Goal: Task Accomplishment & Management: Use online tool/utility

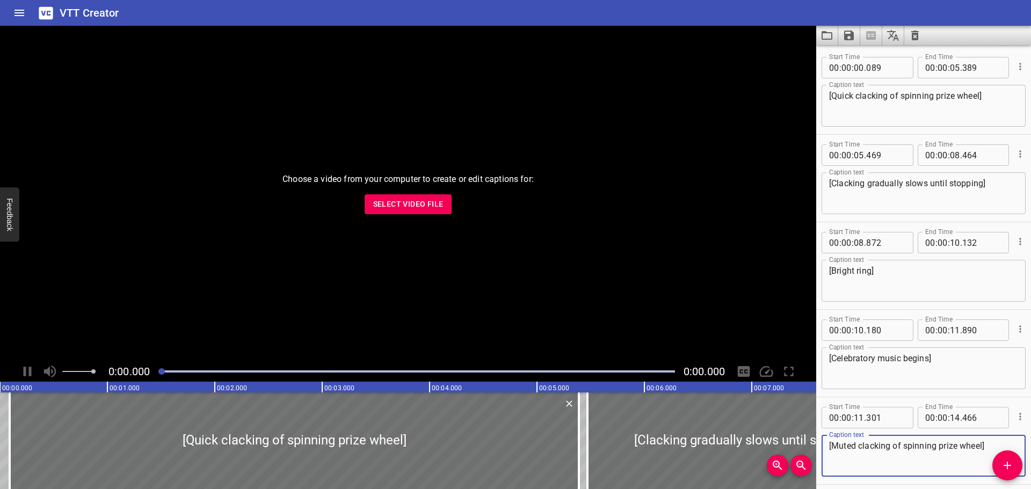
click at [399, 200] on span "Select Video File" at bounding box center [408, 204] width 70 height 13
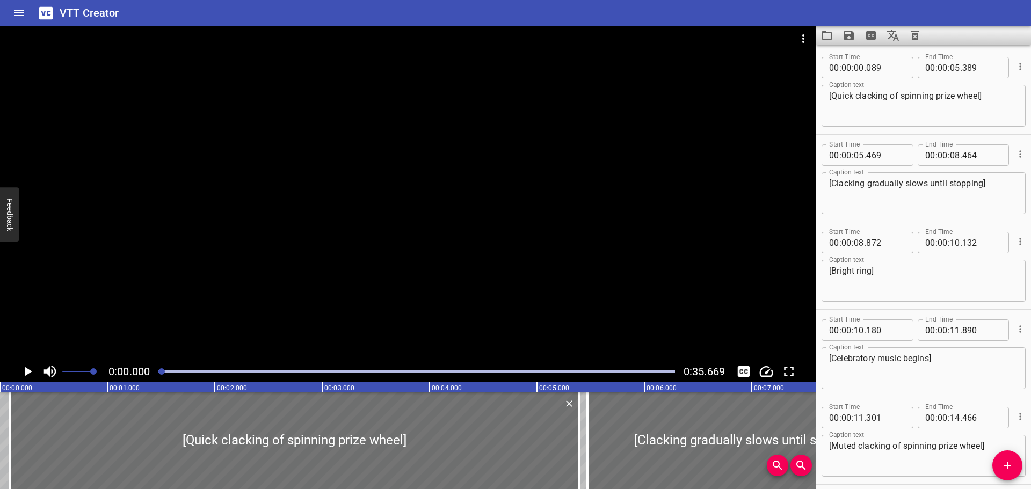
click at [917, 37] on icon "Clear captions" at bounding box center [915, 36] width 8 height 10
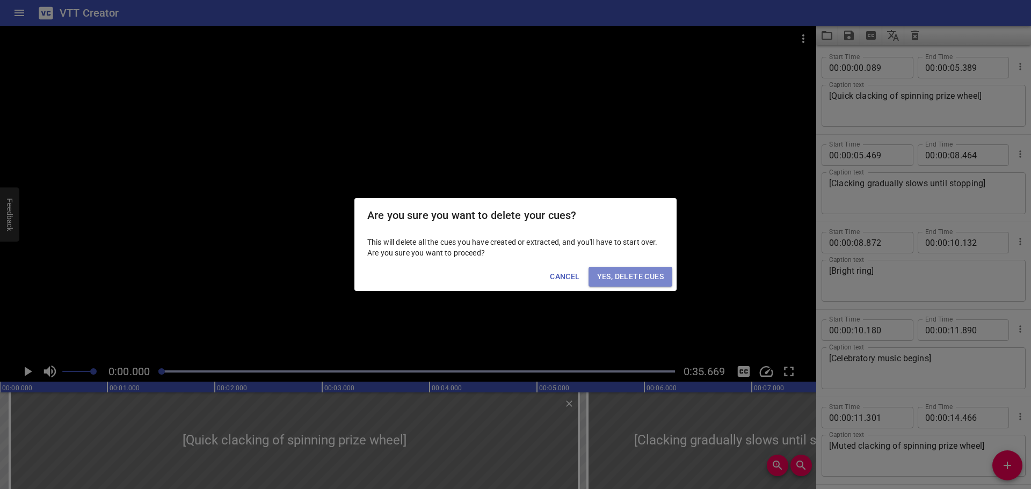
click at [636, 276] on span "Yes, Delete Cues" at bounding box center [630, 276] width 67 height 13
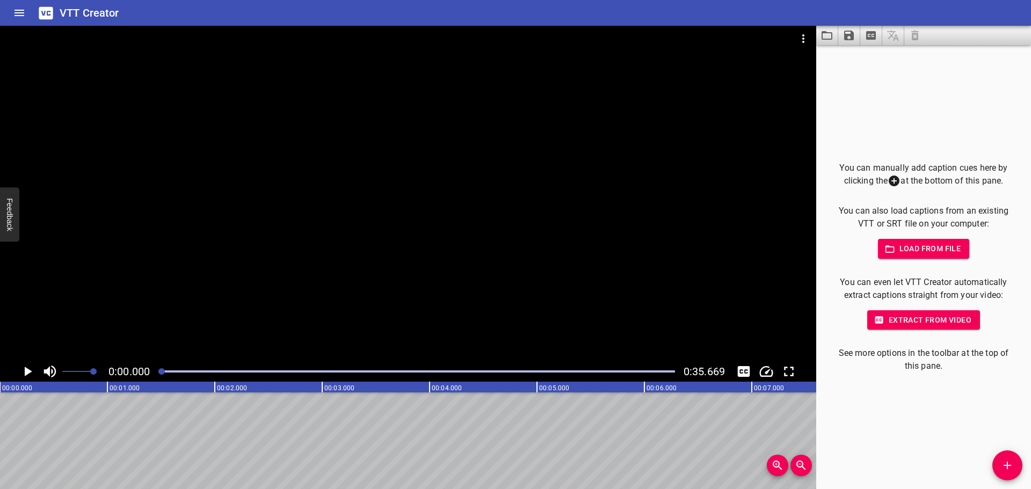
click at [25, 370] on icon "Play/Pause" at bounding box center [29, 372] width 8 height 10
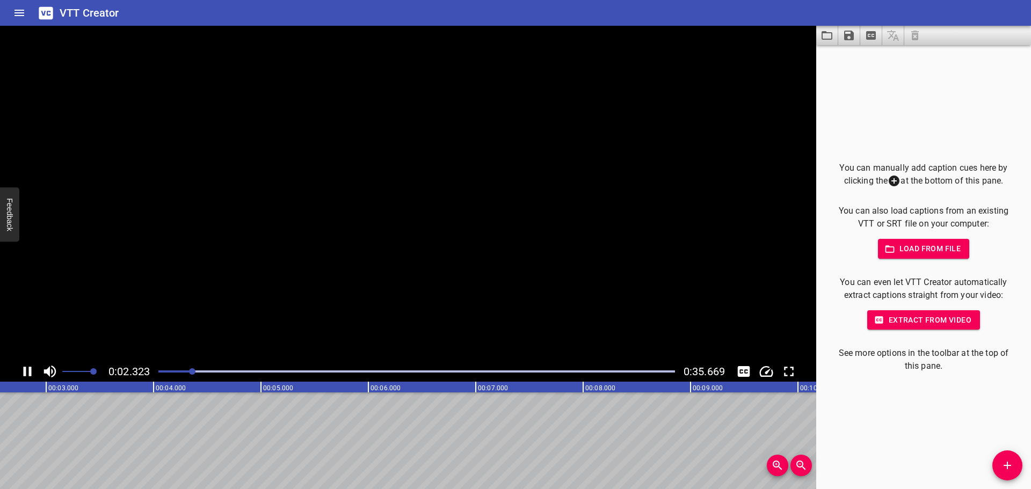
click at [25, 370] on icon "Play/Pause" at bounding box center [28, 372] width 8 height 10
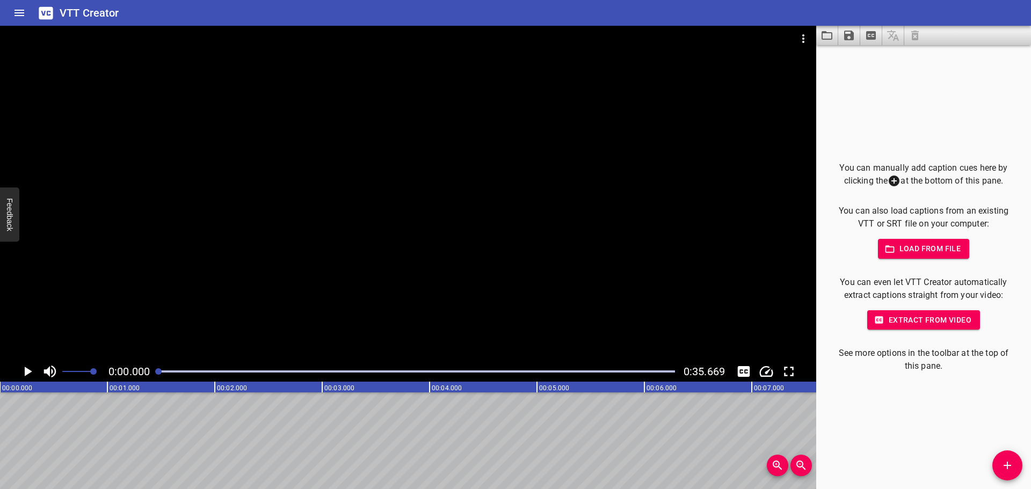
drag, startPoint x: 200, startPoint y: 373, endPoint x: 150, endPoint y: 373, distance: 49.9
click at [150, 373] on div "0:00.000 0:35.669" at bounding box center [408, 371] width 816 height 20
click at [27, 373] on icon "Play/Pause" at bounding box center [29, 372] width 8 height 10
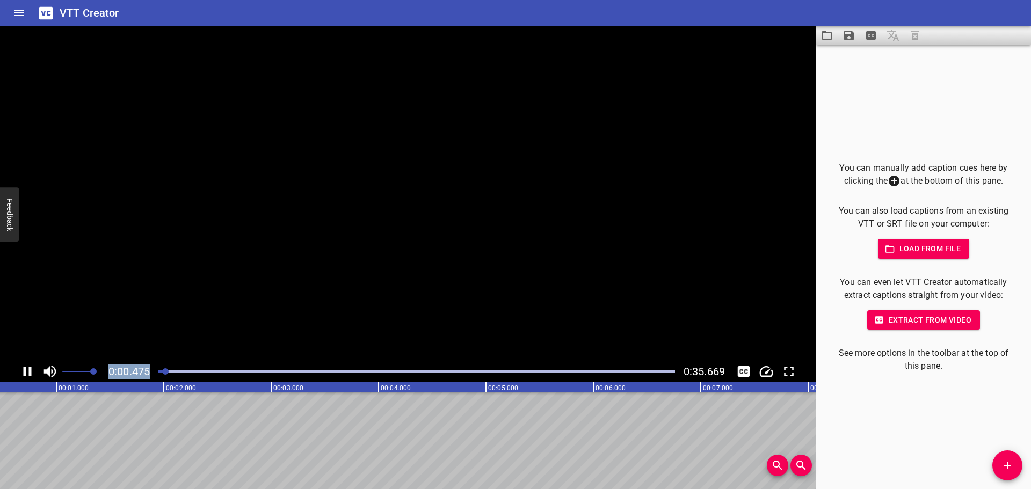
click at [27, 373] on icon "Play/Pause" at bounding box center [27, 371] width 16 height 16
click at [1002, 457] on button "Add Cue" at bounding box center [1007, 465] width 30 height 30
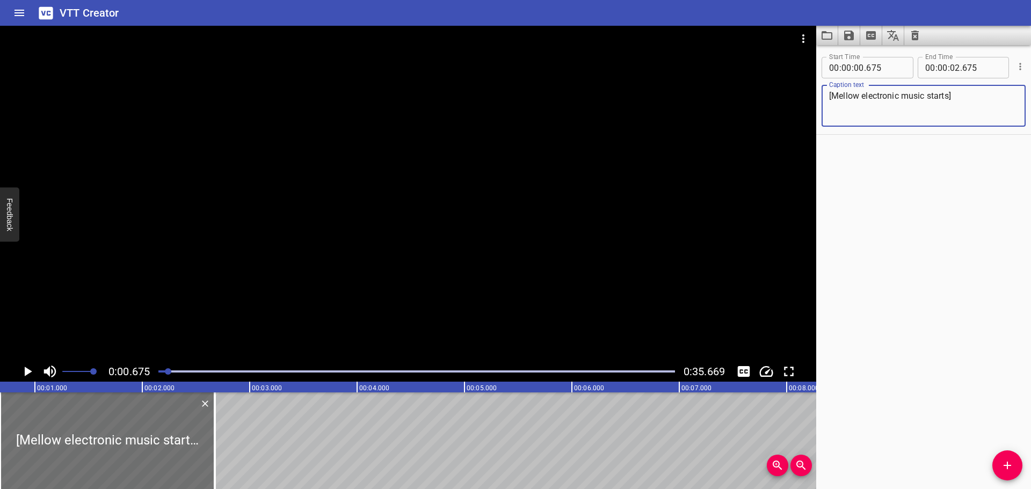
type textarea "[Mellow electronic music starts]"
click at [28, 370] on icon "Play/Pause" at bounding box center [29, 372] width 8 height 10
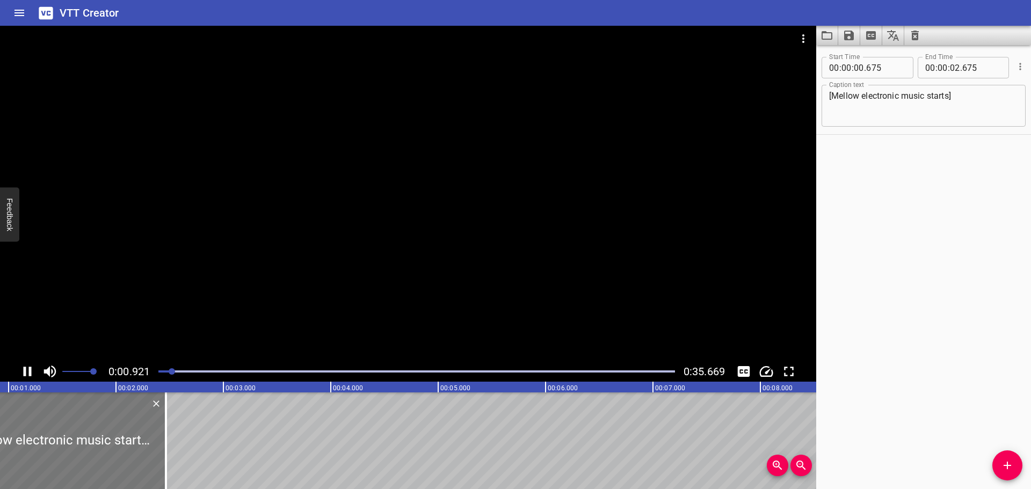
drag, startPoint x: 71, startPoint y: 432, endPoint x: 23, endPoint y: 434, distance: 48.4
click at [23, 434] on div at bounding box center [58, 440] width 215 height 97
type input "475"
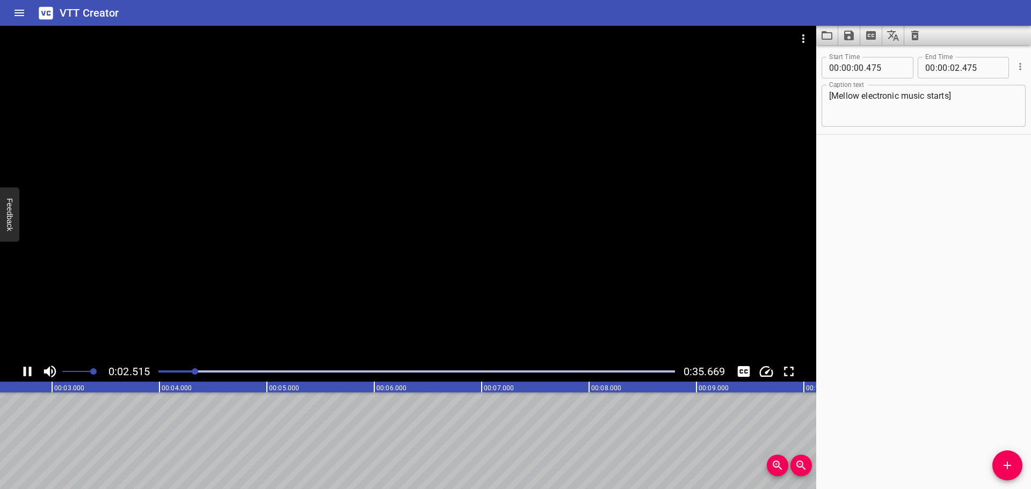
click at [31, 370] on icon "Play/Pause" at bounding box center [28, 372] width 8 height 10
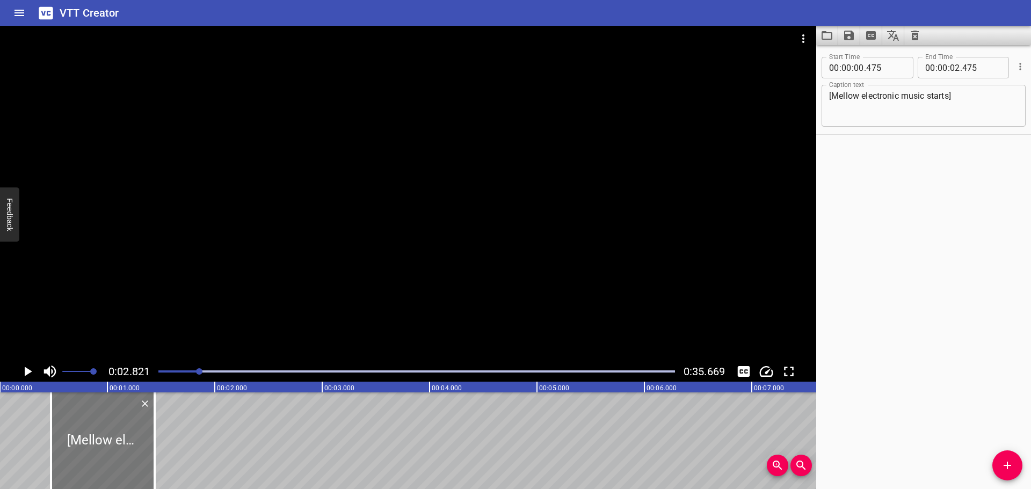
drag, startPoint x: 260, startPoint y: 443, endPoint x: 149, endPoint y: 443, distance: 110.6
click at [149, 443] on div at bounding box center [154, 440] width 11 height 97
type input "01"
type input "440"
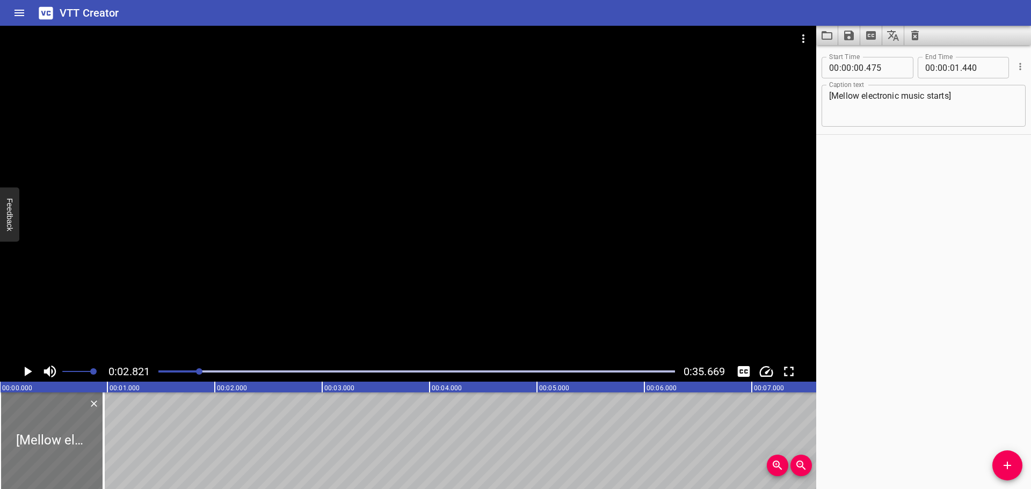
drag, startPoint x: 123, startPoint y: 444, endPoint x: 19, endPoint y: 446, distance: 103.6
click at [19, 446] on div at bounding box center [52, 440] width 104 height 97
type input "000"
type input "00"
type input "965"
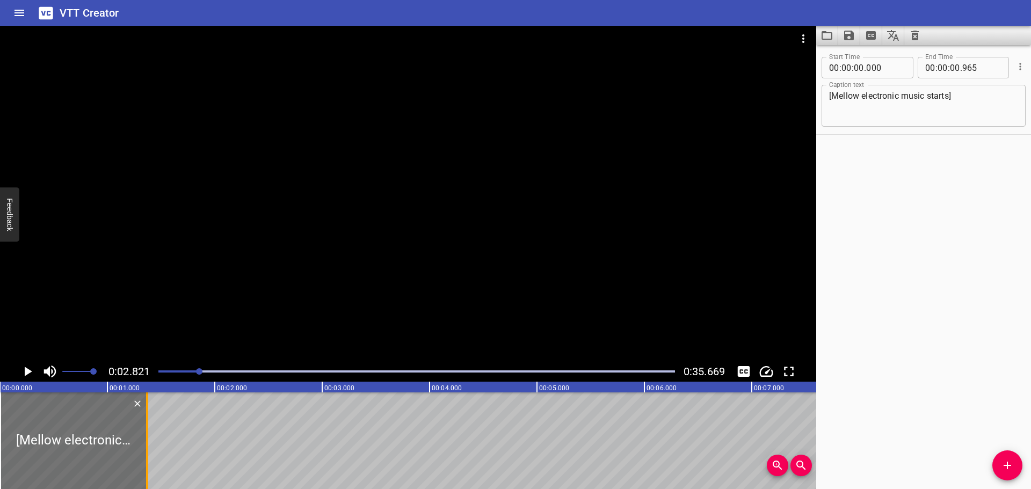
drag, startPoint x: 100, startPoint y: 432, endPoint x: 144, endPoint y: 430, distance: 43.5
click at [144, 430] on div at bounding box center [147, 440] width 11 height 97
type input "01"
click at [156, 370] on div at bounding box center [416, 371] width 529 height 15
click at [23, 368] on icon "Play/Pause" at bounding box center [27, 371] width 16 height 16
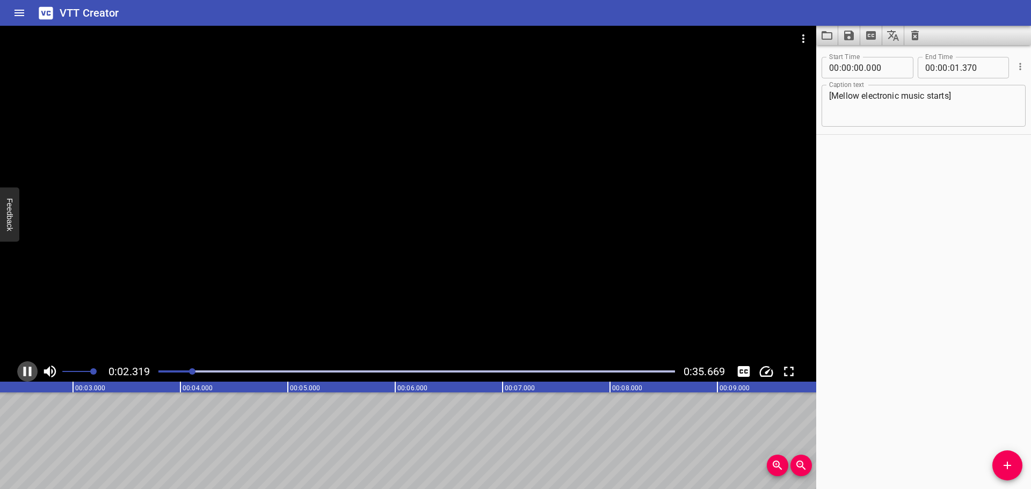
click at [28, 375] on icon "Play/Pause" at bounding box center [27, 371] width 16 height 16
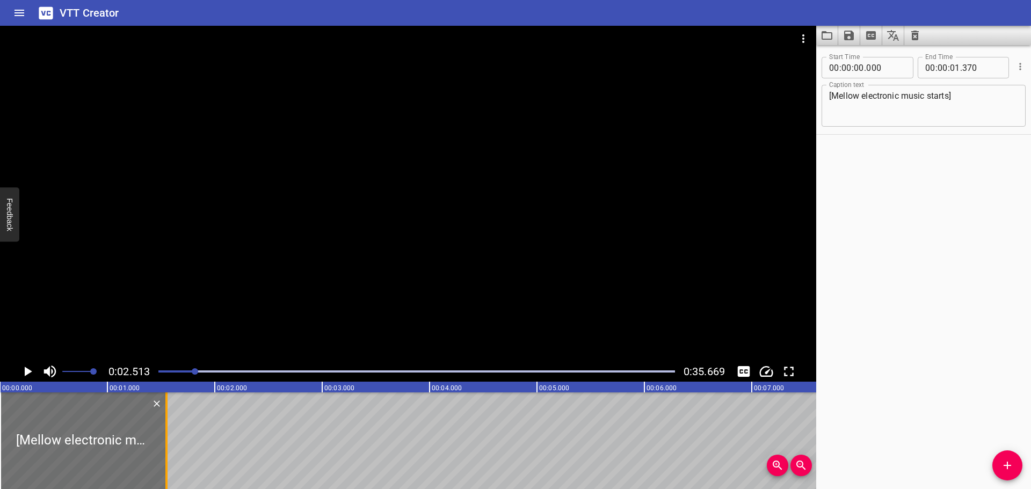
drag, startPoint x: 147, startPoint y: 461, endPoint x: 176, endPoint y: 459, distance: 29.7
click at [168, 459] on div at bounding box center [166, 440] width 2 height 97
type input "645"
click at [159, 373] on div at bounding box center [416, 371] width 529 height 15
drag, startPoint x: 160, startPoint y: 372, endPoint x: 143, endPoint y: 373, distance: 16.7
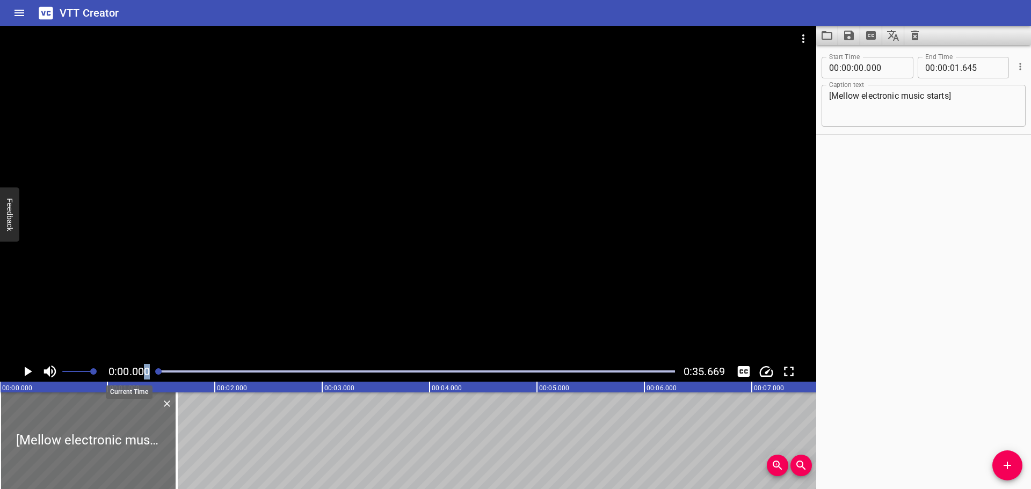
click at [143, 373] on div "0:00.000 0:35.669" at bounding box center [408, 371] width 816 height 20
click at [21, 373] on icon "Play/Pause" at bounding box center [27, 371] width 16 height 16
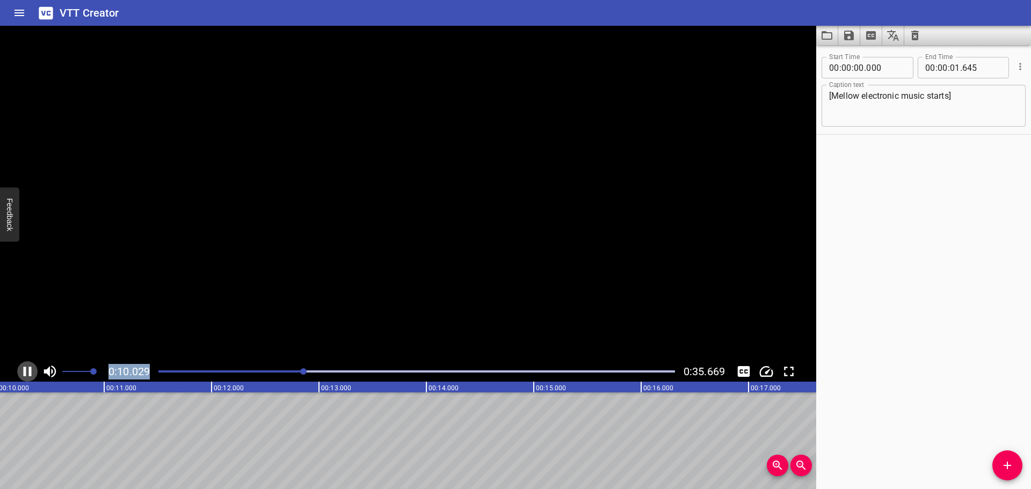
click at [27, 373] on icon "Play/Pause" at bounding box center [27, 371] width 16 height 16
click at [266, 370] on div "Play progress" at bounding box center [48, 371] width 516 height 2
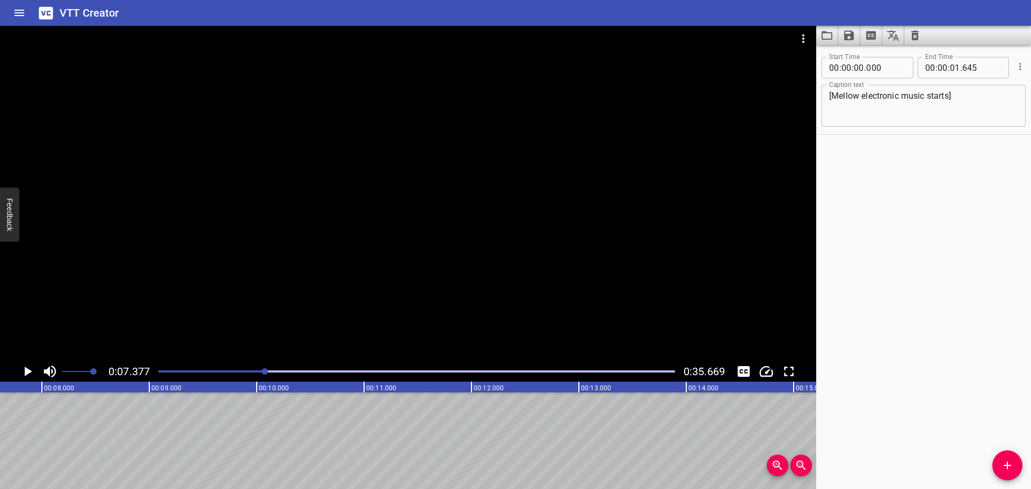
scroll to position [0, 792]
click at [1012, 464] on icon "Add Cue" at bounding box center [1007, 465] width 13 height 13
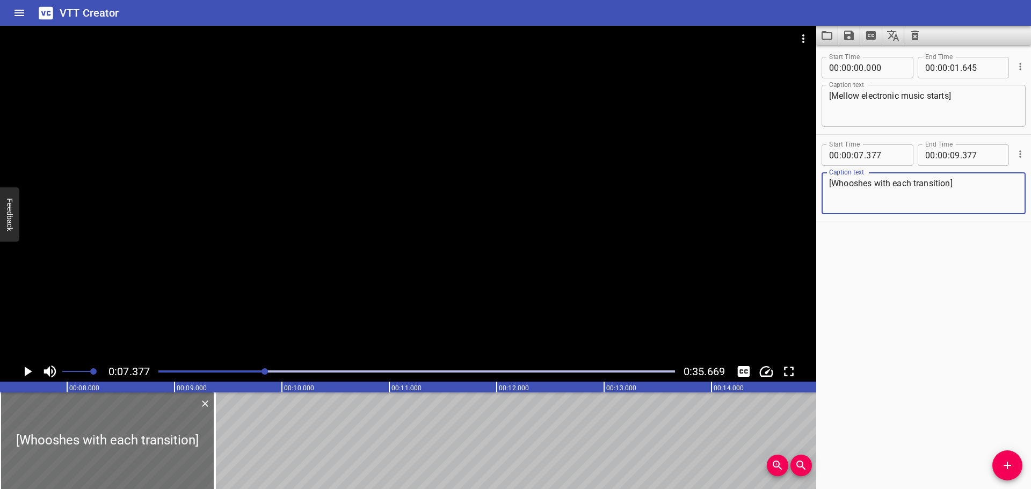
click at [916, 181] on textarea "[Whooshes with each transition]" at bounding box center [923, 193] width 189 height 31
type textarea "[Whooshes with each flavor transition]"
click at [898, 299] on div "Start Time 00 : 00 : 00 . 000 Start Time End Time 00 : 00 : 01 . 645 End Time C…" at bounding box center [923, 267] width 215 height 444
click at [157, 374] on div at bounding box center [416, 371] width 529 height 15
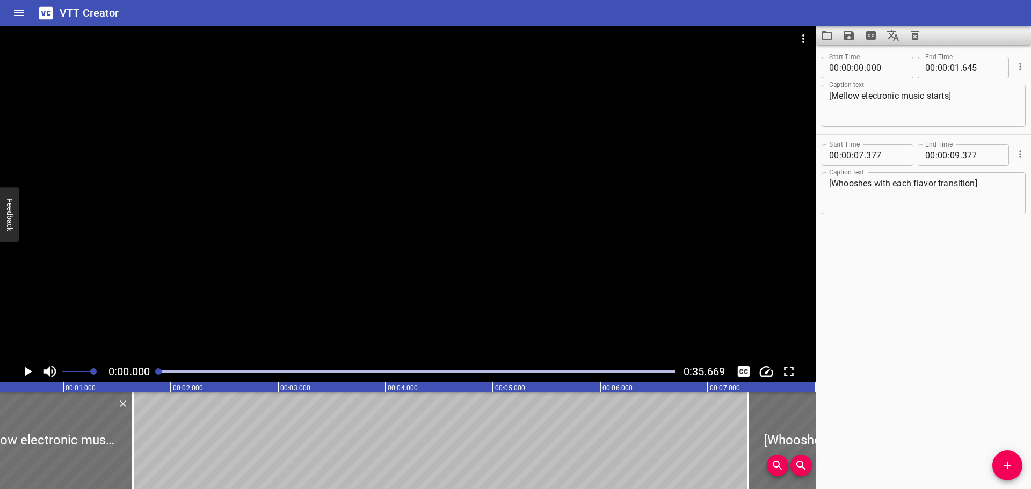
scroll to position [0, 0]
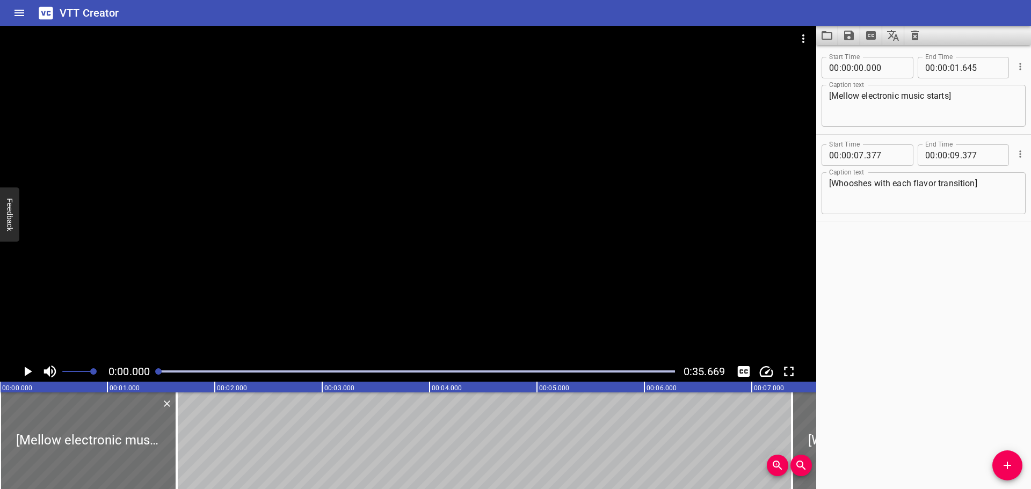
click at [25, 370] on icon "Play/Pause" at bounding box center [29, 372] width 8 height 10
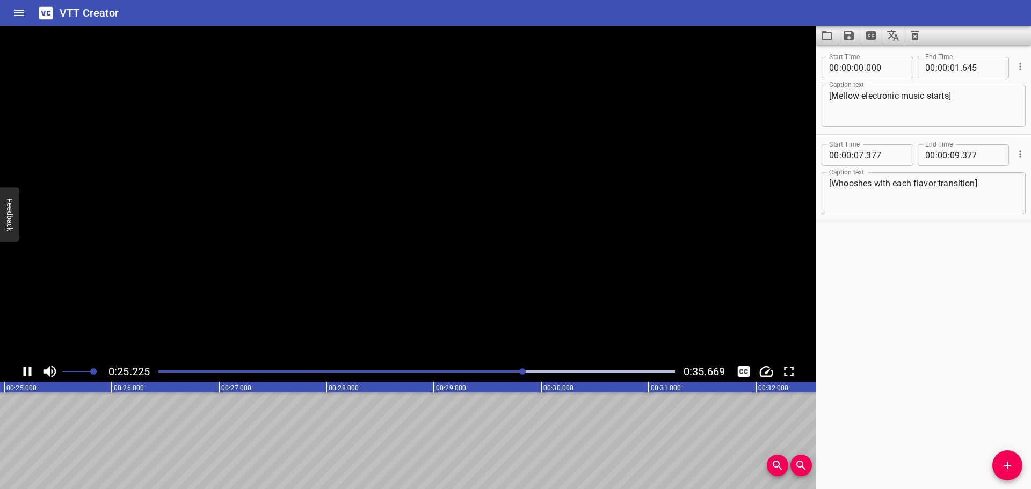
click at [26, 372] on icon "Play/Pause" at bounding box center [27, 371] width 16 height 16
click at [1014, 469] on span "Add Cue" at bounding box center [1007, 465] width 30 height 13
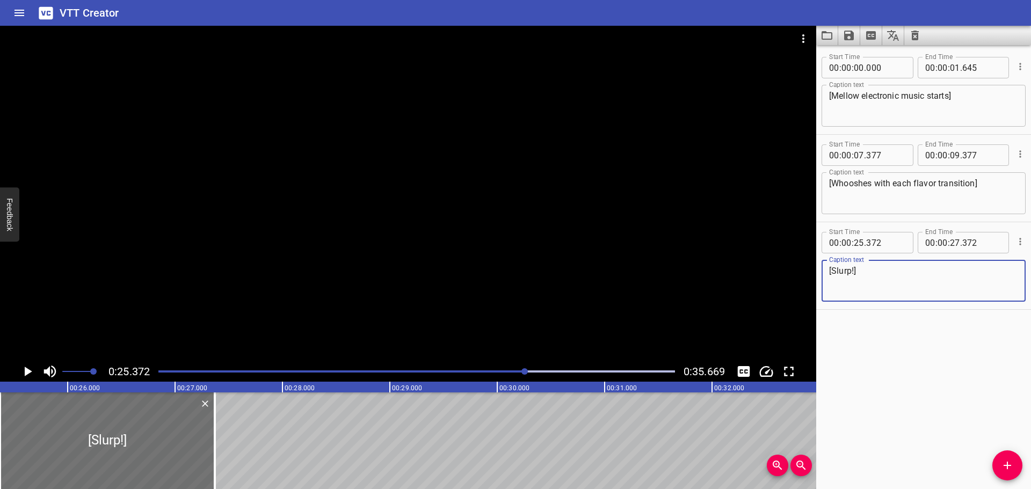
type textarea "[Slurp!]"
click at [455, 371] on div "Play progress" at bounding box center [268, 371] width 516 height 2
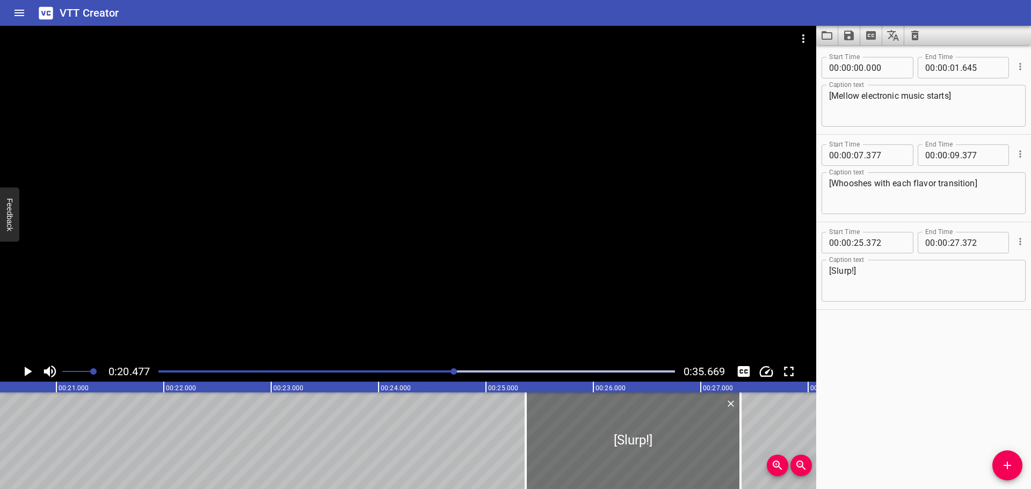
click at [26, 375] on icon "Play/Pause" at bounding box center [29, 372] width 8 height 10
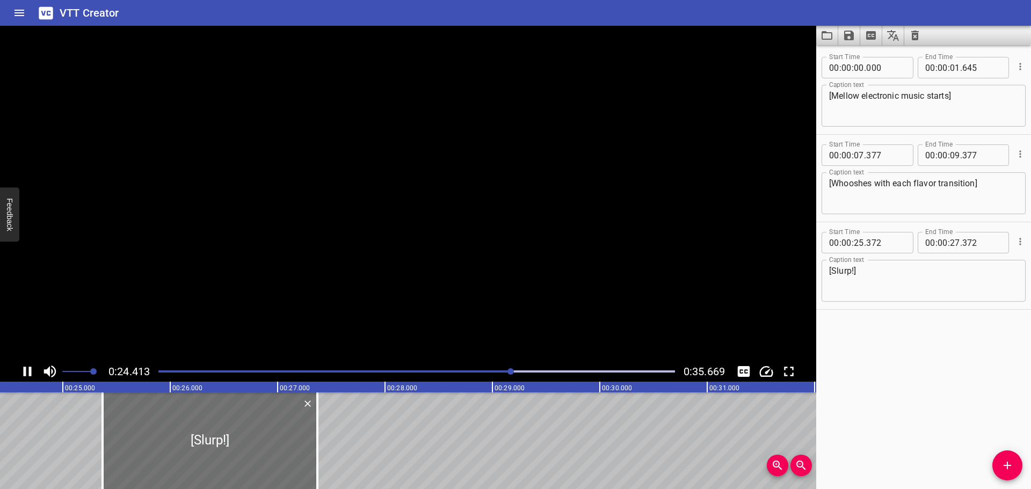
click at [26, 375] on icon "Play/Pause" at bounding box center [28, 372] width 8 height 10
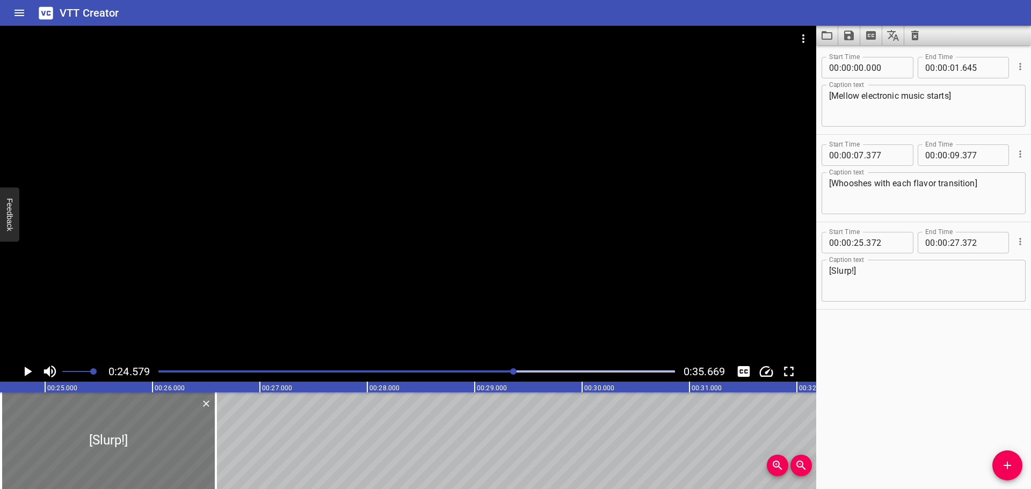
drag, startPoint x: 213, startPoint y: 437, endPoint x: 129, endPoint y: 434, distance: 84.3
click at [129, 434] on div at bounding box center [108, 440] width 215 height 97
type input "24"
type input "587"
type input "26"
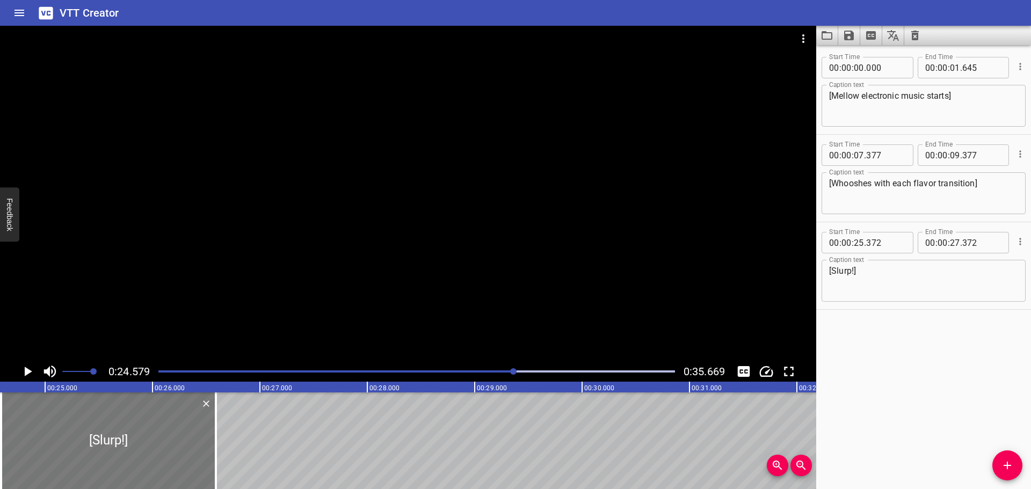
type input "587"
click at [25, 370] on icon "Play/Pause" at bounding box center [29, 372] width 8 height 10
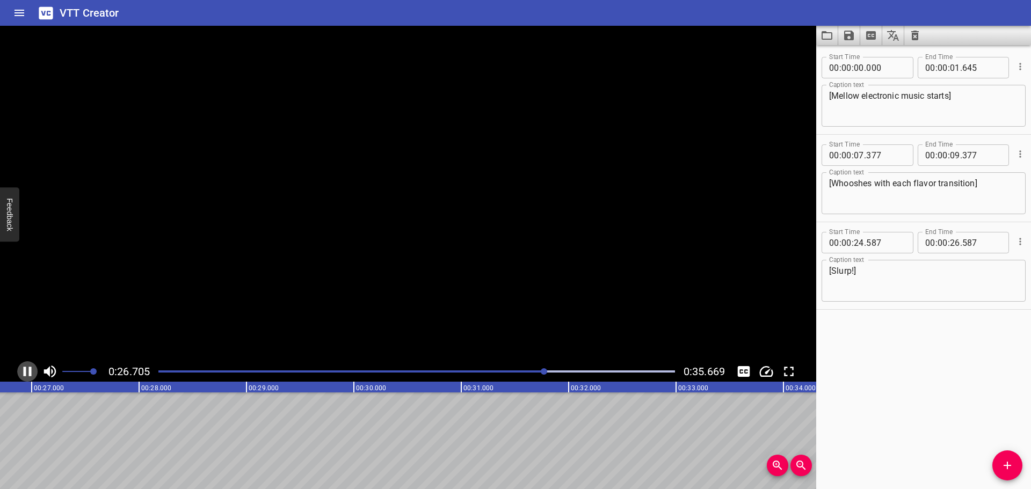
click at [25, 370] on icon "Play/Pause" at bounding box center [28, 372] width 8 height 10
click at [25, 370] on icon "Play/Pause" at bounding box center [29, 372] width 8 height 10
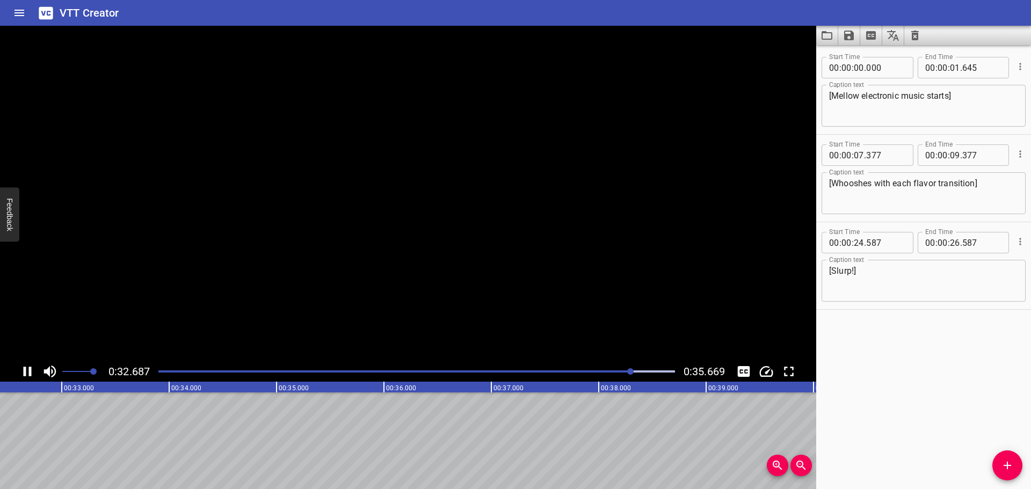
click at [25, 370] on icon "Play/Pause" at bounding box center [28, 372] width 8 height 10
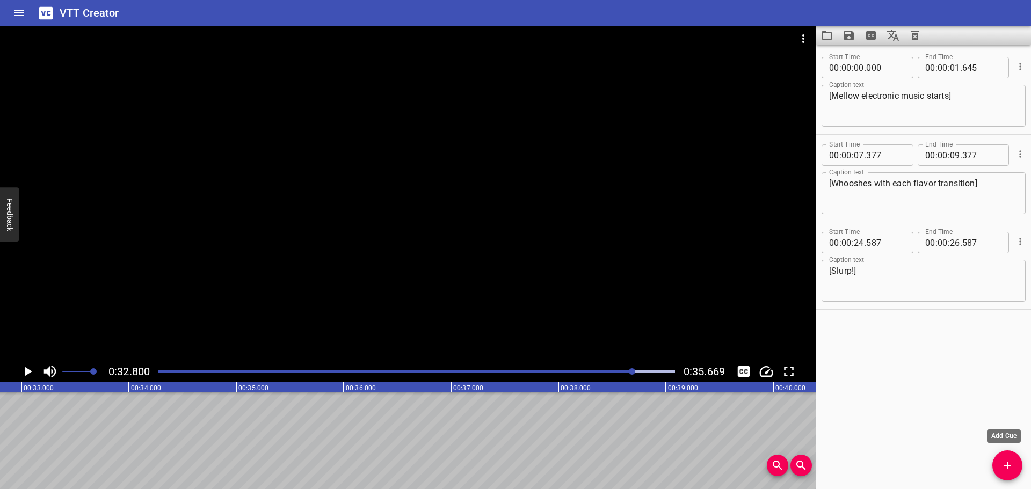
click at [1015, 465] on span "Add Cue" at bounding box center [1007, 465] width 30 height 13
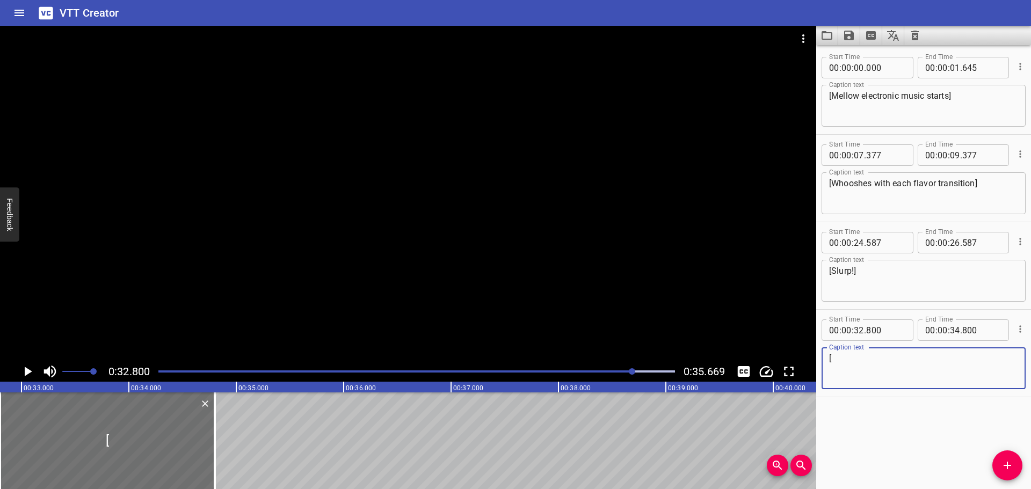
type textarea "["
click at [834, 272] on textarea "[Slurp!]" at bounding box center [923, 281] width 189 height 31
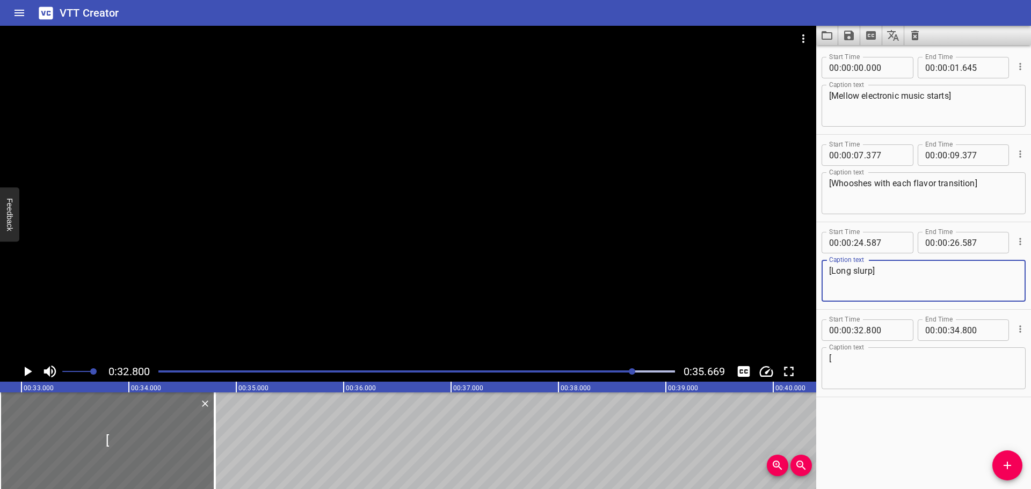
type textarea "[Long slurp]"
click at [861, 357] on textarea "[" at bounding box center [923, 368] width 189 height 31
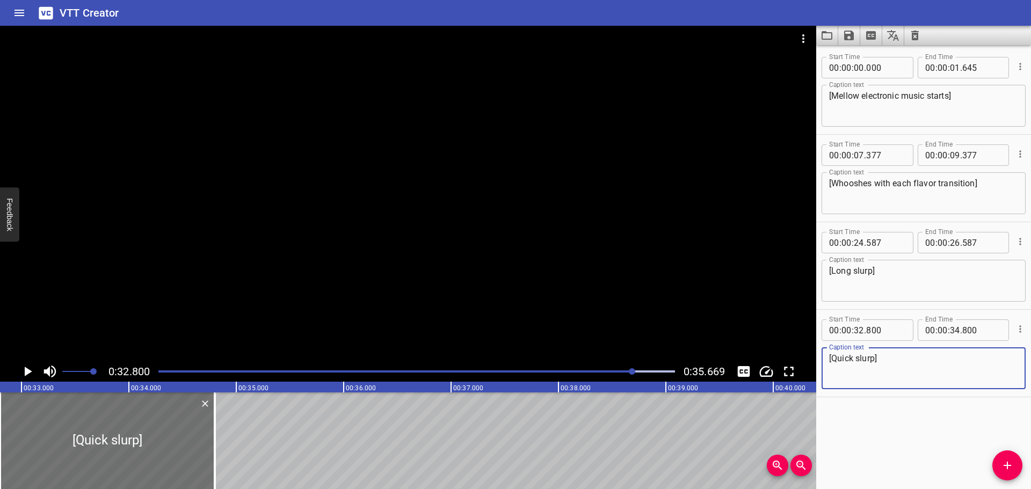
type textarea "[Quick slurp]"
click at [912, 390] on div "Caption text [Quick slurp] Caption text" at bounding box center [923, 367] width 204 height 48
click at [24, 367] on icon "Play/Pause" at bounding box center [27, 371] width 16 height 16
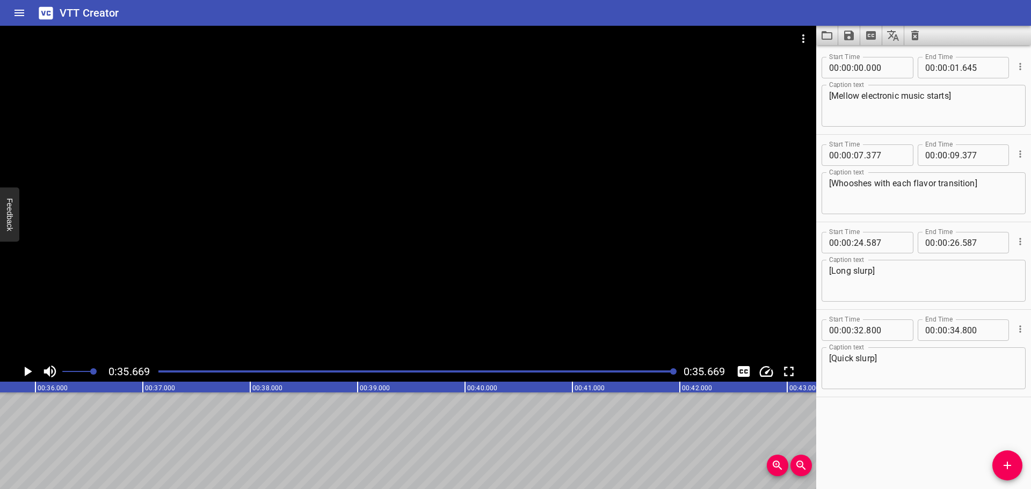
click at [158, 373] on div at bounding box center [416, 371] width 529 height 15
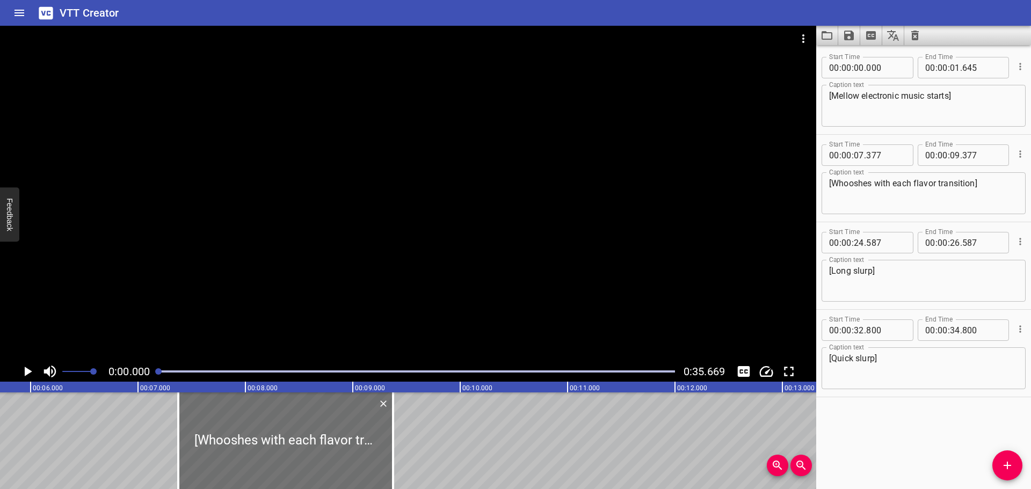
click at [31, 373] on icon "Play/Pause" at bounding box center [27, 371] width 16 height 16
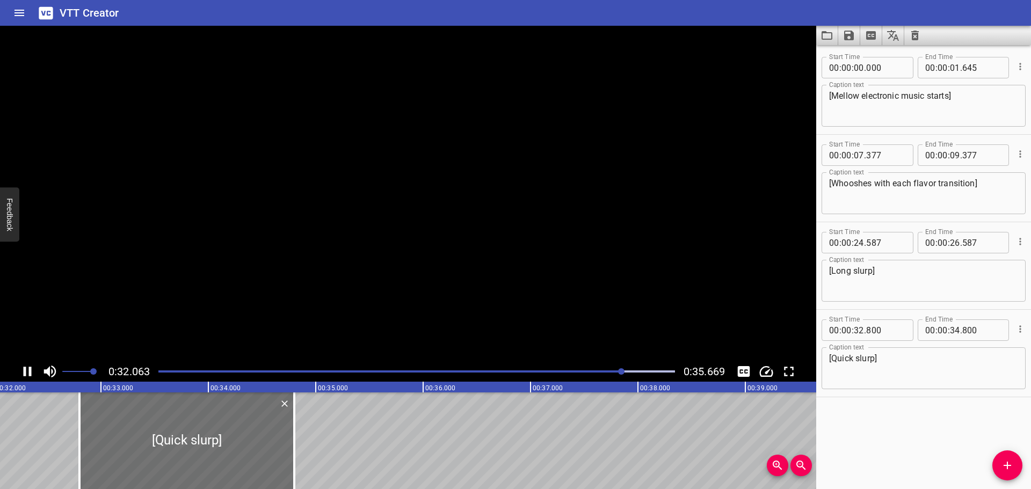
click at [31, 373] on icon "Play/Pause" at bounding box center [28, 372] width 8 height 10
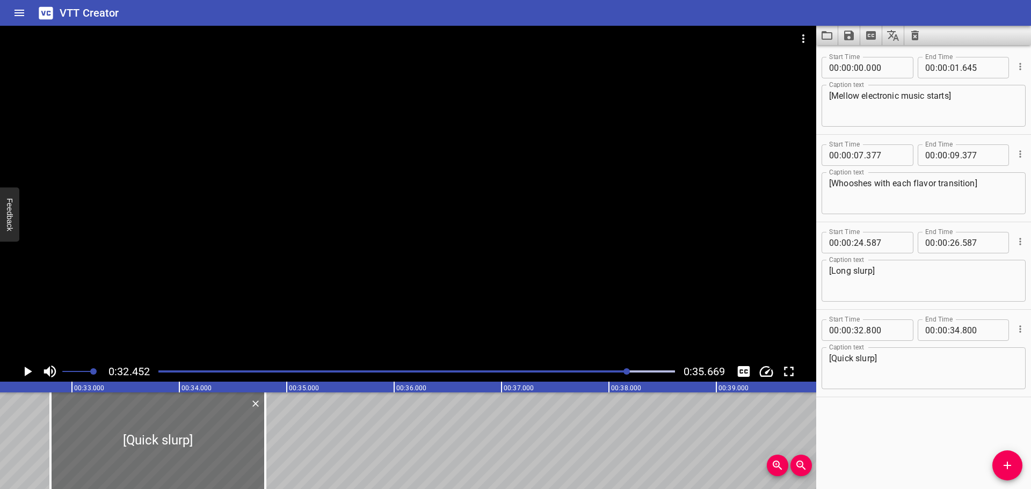
scroll to position [0, 3484]
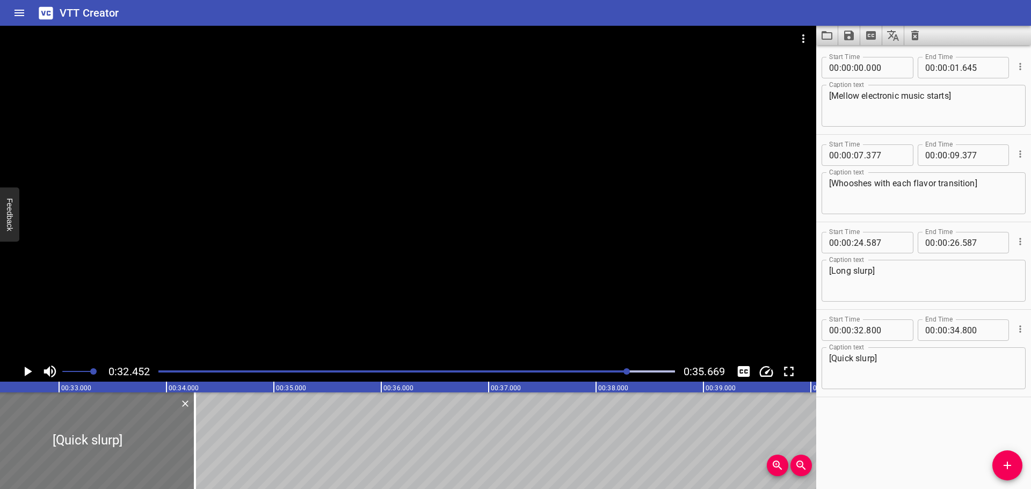
drag, startPoint x: 117, startPoint y: 435, endPoint x: 64, endPoint y: 437, distance: 52.7
click at [64, 437] on div at bounding box center [87, 440] width 215 height 97
type input "250"
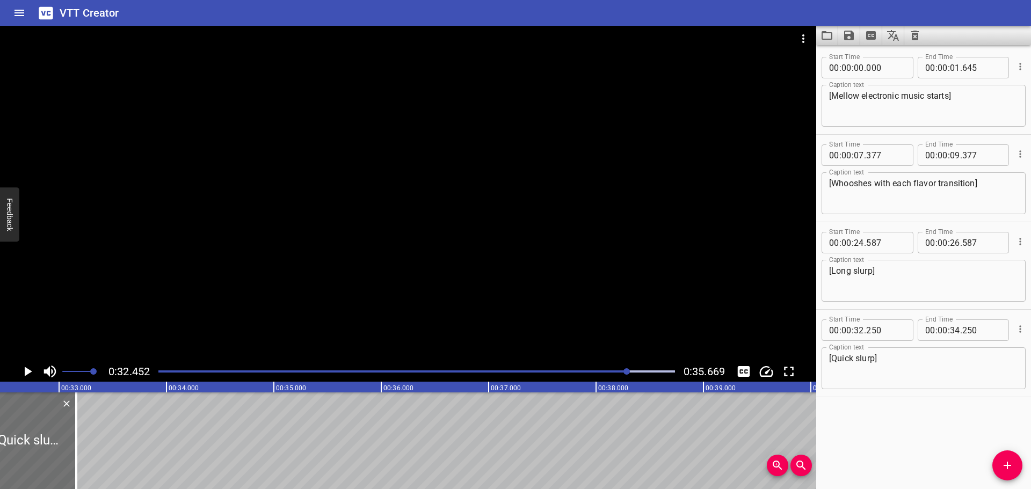
drag, startPoint x: 196, startPoint y: 445, endPoint x: 76, endPoint y: 442, distance: 119.8
click at [73, 446] on div at bounding box center [76, 440] width 11 height 97
type input "33"
type input "105"
click at [567, 373] on div at bounding box center [416, 371] width 529 height 15
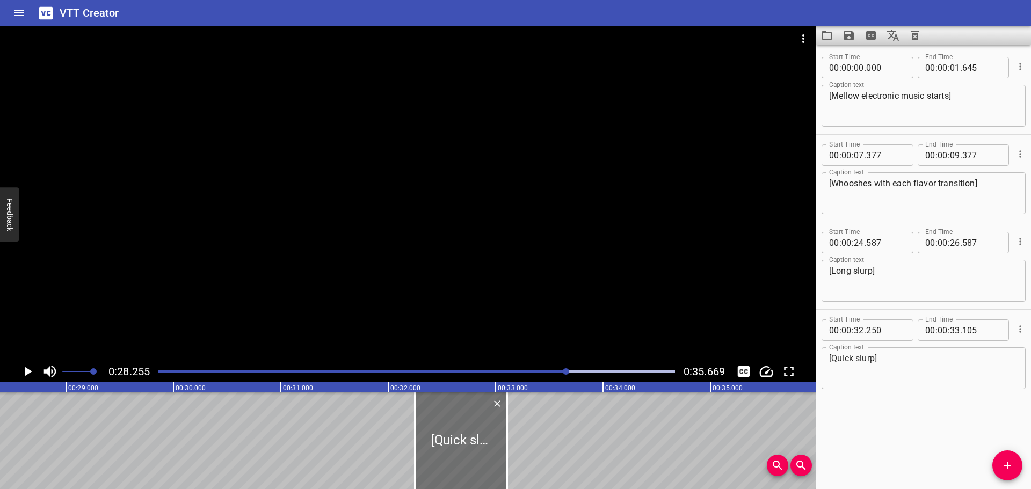
scroll to position [0, 3034]
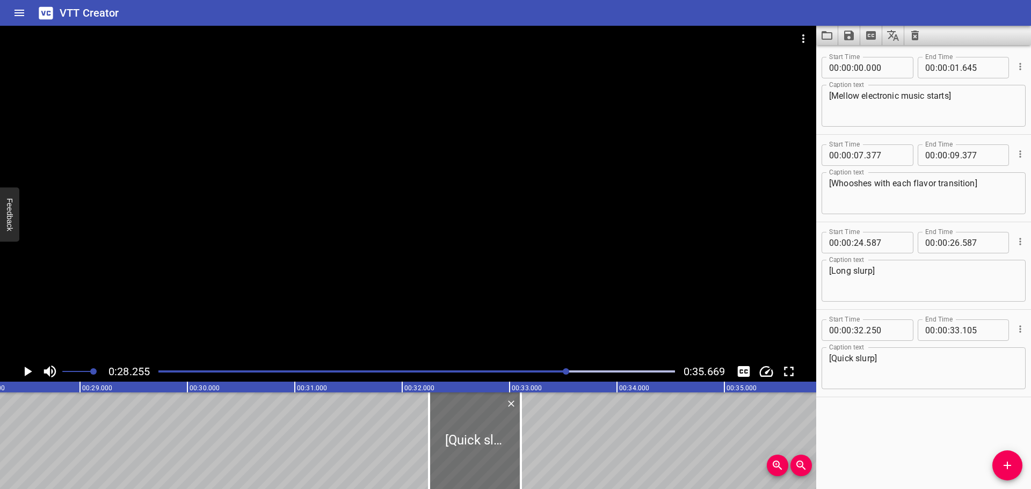
click at [28, 372] on icon "Play/Pause" at bounding box center [29, 372] width 8 height 10
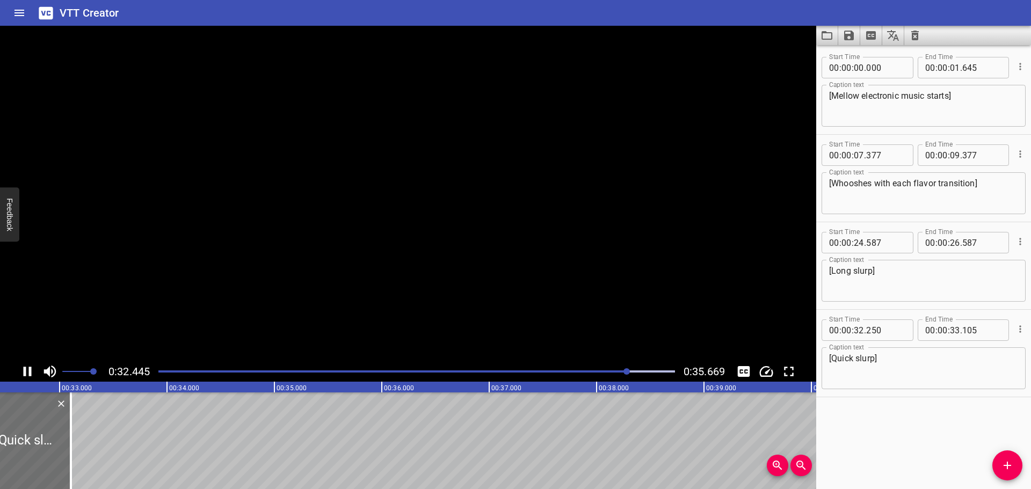
click at [28, 373] on icon "Play/Pause" at bounding box center [27, 371] width 16 height 16
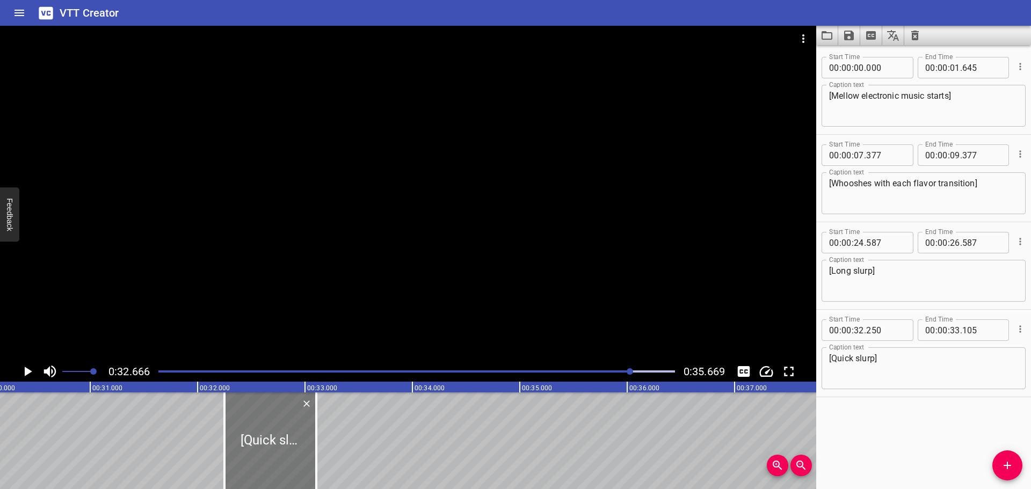
scroll to position [0, 3229]
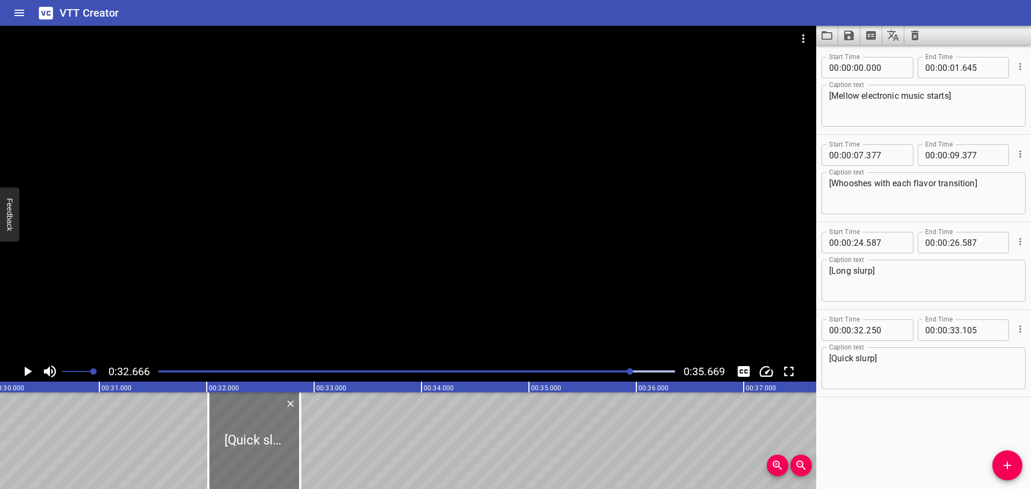
drag, startPoint x: 283, startPoint y: 429, endPoint x: 254, endPoint y: 427, distance: 29.6
click at [254, 427] on div at bounding box center [254, 440] width 92 height 97
type input "31"
type input "975"
type input "32"
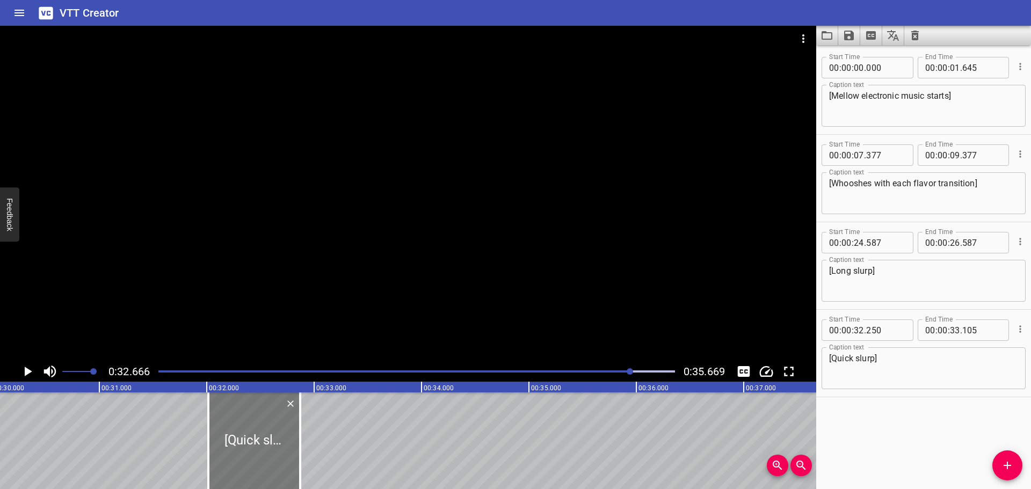
type input "830"
click at [578, 373] on div at bounding box center [416, 371] width 529 height 15
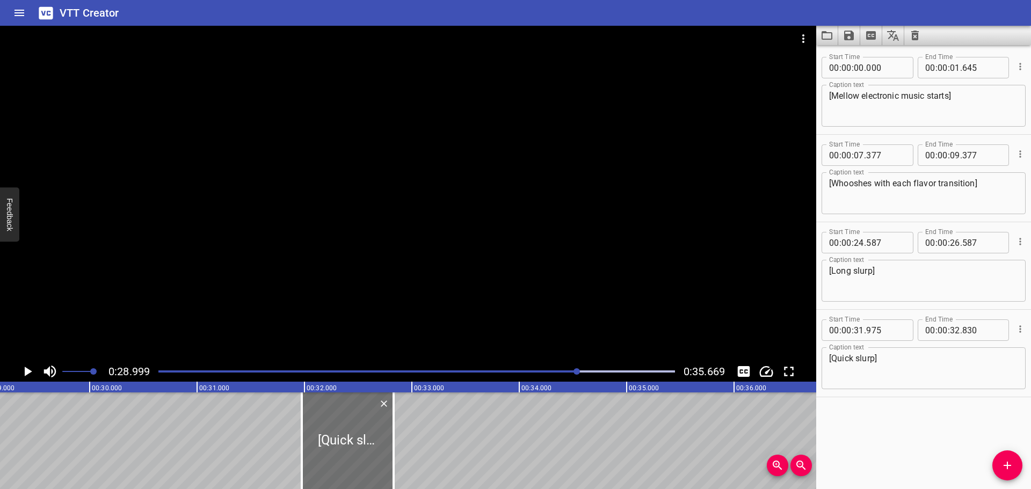
scroll to position [0, 3114]
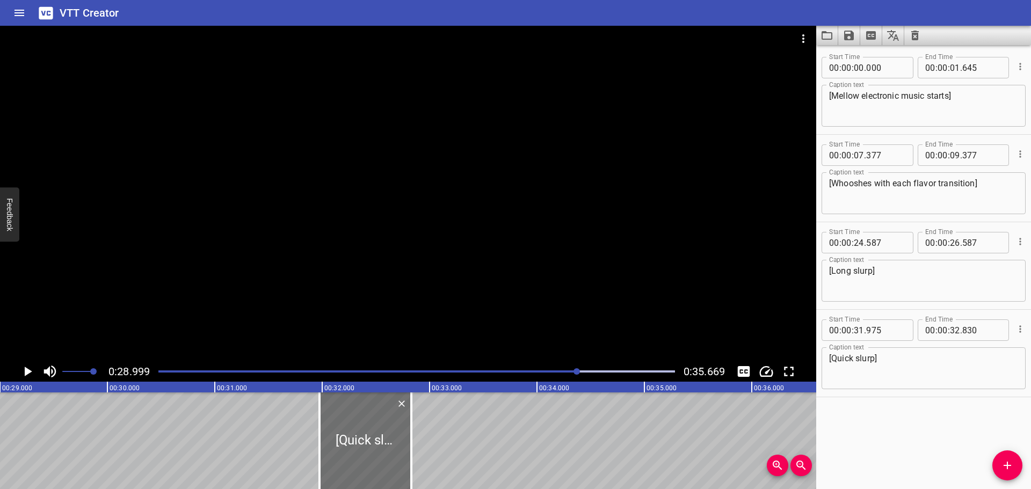
click at [26, 375] on icon "Play/Pause" at bounding box center [29, 372] width 8 height 10
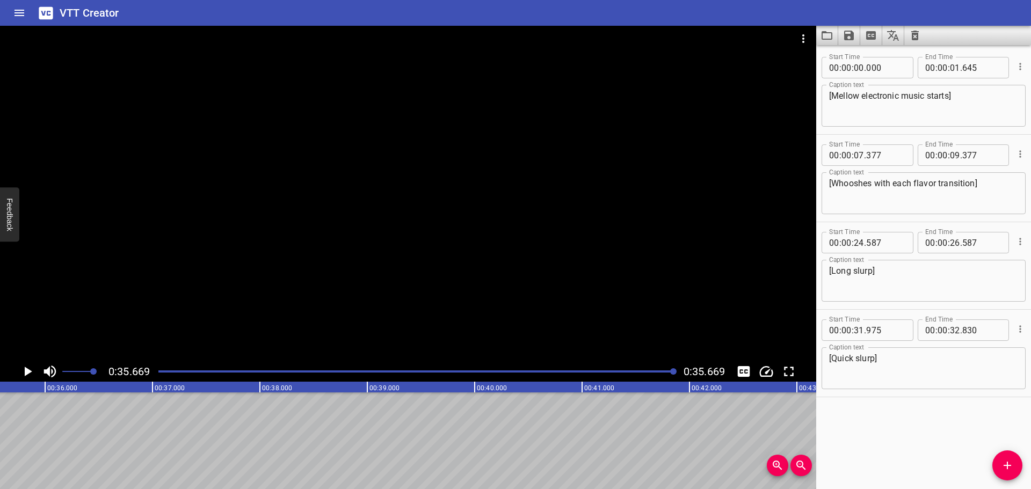
scroll to position [0, 3830]
click at [846, 36] on icon "Save captions to file" at bounding box center [849, 36] width 10 height 10
click at [882, 62] on li "Save to VTT file" at bounding box center [877, 58] width 79 height 19
click at [915, 34] on icon "Clear captions" at bounding box center [915, 36] width 8 height 10
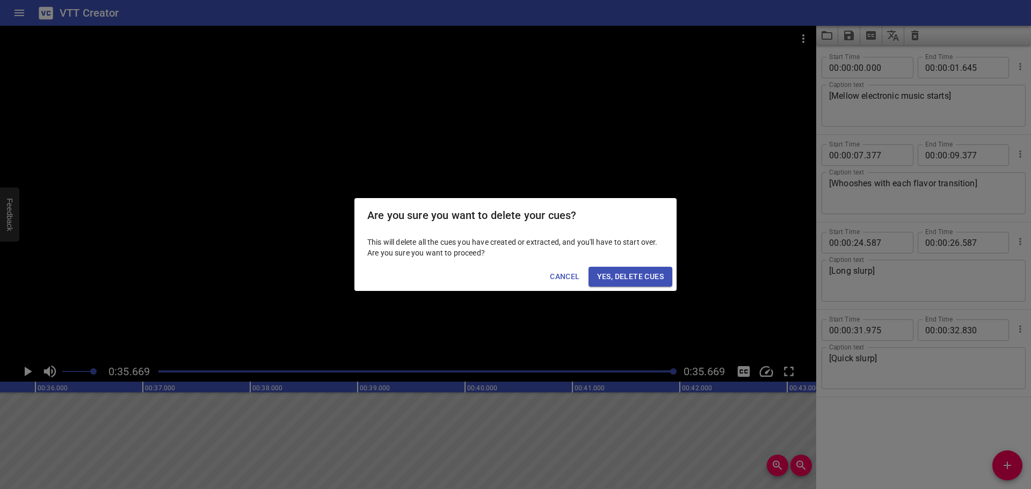
click at [643, 280] on span "Yes, Delete Cues" at bounding box center [630, 276] width 67 height 13
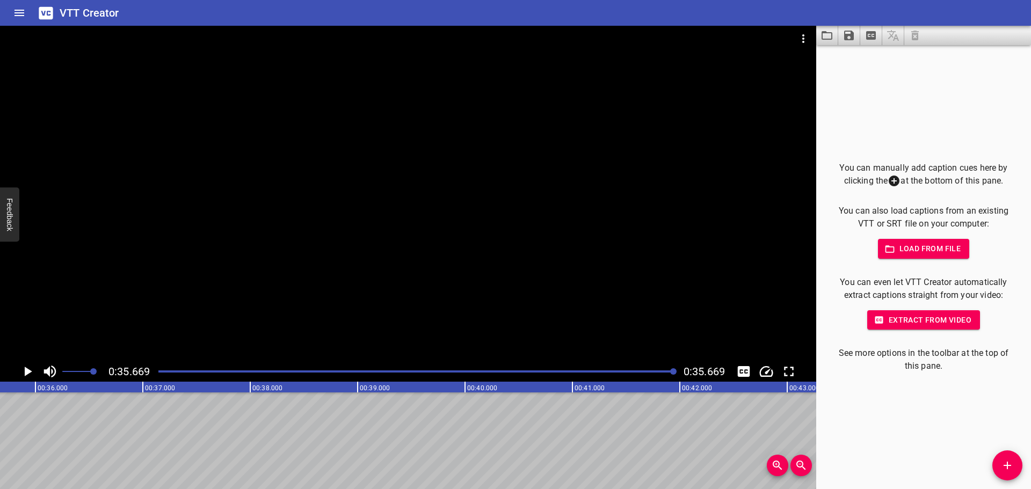
click at [912, 253] on span "Load from file" at bounding box center [923, 248] width 75 height 13
click at [905, 254] on span "Load from file" at bounding box center [923, 248] width 75 height 13
click at [10, 12] on button "Home" at bounding box center [19, 13] width 26 height 26
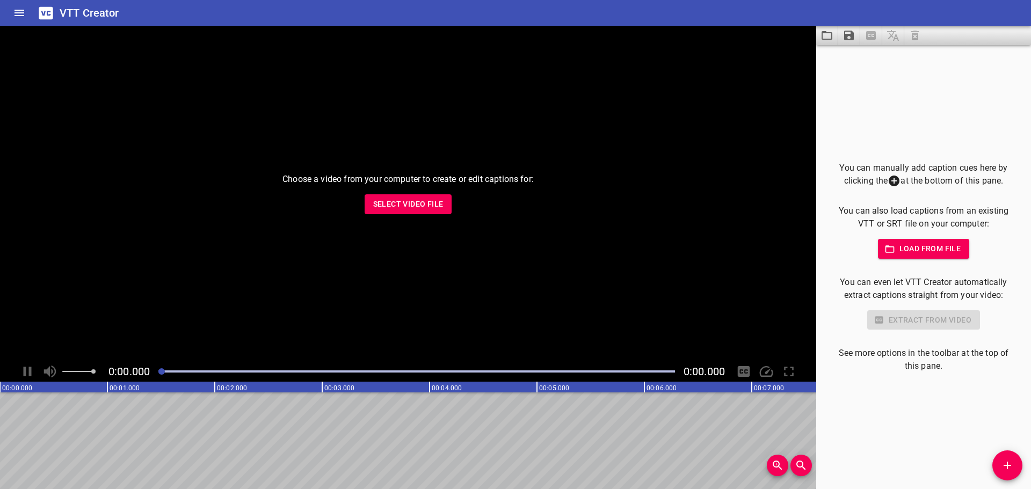
click at [409, 205] on span "Select Video File" at bounding box center [408, 204] width 70 height 13
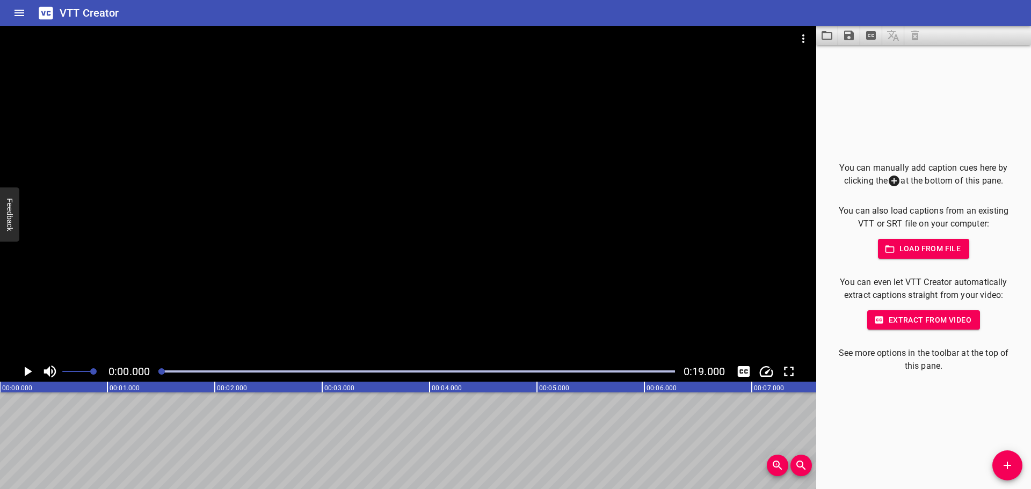
click at [25, 371] on icon "Play/Pause" at bounding box center [29, 372] width 8 height 10
click at [25, 371] on icon "Play/Pause" at bounding box center [28, 372] width 8 height 10
drag, startPoint x: 156, startPoint y: 374, endPoint x: 101, endPoint y: 374, distance: 55.3
click at [135, 374] on div "0:00.004 0:19.000" at bounding box center [408, 371] width 816 height 20
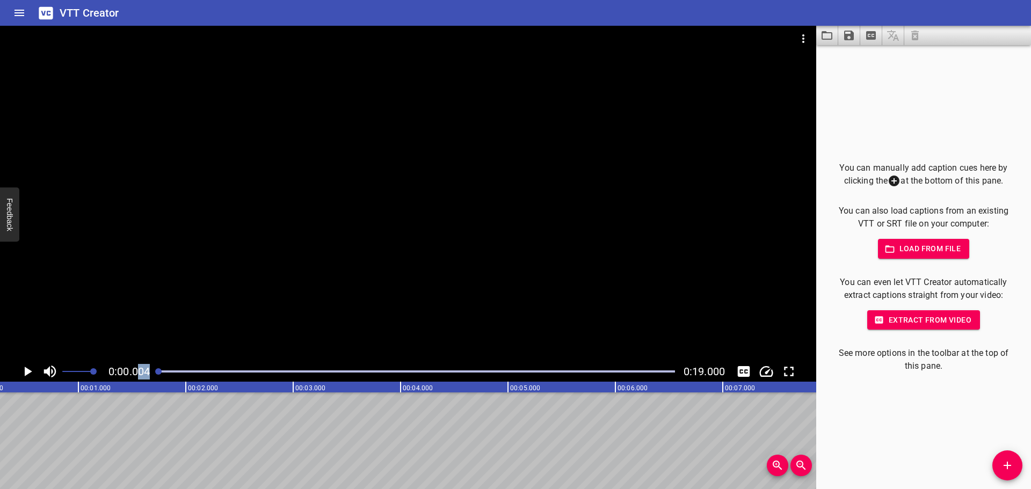
scroll to position [0, 0]
click at [15, 374] on div "0:00.000 0:19.000" at bounding box center [408, 371] width 816 height 20
click at [26, 374] on icon "Play/Pause" at bounding box center [29, 372] width 8 height 10
click at [26, 374] on icon "Play/Pause" at bounding box center [27, 371] width 16 height 16
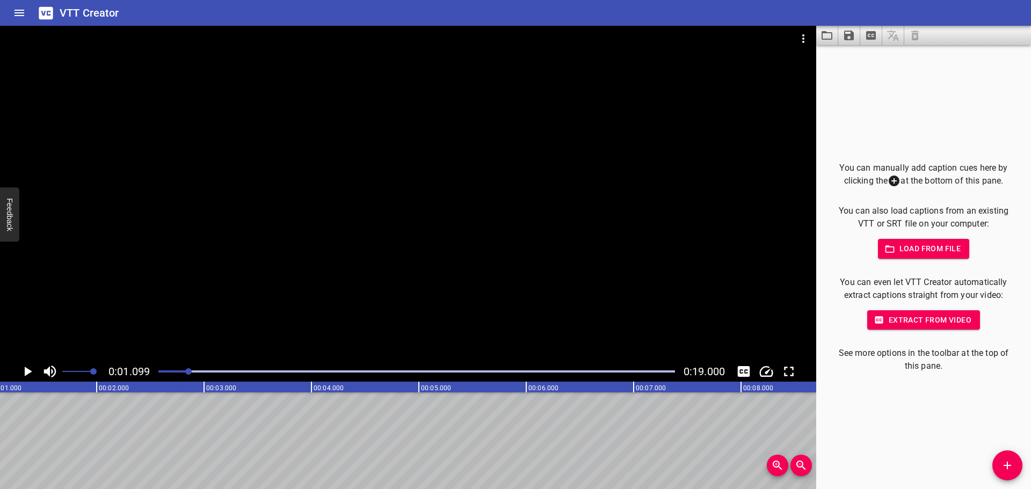
click at [995, 462] on span "Add Cue" at bounding box center [1007, 465] width 30 height 13
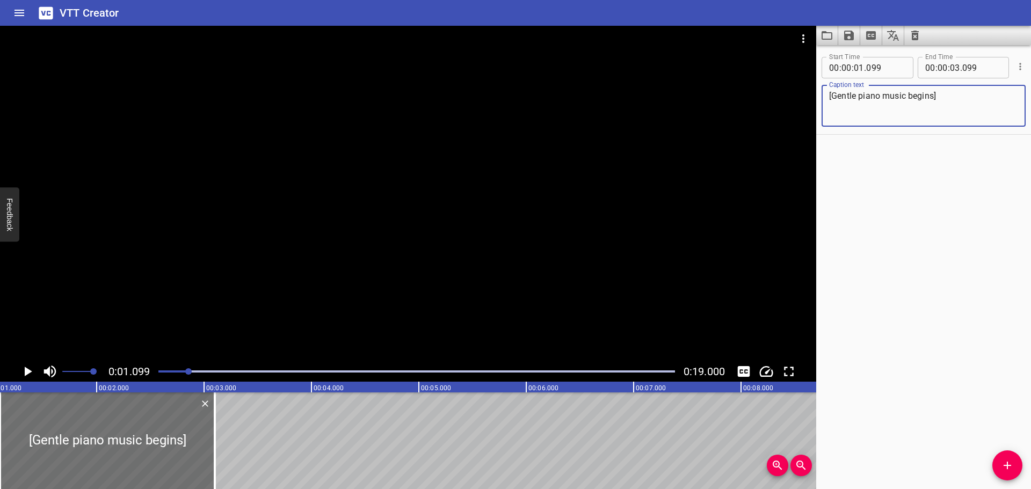
type textarea "[Gentle piano music begins]"
click at [900, 290] on div "Start Time 00 : 00 : 01 . 099 Start Time End Time 00 : 00 : 03 . 099 End Time C…" at bounding box center [923, 267] width 215 height 444
click at [25, 368] on icon "Play/Pause" at bounding box center [29, 372] width 8 height 10
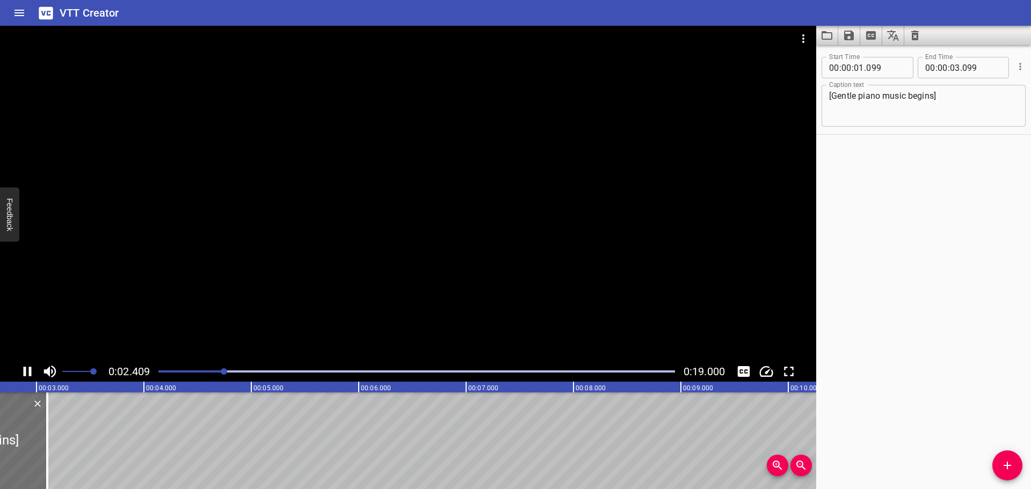
click at [158, 370] on div at bounding box center [416, 371] width 529 height 15
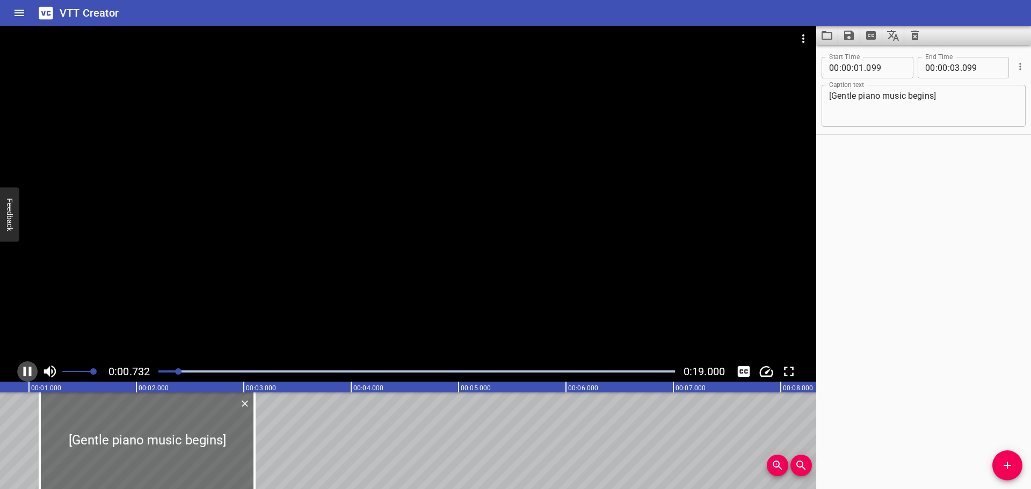
click at [25, 372] on icon "Play/Pause" at bounding box center [28, 372] width 8 height 10
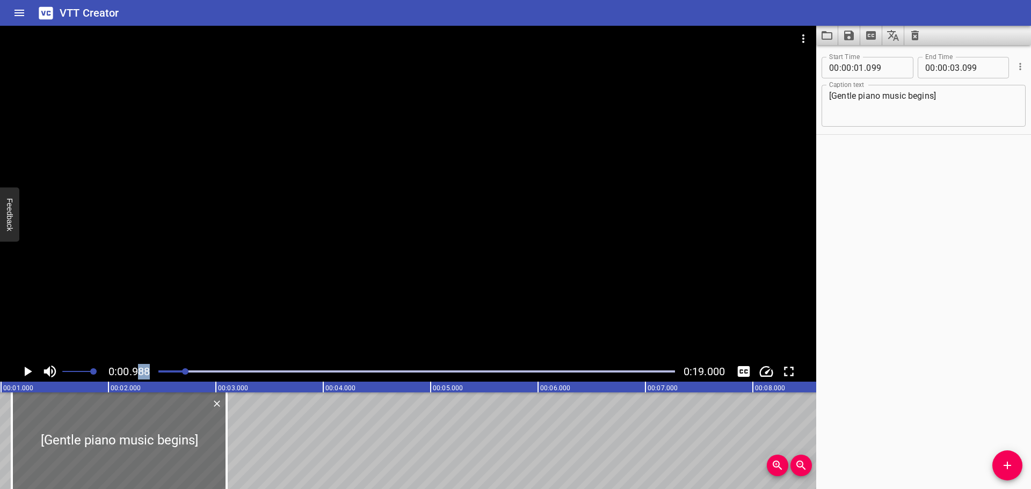
drag, startPoint x: 182, startPoint y: 369, endPoint x: 140, endPoint y: 369, distance: 42.4
click at [140, 369] on div "0:00.988 0:19.000" at bounding box center [408, 371] width 816 height 20
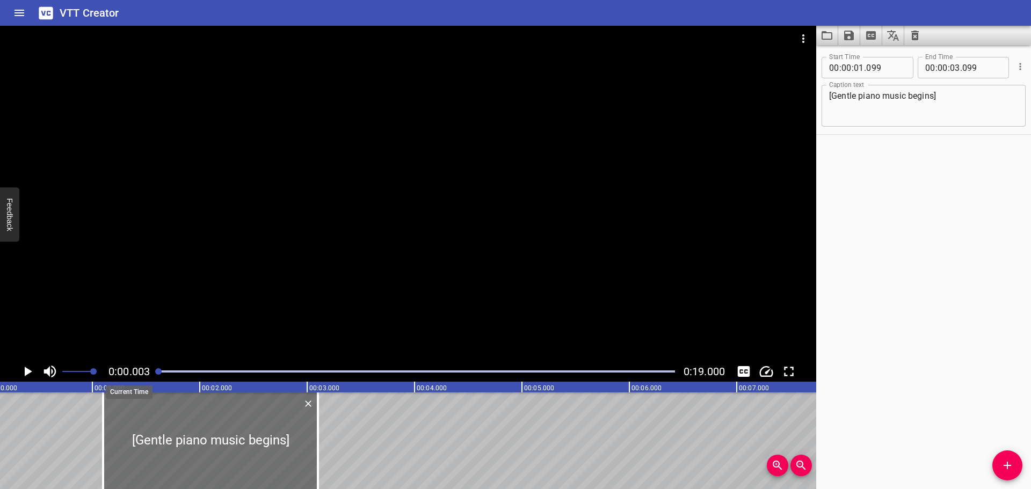
scroll to position [0, 0]
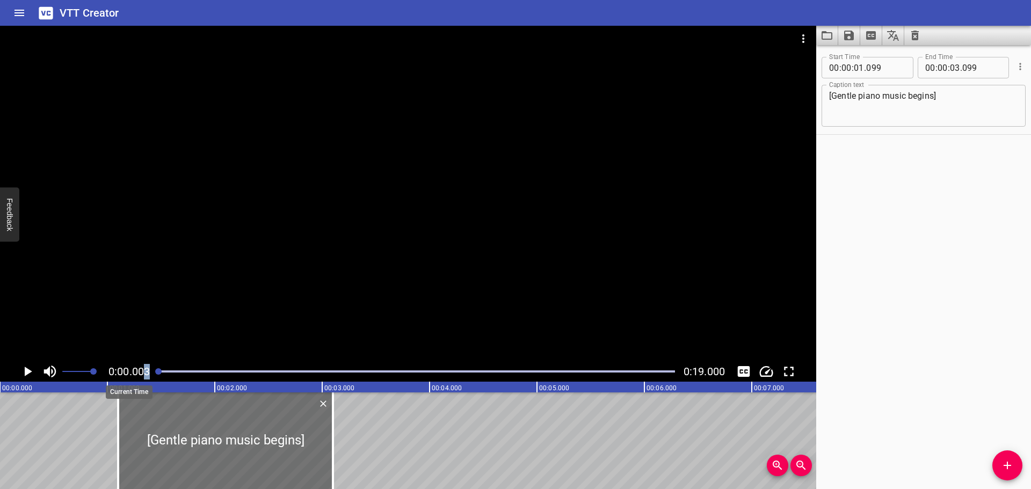
drag, startPoint x: 165, startPoint y: 373, endPoint x: 145, endPoint y: 374, distance: 19.9
click at [147, 373] on div "0:00.003 0:19.000" at bounding box center [408, 371] width 816 height 20
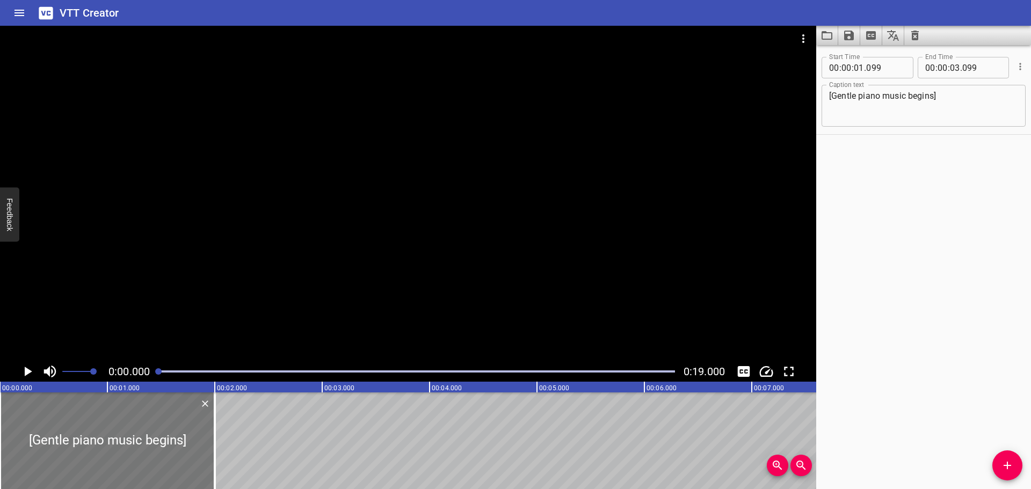
drag, startPoint x: 209, startPoint y: 440, endPoint x: 43, endPoint y: 445, distance: 166.5
click at [47, 445] on div at bounding box center [107, 440] width 215 height 97
type input "00"
type input "000"
type input "01"
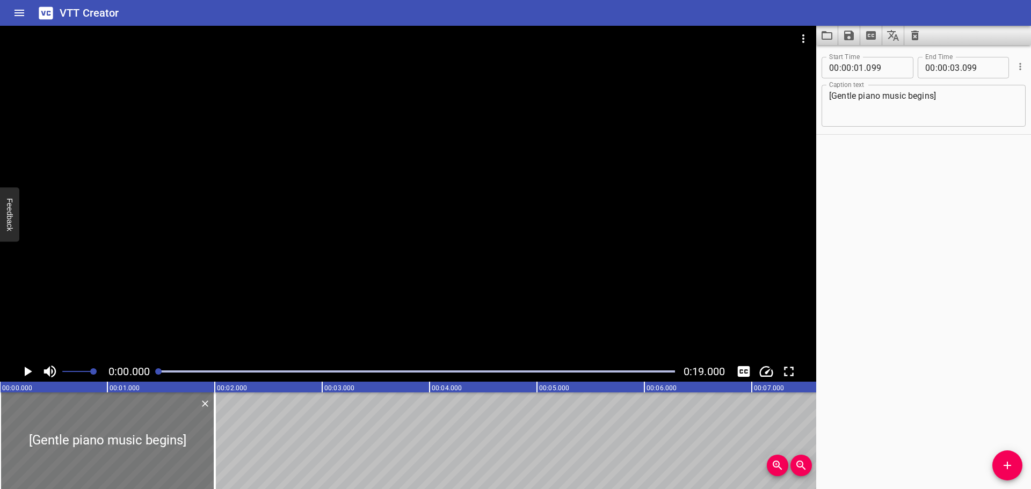
type input "1000"
click at [30, 372] on icon "Play/Pause" at bounding box center [29, 372] width 8 height 10
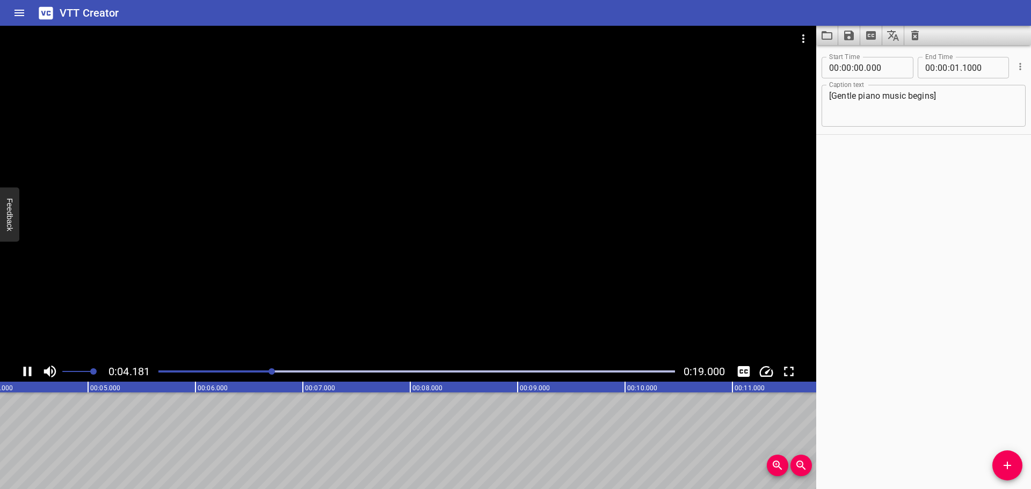
click at [157, 375] on div at bounding box center [416, 371] width 529 height 15
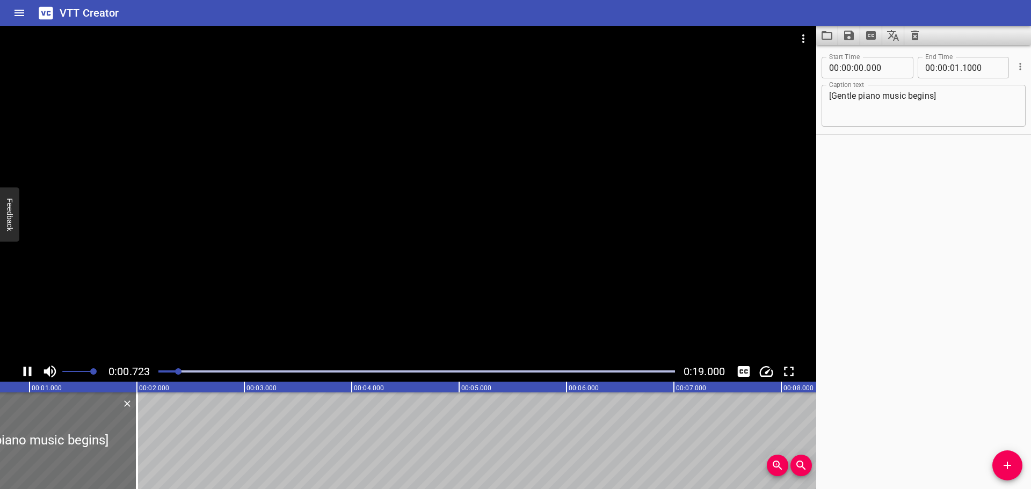
click at [27, 369] on icon "Play/Pause" at bounding box center [27, 371] width 16 height 16
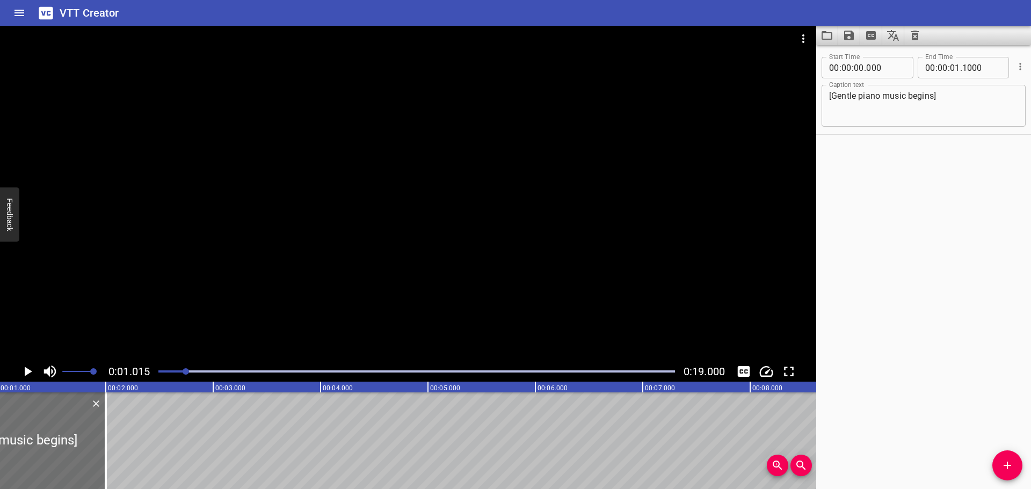
click at [27, 369] on icon "Play/Pause" at bounding box center [29, 372] width 8 height 10
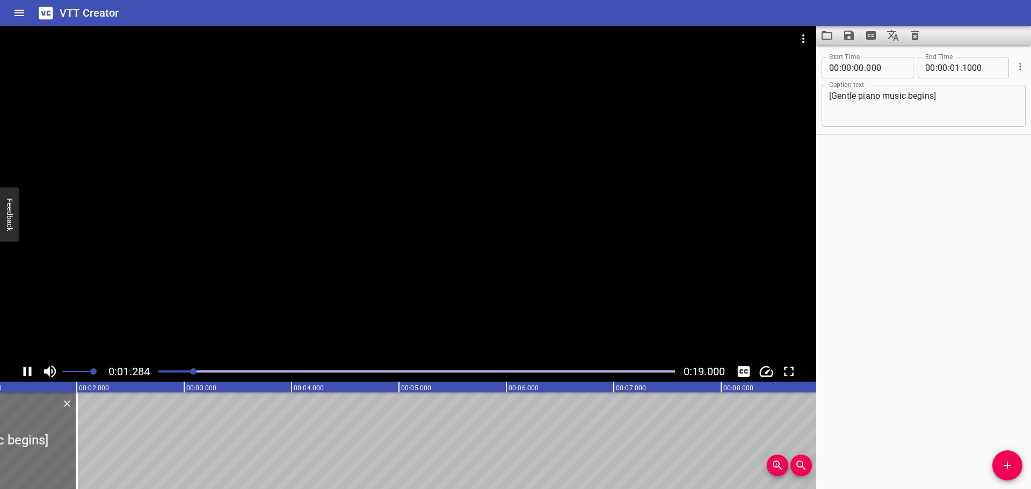
click at [27, 369] on icon "Play/Pause" at bounding box center [27, 371] width 16 height 16
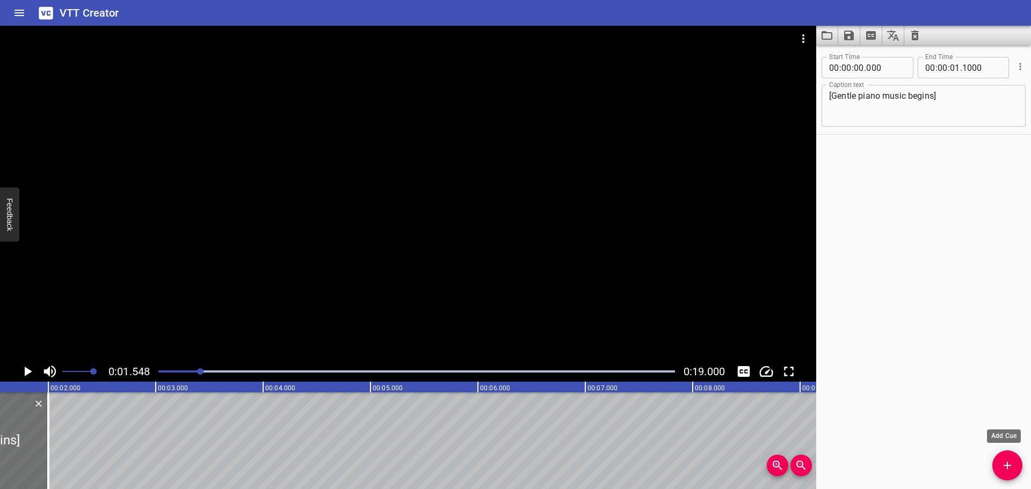
click at [1013, 463] on icon "Add Cue" at bounding box center [1007, 465] width 13 height 13
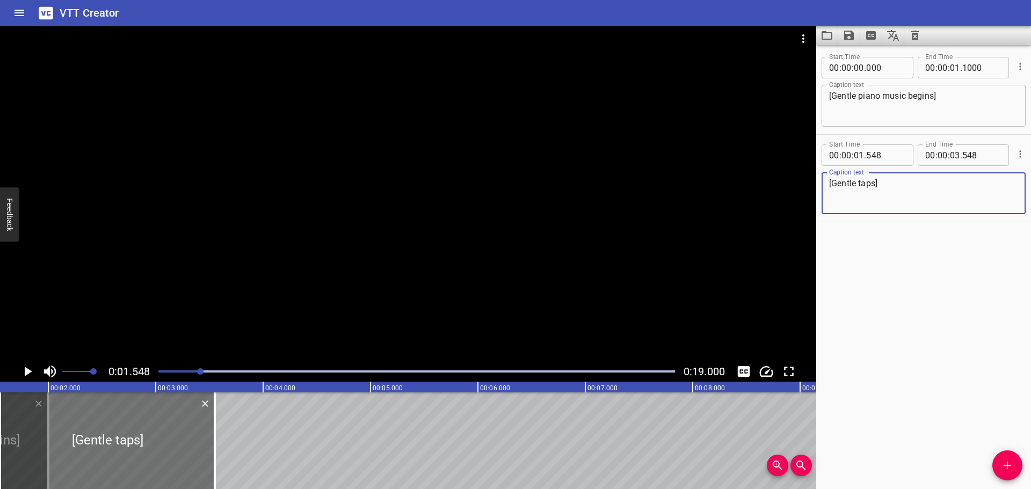
type textarea "[Gentle taps]"
click at [160, 374] on div at bounding box center [416, 371] width 529 height 15
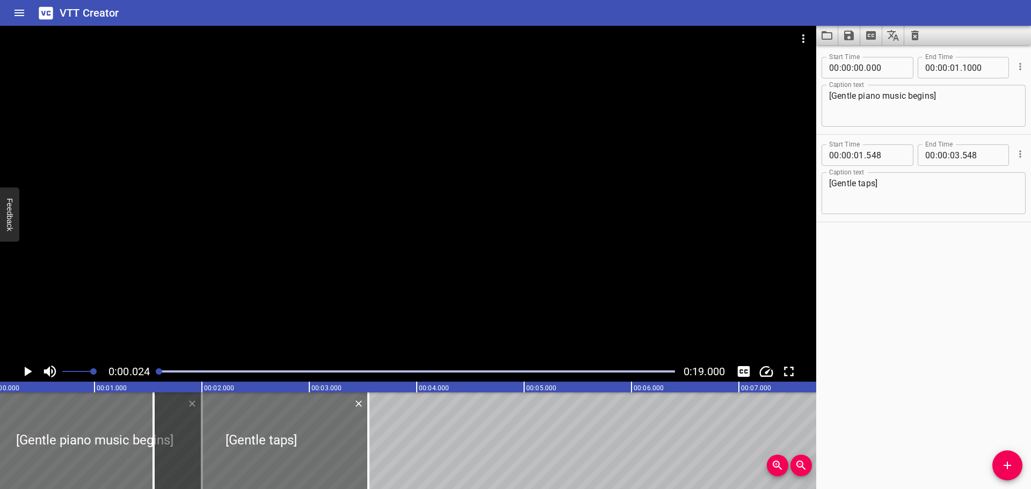
scroll to position [0, 3]
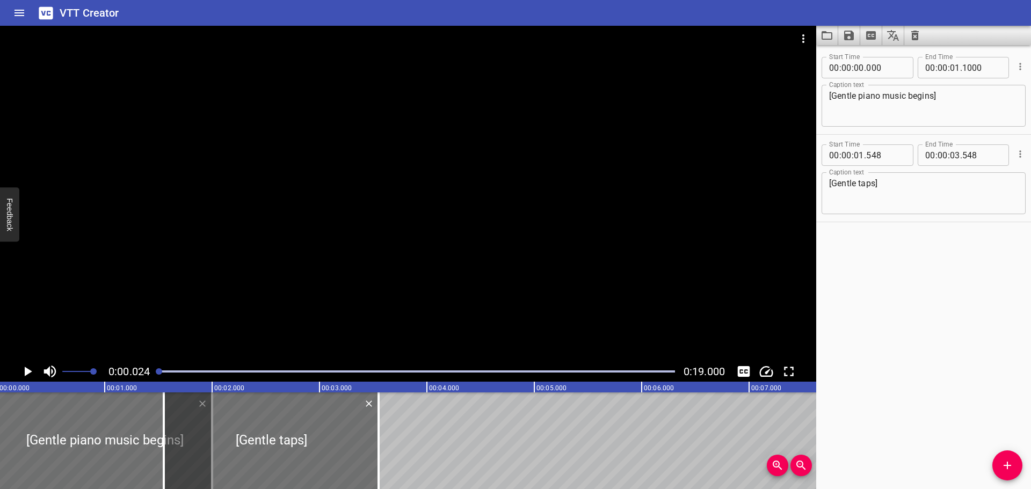
click at [21, 371] on icon "Play/Pause" at bounding box center [27, 371] width 16 height 16
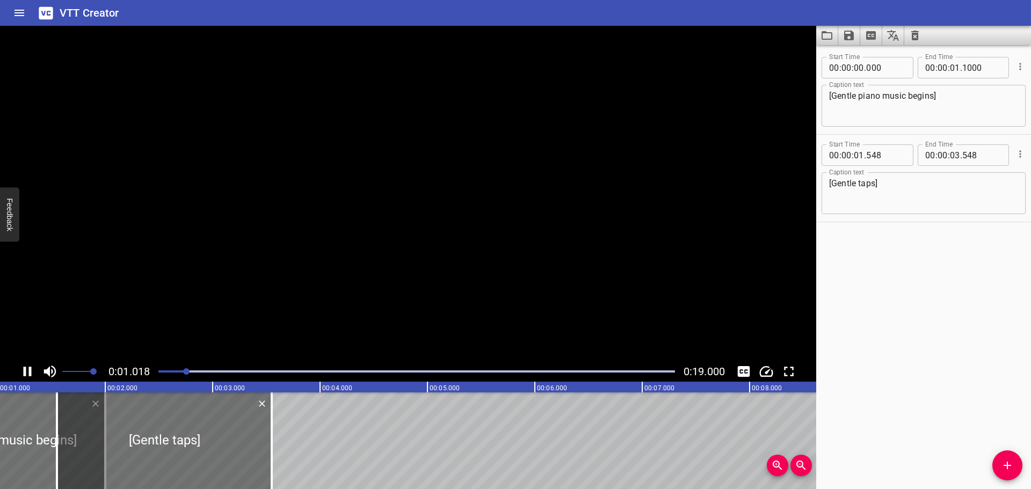
click at [27, 372] on icon "Play/Pause" at bounding box center [27, 371] width 16 height 16
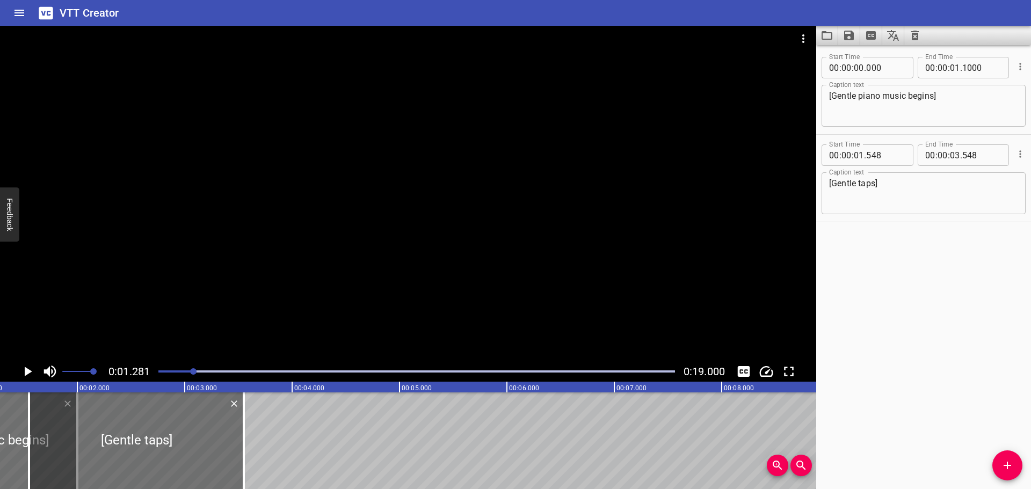
click at [27, 372] on icon "Play/Pause" at bounding box center [29, 372] width 8 height 10
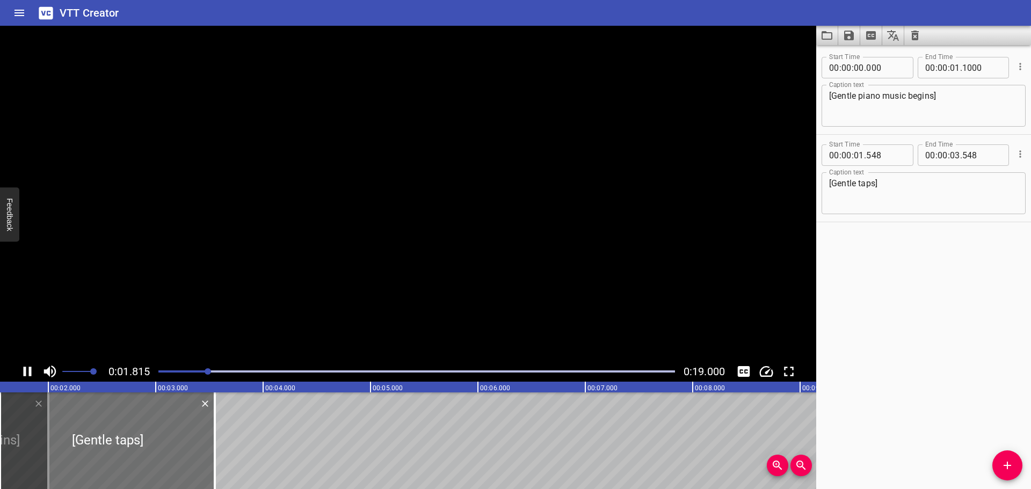
click at [27, 372] on icon "Play/Pause" at bounding box center [27, 371] width 16 height 16
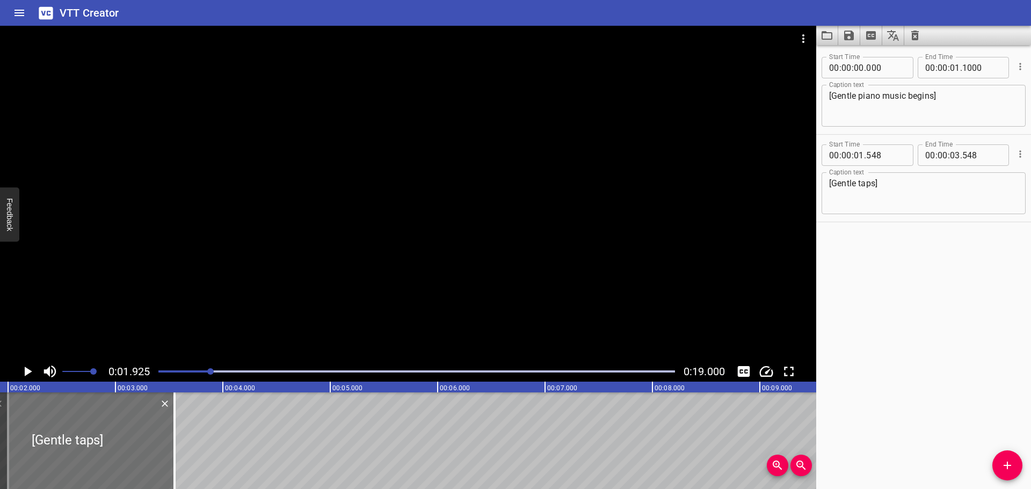
scroll to position [0, 0]
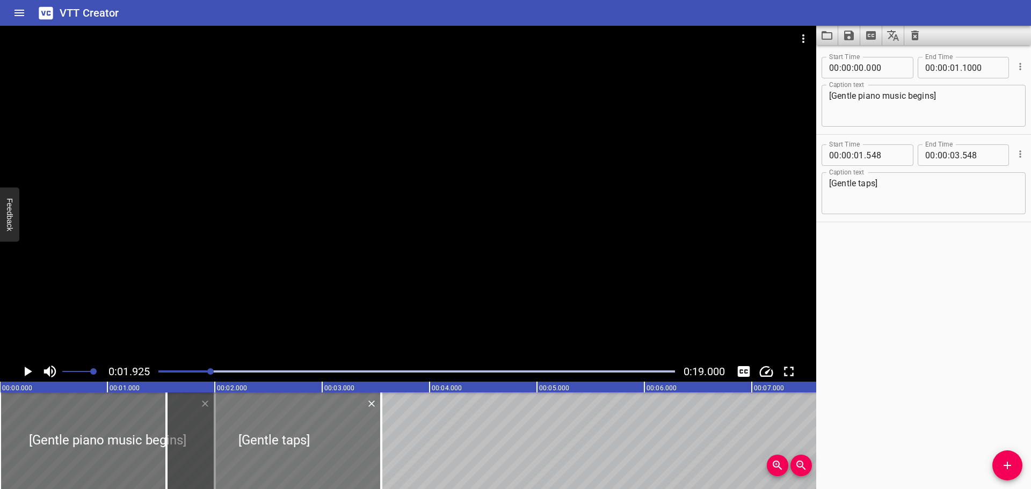
drag, startPoint x: 208, startPoint y: 448, endPoint x: 357, endPoint y: 445, distance: 148.8
click at [357, 445] on div at bounding box center [273, 440] width 215 height 97
type input "02"
type input "933"
type input "04"
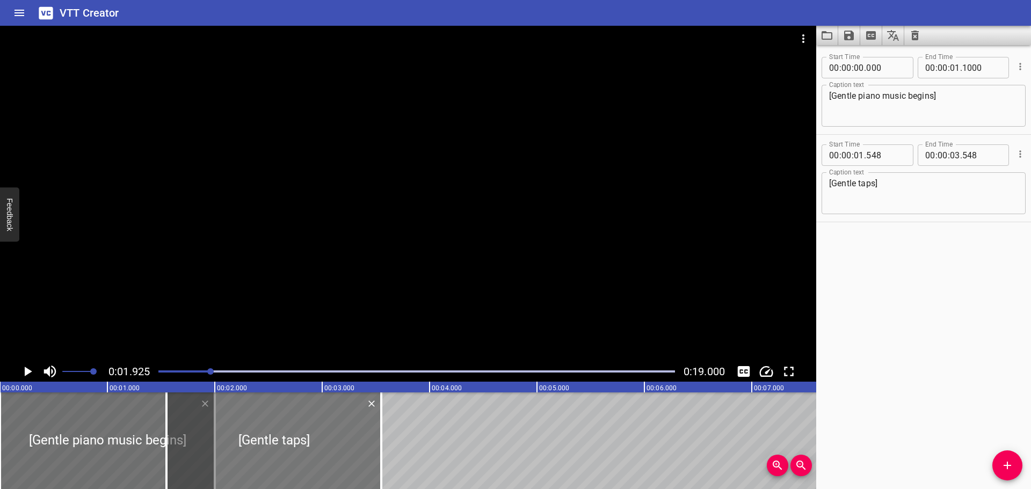
type input "933"
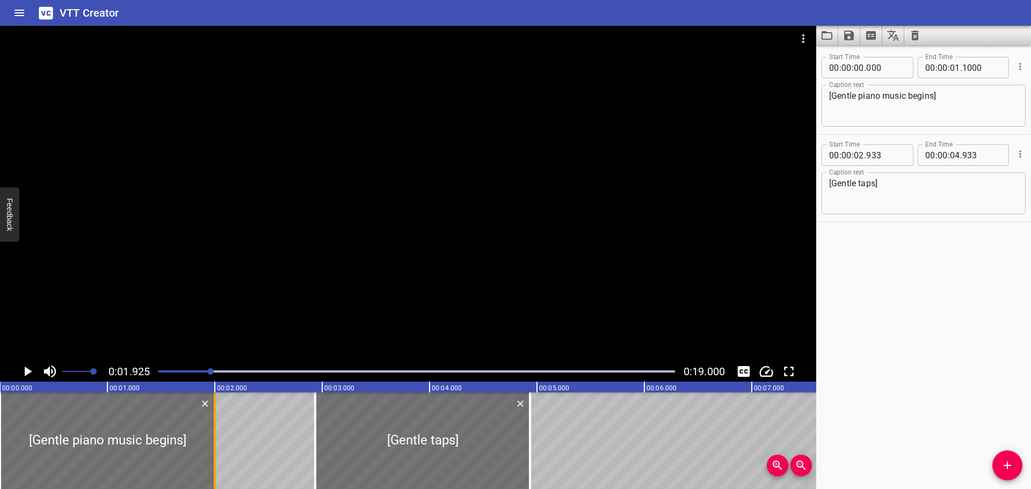
click at [212, 441] on div at bounding box center [214, 440] width 11 height 97
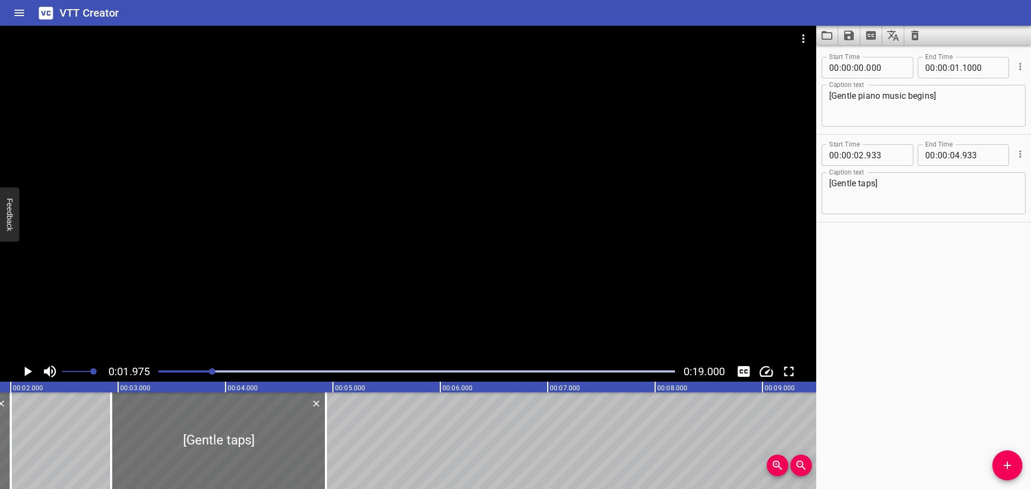
drag, startPoint x: 396, startPoint y: 442, endPoint x: 382, endPoint y: 441, distance: 14.5
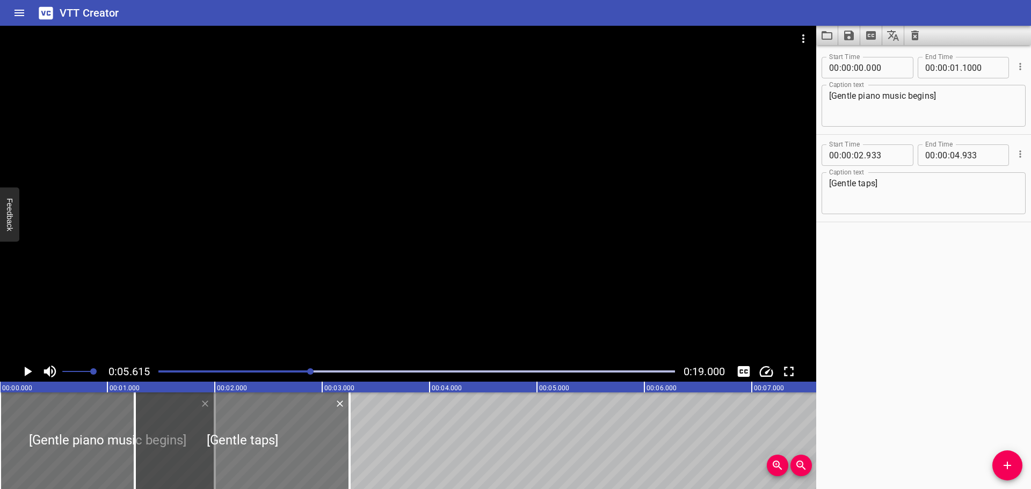
drag, startPoint x: 393, startPoint y: 448, endPoint x: 229, endPoint y: 448, distance: 164.3
click at [229, 448] on div at bounding box center [242, 440] width 215 height 97
type input "01"
type input "253"
type input "03"
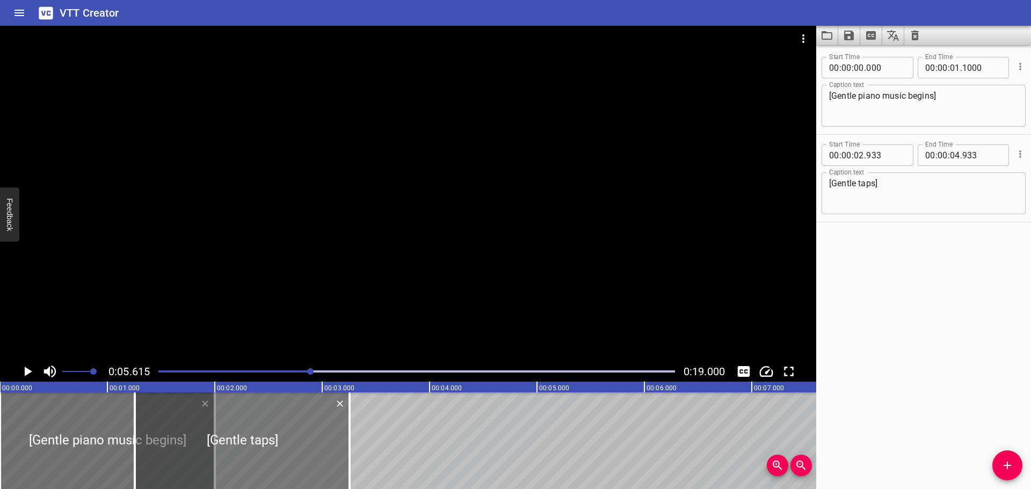
type input "253"
click at [157, 373] on div at bounding box center [416, 371] width 529 height 15
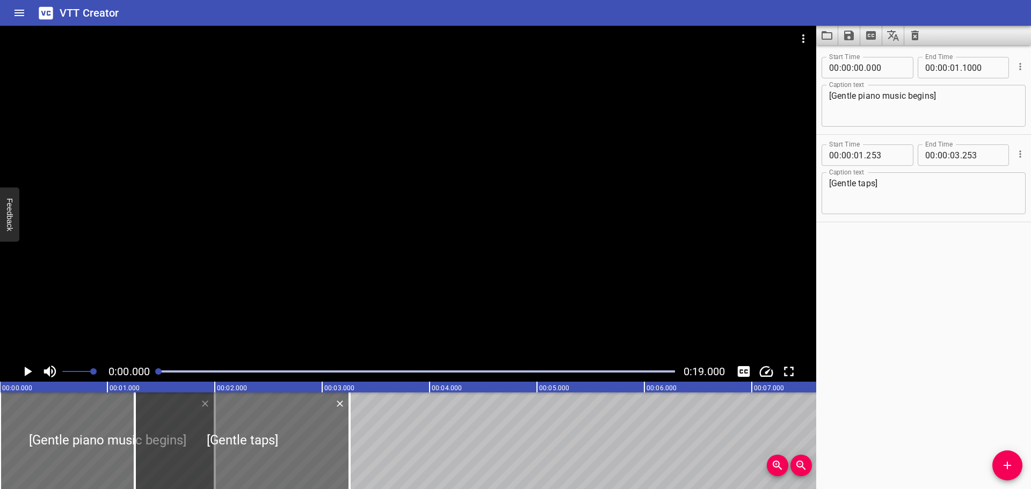
click at [21, 372] on icon "Play/Pause" at bounding box center [27, 371] width 16 height 16
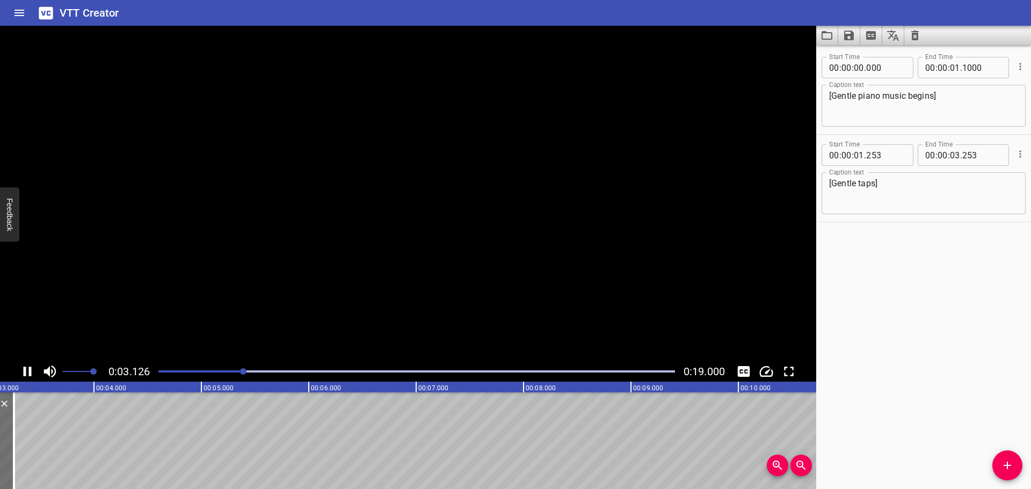
click at [21, 372] on icon "Play/Pause" at bounding box center [27, 371] width 16 height 16
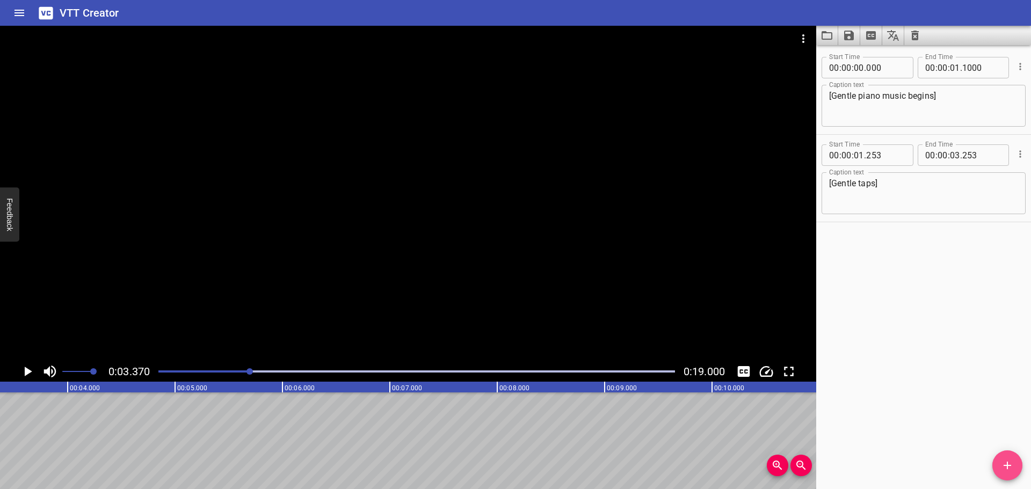
click at [1008, 463] on icon "Add Cue" at bounding box center [1007, 465] width 13 height 13
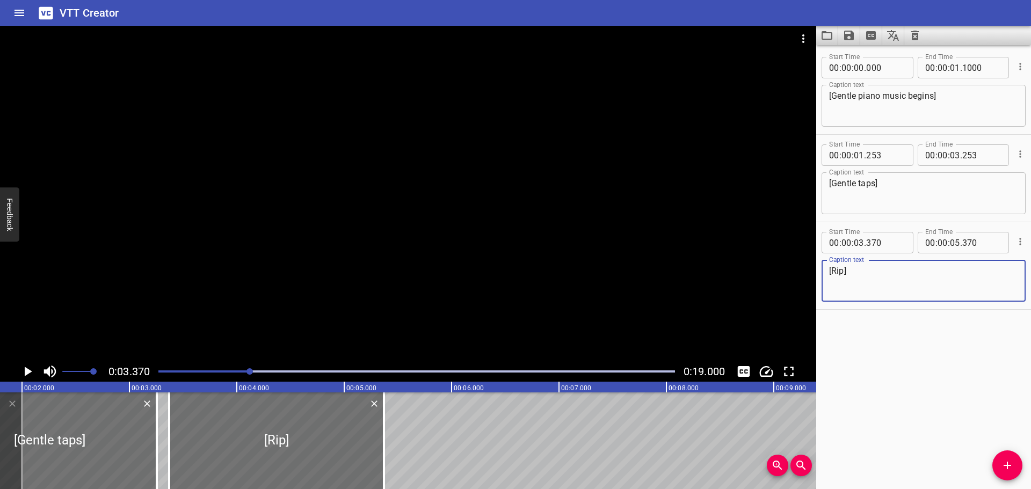
scroll to position [0, 166]
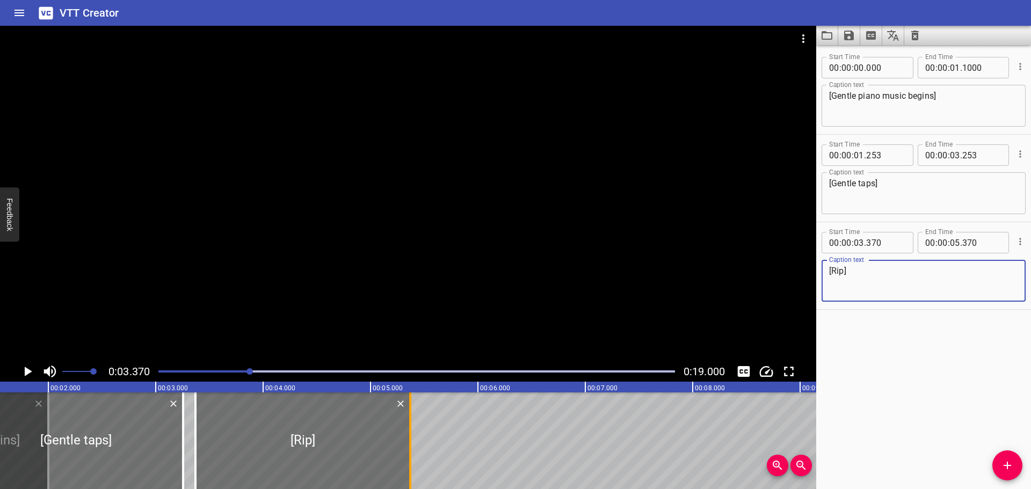
type textarea "[Rip]"
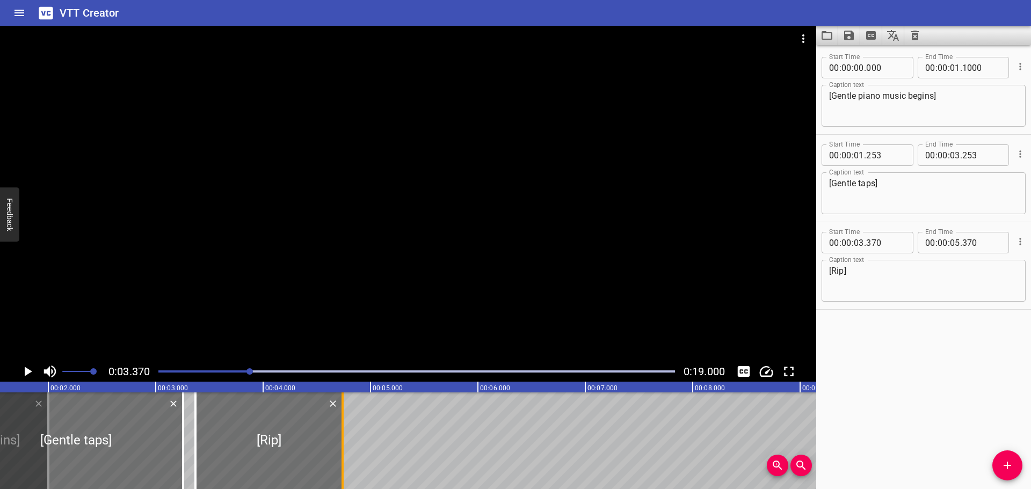
drag, startPoint x: 412, startPoint y: 446, endPoint x: 345, endPoint y: 450, distance: 67.8
click at [345, 450] on div at bounding box center [342, 440] width 11 height 97
type input "04"
type input "740"
click at [156, 370] on div at bounding box center [416, 371] width 529 height 15
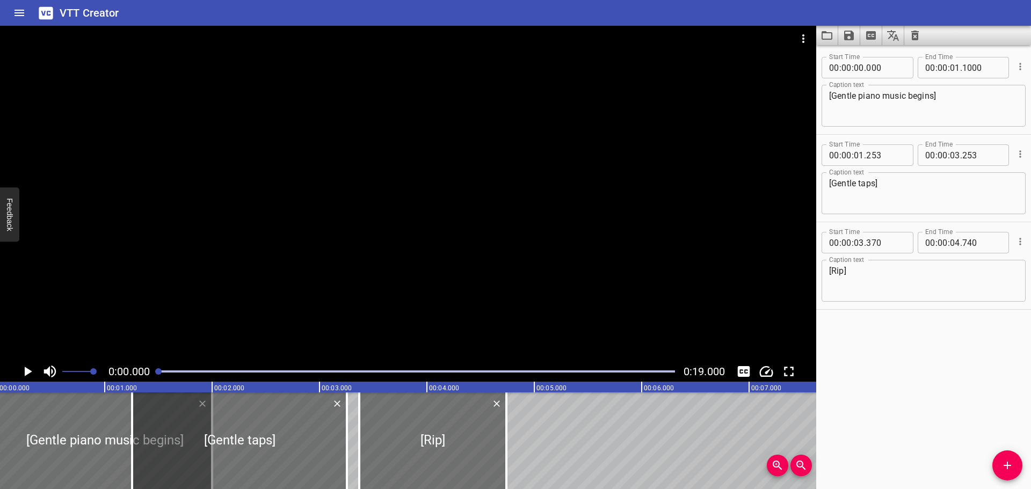
scroll to position [0, 0]
click at [26, 372] on icon "Play/Pause" at bounding box center [29, 372] width 8 height 10
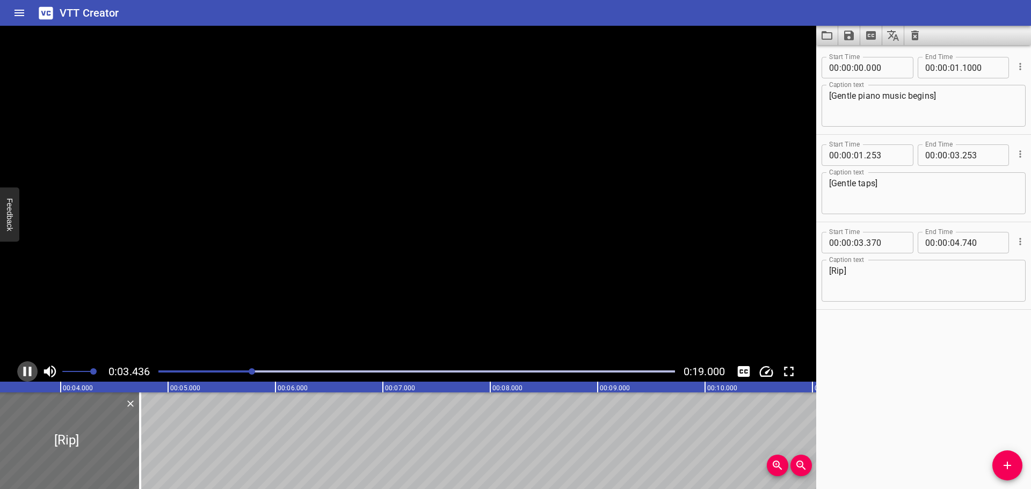
click at [26, 372] on icon "Play/Pause" at bounding box center [27, 371] width 16 height 16
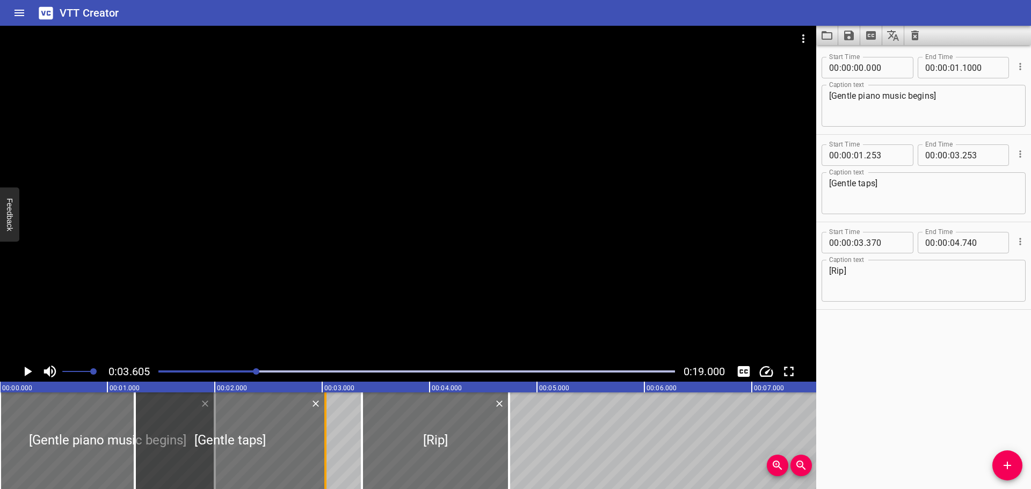
drag, startPoint x: 347, startPoint y: 446, endPoint x: 322, endPoint y: 445, distance: 25.2
click at [322, 445] on div at bounding box center [325, 440] width 11 height 97
type input "018"
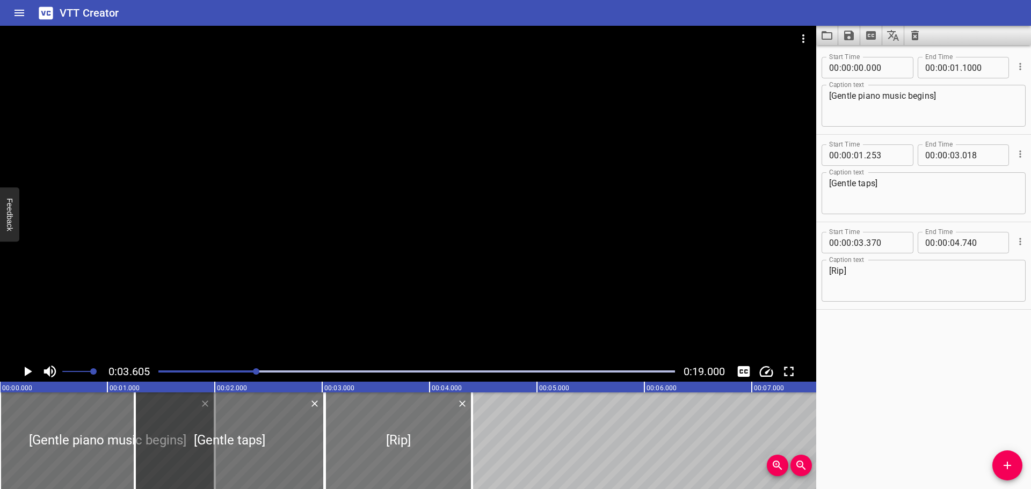
drag, startPoint x: 384, startPoint y: 447, endPoint x: 347, endPoint y: 447, distance: 37.0
click at [347, 447] on div at bounding box center [398, 440] width 147 height 97
type input "025"
type input "395"
click at [154, 369] on div at bounding box center [416, 371] width 529 height 15
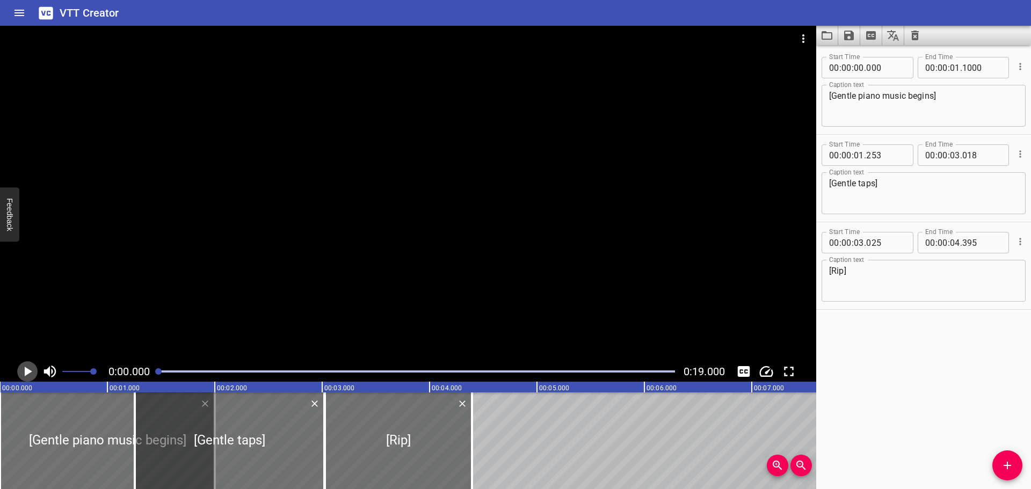
click at [27, 373] on icon "Play/Pause" at bounding box center [29, 372] width 8 height 10
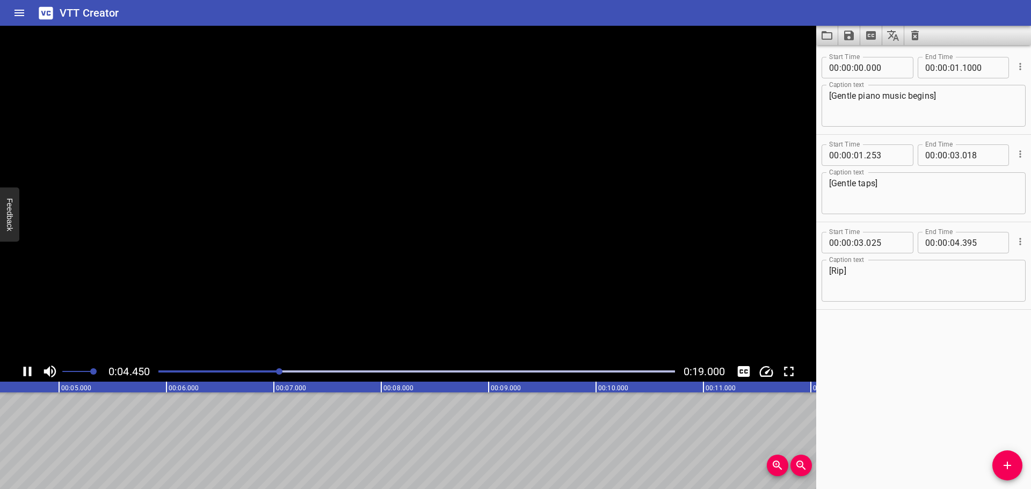
click at [27, 373] on icon "Play/Pause" at bounding box center [27, 371] width 16 height 16
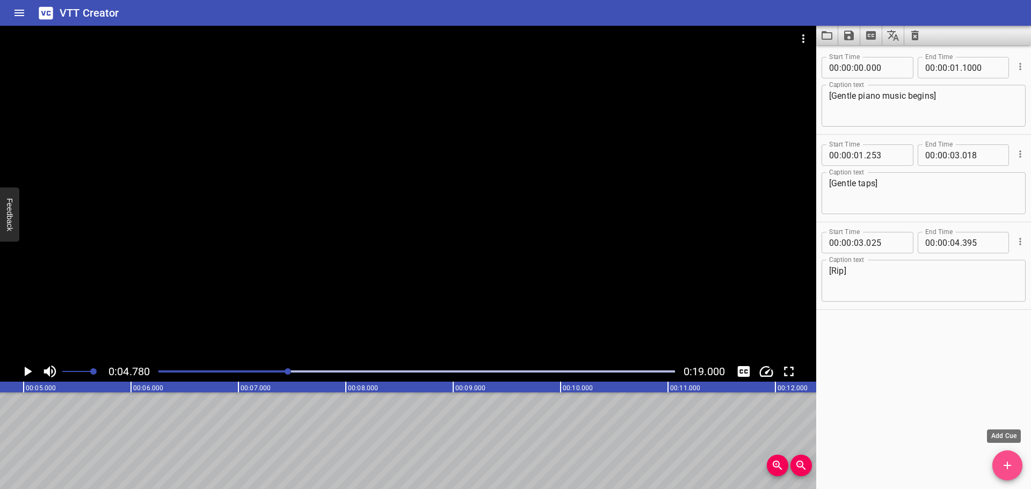
click at [1013, 464] on icon "Add Cue" at bounding box center [1007, 465] width 13 height 13
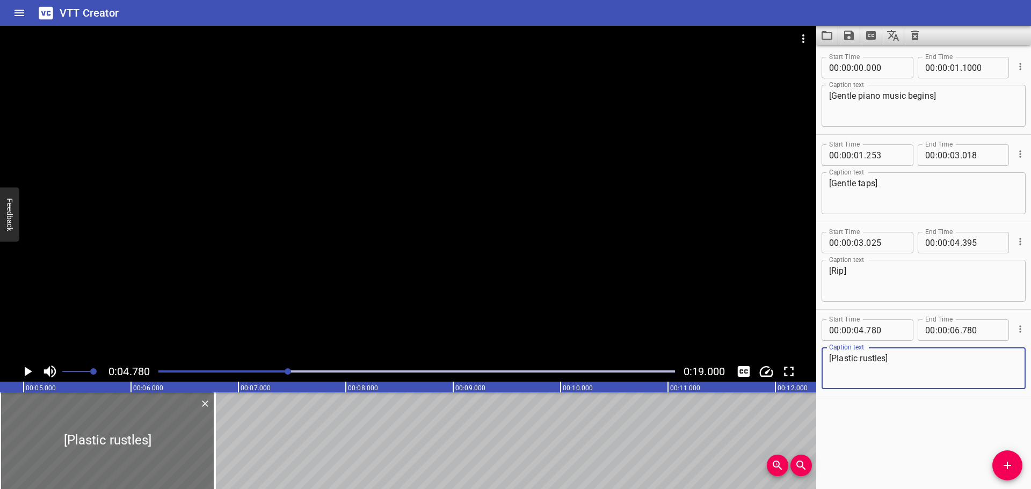
type textarea "[Plastic rustles]"
click at [947, 453] on div "Start Time 00 : 00 : 00 . 000 Start Time End Time 00 : 00 : 01 . 1000 End Time …" at bounding box center [923, 267] width 215 height 444
click at [24, 373] on icon "Play/Pause" at bounding box center [27, 371] width 16 height 16
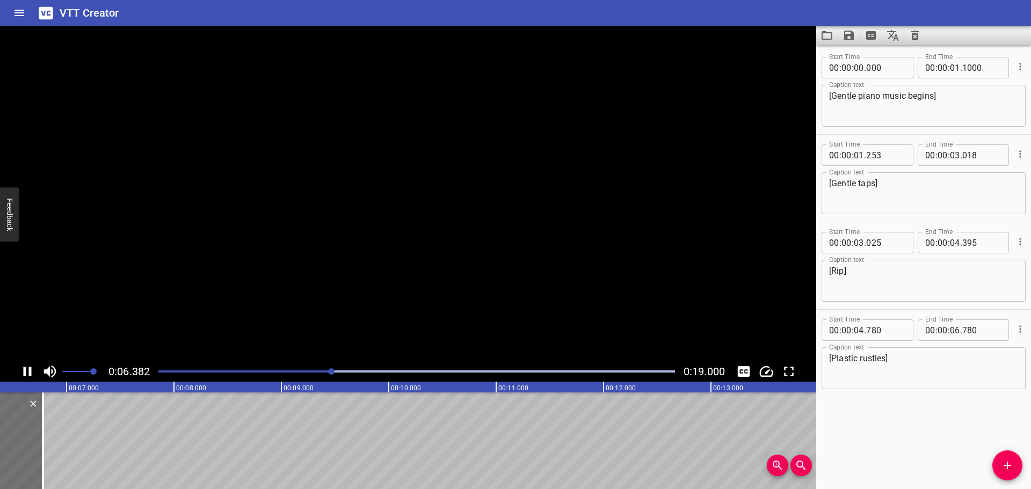
click at [24, 373] on icon "Play/Pause" at bounding box center [28, 372] width 8 height 10
click at [313, 370] on div at bounding box center [416, 371] width 529 height 15
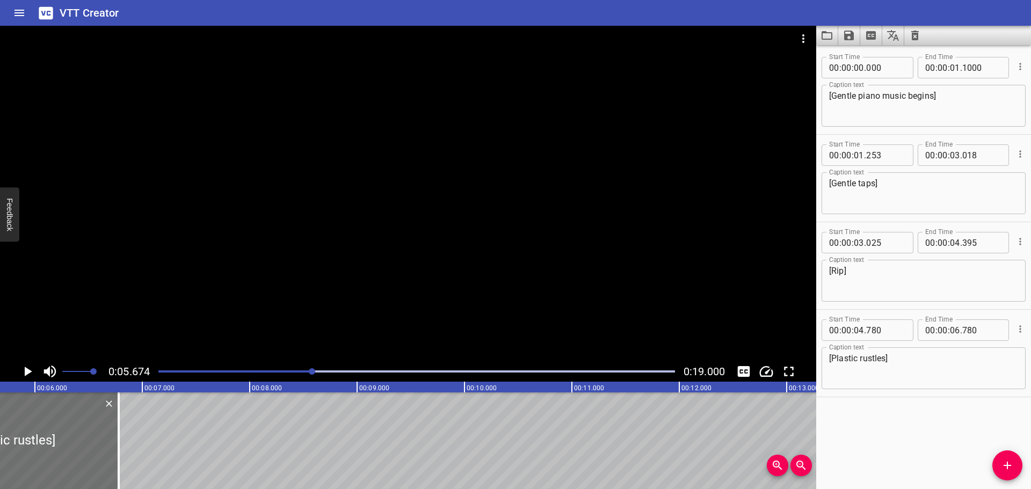
click at [294, 374] on div at bounding box center [416, 371] width 529 height 15
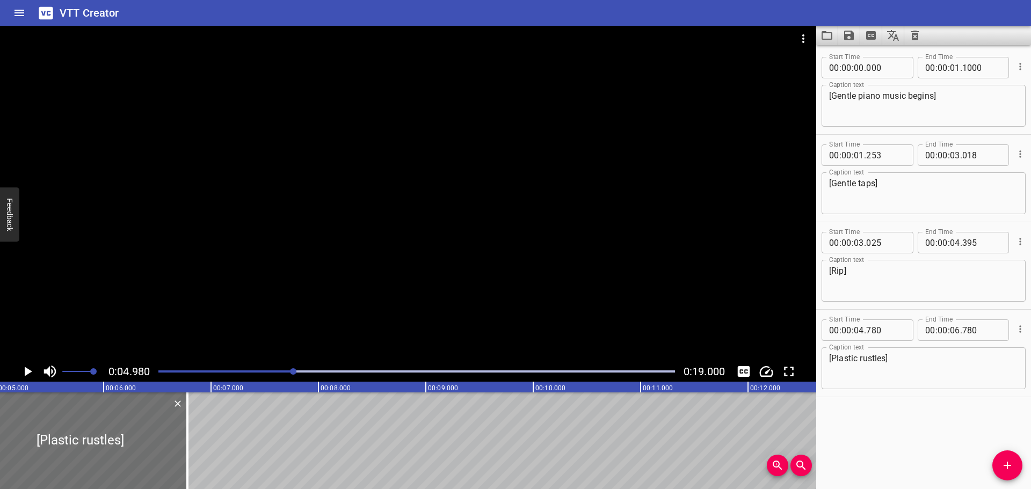
scroll to position [0, 535]
click at [27, 372] on icon "Play/Pause" at bounding box center [29, 372] width 8 height 10
click at [27, 372] on icon "Play/Pause" at bounding box center [27, 371] width 16 height 16
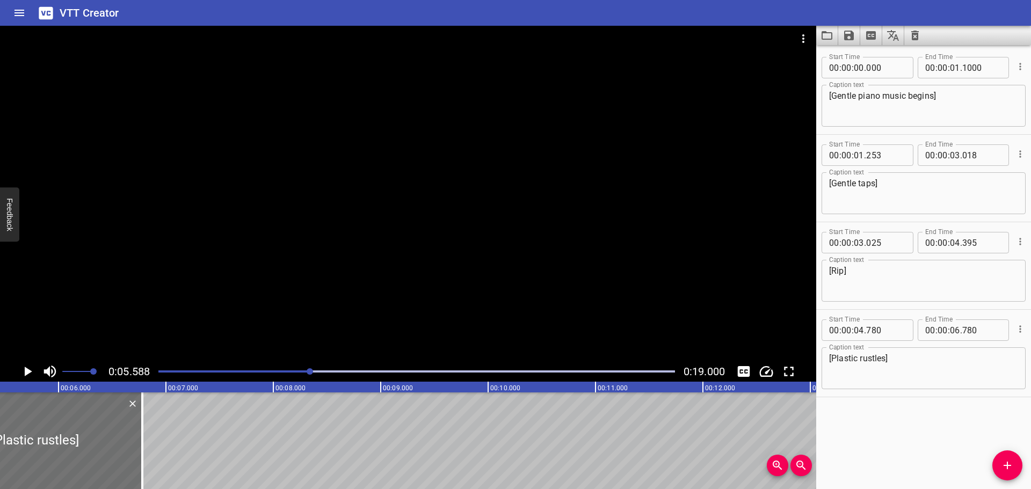
scroll to position [0, 600]
click at [1006, 468] on icon "Add Cue" at bounding box center [1007, 465] width 13 height 13
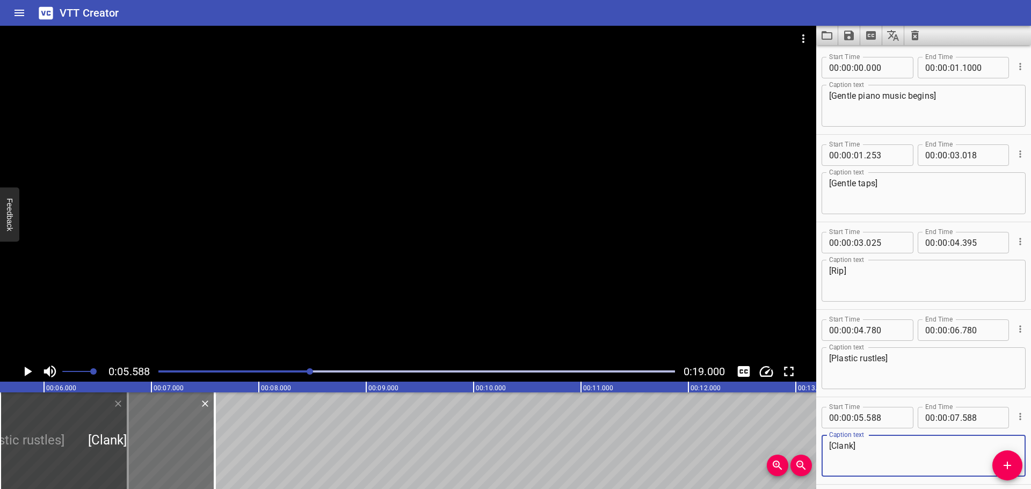
scroll to position [0, 361]
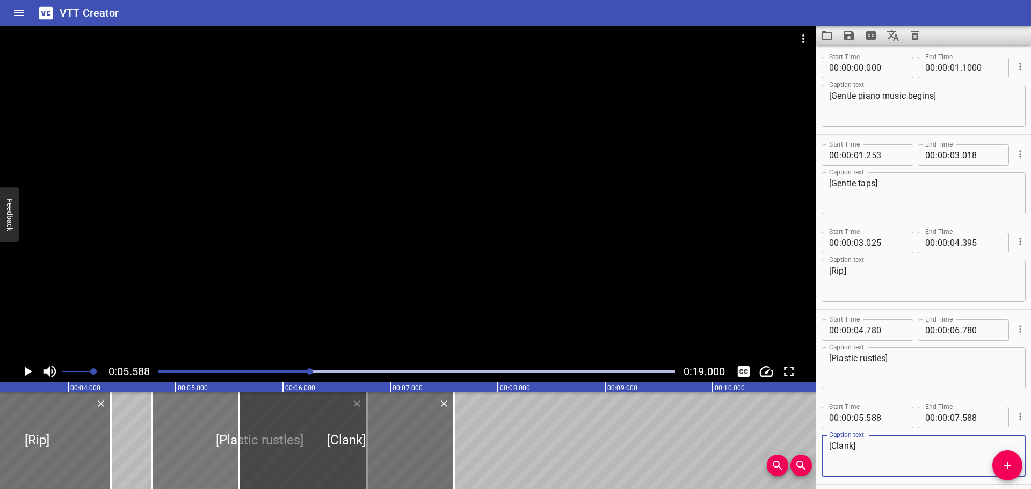
type textarea "[Clank]"
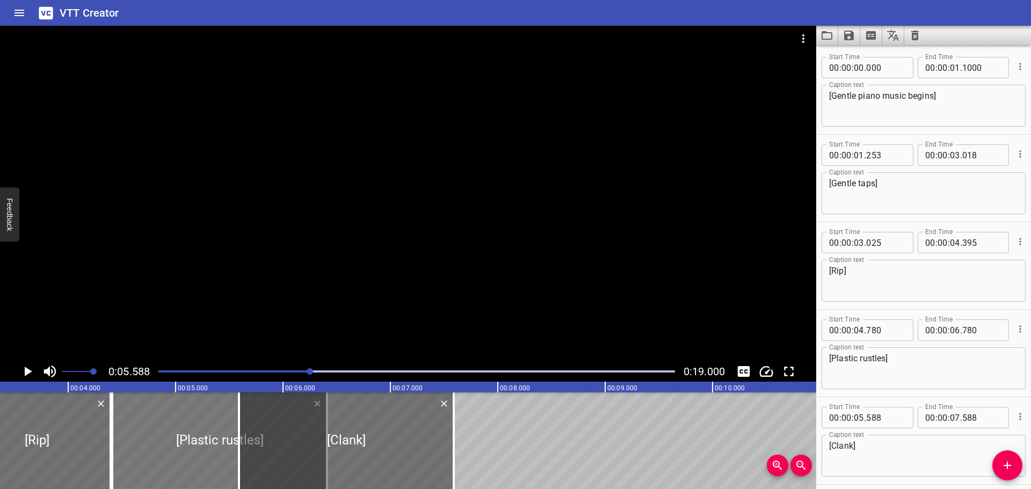
drag, startPoint x: 213, startPoint y: 438, endPoint x: 173, endPoint y: 436, distance: 39.7
click at [173, 436] on div at bounding box center [219, 440] width 215 height 97
type input "410"
click at [237, 373] on div at bounding box center [416, 371] width 529 height 15
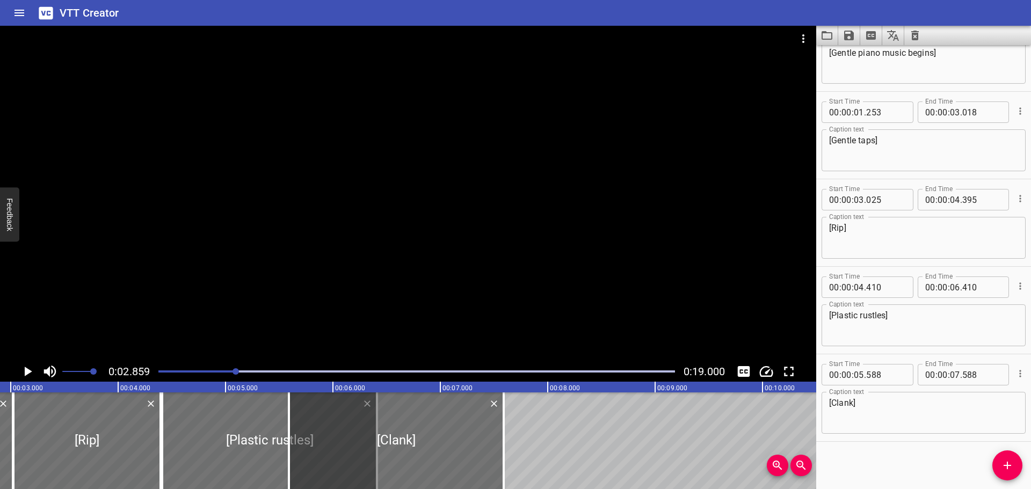
scroll to position [0, 307]
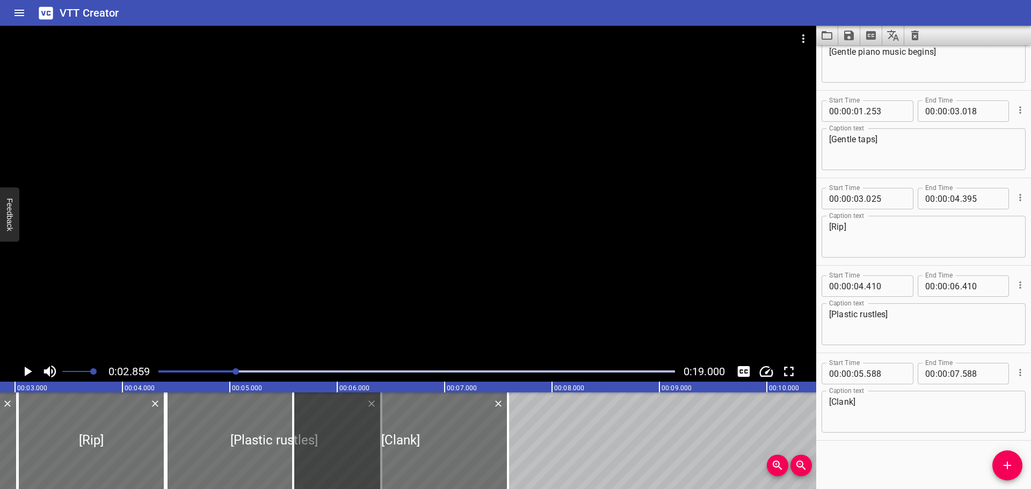
click at [157, 368] on div at bounding box center [416, 371] width 529 height 15
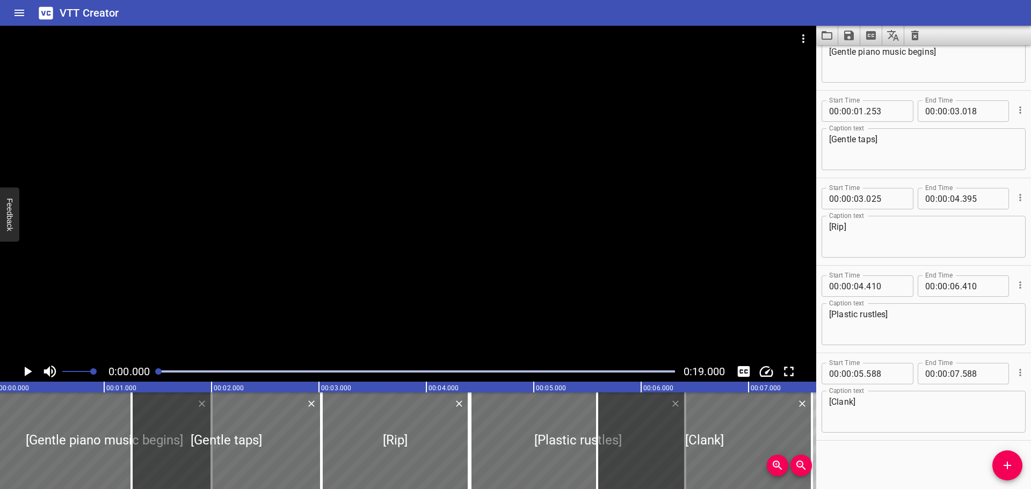
scroll to position [0, 0]
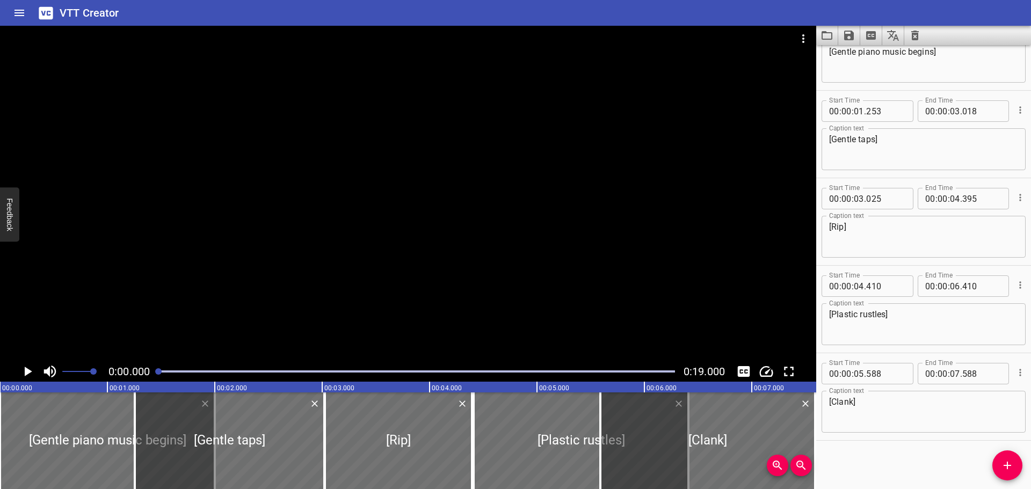
click at [28, 373] on icon "Play/Pause" at bounding box center [29, 372] width 8 height 10
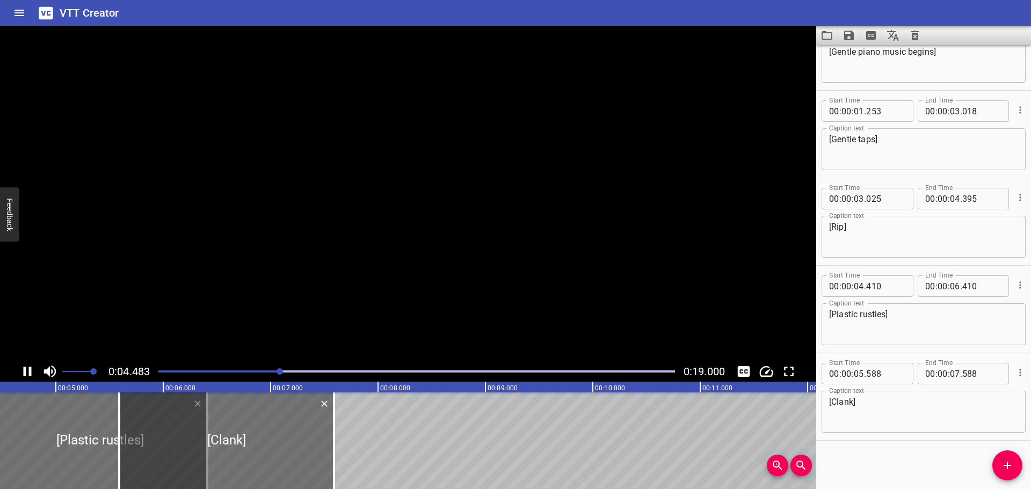
click at [28, 373] on icon "Play/Pause" at bounding box center [27, 371] width 16 height 16
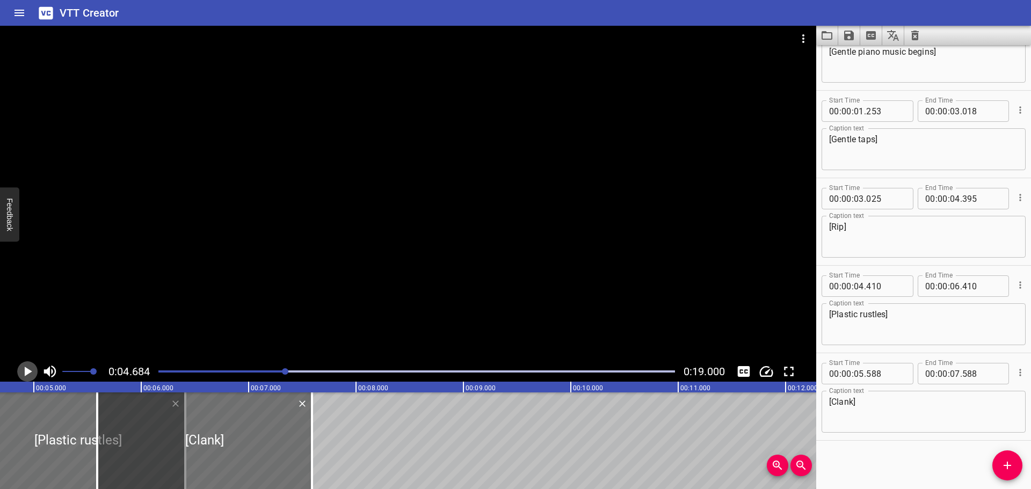
click at [28, 373] on icon "Play/Pause" at bounding box center [29, 372] width 8 height 10
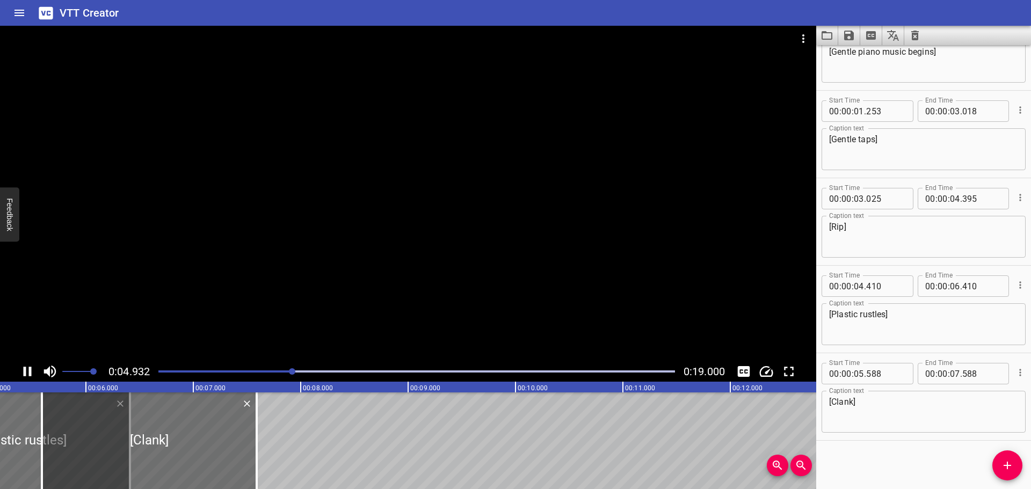
click at [28, 373] on icon "Play/Pause" at bounding box center [27, 371] width 16 height 16
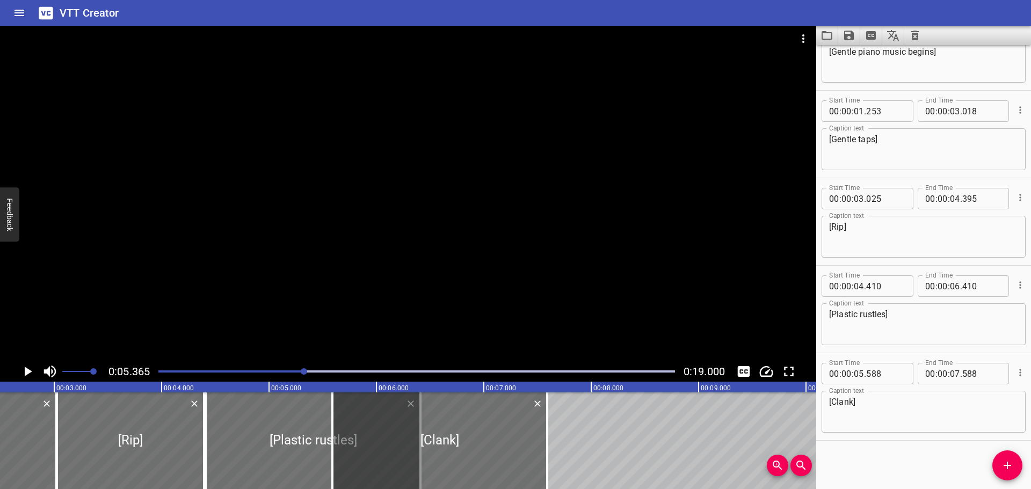
scroll to position [0, 255]
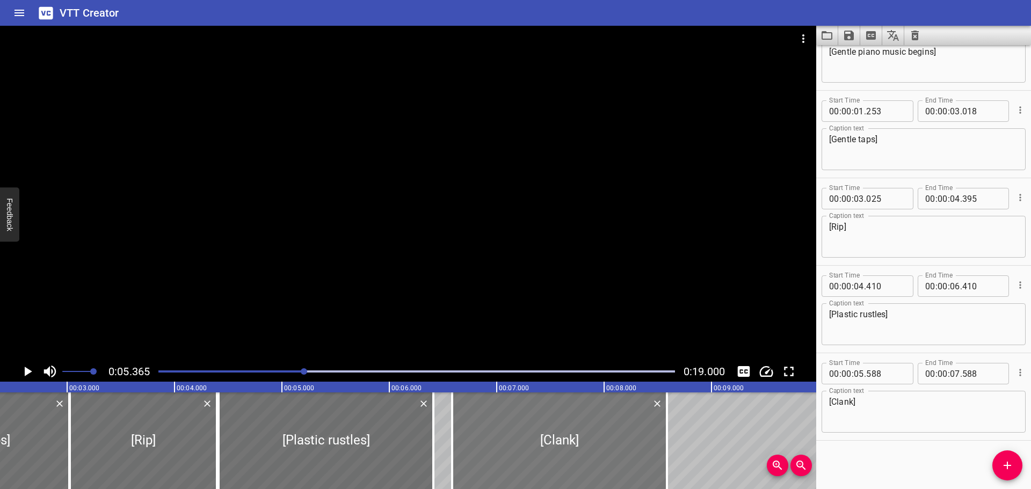
drag, startPoint x: 373, startPoint y: 453, endPoint x: 481, endPoint y: 449, distance: 107.4
click at [481, 449] on div at bounding box center [559, 440] width 215 height 97
type input "06"
type input "08"
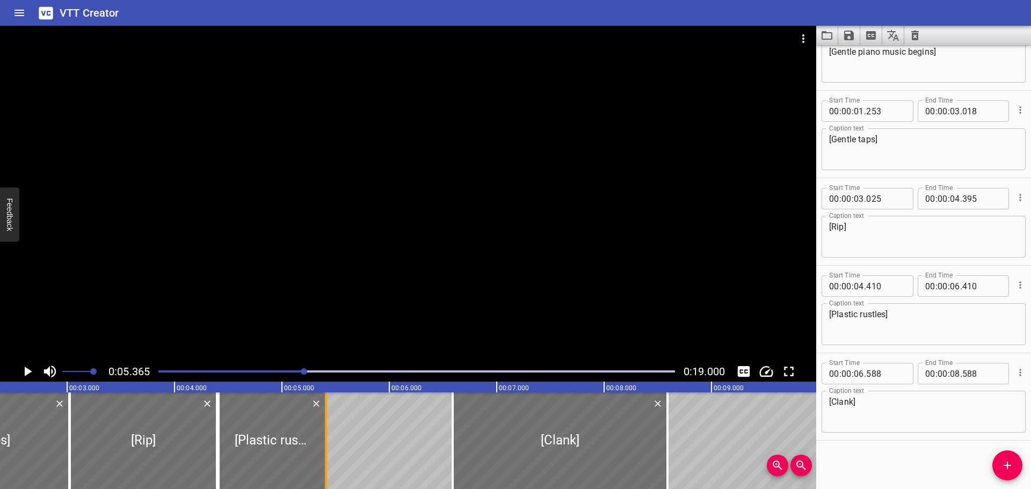
drag, startPoint x: 434, startPoint y: 448, endPoint x: 326, endPoint y: 453, distance: 107.5
click at [326, 453] on div at bounding box center [326, 440] width 2 height 97
type input "05"
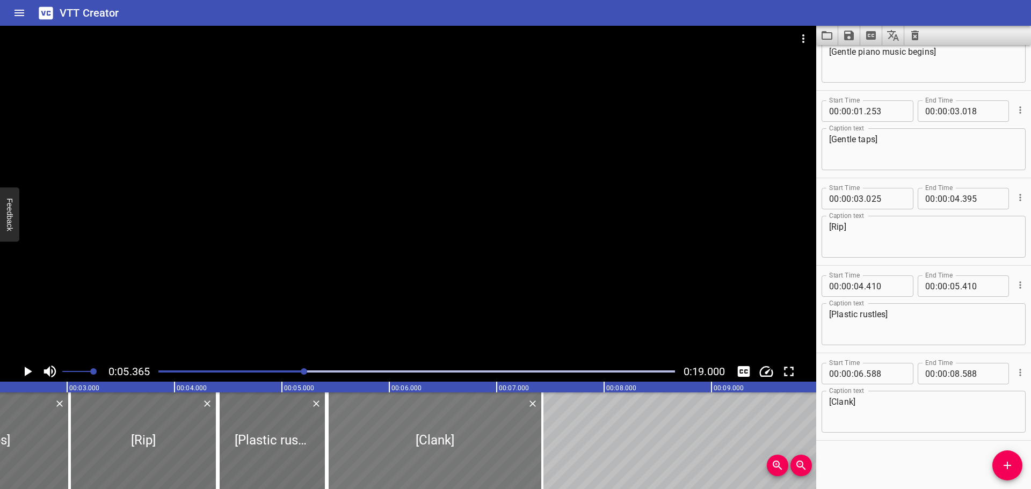
drag, startPoint x: 524, startPoint y: 443, endPoint x: 399, endPoint y: 450, distance: 125.3
click at [399, 450] on div at bounding box center [435, 440] width 215 height 97
type input "05"
type input "423"
type input "07"
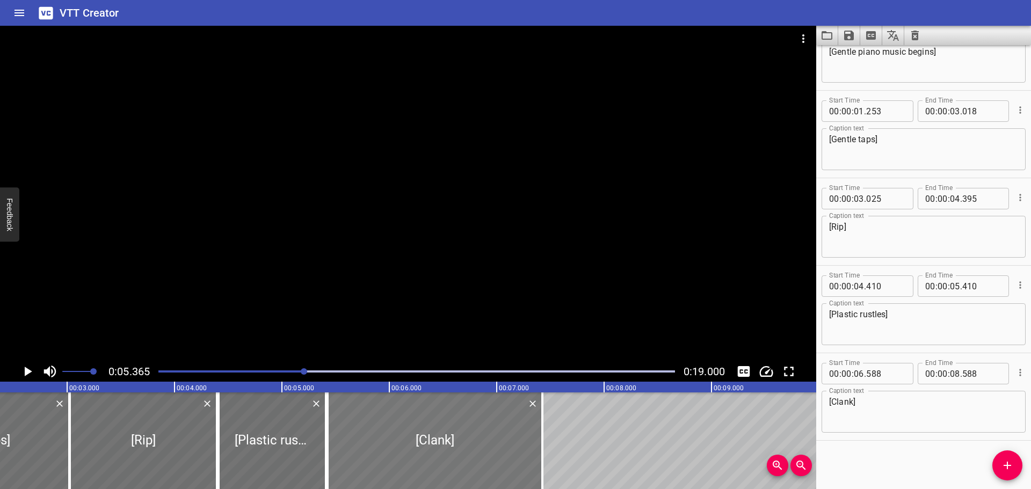
type input "423"
click at [156, 374] on div at bounding box center [416, 371] width 529 height 15
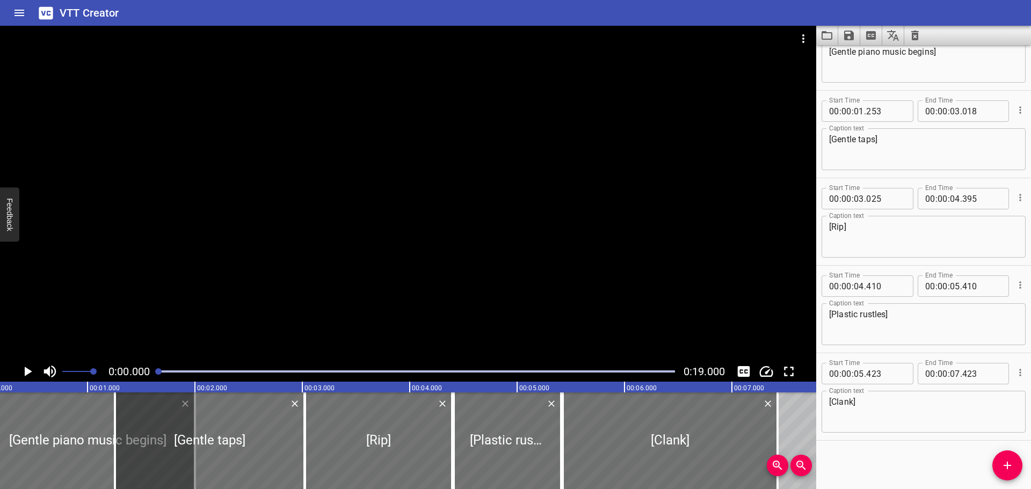
scroll to position [0, 0]
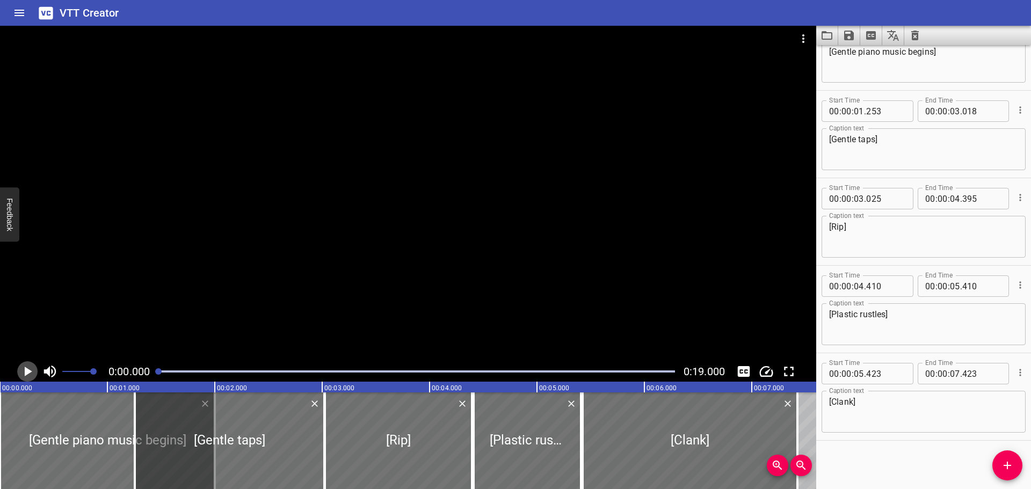
click at [26, 368] on icon "Play/Pause" at bounding box center [27, 371] width 16 height 16
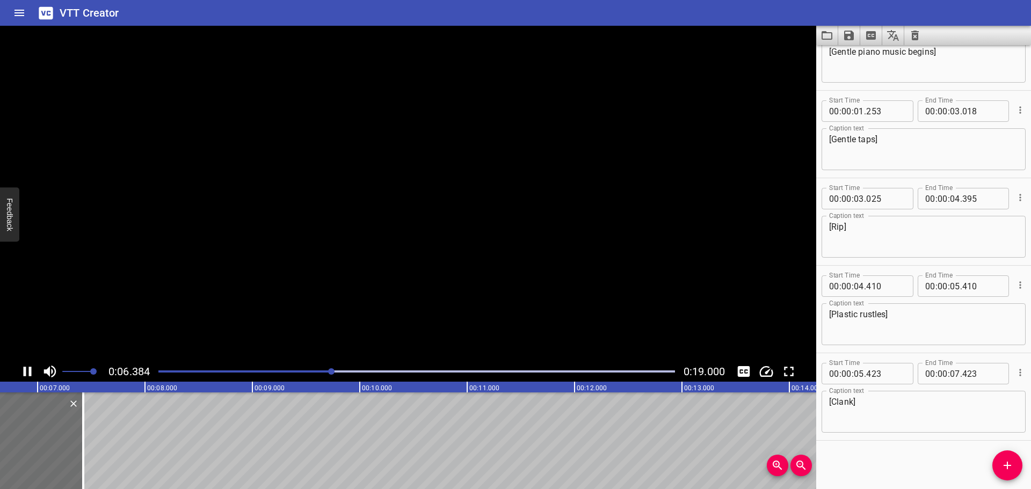
click at [28, 369] on icon "Play/Pause" at bounding box center [27, 371] width 16 height 16
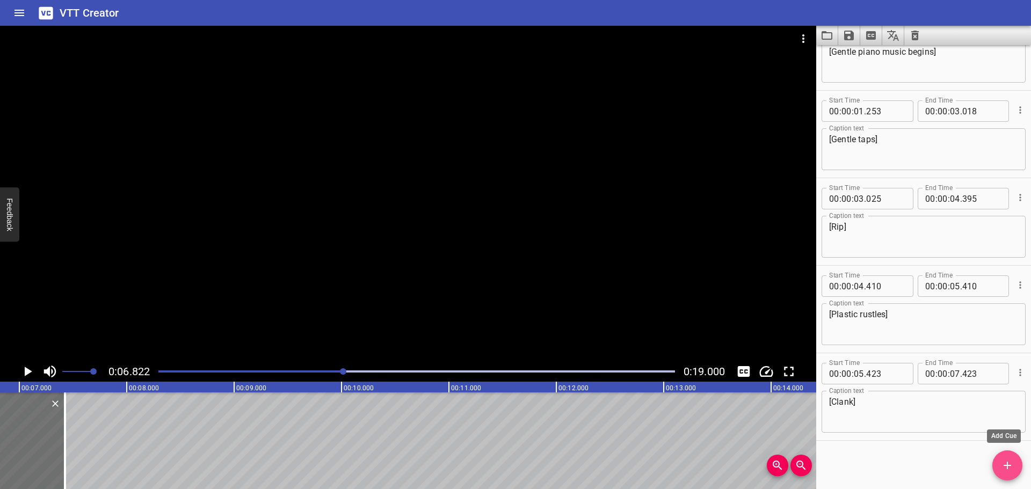
click at [1007, 472] on button "Add Cue" at bounding box center [1007, 465] width 30 height 30
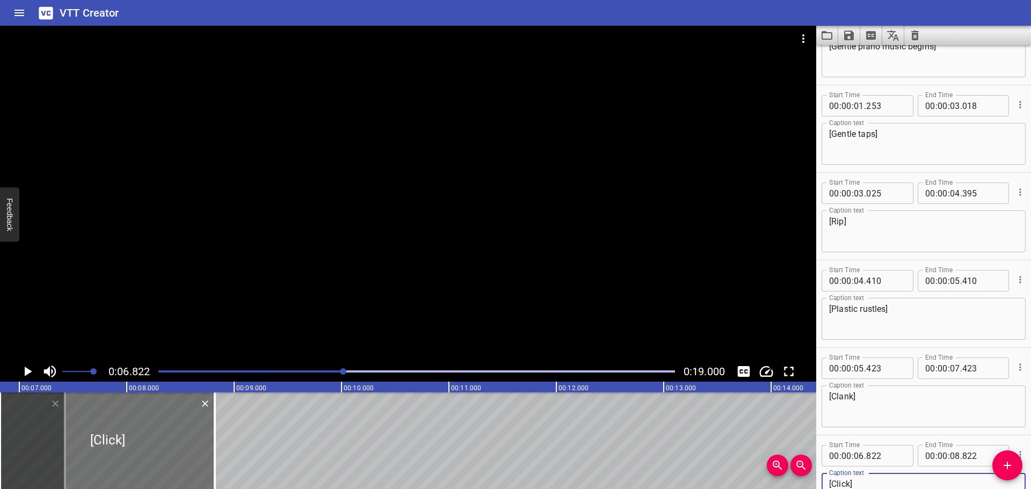
type textarea "[Click]"
click at [209, 372] on div "Play progress" at bounding box center [86, 371] width 516 height 2
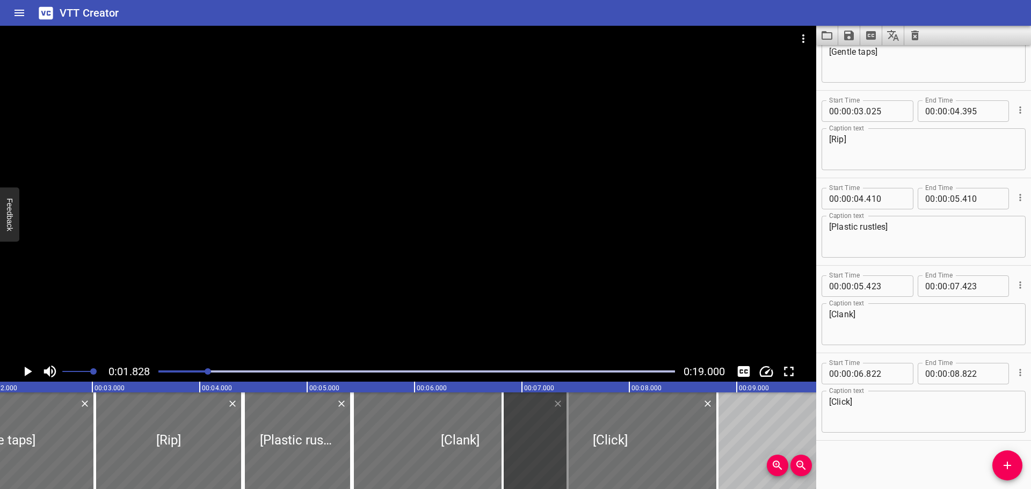
scroll to position [0, 197]
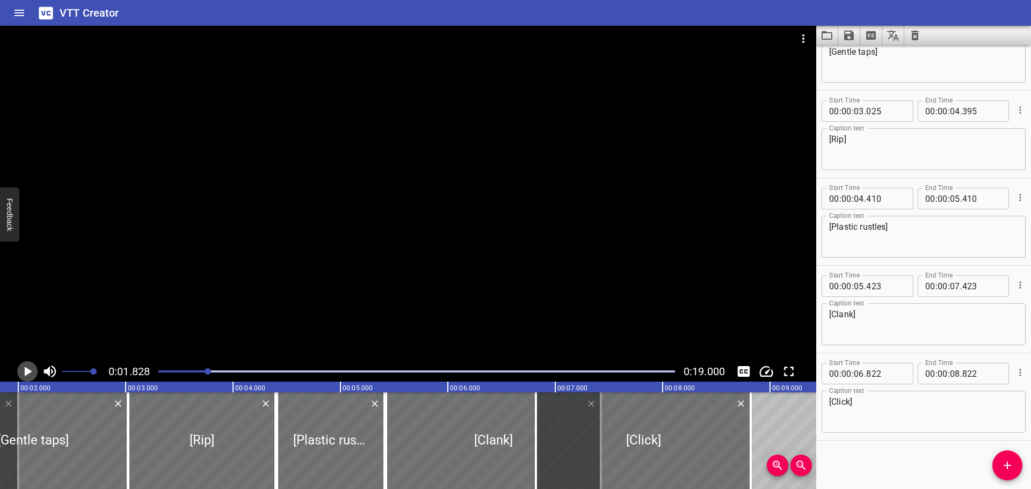
click at [30, 372] on icon "Play/Pause" at bounding box center [29, 372] width 8 height 10
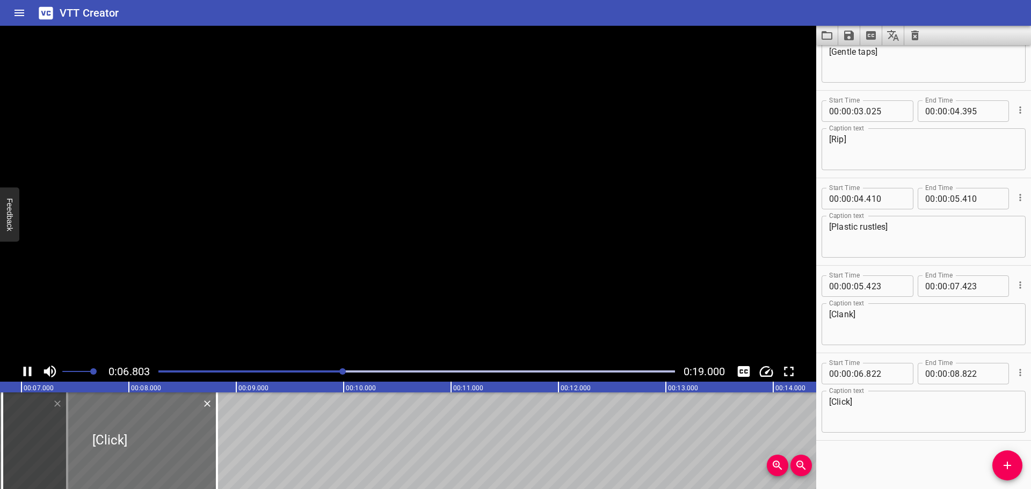
click at [30, 372] on icon "Play/Pause" at bounding box center [28, 372] width 8 height 10
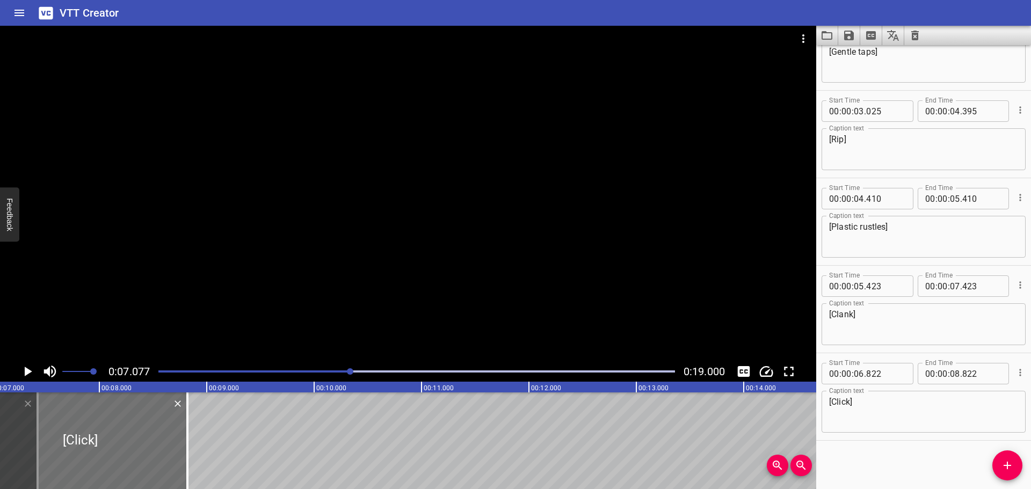
scroll to position [0, 447]
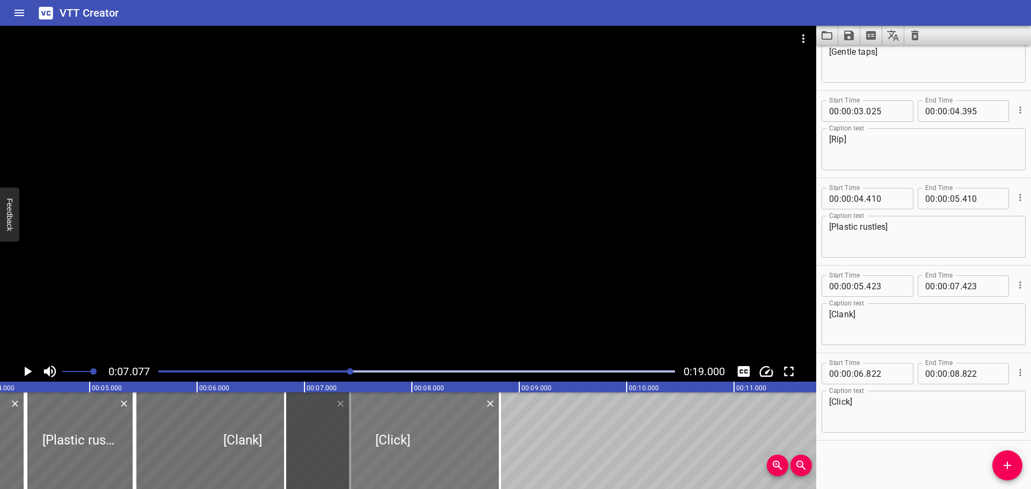
drag, startPoint x: 345, startPoint y: 450, endPoint x: 443, endPoint y: 451, distance: 97.7
click at [442, 451] on div at bounding box center [392, 440] width 215 height 97
type input "07"
type input "727"
type input "09"
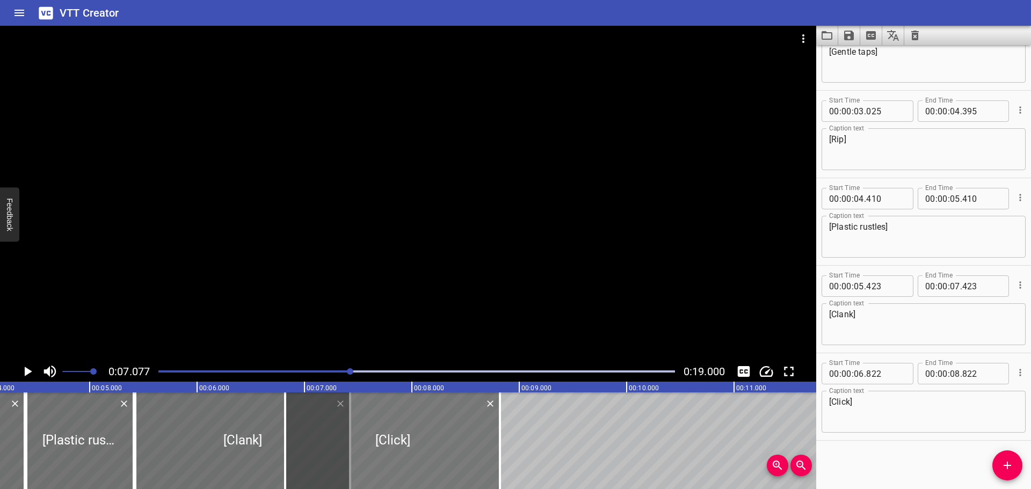
type input "727"
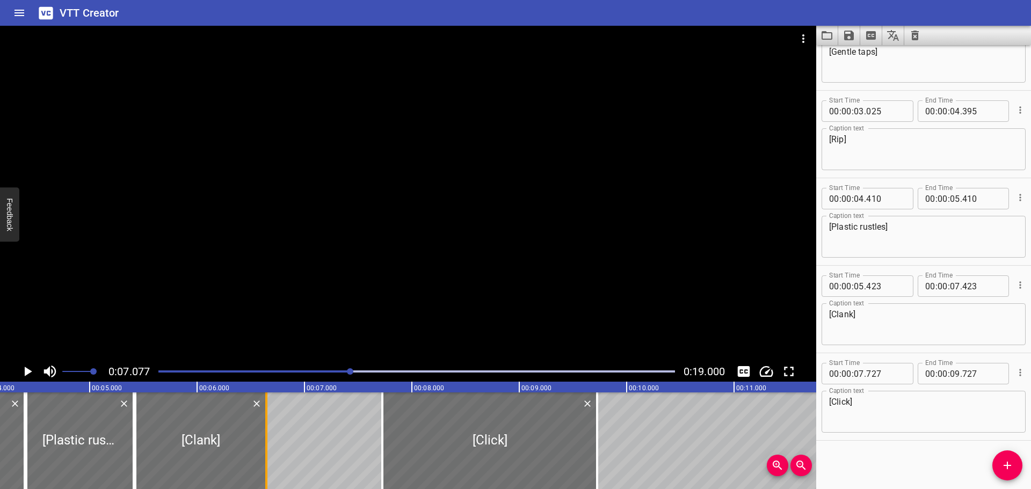
drag, startPoint x: 350, startPoint y: 444, endPoint x: 266, endPoint y: 449, distance: 83.9
click at [266, 449] on div at bounding box center [266, 440] width 2 height 97
type input "06"
type input "643"
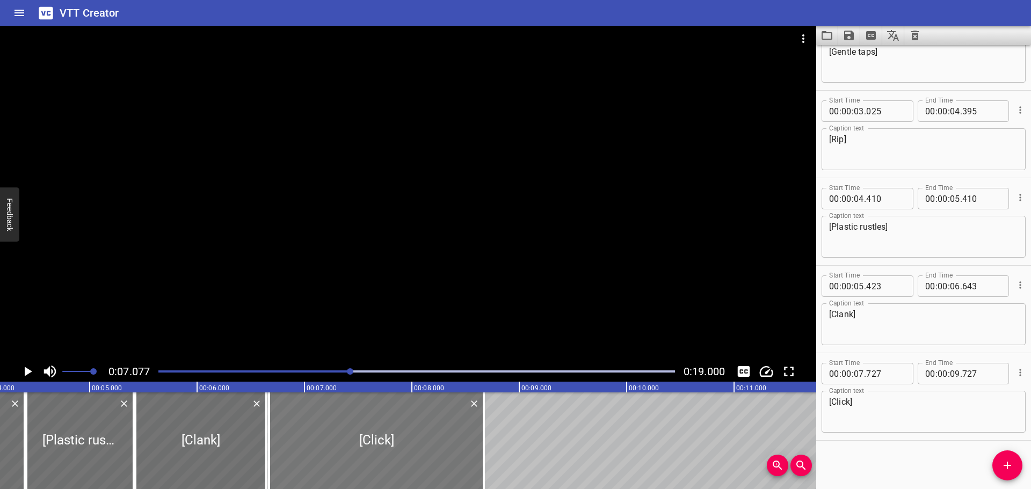
drag, startPoint x: 456, startPoint y: 441, endPoint x: 343, endPoint y: 446, distance: 113.4
click at [343, 446] on div at bounding box center [376, 440] width 215 height 97
type input "06"
type input "672"
type input "08"
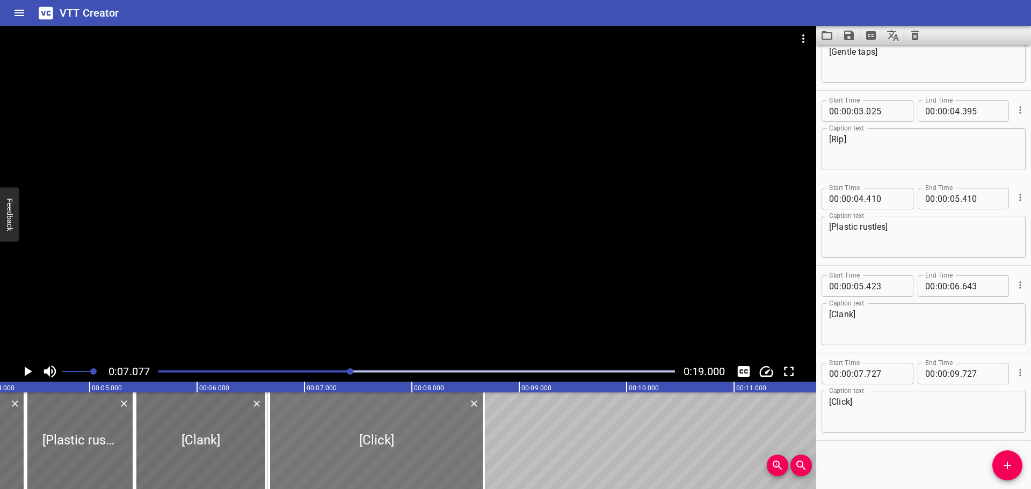
type input "672"
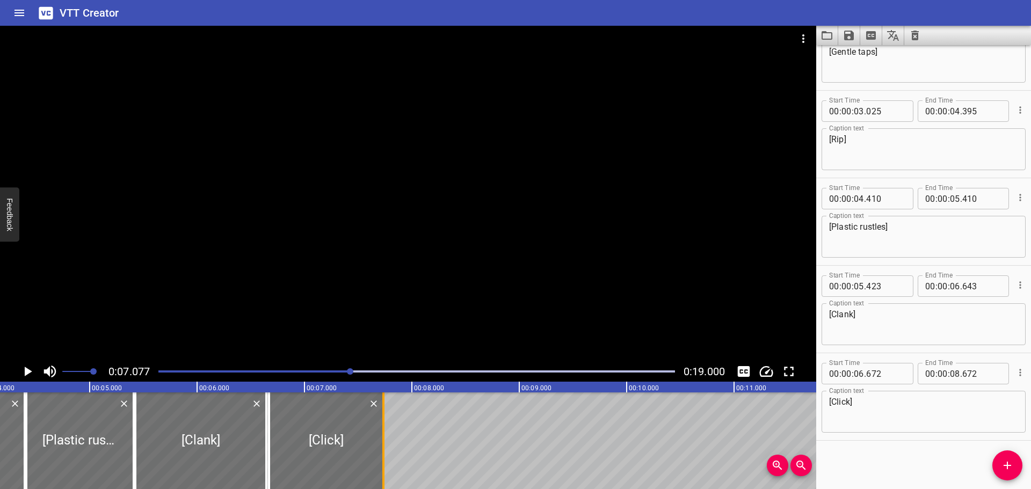
drag, startPoint x: 484, startPoint y: 436, endPoint x: 383, endPoint y: 448, distance: 101.6
click at [383, 448] on div at bounding box center [383, 440] width 2 height 97
type input "07"
type input "732"
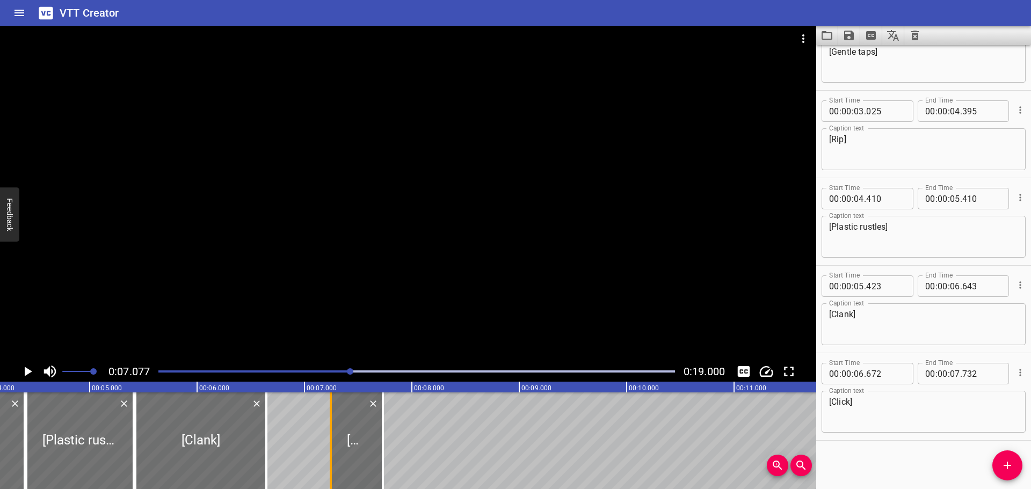
drag, startPoint x: 272, startPoint y: 446, endPoint x: 333, endPoint y: 448, distance: 61.8
click at [333, 448] on div at bounding box center [330, 440] width 11 height 97
type input "07"
type input "247"
click at [240, 370] on div at bounding box center [416, 371] width 529 height 15
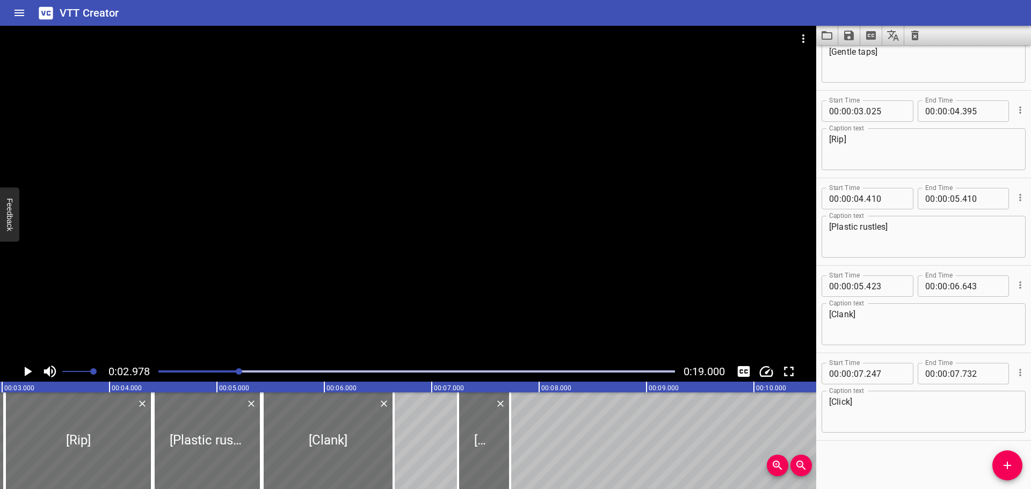
click at [25, 369] on icon "Play/Pause" at bounding box center [29, 372] width 8 height 10
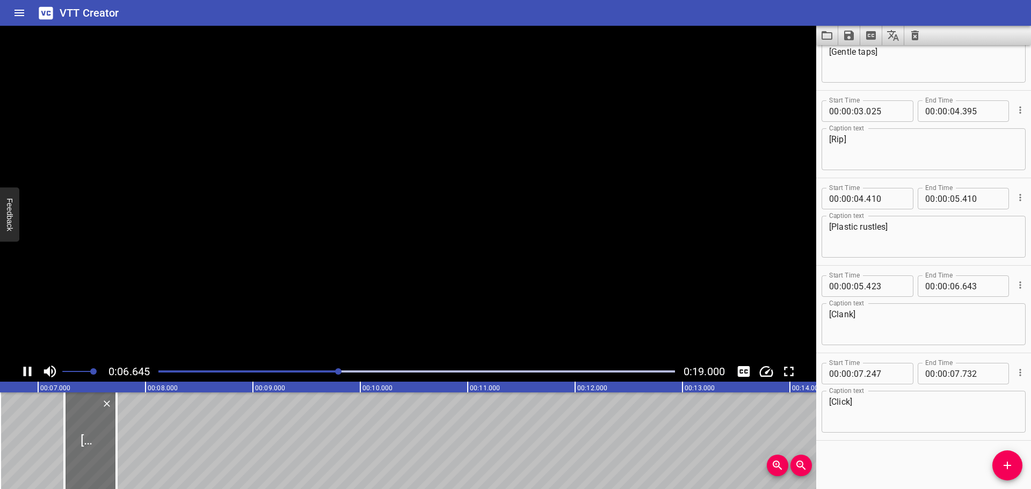
click at [25, 369] on icon "Play/Pause" at bounding box center [28, 372] width 8 height 10
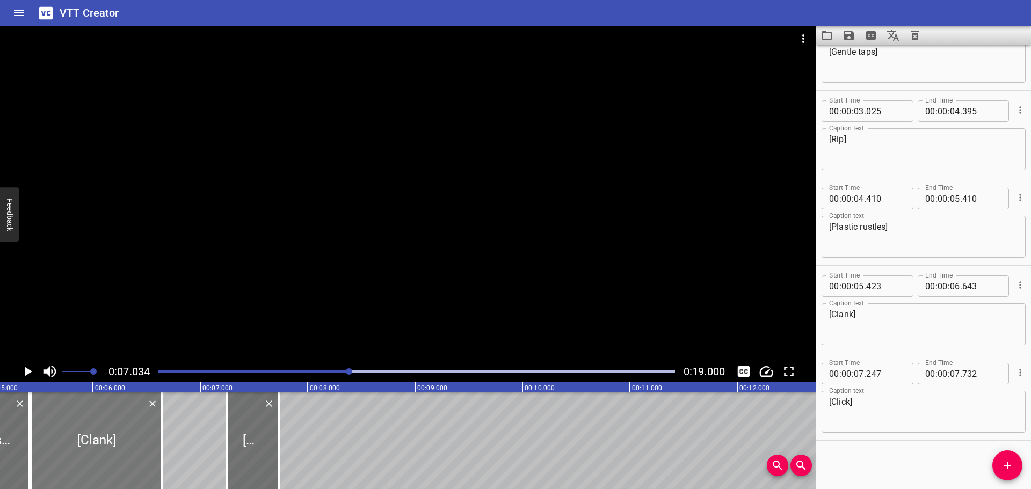
scroll to position [0, 547]
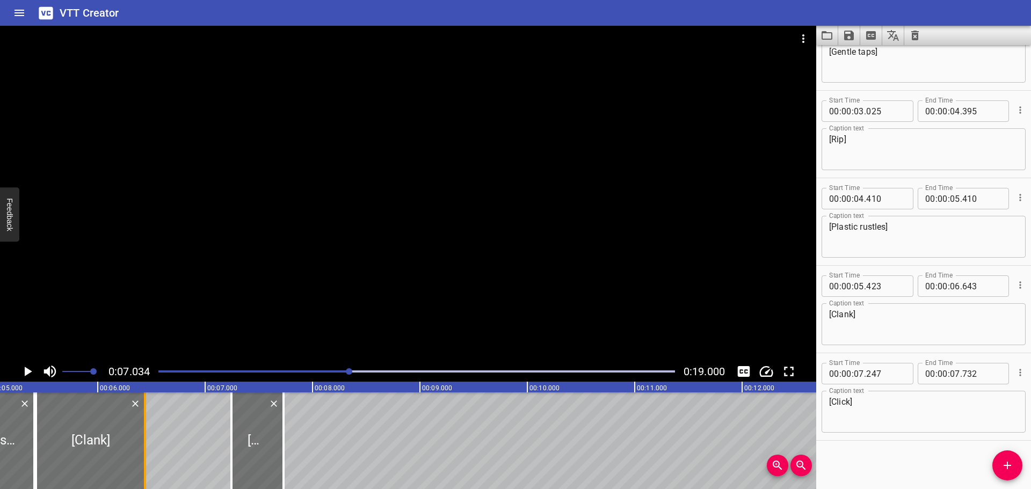
drag, startPoint x: 168, startPoint y: 453, endPoint x: 145, endPoint y: 455, distance: 22.1
click at [145, 455] on div at bounding box center [145, 440] width 2 height 97
type input "438"
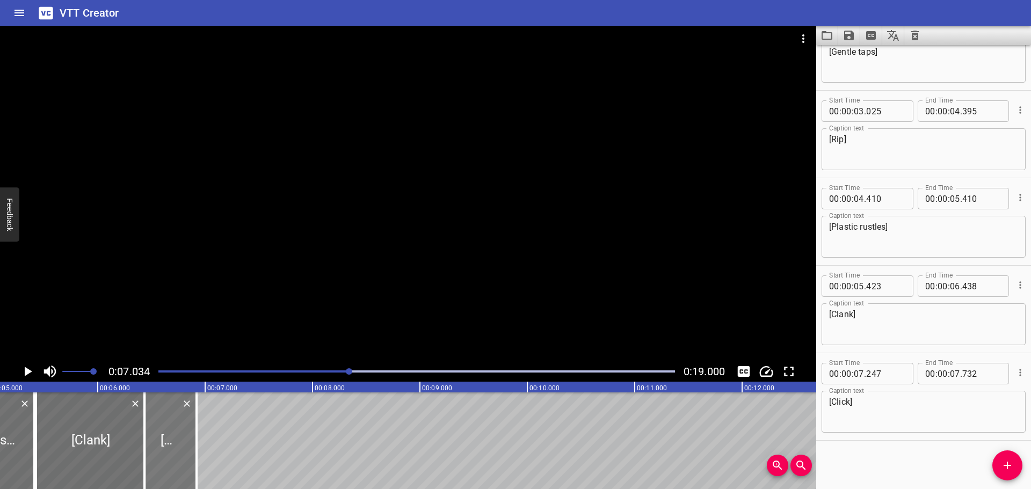
drag, startPoint x: 263, startPoint y: 448, endPoint x: 176, endPoint y: 448, distance: 87.0
click at [176, 448] on div at bounding box center [170, 440] width 52 height 97
type input "06"
type input "437"
type input "06"
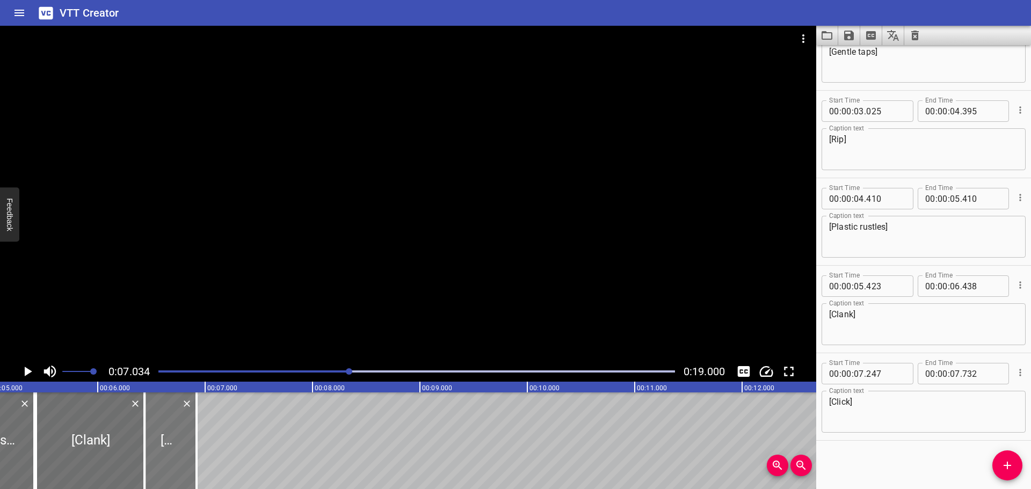
type input "922"
drag, startPoint x: 262, startPoint y: 371, endPoint x: 254, endPoint y: 372, distance: 7.6
click at [262, 370] on div "Play progress" at bounding box center [92, 371] width 516 height 2
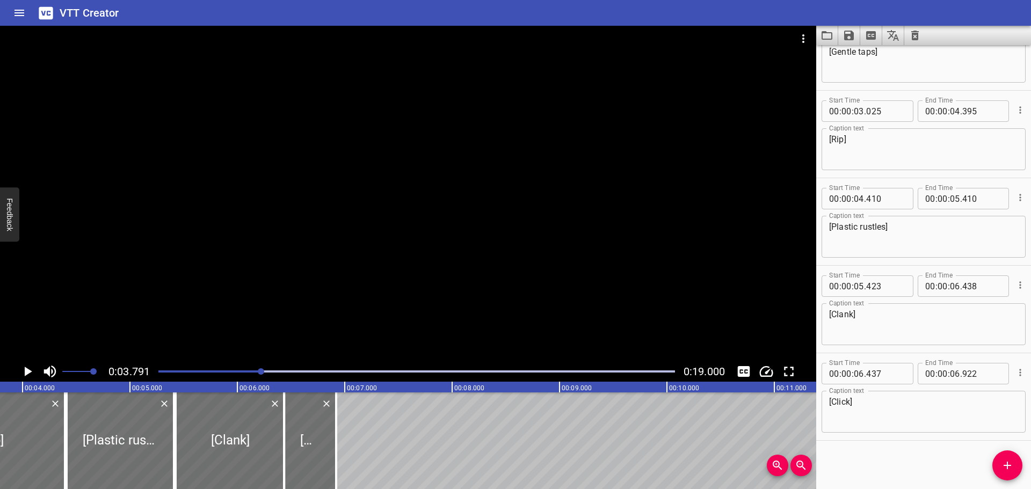
click at [26, 372] on icon "Play/Pause" at bounding box center [29, 372] width 8 height 10
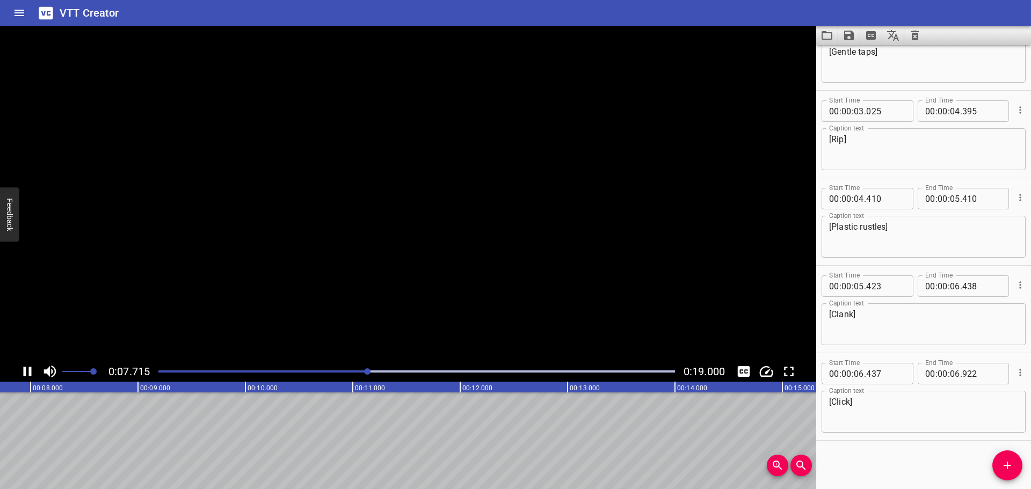
click at [26, 372] on icon "Play/Pause" at bounding box center [28, 372] width 8 height 10
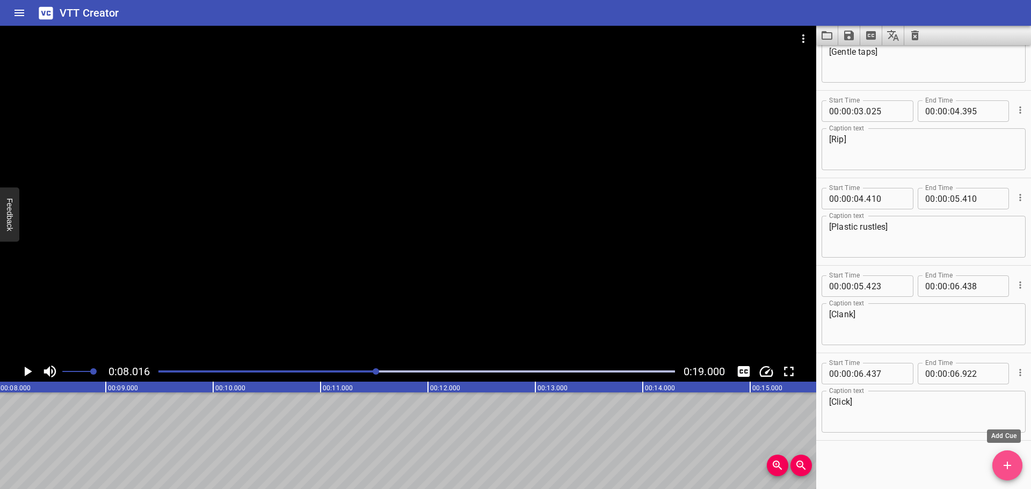
click at [1005, 464] on icon "Add Cue" at bounding box center [1007, 465] width 13 height 13
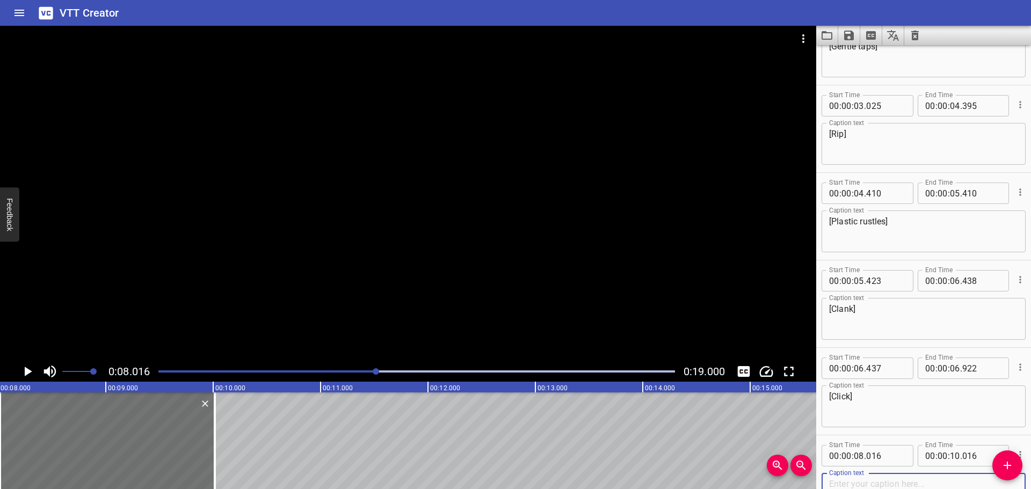
click at [365, 369] on div at bounding box center [416, 371] width 529 height 15
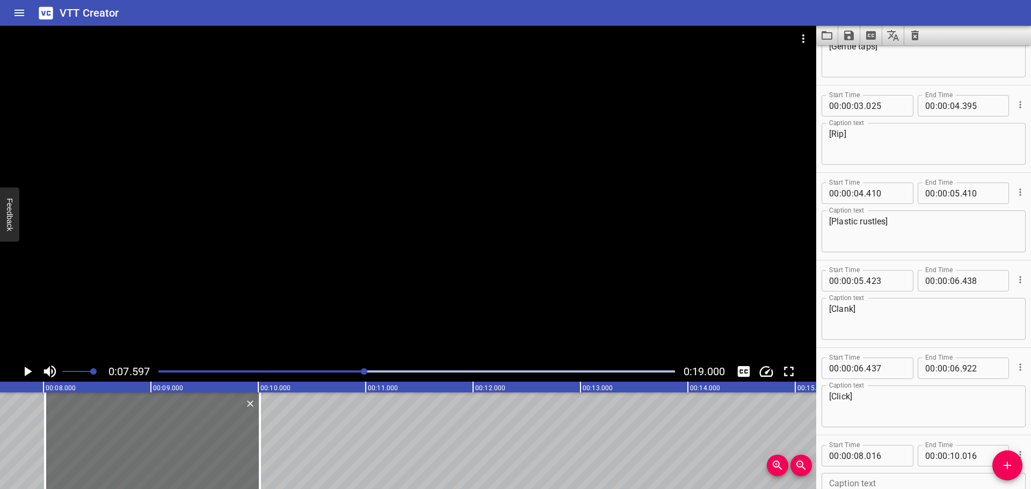
click at [361, 370] on div at bounding box center [416, 371] width 529 height 15
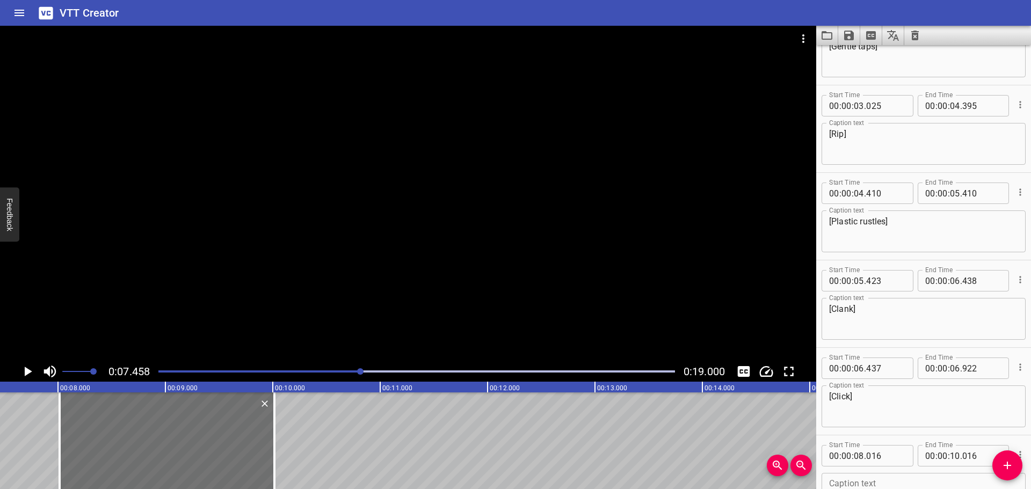
click at [353, 370] on div at bounding box center [416, 371] width 529 height 15
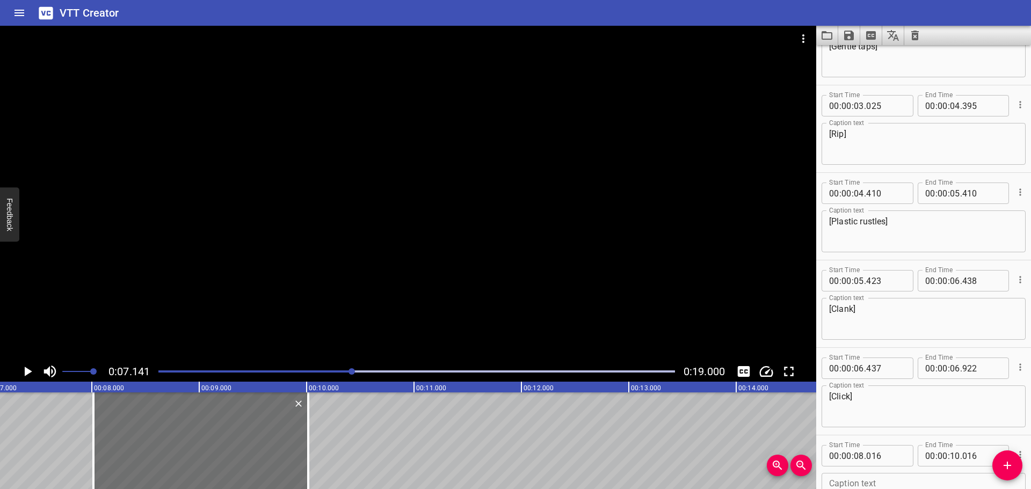
scroll to position [0, 767]
click at [382, 371] on div "Play progress" at bounding box center [416, 371] width 516 height 2
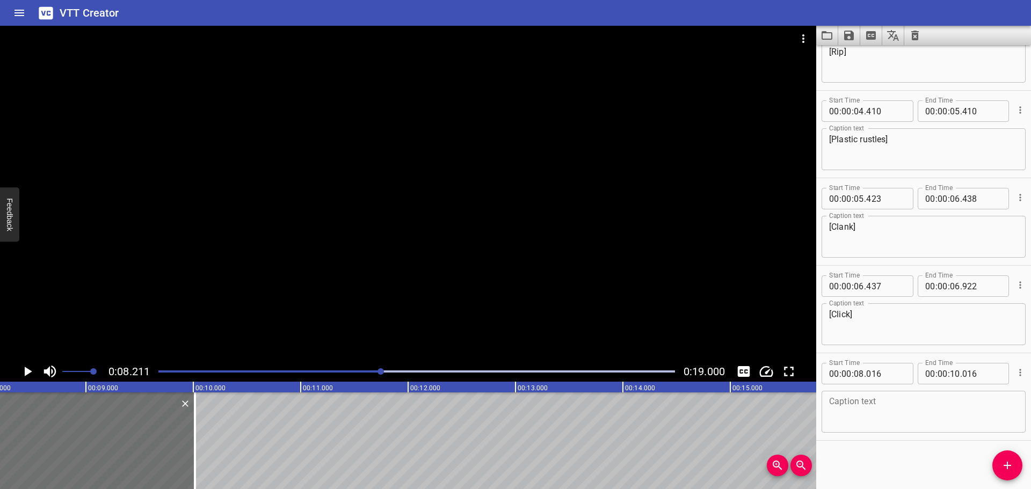
scroll to position [0, 882]
click at [367, 372] on div "Play progress" at bounding box center [123, 371] width 516 height 2
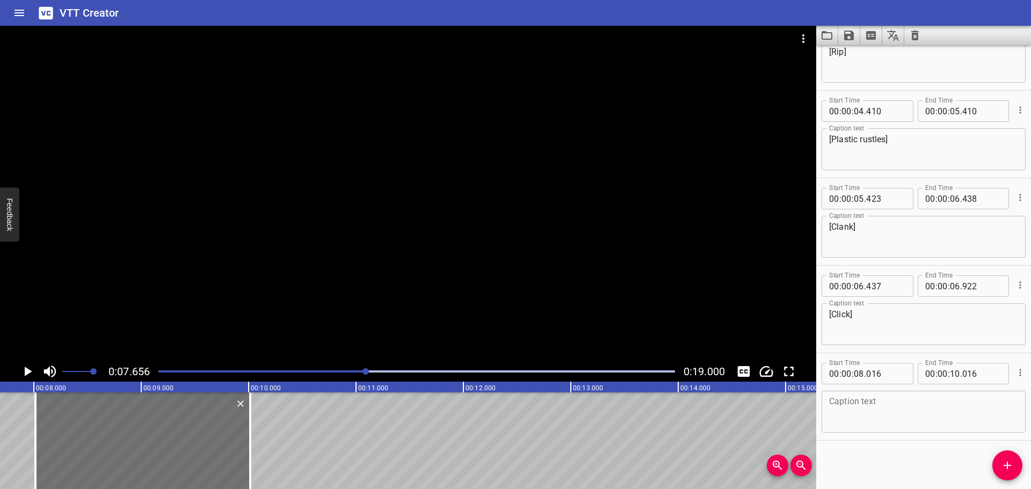
scroll to position [0, 822]
click at [27, 374] on icon "Play/Pause" at bounding box center [29, 372] width 8 height 10
click at [27, 374] on icon "Play/Pause" at bounding box center [27, 371] width 16 height 16
click at [347, 369] on div at bounding box center [416, 371] width 529 height 15
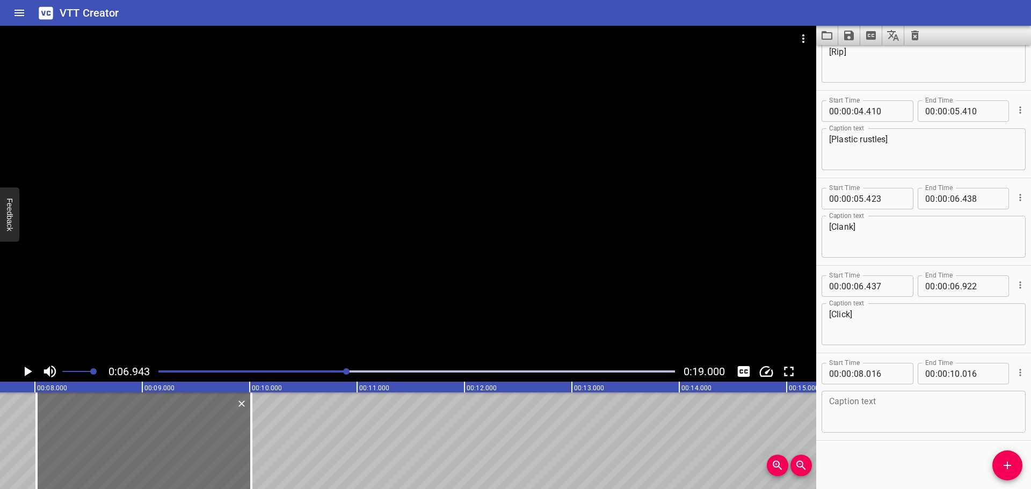
scroll to position [0, 746]
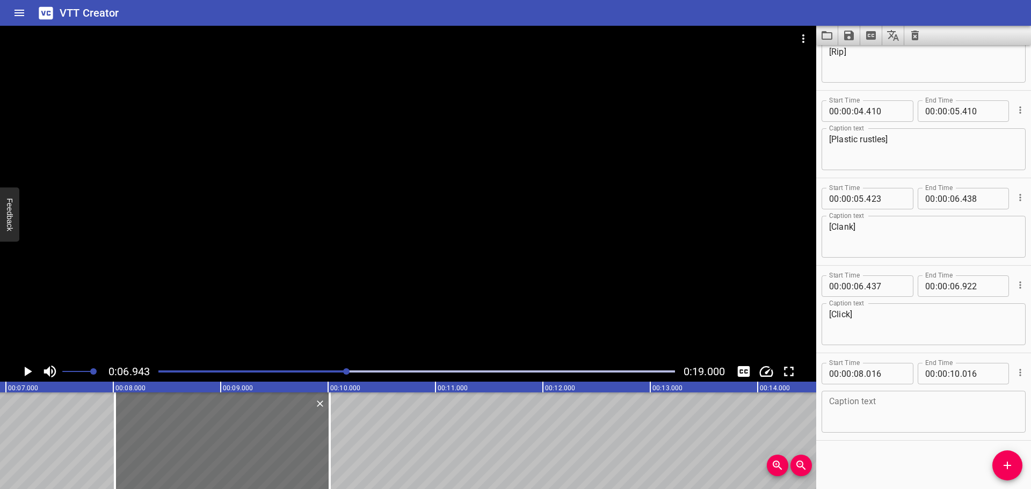
click at [307, 372] on div "Play progress" at bounding box center [89, 371] width 516 height 2
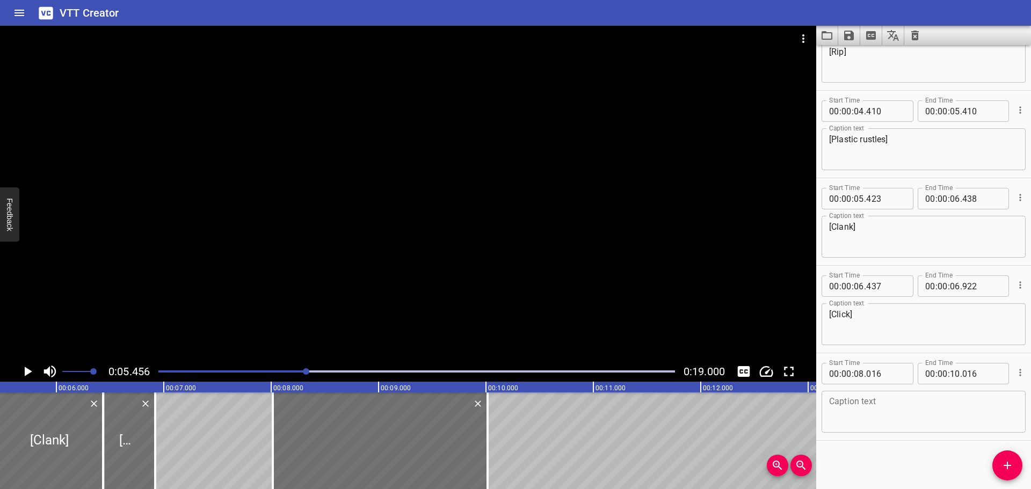
scroll to position [0, 586]
click at [23, 369] on icon "Play/Pause" at bounding box center [27, 371] width 16 height 16
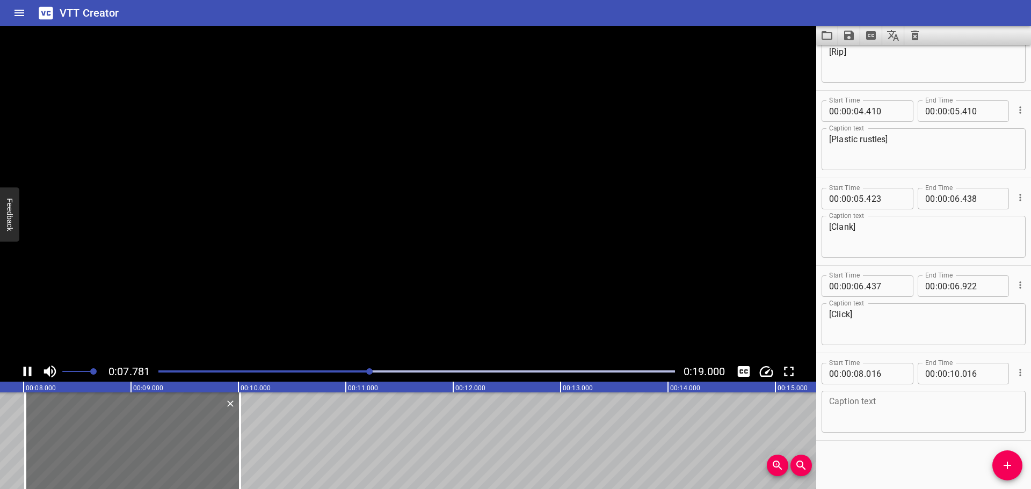
click at [23, 369] on icon "Play/Pause" at bounding box center [27, 371] width 16 height 16
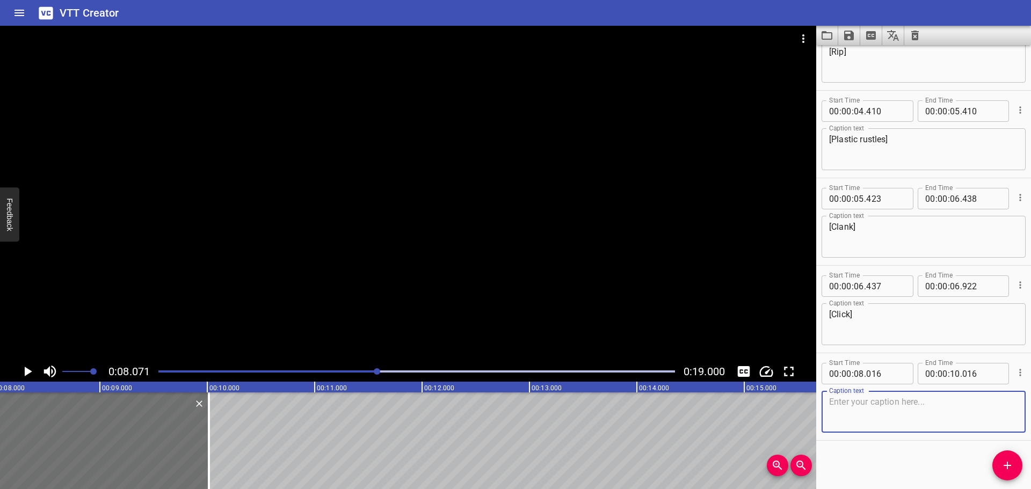
click at [901, 402] on textarea at bounding box center [923, 412] width 189 height 31
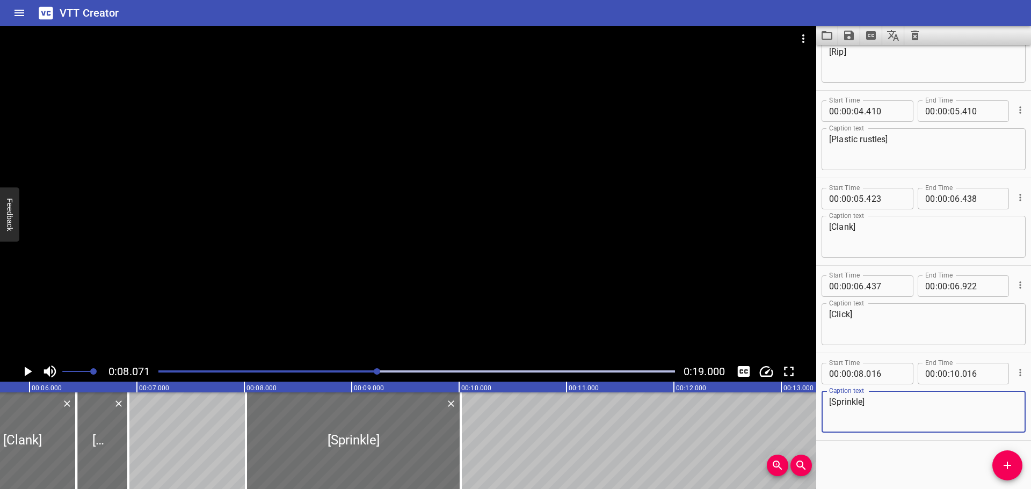
scroll to position [0, 602]
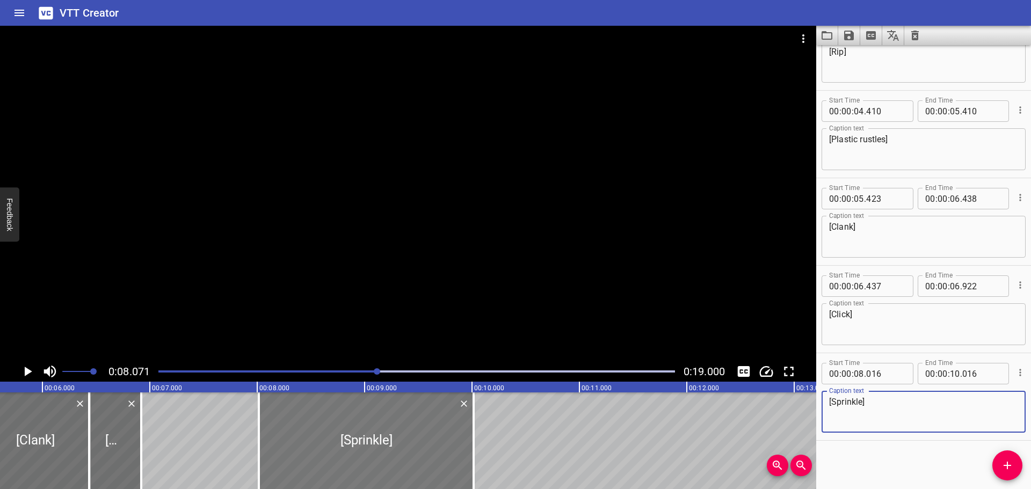
type textarea "[Sprinkle]"
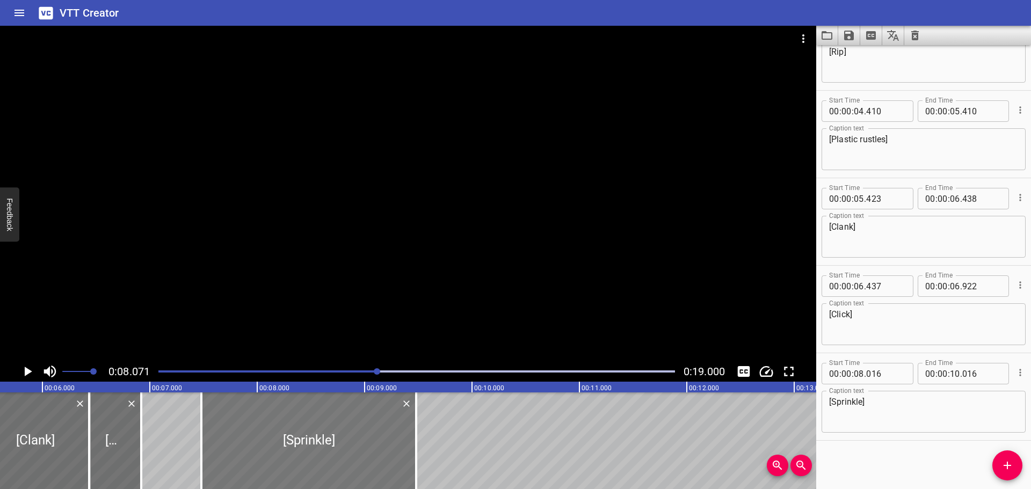
drag, startPoint x: 345, startPoint y: 453, endPoint x: 288, endPoint y: 456, distance: 57.5
click at [288, 456] on div at bounding box center [308, 440] width 215 height 97
type input "07"
type input "481"
type input "09"
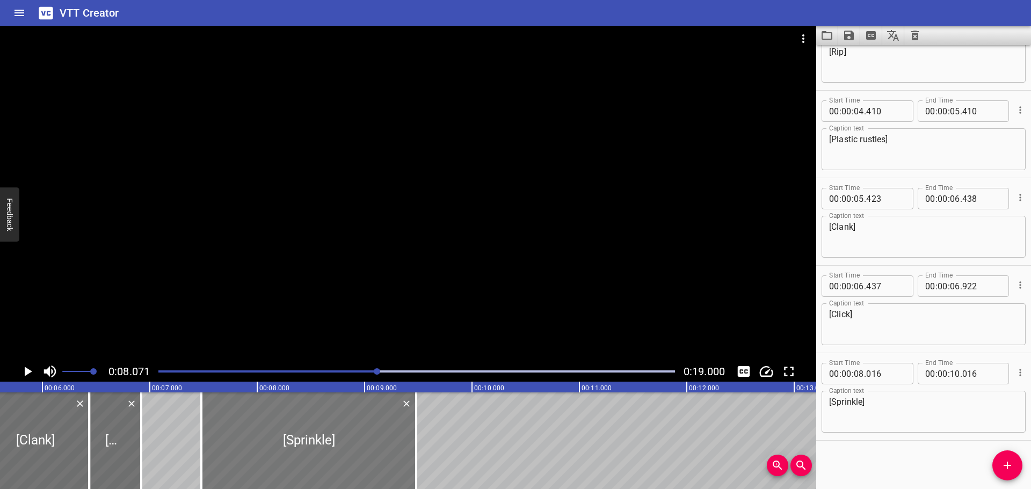
type input "481"
click at [282, 369] on div at bounding box center [416, 371] width 529 height 15
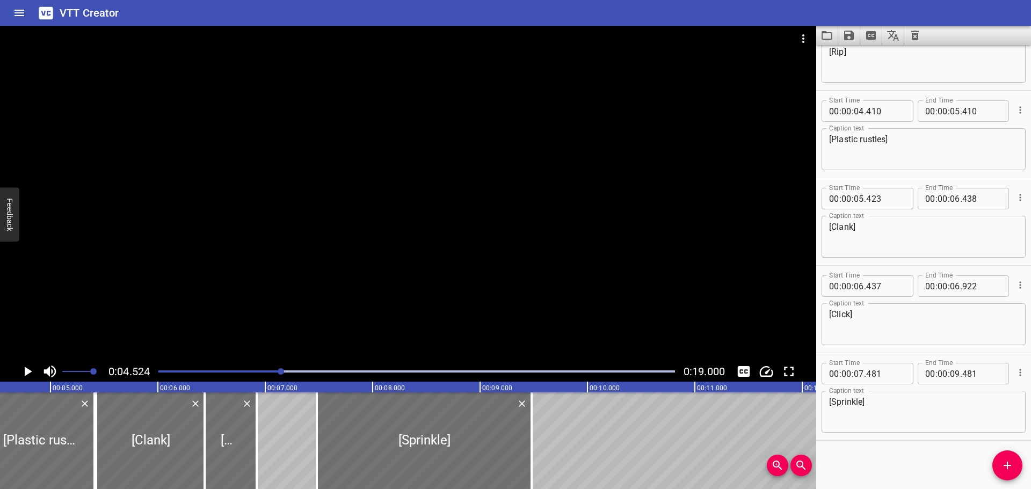
scroll to position [0, 486]
click at [27, 372] on icon "Play/Pause" at bounding box center [29, 372] width 8 height 10
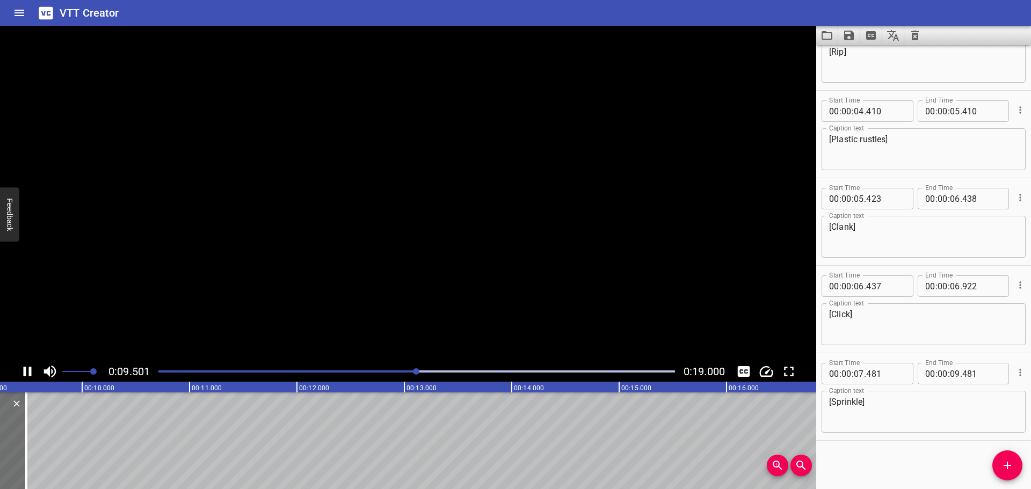
click at [27, 372] on icon "Play/Pause" at bounding box center [27, 371] width 16 height 16
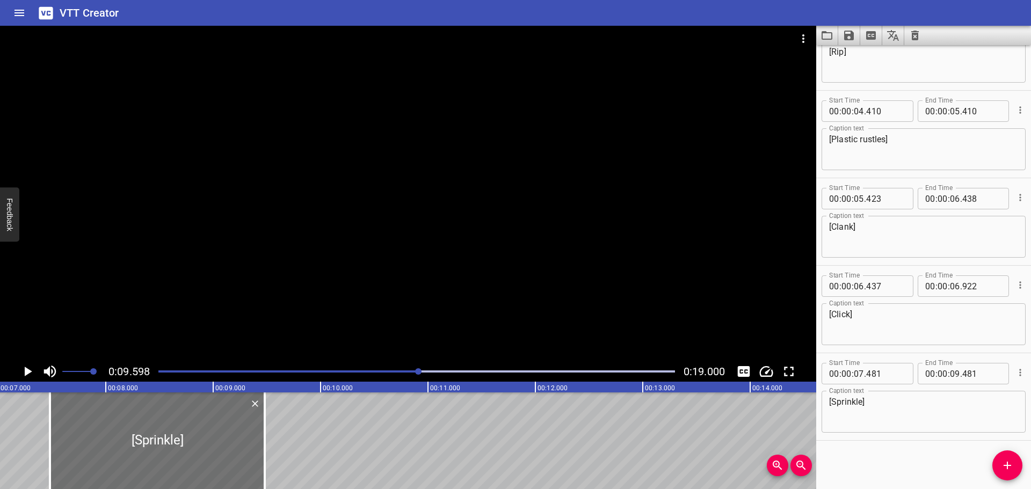
scroll to position [0, 736]
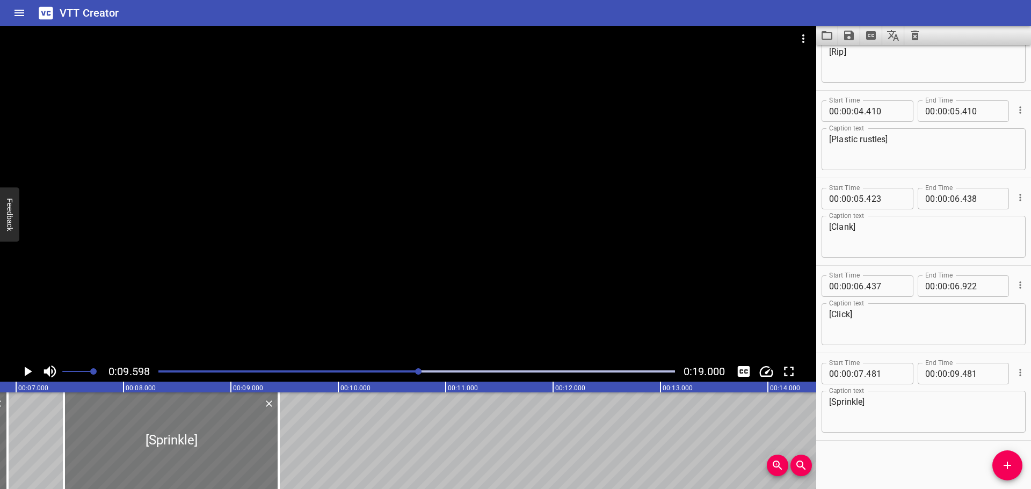
click at [172, 454] on div at bounding box center [171, 440] width 215 height 97
type input "446"
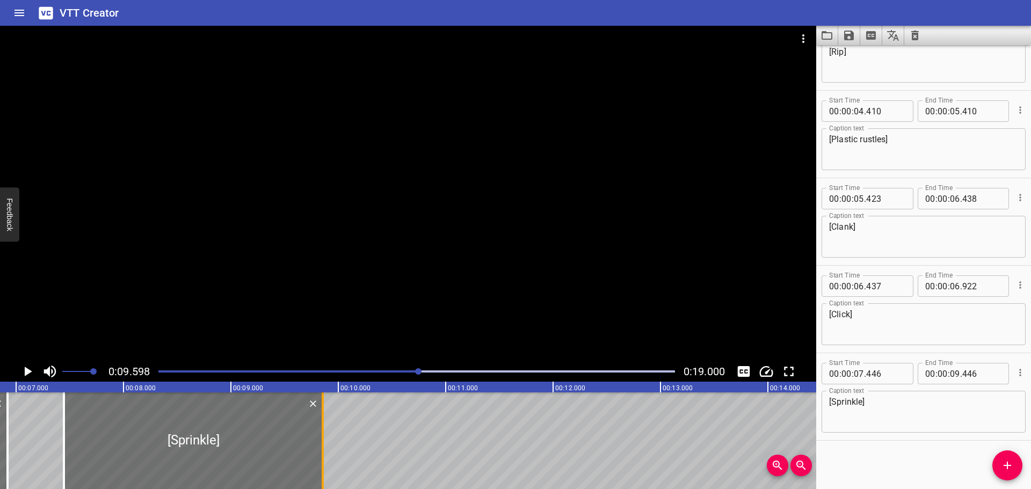
drag, startPoint x: 281, startPoint y: 447, endPoint x: 326, endPoint y: 447, distance: 44.6
click at [326, 447] on div at bounding box center [322, 440] width 11 height 97
type input "861"
click at [1011, 460] on icon "Add Cue" at bounding box center [1007, 465] width 13 height 13
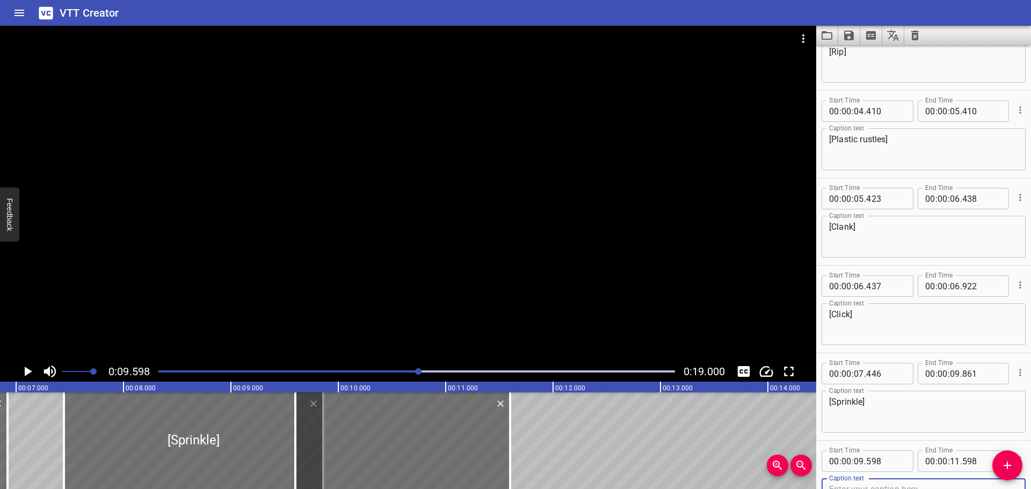
scroll to position [224, 0]
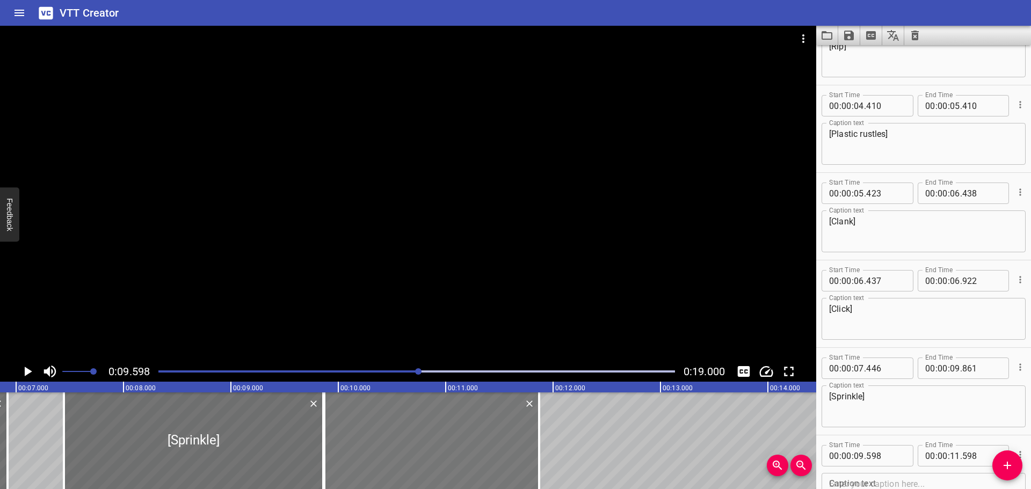
drag, startPoint x: 386, startPoint y: 442, endPoint x: 406, endPoint y: 442, distance: 19.9
click at [406, 442] on div at bounding box center [431, 440] width 215 height 97
type input "868"
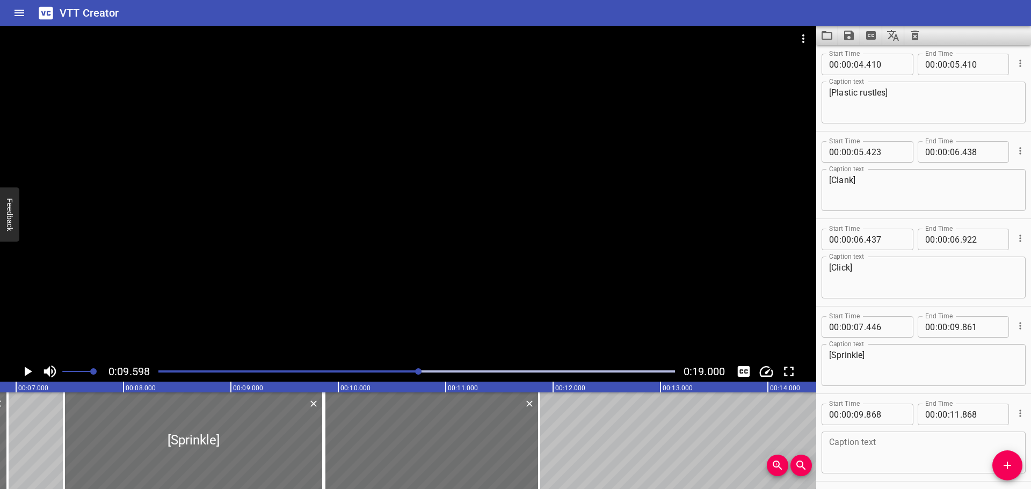
scroll to position [307, 0]
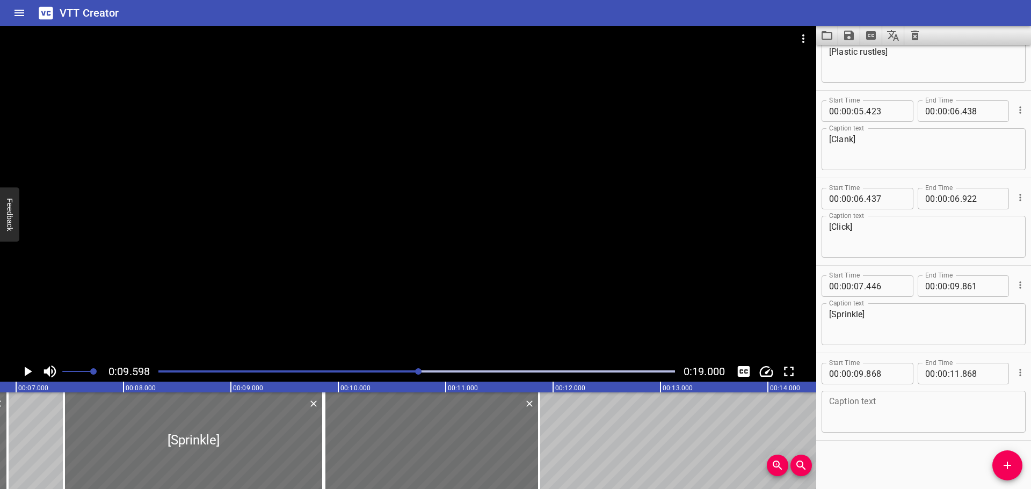
click at [871, 414] on textarea at bounding box center [923, 412] width 189 height 31
type textarea "[Tossing]"
click at [346, 370] on div "Play progress" at bounding box center [161, 371] width 516 height 2
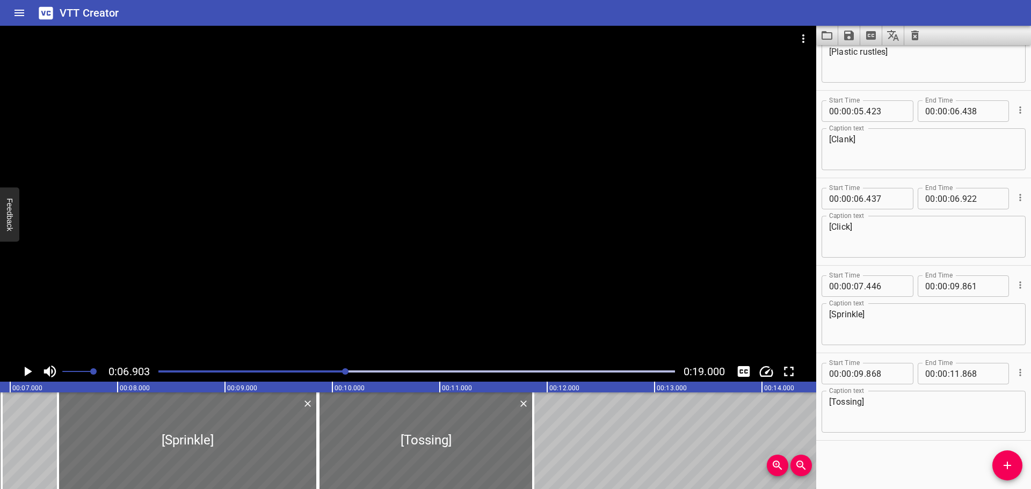
click at [25, 370] on icon "Play/Pause" at bounding box center [29, 372] width 8 height 10
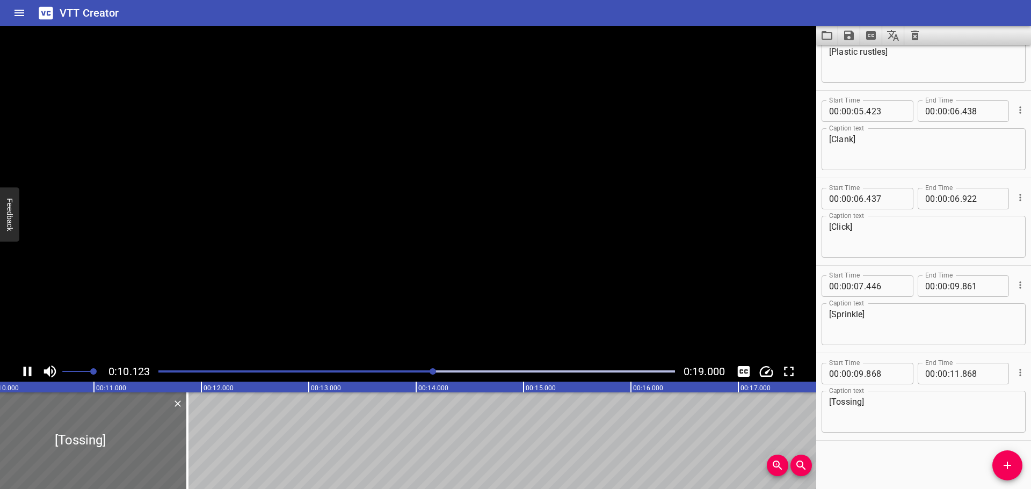
click at [25, 370] on icon "Play/Pause" at bounding box center [28, 372] width 8 height 10
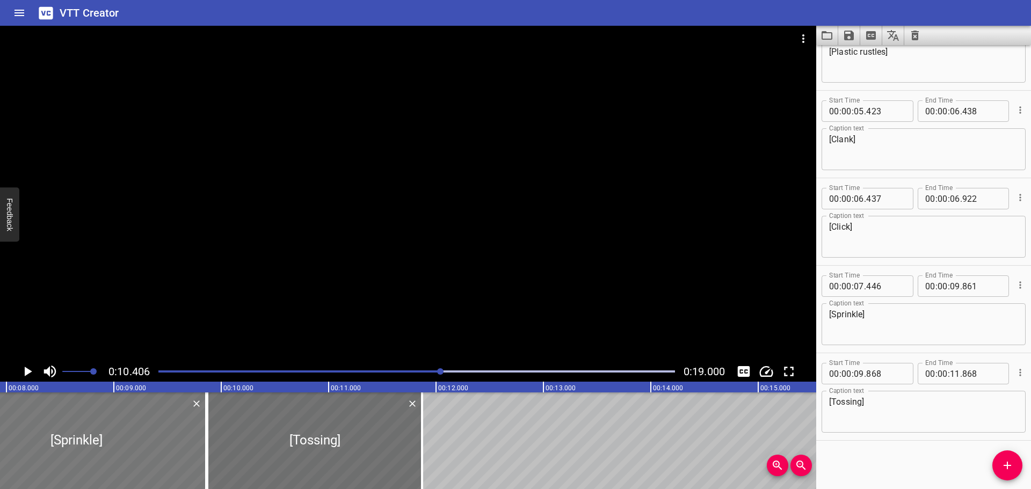
scroll to position [0, 848]
click at [206, 441] on div at bounding box center [211, 440] width 11 height 97
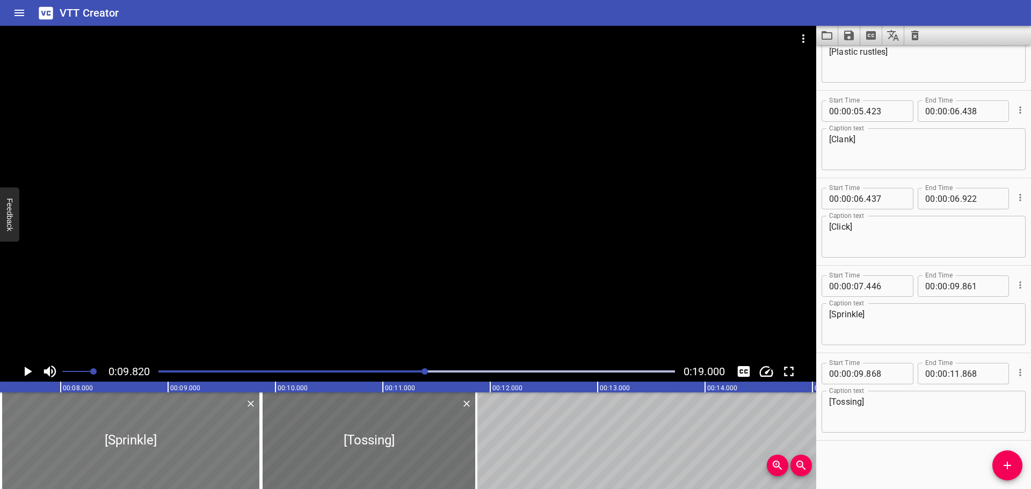
scroll to position [0, 785]
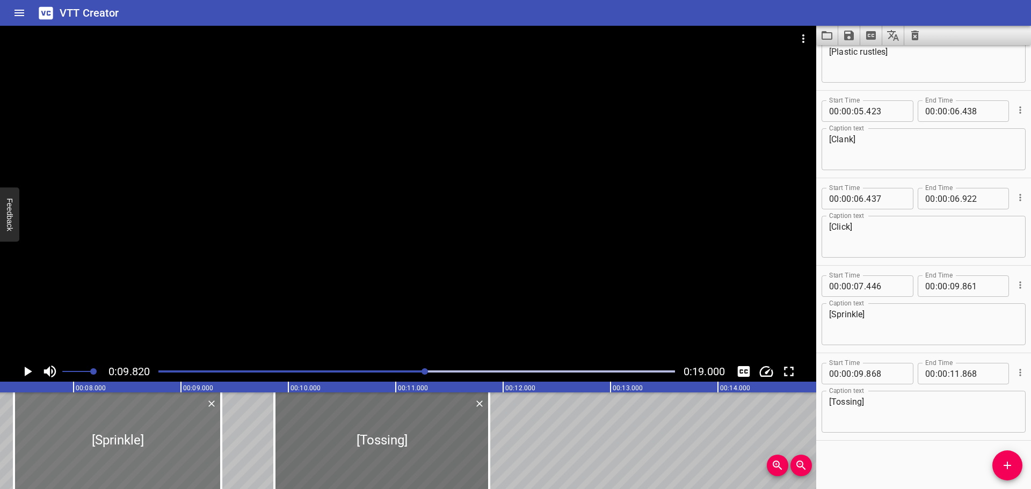
drag, startPoint x: 268, startPoint y: 434, endPoint x: 216, endPoint y: 435, distance: 52.1
click at [216, 435] on div at bounding box center [221, 440] width 11 height 97
type input "376"
drag, startPoint x: 277, startPoint y: 443, endPoint x: 227, endPoint y: 445, distance: 50.5
click at [227, 445] on div at bounding box center [224, 440] width 11 height 97
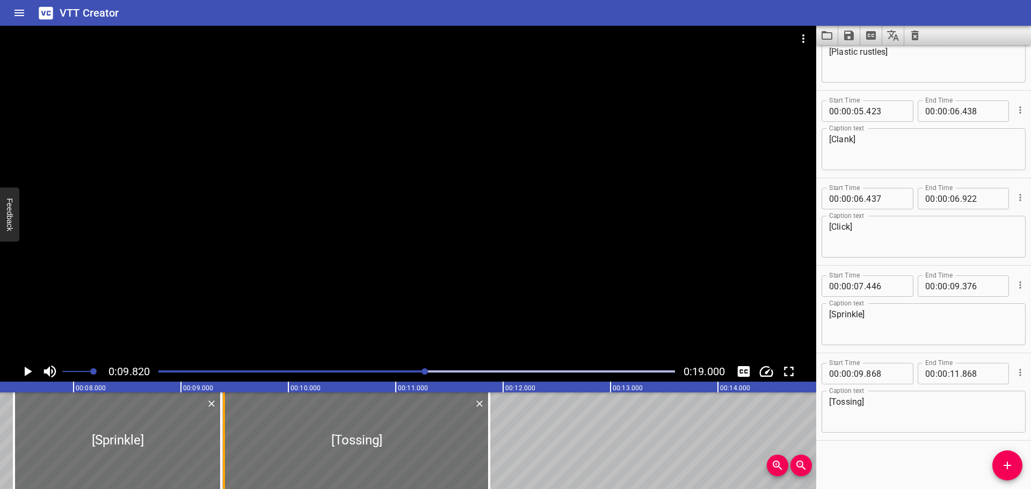
type input "398"
click at [302, 369] on div at bounding box center [416, 371] width 529 height 15
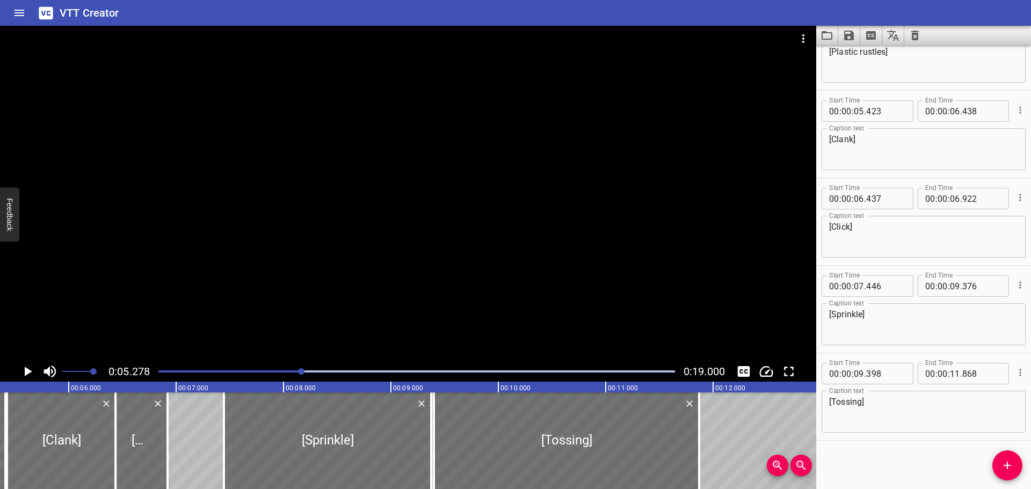
scroll to position [0, 567]
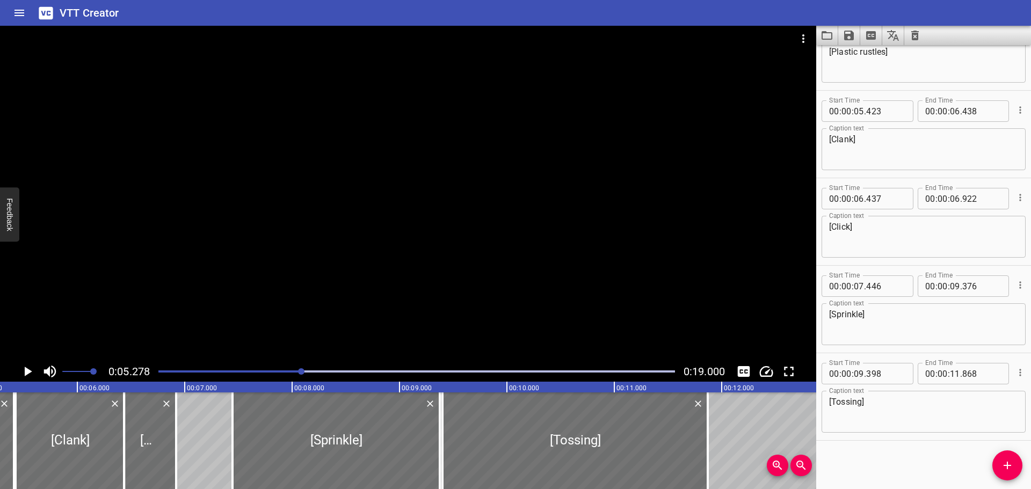
click at [286, 240] on div at bounding box center [408, 194] width 816 height 336
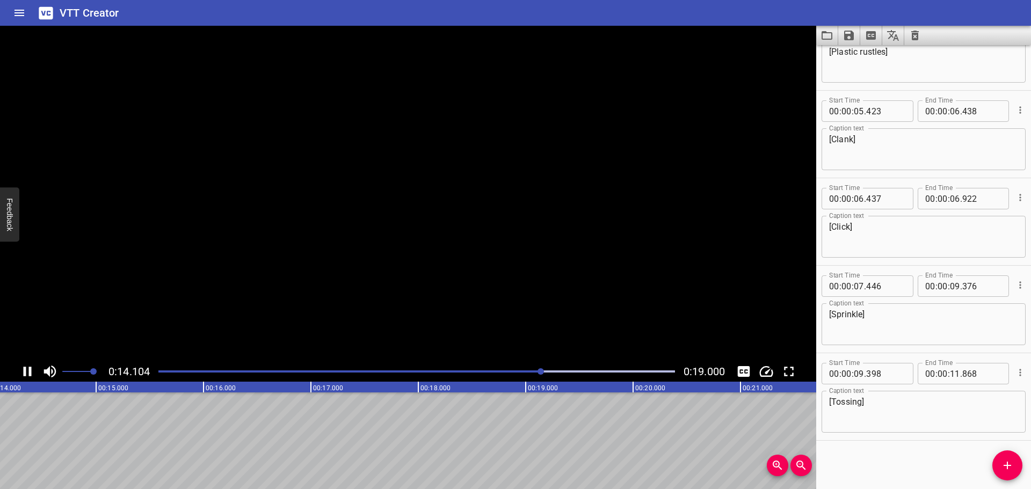
click at [505, 215] on video at bounding box center [408, 194] width 816 height 336
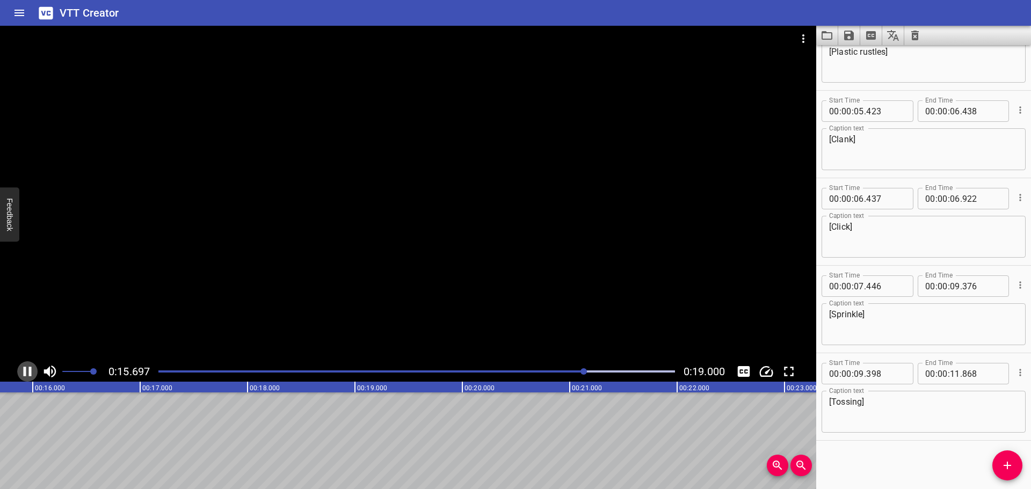
click at [30, 374] on icon "Play/Pause" at bounding box center [28, 372] width 8 height 10
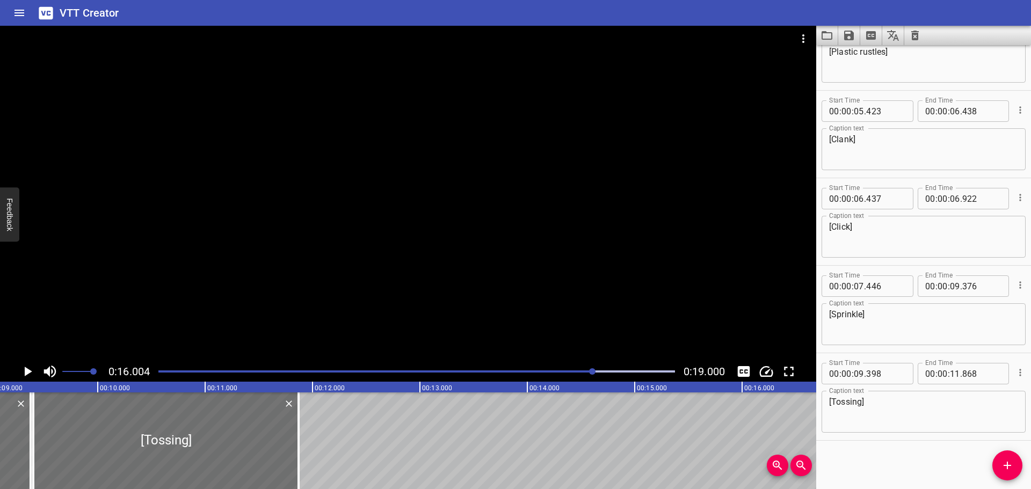
scroll to position [0, 702]
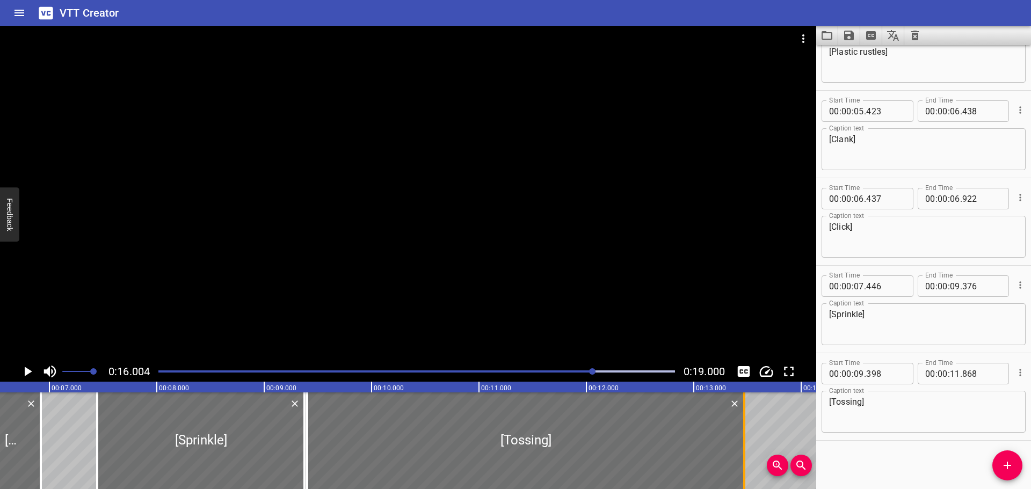
drag, startPoint x: 573, startPoint y: 454, endPoint x: 745, endPoint y: 456, distance: 171.8
click at [745, 456] on div at bounding box center [744, 440] width 11 height 97
type input "13"
type input "468"
drag, startPoint x: 301, startPoint y: 413, endPoint x: 289, endPoint y: 415, distance: 12.0
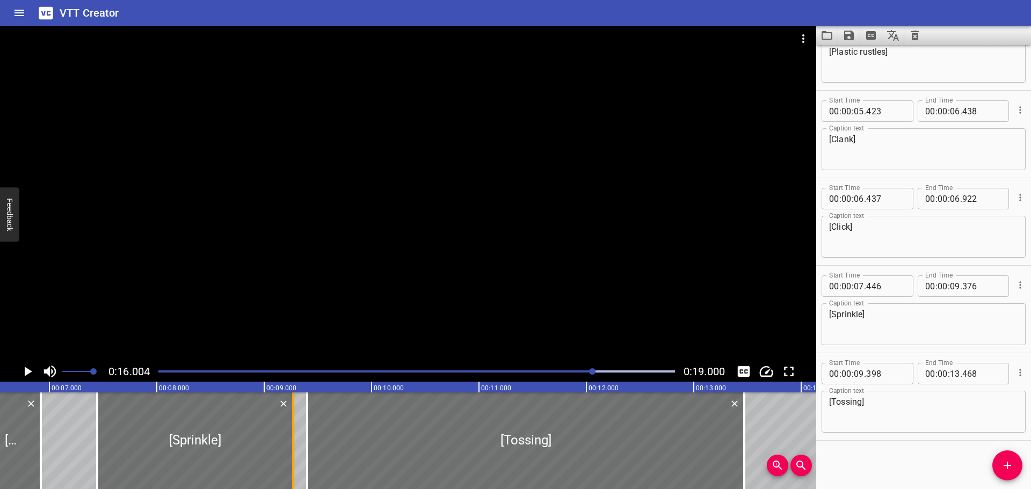
click at [289, 415] on div at bounding box center [293, 440] width 11 height 97
type input "266"
click at [425, 372] on div "Play progress" at bounding box center [335, 371] width 516 height 2
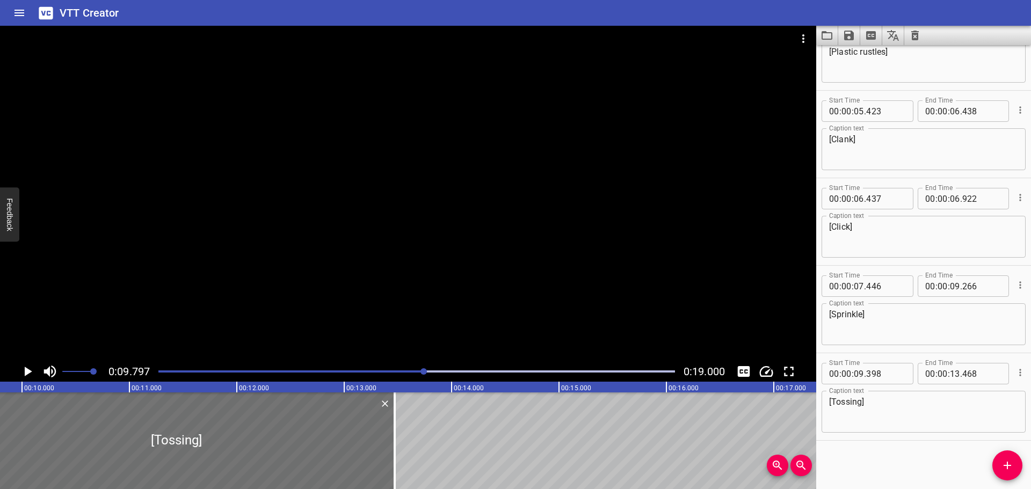
click at [339, 372] on div "Play progress" at bounding box center [166, 371] width 516 height 2
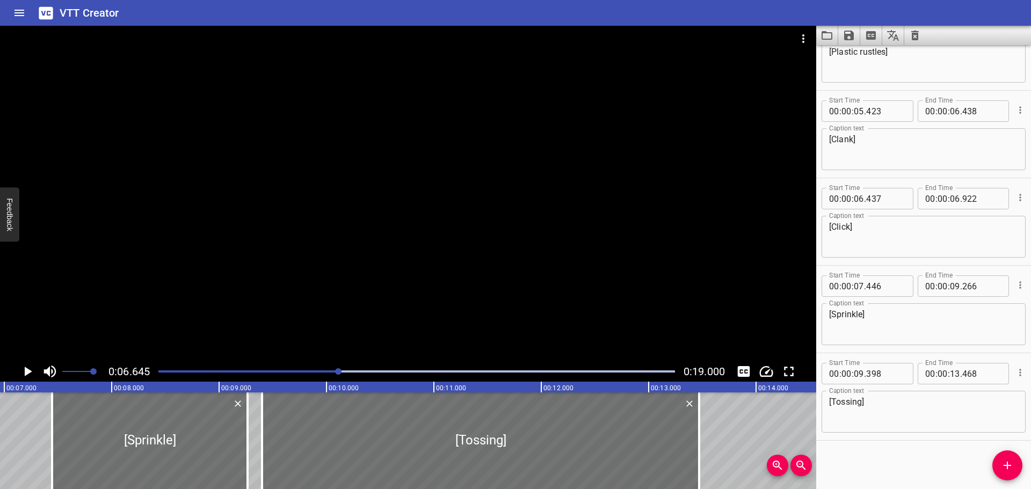
scroll to position [0, 714]
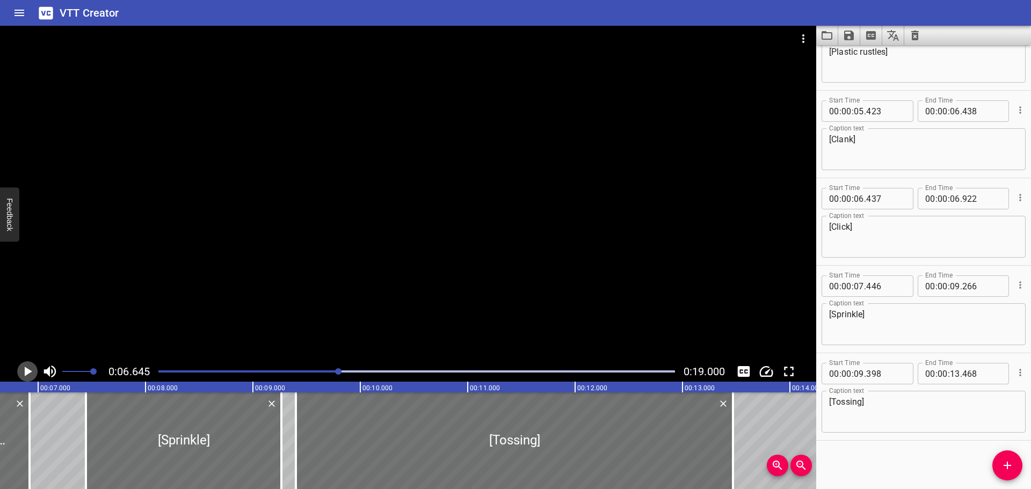
click at [24, 370] on icon "Play/Pause" at bounding box center [27, 371] width 16 height 16
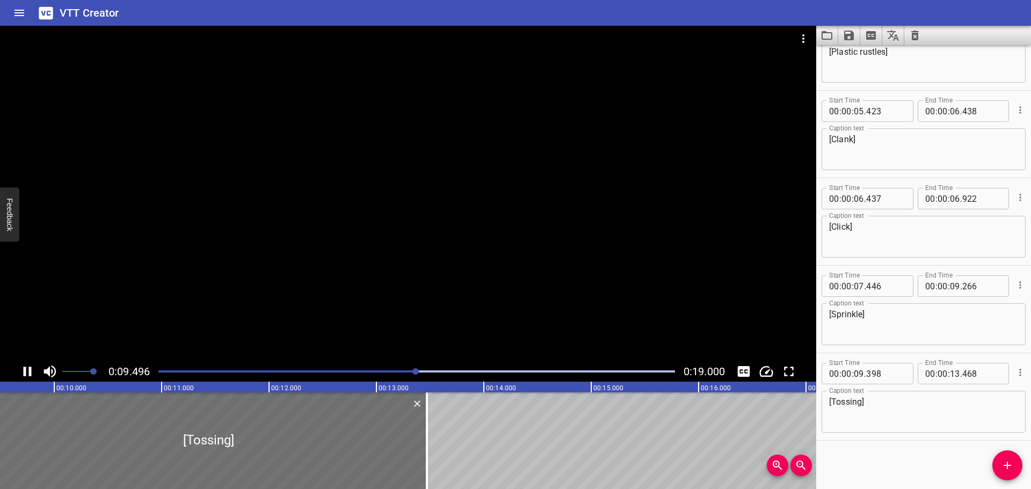
click at [27, 372] on icon "Play/Pause" at bounding box center [27, 371] width 16 height 16
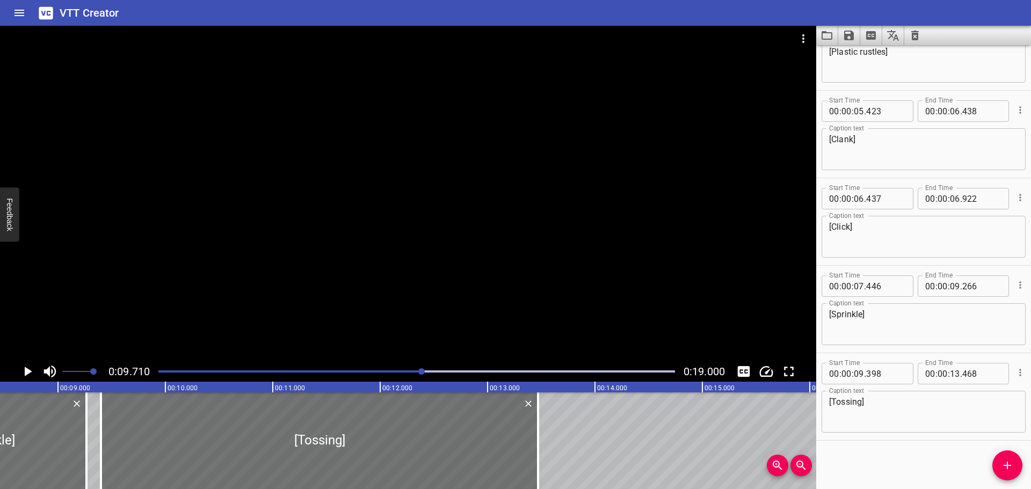
scroll to position [0, 861]
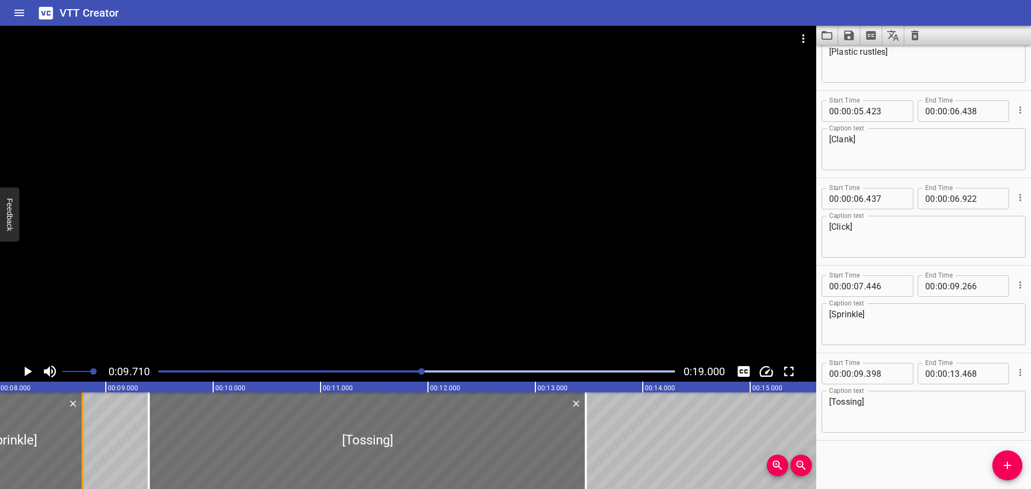
drag, startPoint x: 135, startPoint y: 442, endPoint x: 83, endPoint y: 448, distance: 51.9
click at [83, 448] on div at bounding box center [83, 440] width 2 height 97
type input "08"
type input "786"
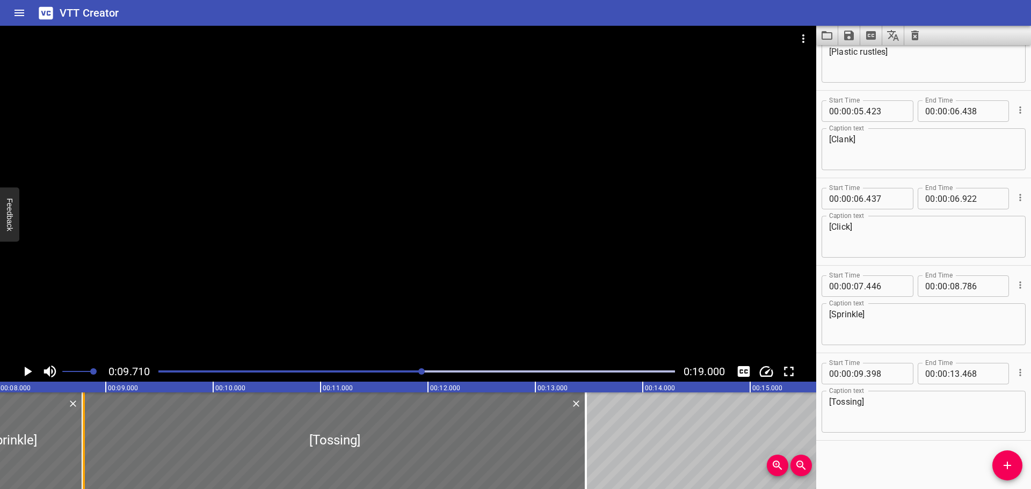
drag, startPoint x: 147, startPoint y: 440, endPoint x: 82, endPoint y: 446, distance: 65.2
click at [82, 446] on div at bounding box center [83, 440] width 11 height 97
type input "08"
type input "793"
click at [324, 373] on div at bounding box center [416, 371] width 529 height 15
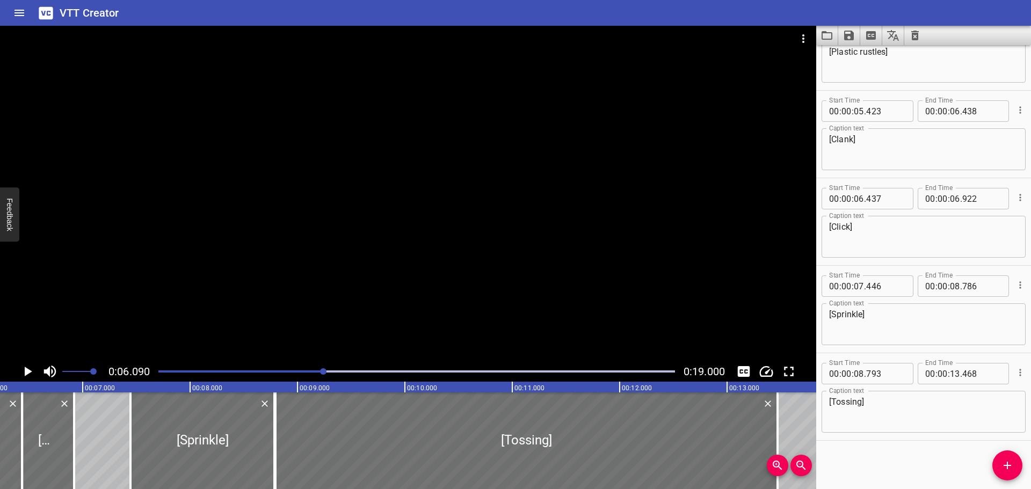
scroll to position [0, 654]
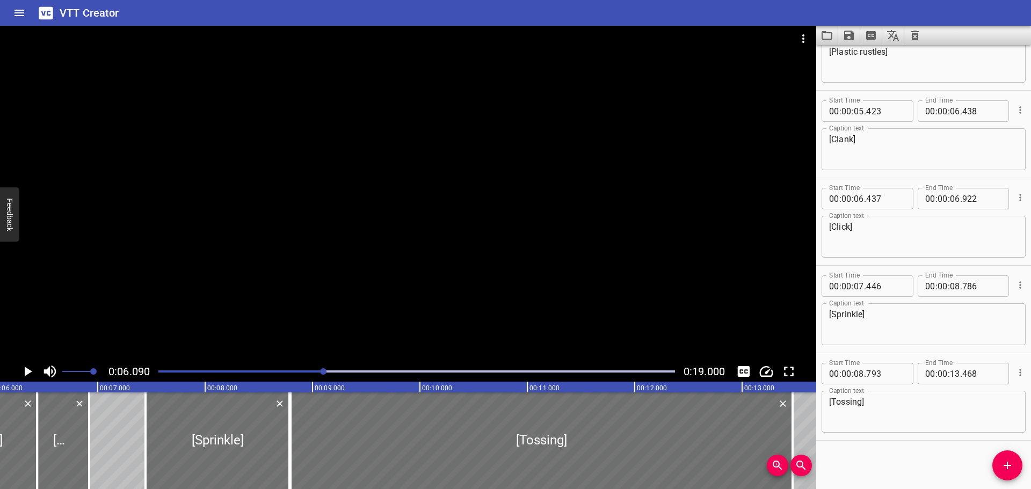
click at [26, 375] on icon "Play/Pause" at bounding box center [29, 372] width 8 height 10
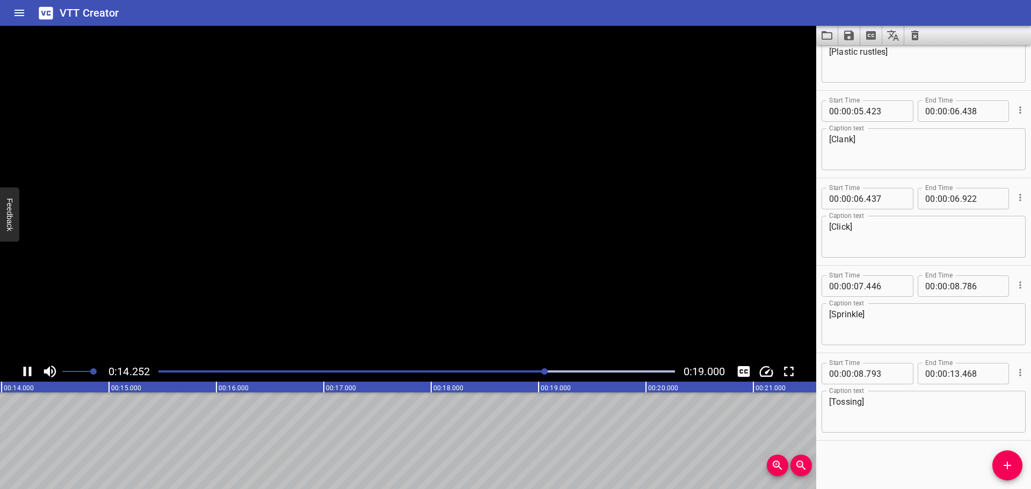
click at [25, 367] on icon "Play/Pause" at bounding box center [27, 371] width 16 height 16
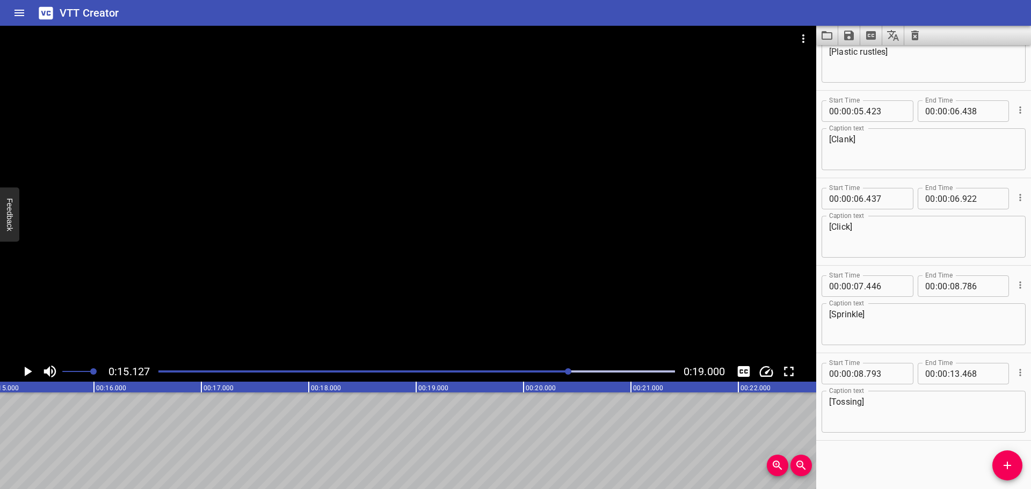
click at [997, 467] on span "Add Cue" at bounding box center [1007, 465] width 30 height 13
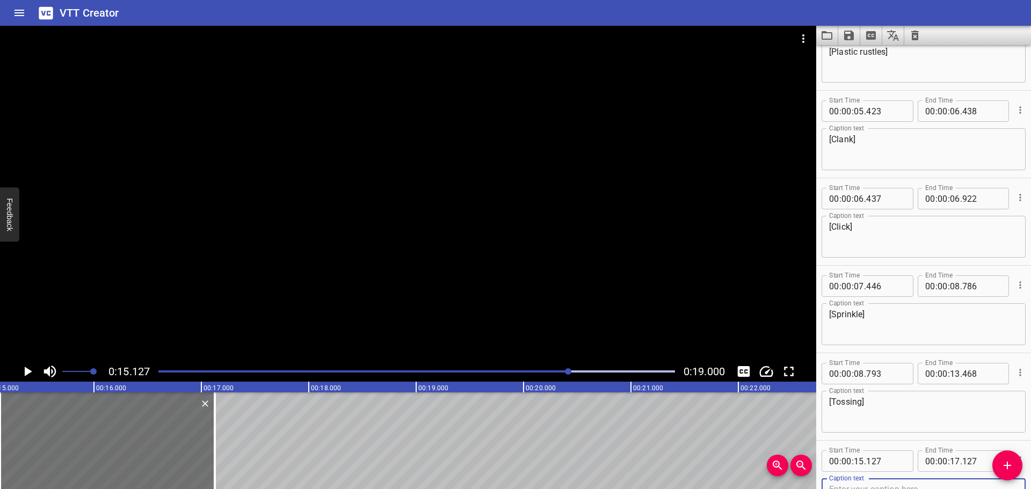
scroll to position [312, 0]
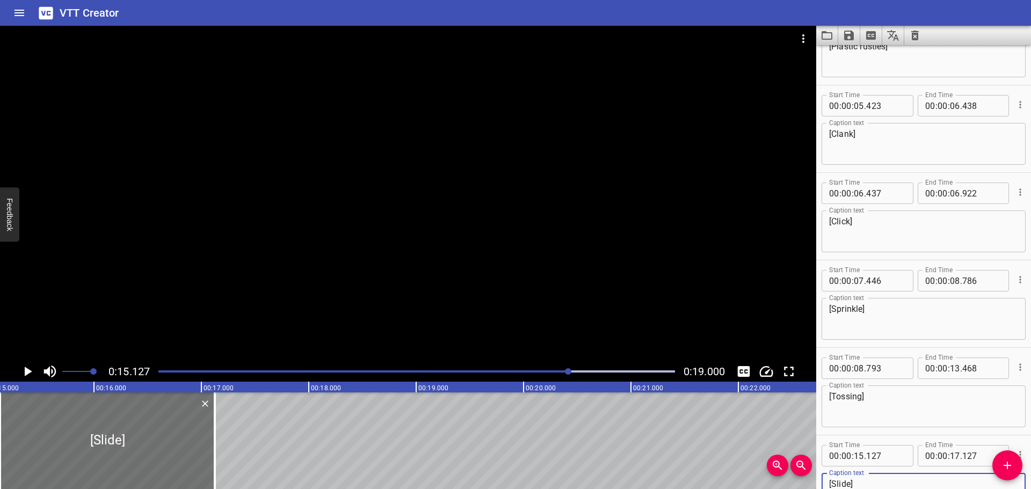
type textarea "[Slide]"
click at [521, 371] on div "Play progress" at bounding box center [311, 371] width 516 height 2
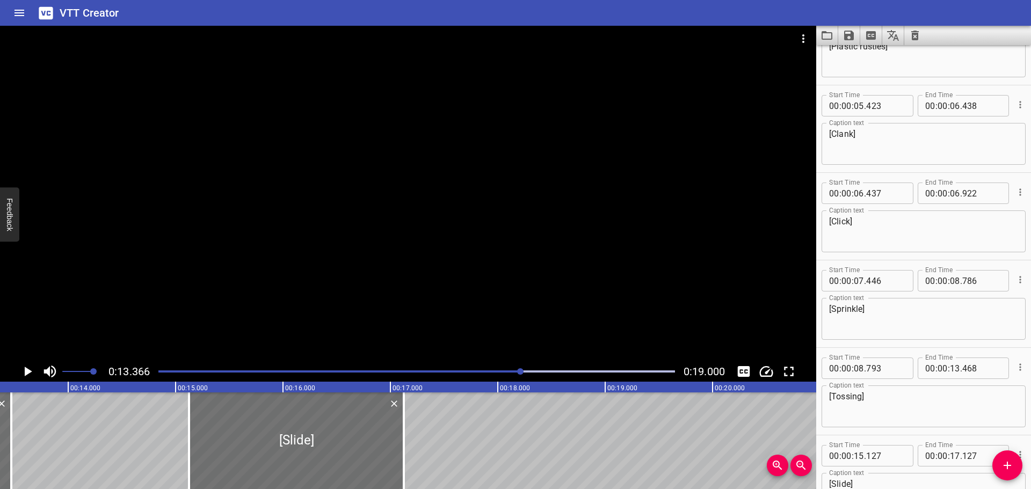
click at [534, 370] on div at bounding box center [416, 371] width 529 height 15
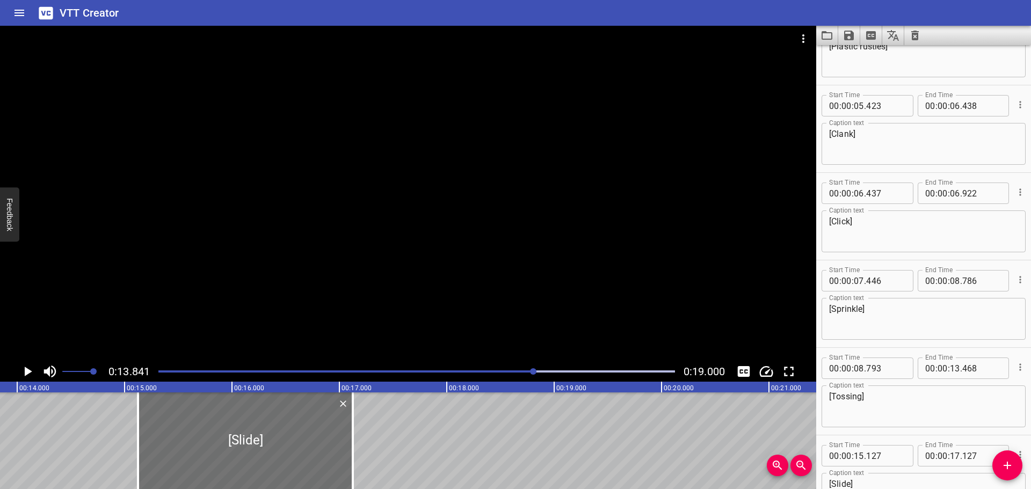
click at [21, 374] on icon "Play/Pause" at bounding box center [27, 371] width 16 height 16
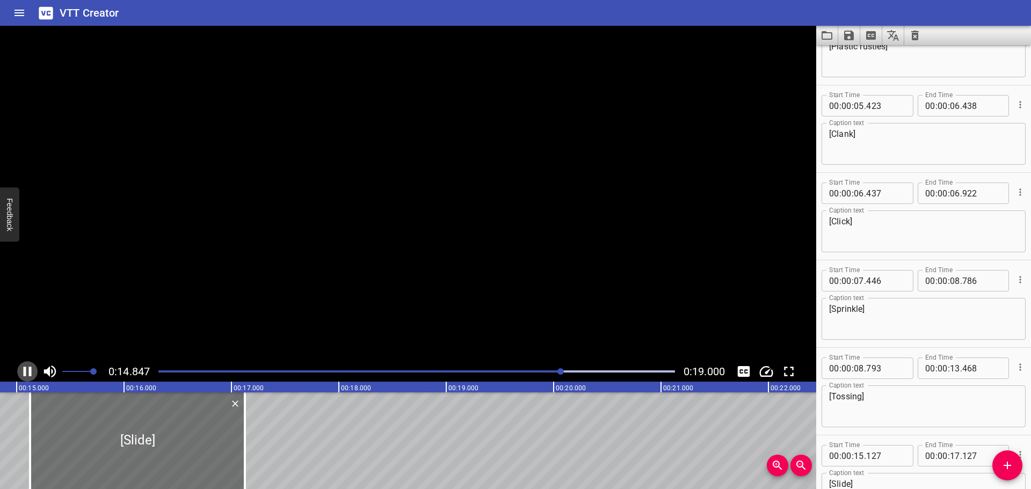
click at [21, 374] on icon "Play/Pause" at bounding box center [27, 371] width 16 height 16
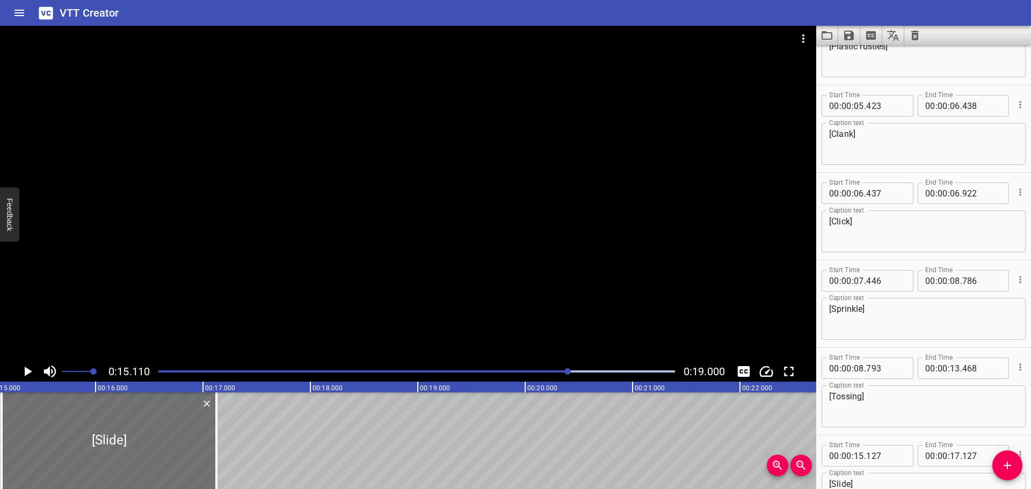
scroll to position [0, 1232]
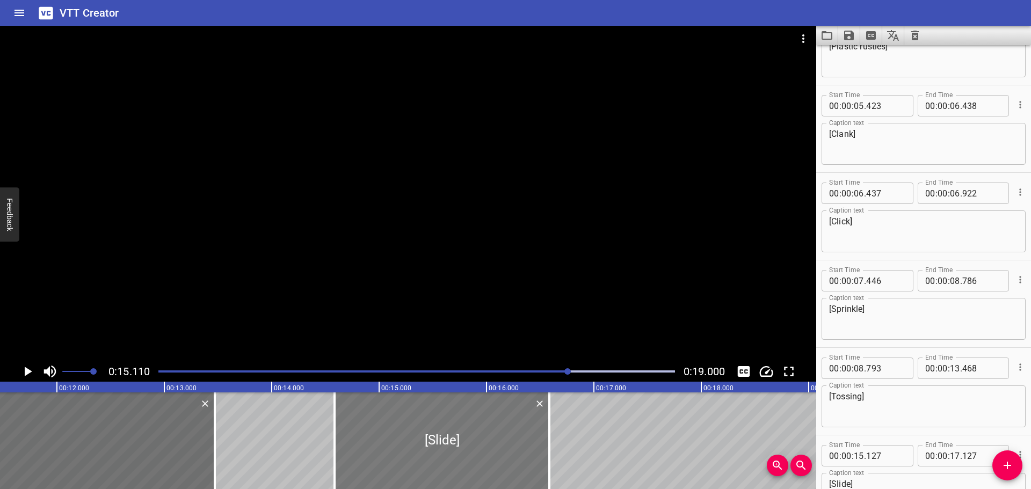
drag, startPoint x: 449, startPoint y: 436, endPoint x: 391, endPoint y: 442, distance: 58.3
click at [391, 442] on div at bounding box center [441, 440] width 215 height 97
type input "14"
type input "587"
type input "16"
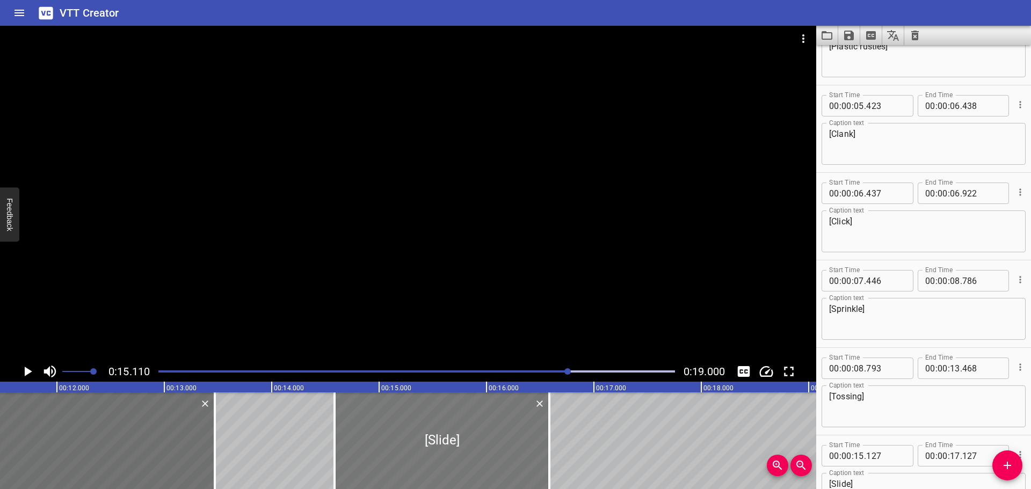
type input "587"
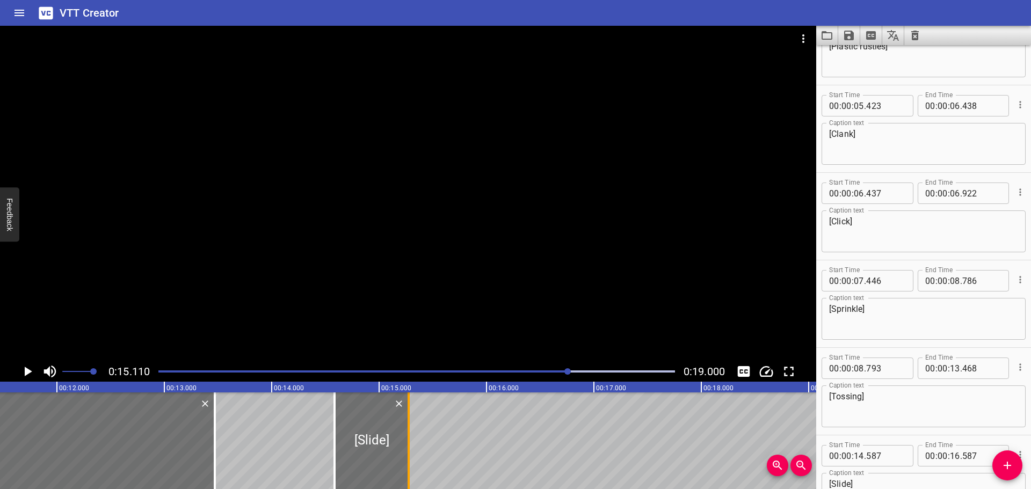
drag, startPoint x: 545, startPoint y: 432, endPoint x: 405, endPoint y: 447, distance: 141.5
click at [405, 447] on div at bounding box center [408, 440] width 11 height 97
type input "15"
type input "277"
click at [502, 373] on div at bounding box center [416, 371] width 529 height 15
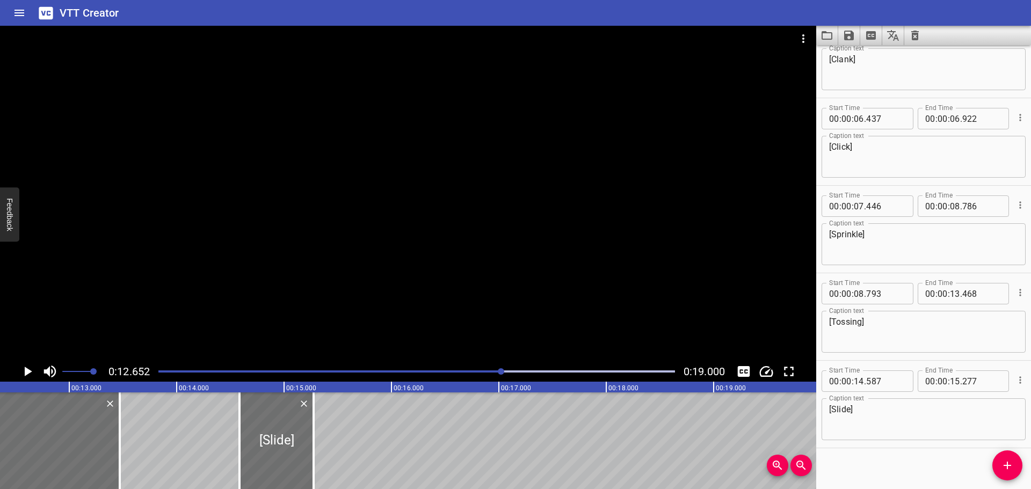
scroll to position [0, 1358]
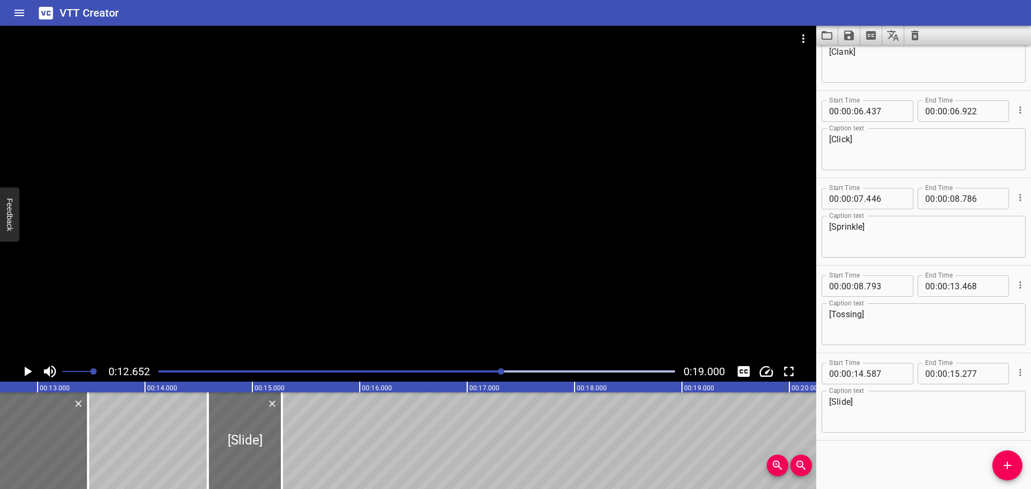
click at [29, 373] on icon "Play/Pause" at bounding box center [29, 372] width 8 height 10
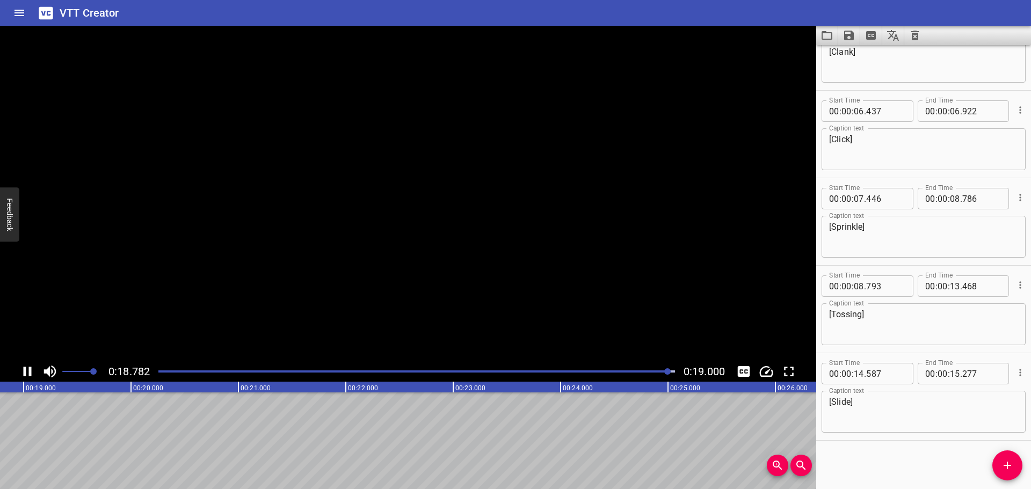
scroll to position [0, 2040]
click at [1003, 459] on button "Add Cue" at bounding box center [1007, 465] width 30 height 30
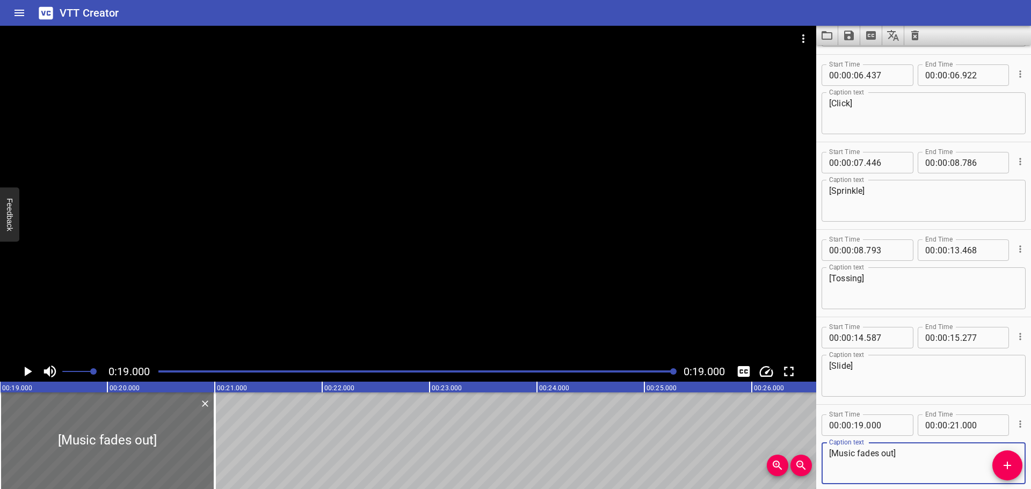
scroll to position [482, 0]
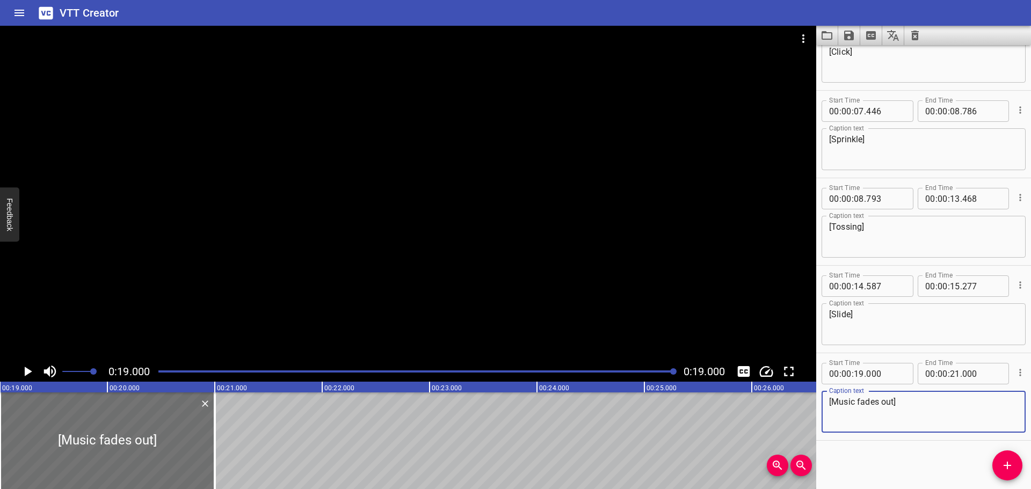
click at [839, 397] on textarea "[Music fades out]" at bounding box center [923, 412] width 189 height 31
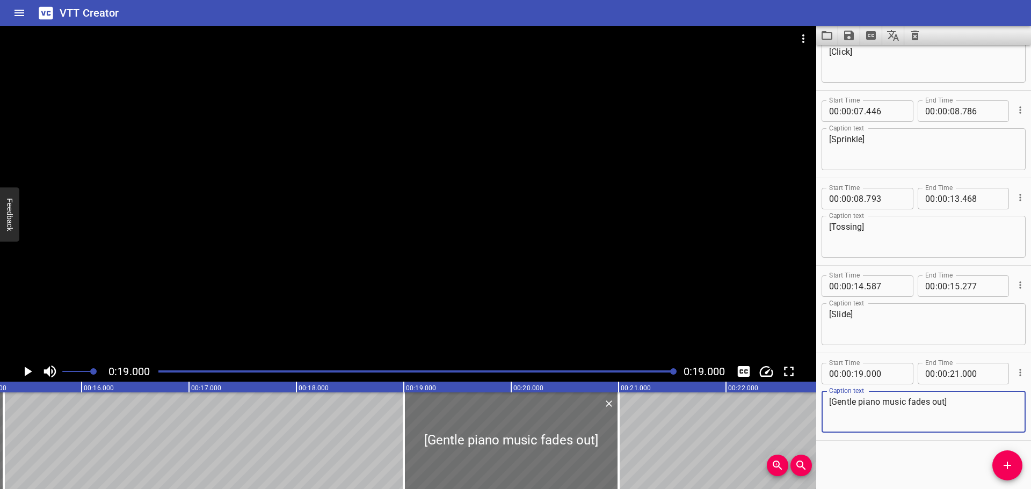
scroll to position [0, 1350]
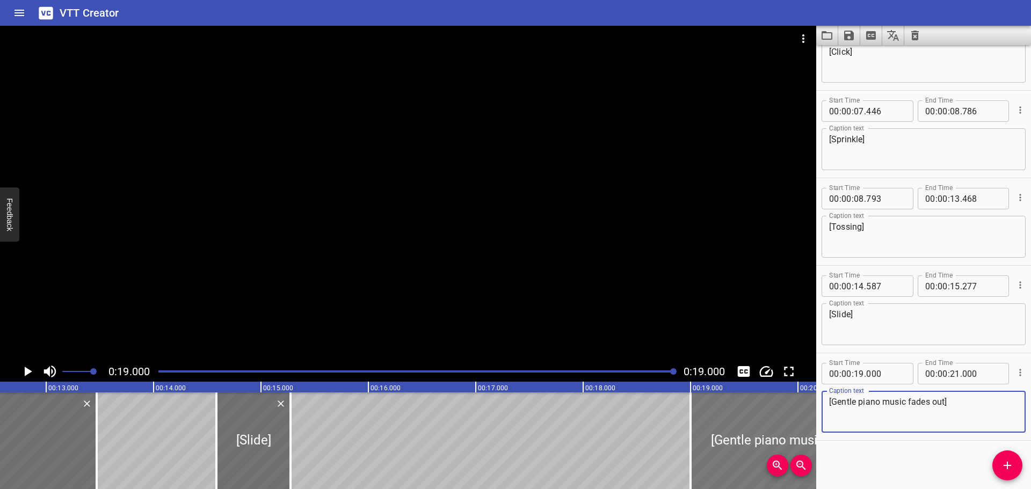
type textarea "[Gentle piano music fades out]"
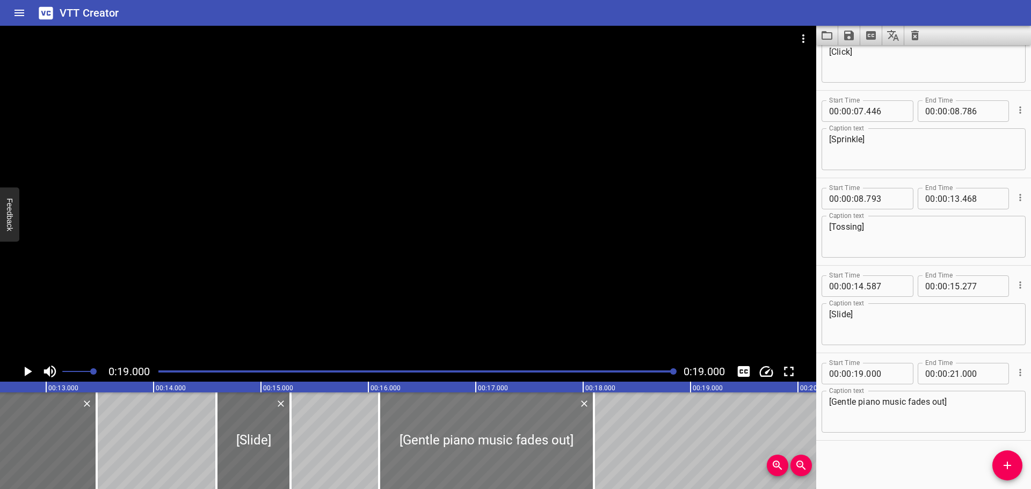
drag, startPoint x: 732, startPoint y: 423, endPoint x: 431, endPoint y: 448, distance: 302.3
click at [431, 448] on div at bounding box center [486, 440] width 215 height 97
type input "16"
type input "100"
type input "18"
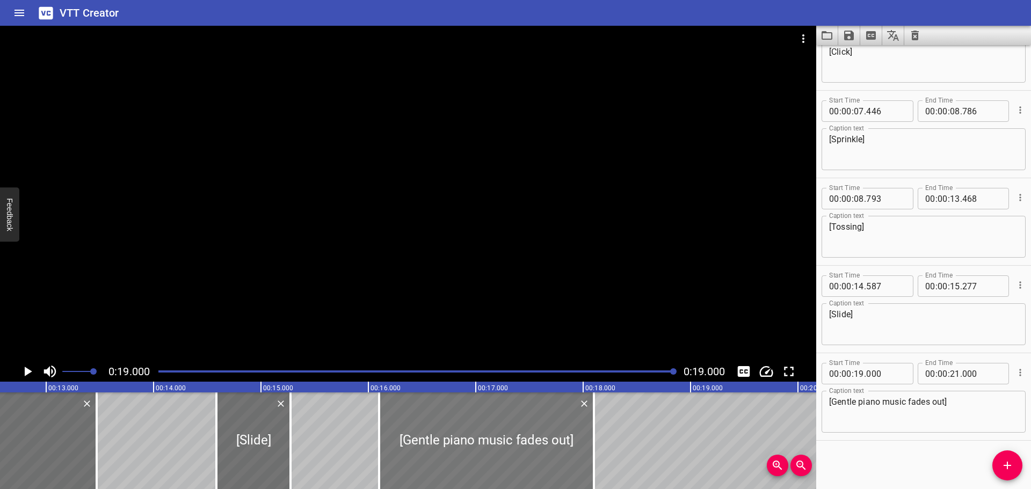
type input "100"
click at [157, 370] on div at bounding box center [416, 371] width 529 height 15
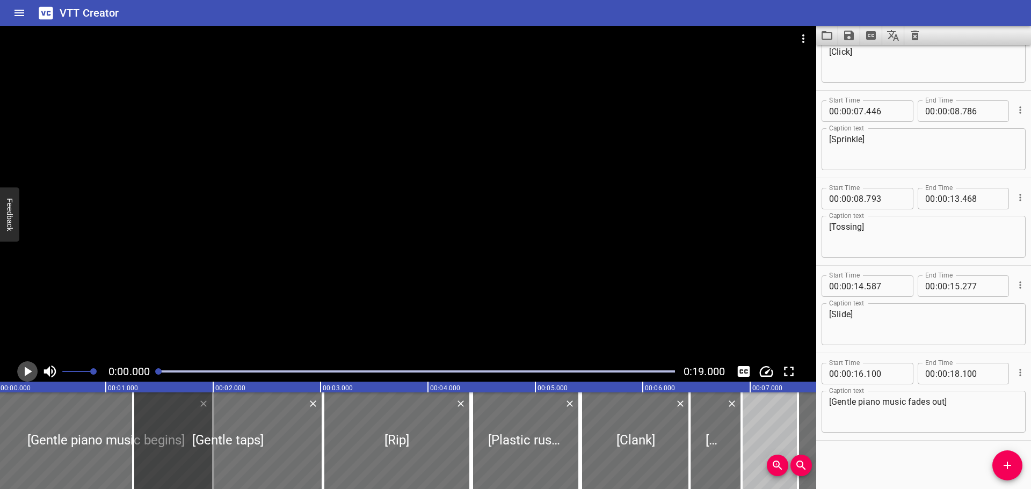
scroll to position [0, 0]
click at [26, 372] on icon "Play/Pause" at bounding box center [29, 372] width 8 height 10
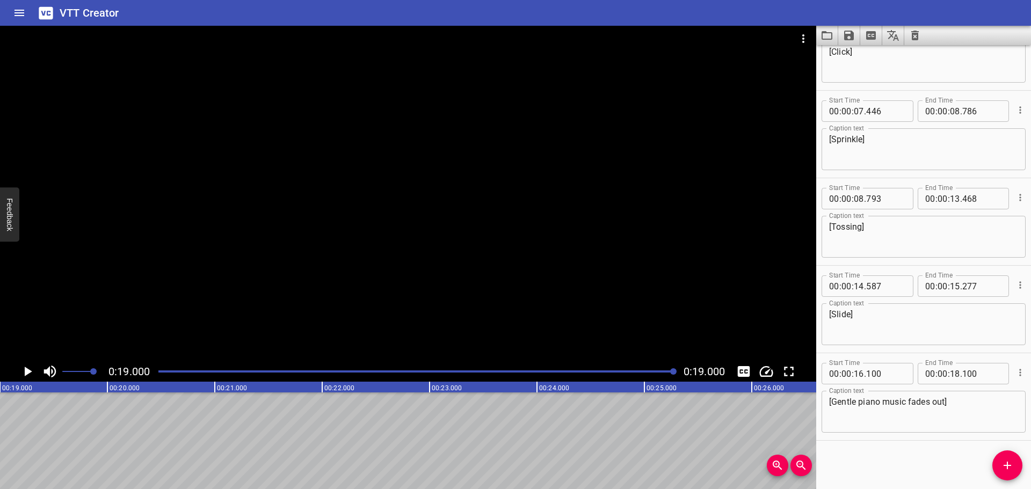
click at [363, 369] on div at bounding box center [416, 371] width 529 height 15
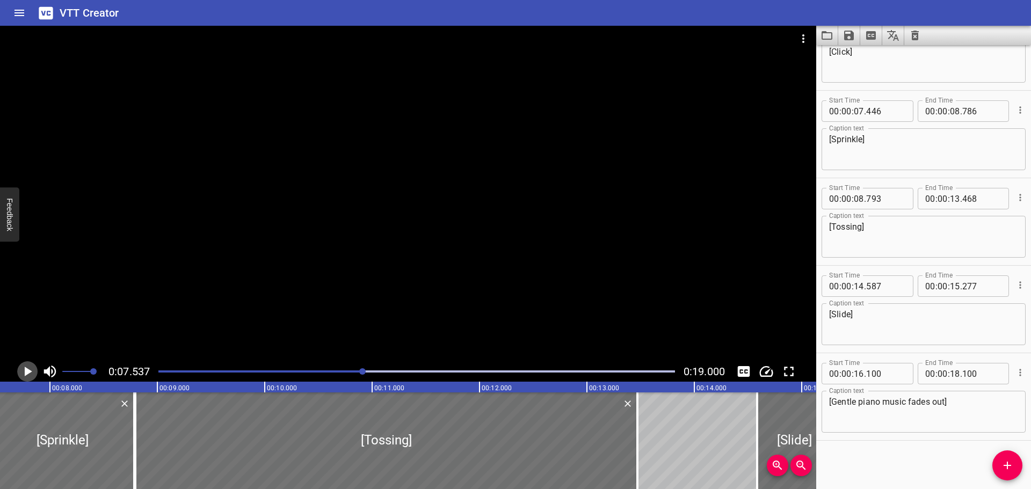
click at [27, 372] on icon "Play/Pause" at bounding box center [29, 372] width 8 height 10
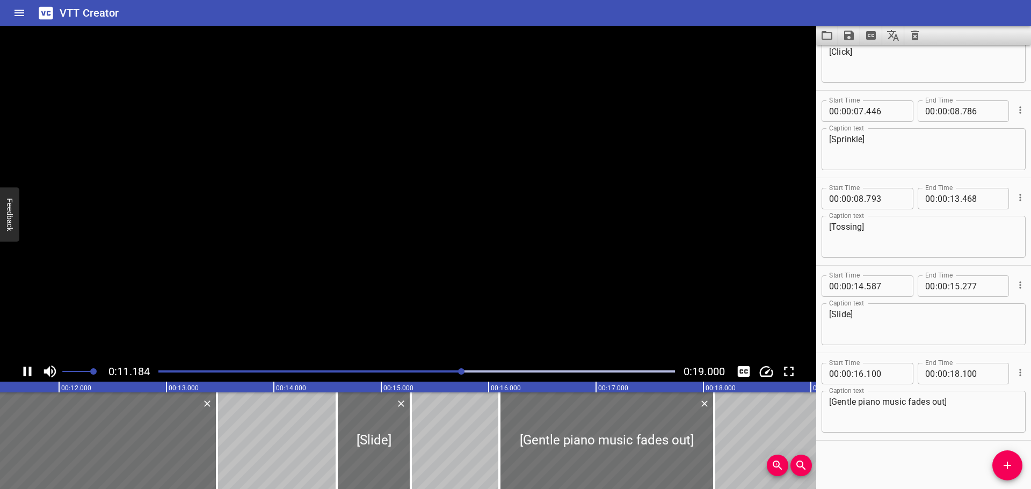
click at [27, 372] on icon "Play/Pause" at bounding box center [27, 371] width 16 height 16
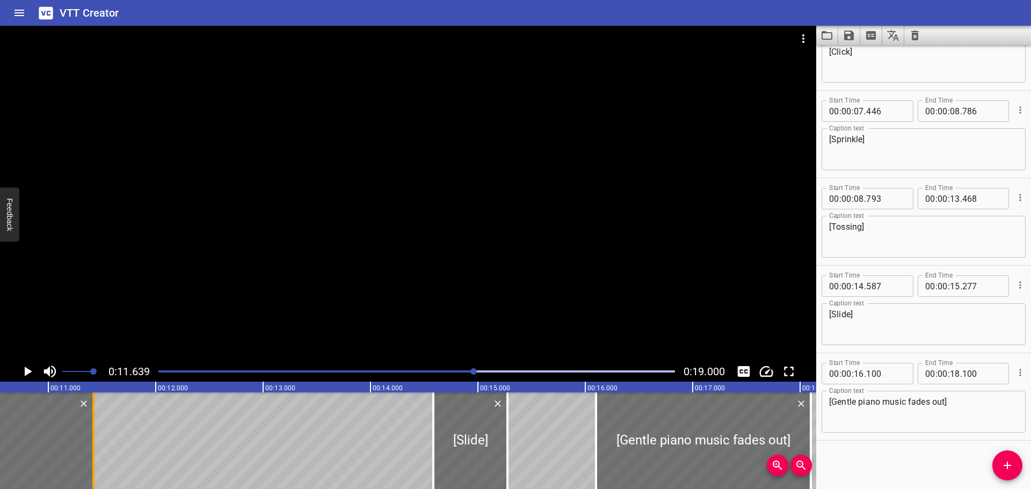
drag, startPoint x: 310, startPoint y: 424, endPoint x: 90, endPoint y: 440, distance: 220.7
click at [90, 440] on div at bounding box center [93, 440] width 11 height 97
type input "11"
type input "418"
click at [1010, 469] on icon "Add Cue" at bounding box center [1007, 465] width 13 height 13
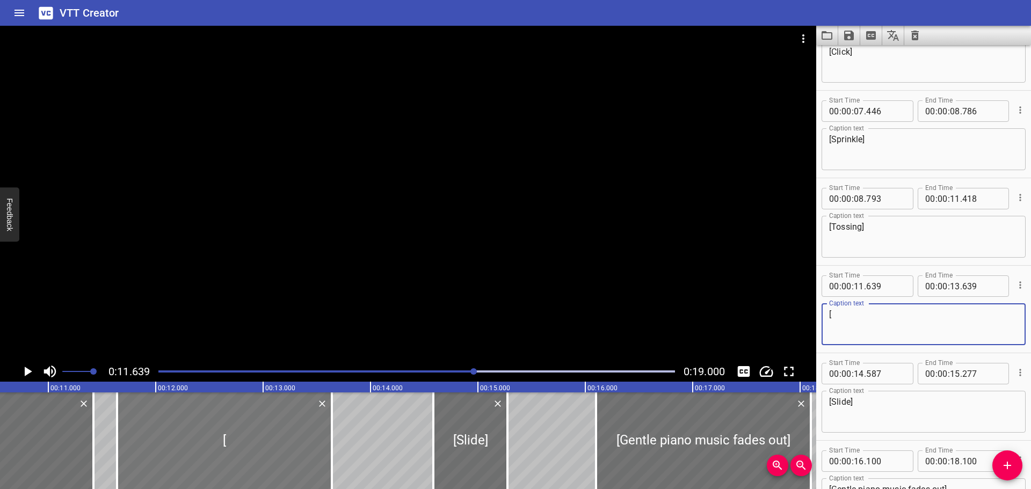
type textarea "["
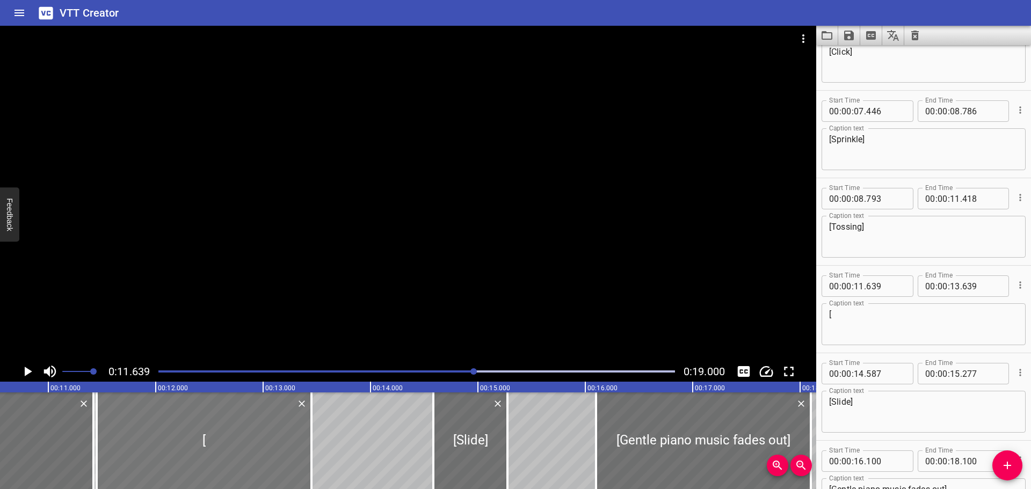
drag, startPoint x: 205, startPoint y: 428, endPoint x: 184, endPoint y: 430, distance: 20.5
click at [184, 430] on div at bounding box center [204, 440] width 215 height 97
type input "449"
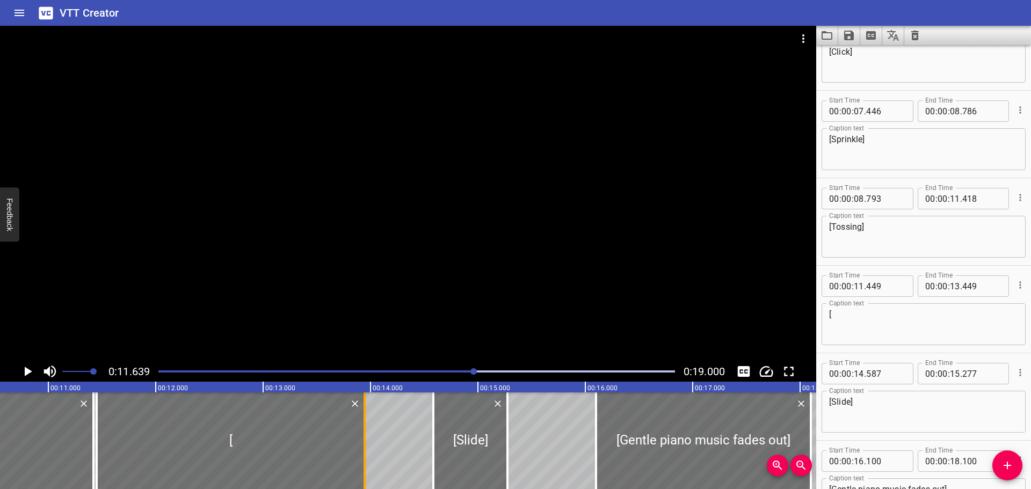
drag, startPoint x: 314, startPoint y: 440, endPoint x: 367, endPoint y: 442, distance: 53.7
click at [367, 442] on div at bounding box center [364, 440] width 11 height 97
type input "949"
click at [900, 325] on textarea "[" at bounding box center [923, 324] width 189 height 31
click at [865, 317] on textarea "[" at bounding box center [923, 324] width 189 height 31
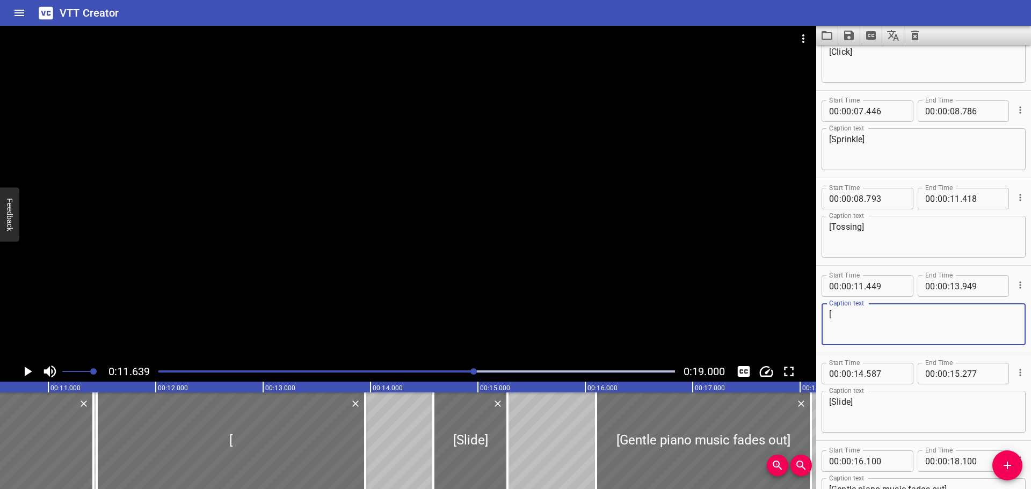
paste textarea "Sautéing"
type textarea "[Sautéing]"
click at [887, 351] on div "Start Time 00 : 00 : 11 . 449 Start Time End Time 00 : 00 : 13 . 949 End Time C…" at bounding box center [923, 309] width 215 height 87
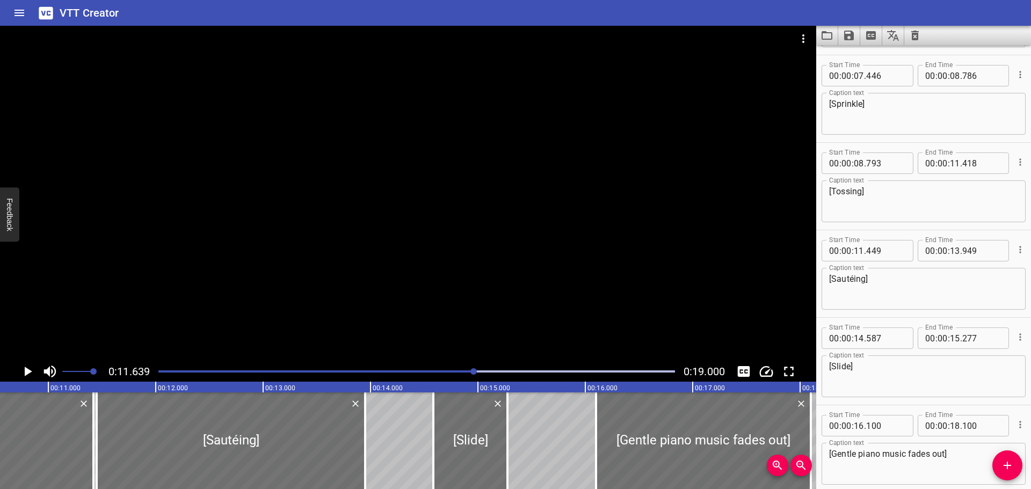
scroll to position [569, 0]
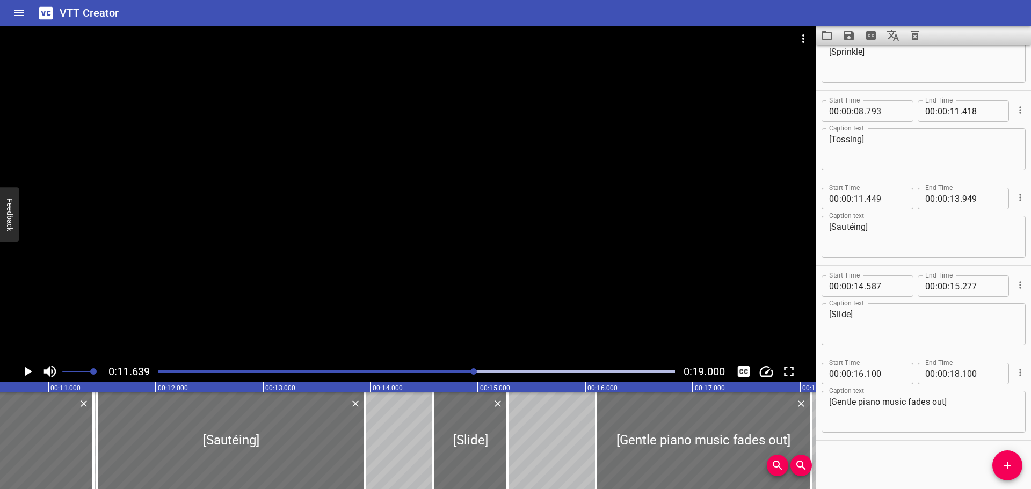
click at [27, 372] on icon "Play/Pause" at bounding box center [29, 372] width 8 height 10
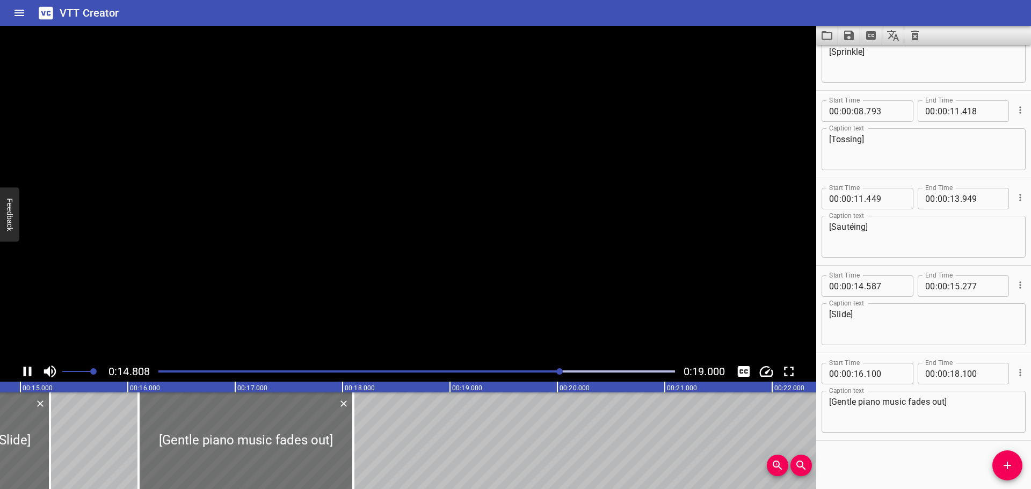
click at [27, 372] on icon "Play/Pause" at bounding box center [27, 371] width 16 height 16
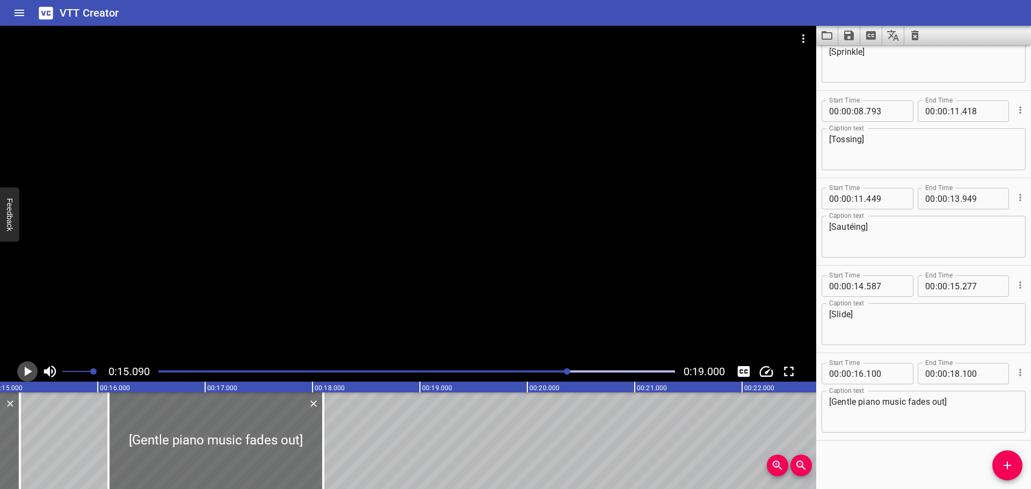
click at [27, 375] on icon "Play/Pause" at bounding box center [29, 372] width 8 height 10
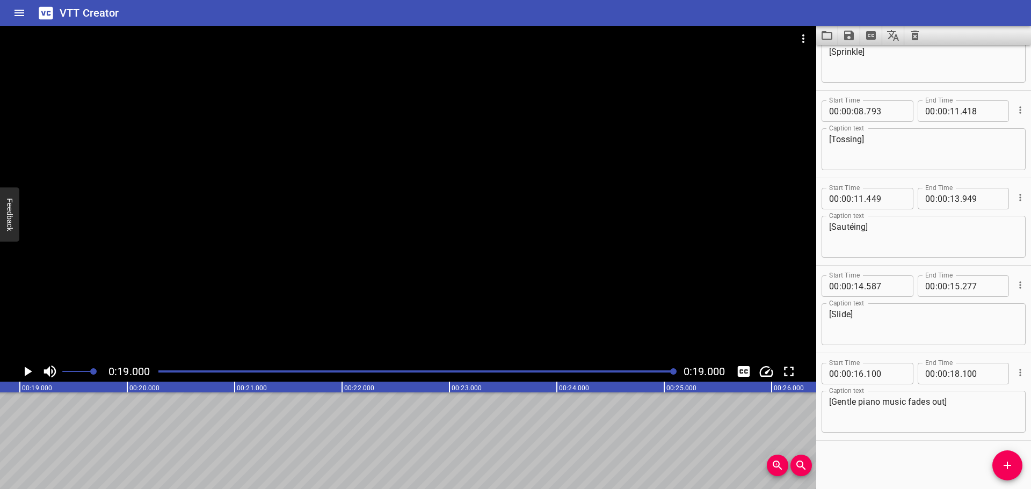
scroll to position [0, 2040]
click at [849, 36] on icon "Save captions to file" at bounding box center [849, 36] width 10 height 10
click at [876, 62] on li "Save to VTT file" at bounding box center [877, 58] width 79 height 19
click at [914, 38] on icon "Clear captions" at bounding box center [914, 35] width 13 height 13
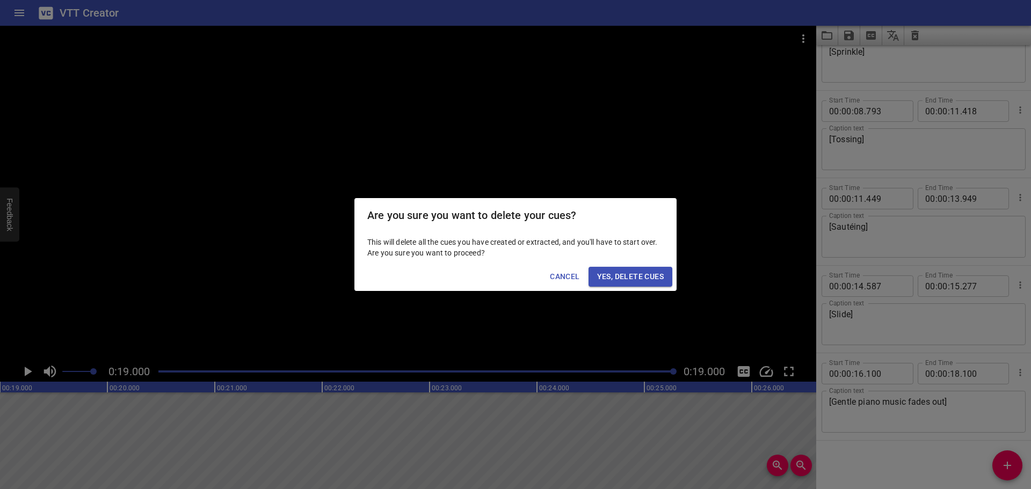
click at [637, 288] on div "Cancel Yes, Delete Cues" at bounding box center [515, 277] width 322 height 28
click at [639, 283] on button "Yes, Delete Cues" at bounding box center [630, 277] width 84 height 20
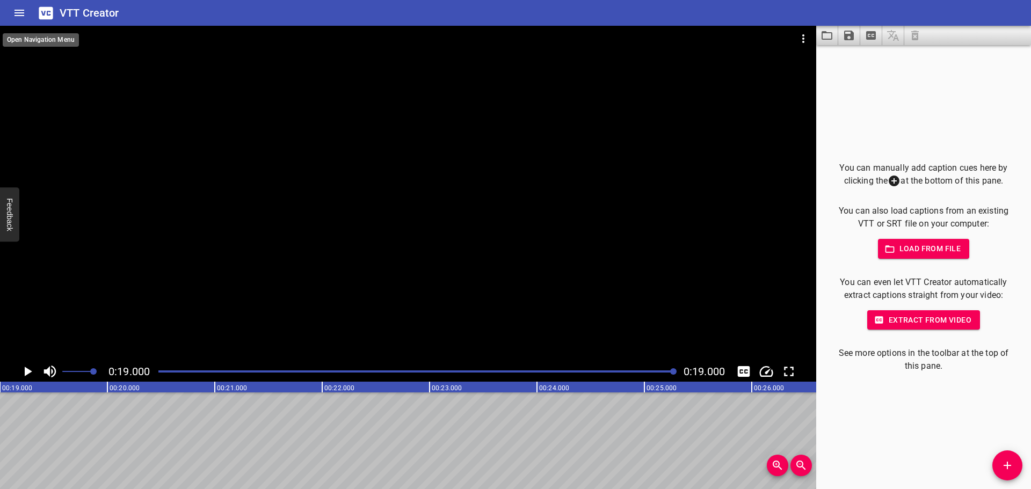
click at [20, 16] on icon "Home" at bounding box center [19, 13] width 10 height 6
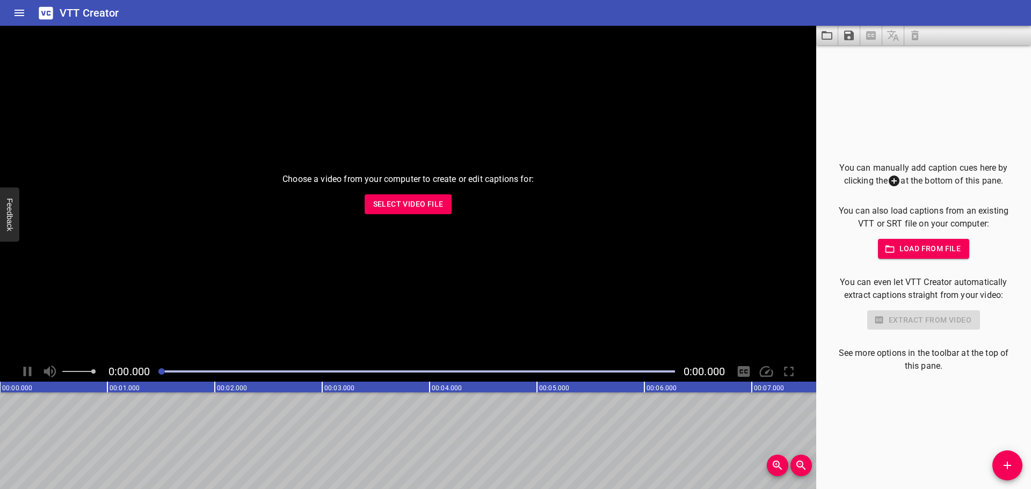
click at [420, 194] on button "Select Video File" at bounding box center [409, 204] width 88 height 20
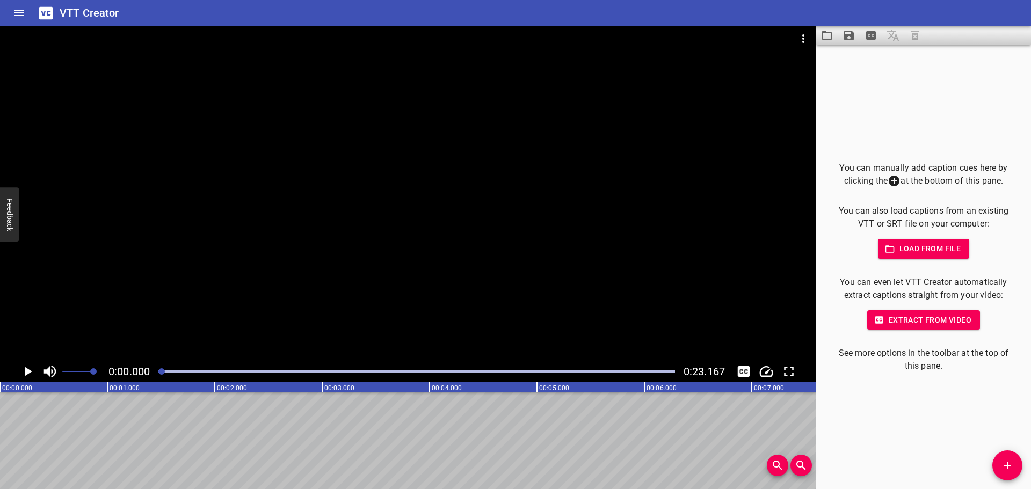
click at [27, 372] on icon "Play/Pause" at bounding box center [29, 372] width 8 height 10
click at [27, 372] on icon "Play/Pause" at bounding box center [27, 371] width 16 height 16
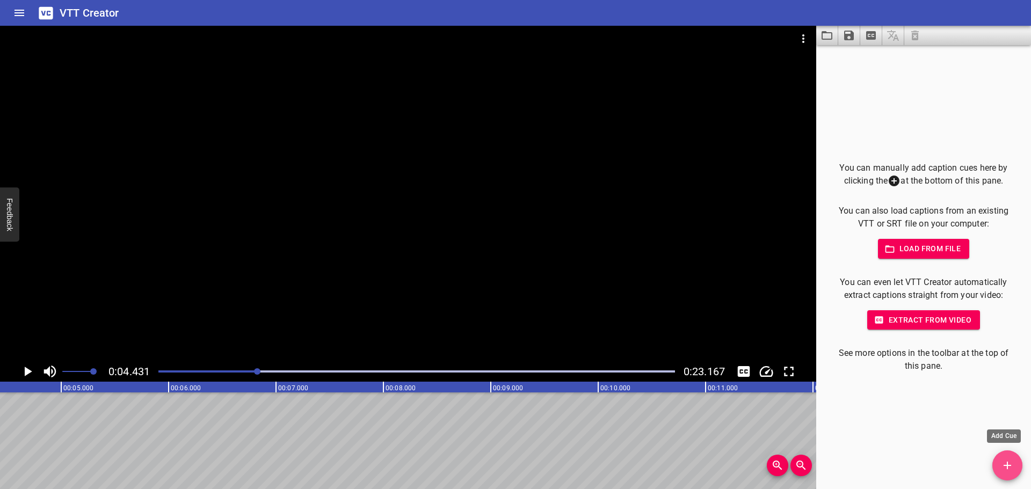
click at [1009, 463] on icon "Add Cue" at bounding box center [1007, 465] width 13 height 13
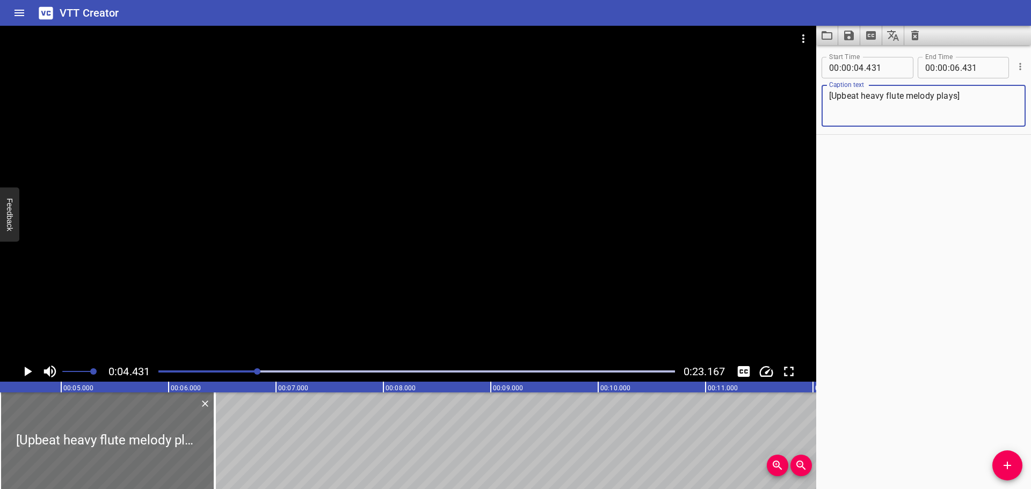
type textarea "[Upbeat heavy flute melody plays]"
click at [920, 210] on div "Start Time 00 : 00 : 04 . 431 Start Time End Time 00 : 00 : 06 . 431 End Time C…" at bounding box center [923, 267] width 215 height 444
click at [157, 370] on div at bounding box center [416, 371] width 529 height 15
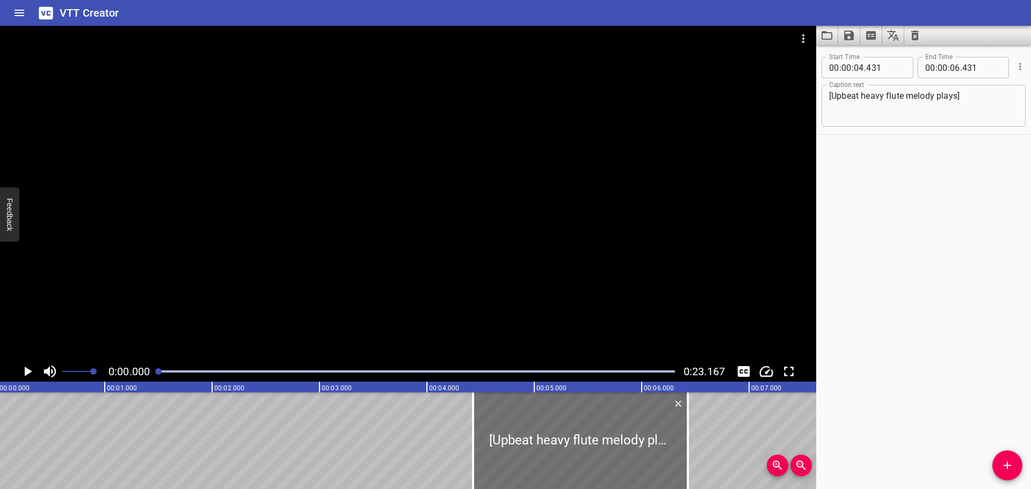
scroll to position [0, 0]
click at [28, 370] on icon "Play/Pause" at bounding box center [29, 372] width 8 height 10
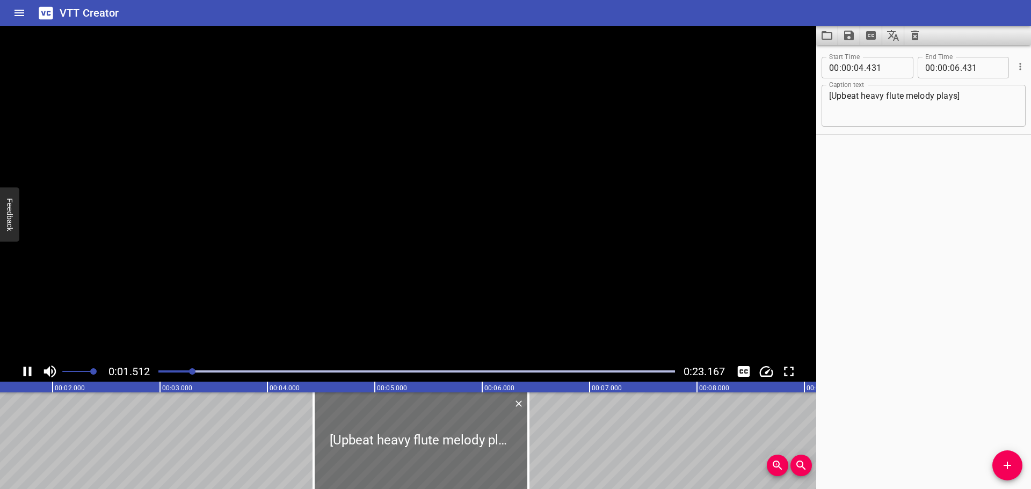
click at [28, 370] on icon "Play/Pause" at bounding box center [27, 371] width 16 height 16
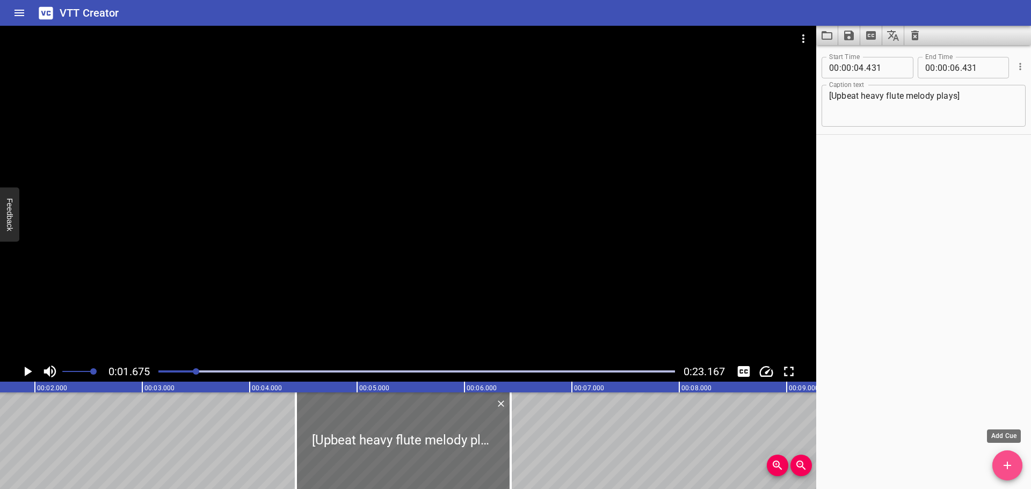
click at [1013, 466] on icon "Add Cue" at bounding box center [1007, 465] width 13 height 13
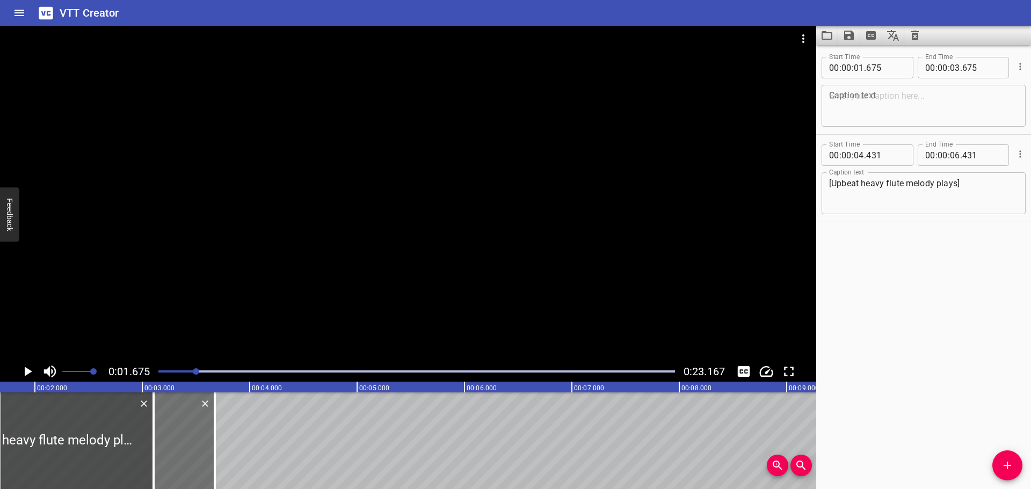
drag, startPoint x: 355, startPoint y: 427, endPoint x: 0, endPoint y: 423, distance: 354.9
click at [0, 423] on div at bounding box center [46, 440] width 215 height 97
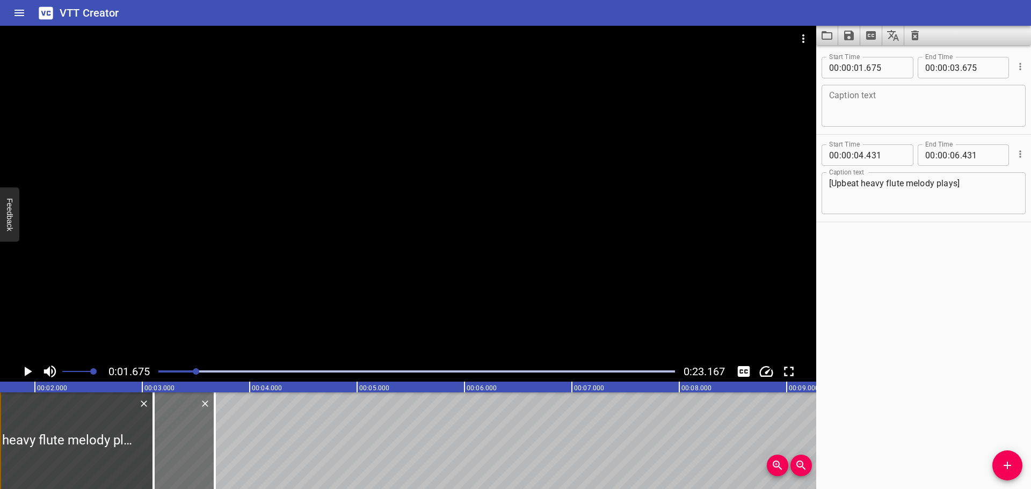
type input "01"
type input "106"
type input "03"
type input "106"
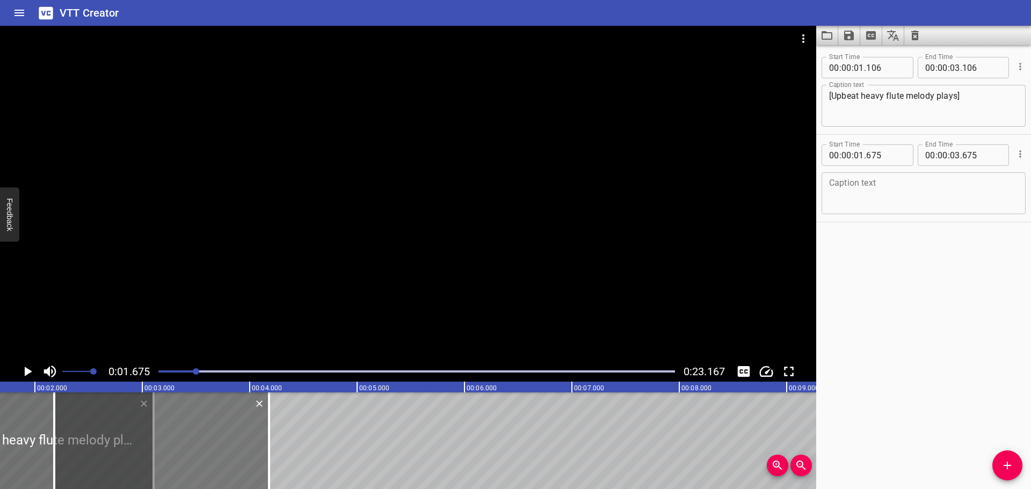
drag, startPoint x: 180, startPoint y: 445, endPoint x: 234, endPoint y: 442, distance: 54.3
click at [234, 442] on div at bounding box center [161, 440] width 215 height 97
type input "02"
type input "180"
type input "04"
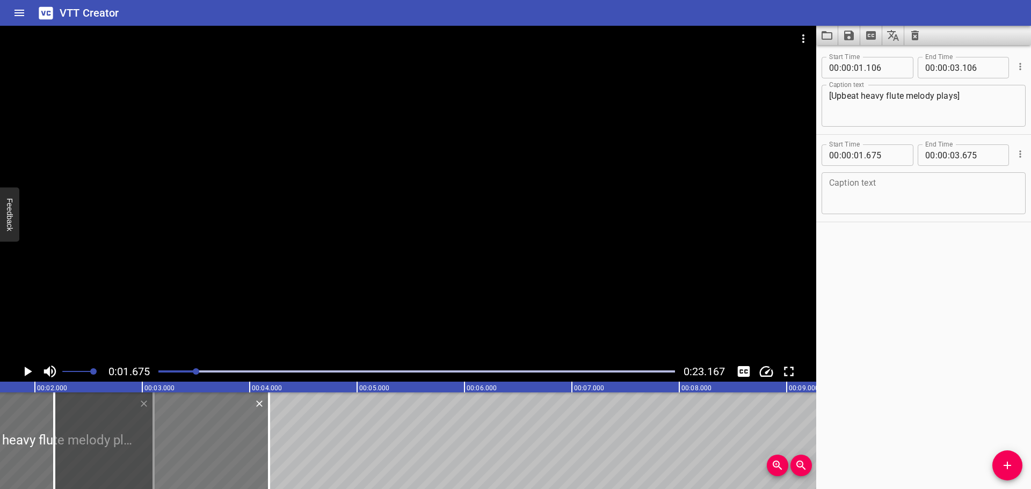
type input "180"
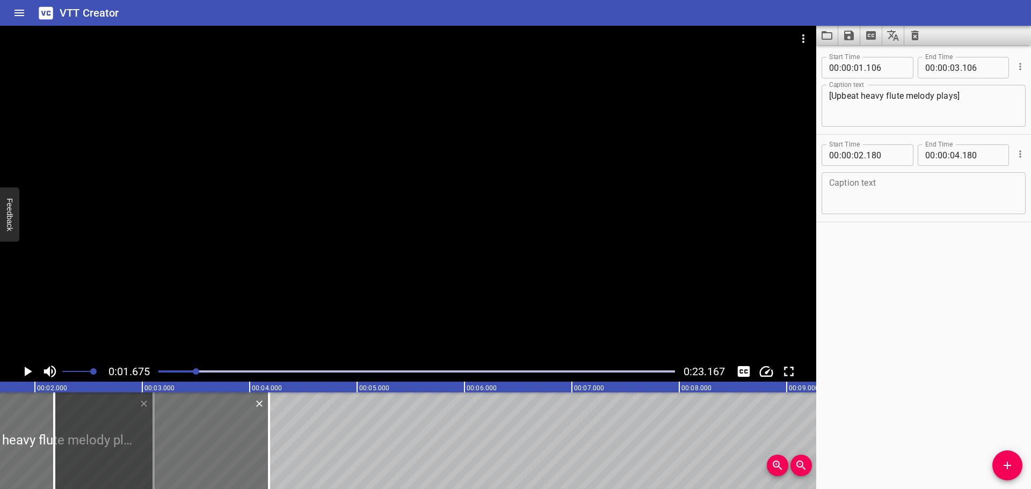
click at [862, 201] on textarea at bounding box center [923, 193] width 189 height 31
type textarea "[Plastic rustles]"
click at [25, 373] on icon "Play/Pause" at bounding box center [29, 372] width 8 height 10
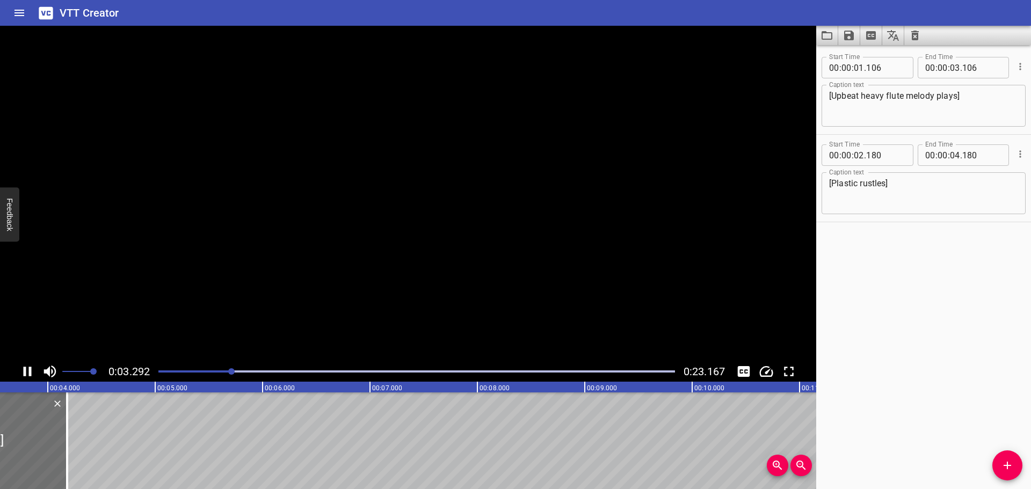
click at [25, 373] on icon "Play/Pause" at bounding box center [28, 372] width 8 height 10
click at [156, 369] on div at bounding box center [416, 371] width 529 height 15
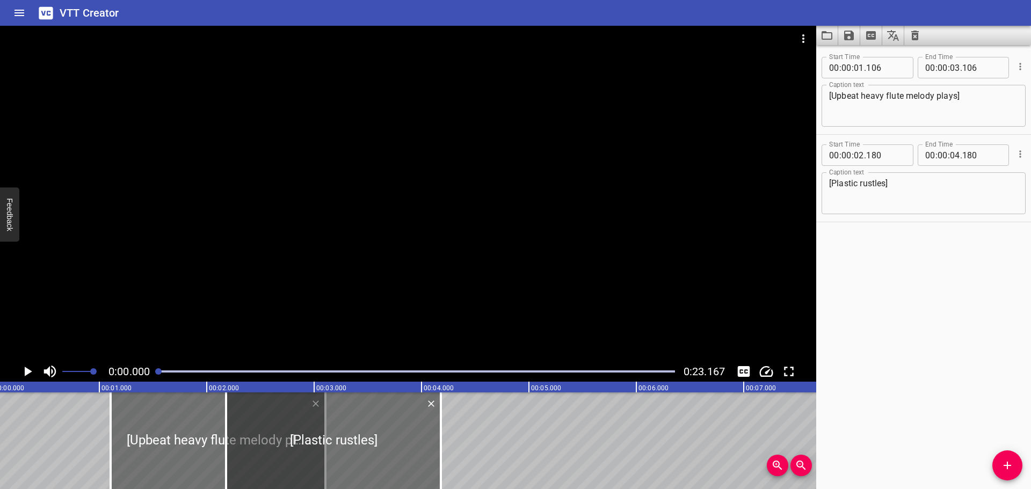
scroll to position [0, 0]
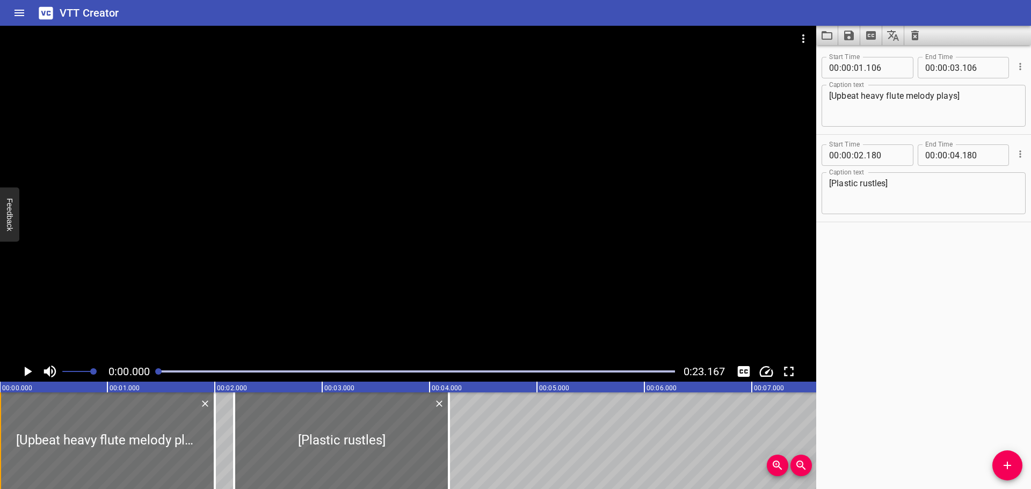
drag, startPoint x: 182, startPoint y: 440, endPoint x: 0, endPoint y: 438, distance: 182.0
click at [0, 438] on div "[Upbeat heavy flute melody plays]" at bounding box center [107, 440] width 215 height 97
type input "00"
type input "000"
type input "02"
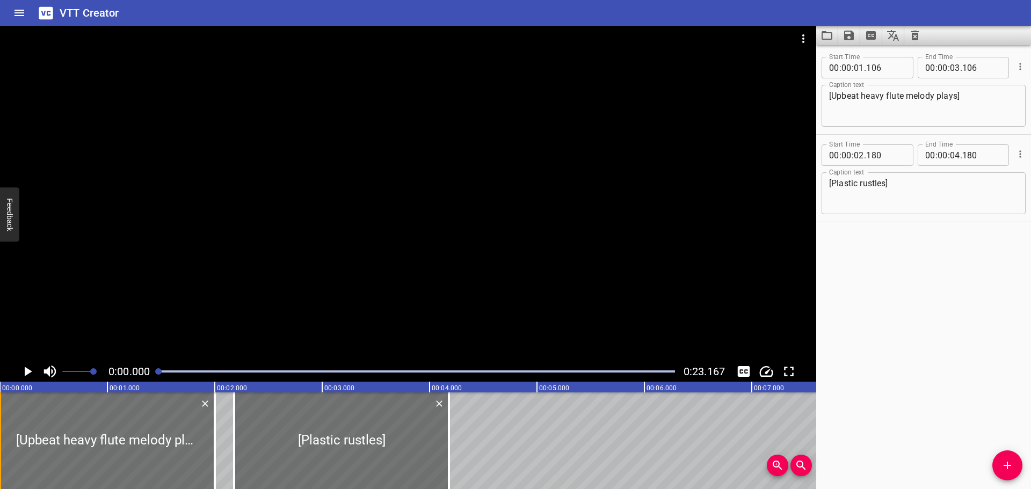
type input "000"
click at [26, 372] on icon "Play/Pause" at bounding box center [29, 372] width 8 height 10
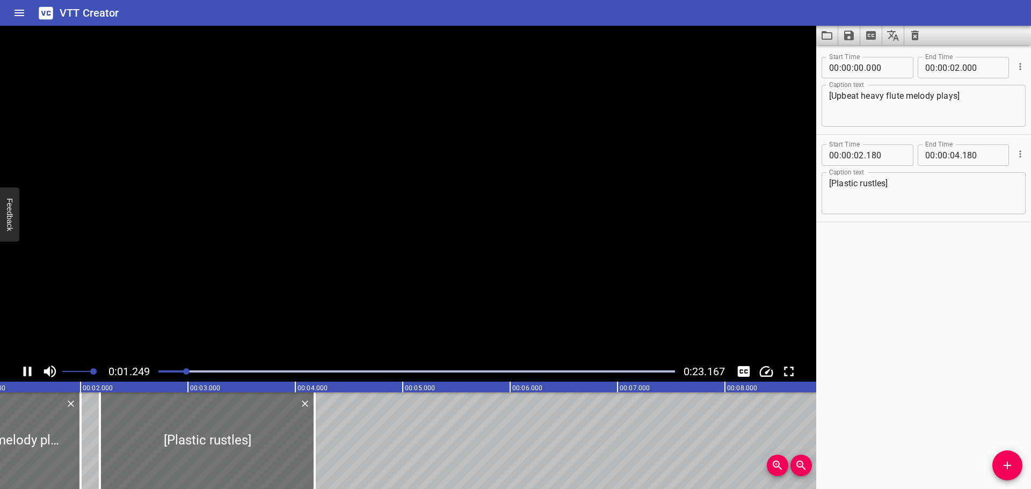
click at [26, 372] on icon "Play/Pause" at bounding box center [28, 372] width 8 height 10
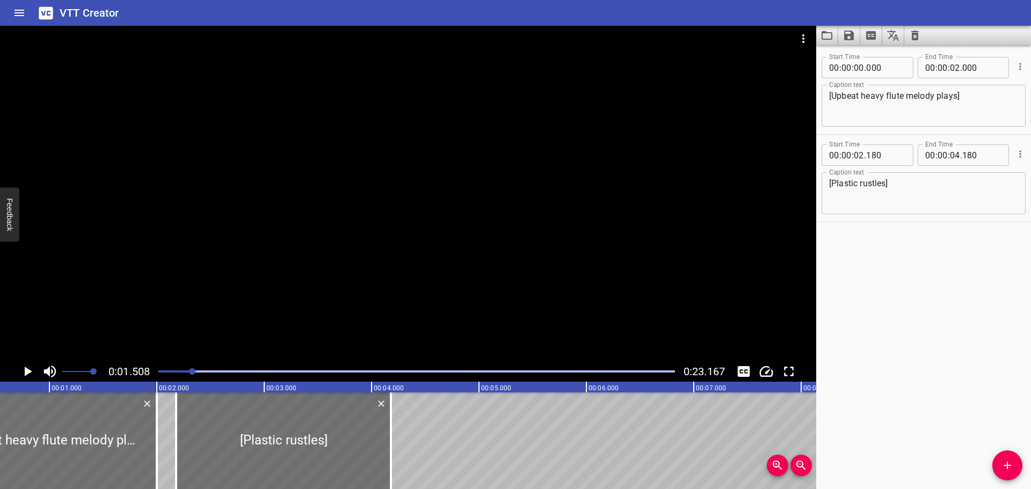
scroll to position [0, 41]
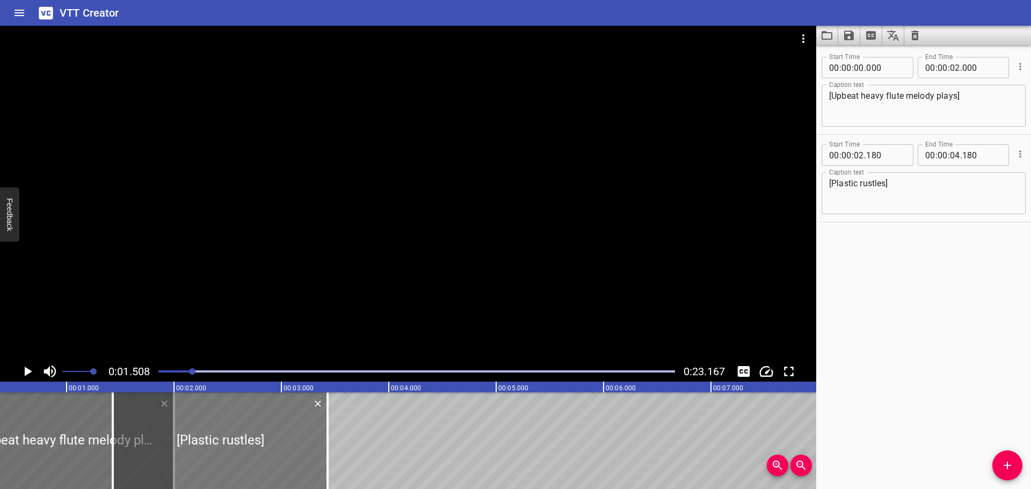
drag, startPoint x: 263, startPoint y: 443, endPoint x: 183, endPoint y: 450, distance: 80.8
click at [183, 450] on div at bounding box center [220, 440] width 215 height 97
type input "01"
type input "430"
type input "03"
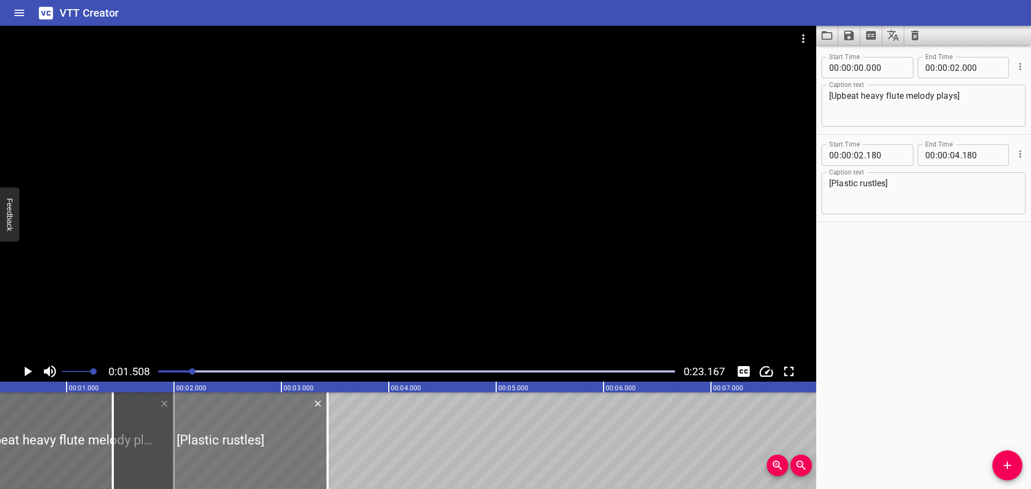
type input "430"
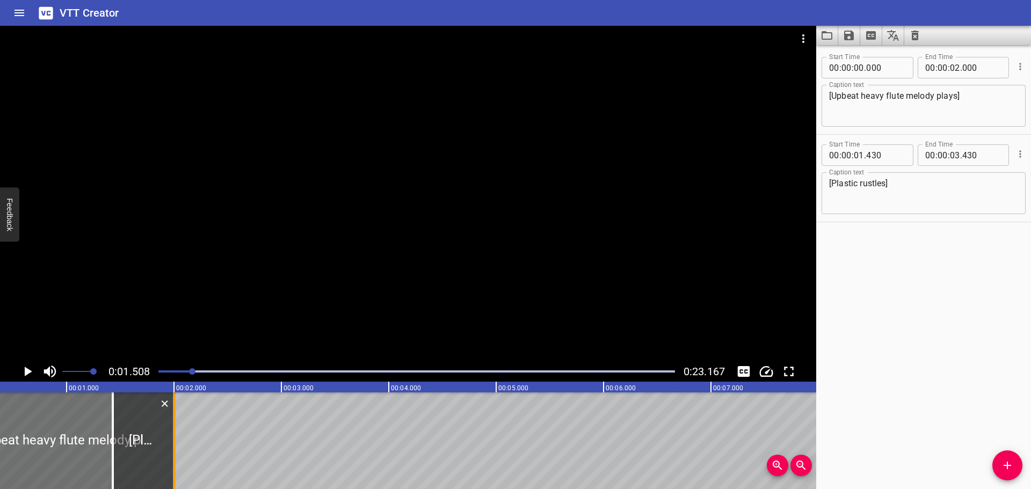
drag, startPoint x: 329, startPoint y: 434, endPoint x: 176, endPoint y: 452, distance: 154.1
click at [176, 452] on div at bounding box center [174, 440] width 11 height 97
type input "02"
type input "005"
click at [157, 372] on div at bounding box center [416, 371] width 529 height 15
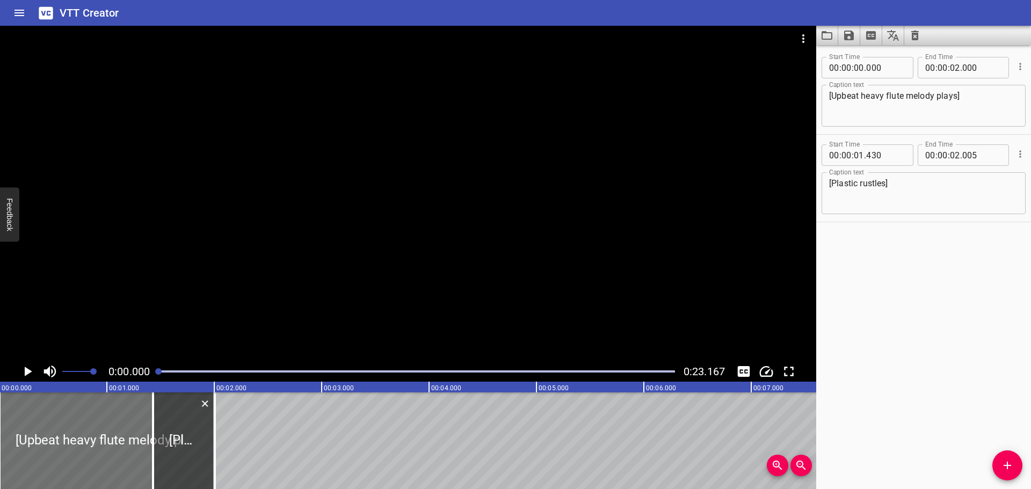
scroll to position [0, 0]
click at [24, 374] on icon "Play/Pause" at bounding box center [27, 371] width 16 height 16
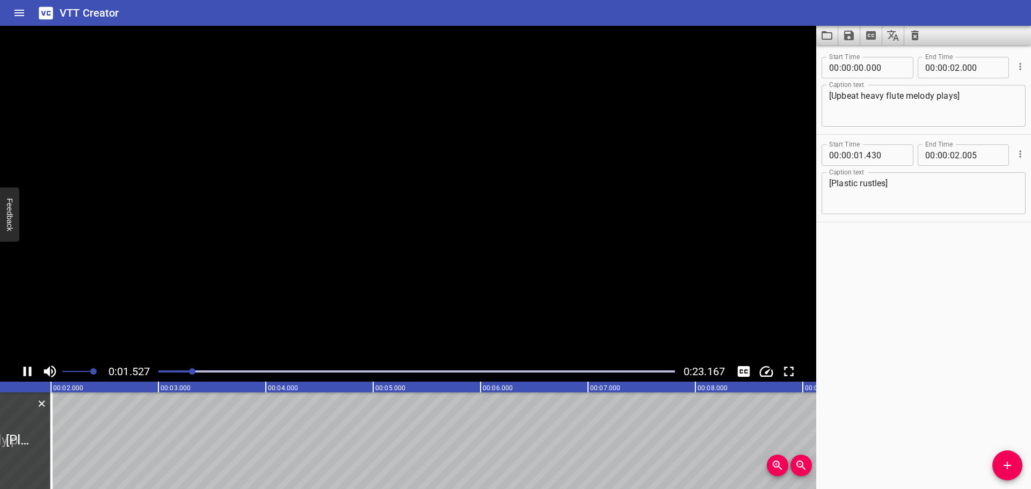
click at [24, 374] on icon "Play/Pause" at bounding box center [28, 372] width 8 height 10
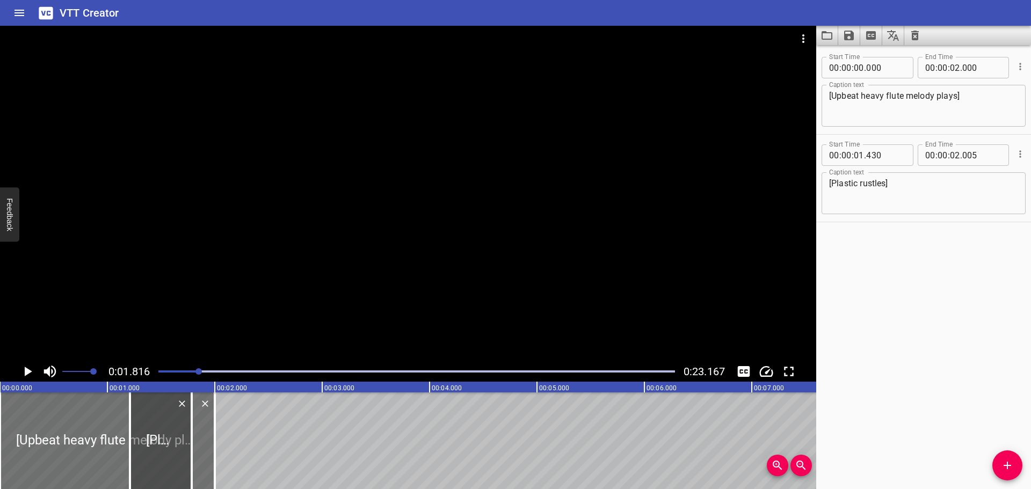
drag, startPoint x: 206, startPoint y: 434, endPoint x: 183, endPoint y: 435, distance: 23.6
click at [183, 435] on div at bounding box center [161, 440] width 62 height 97
type input "210"
type input "01"
type input "785"
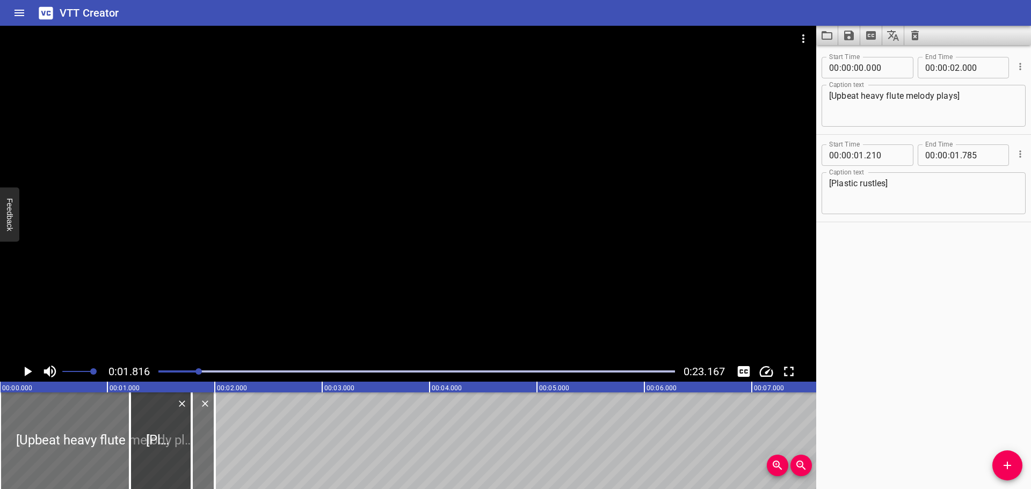
click at [156, 372] on div at bounding box center [416, 371] width 529 height 15
click at [23, 373] on icon "Play/Pause" at bounding box center [27, 371] width 16 height 16
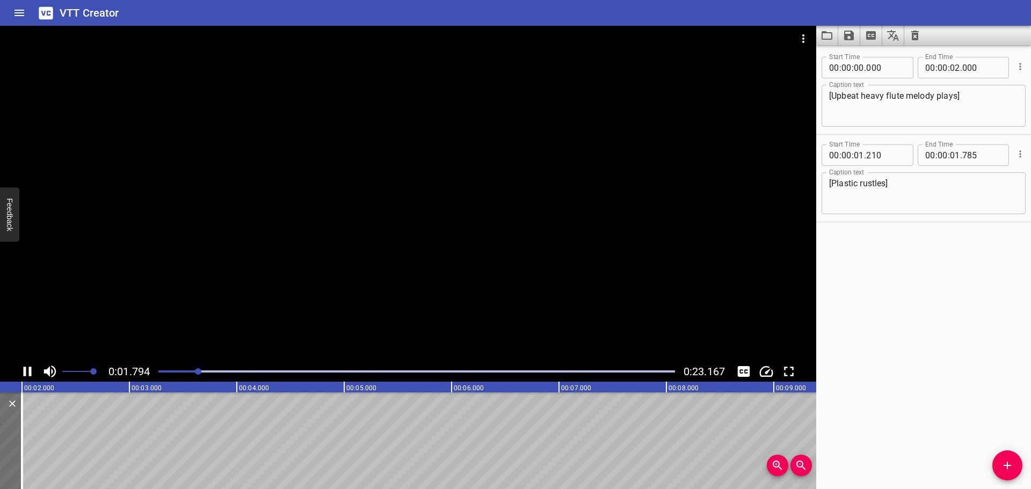
click at [26, 372] on icon "Play/Pause" at bounding box center [28, 372] width 8 height 10
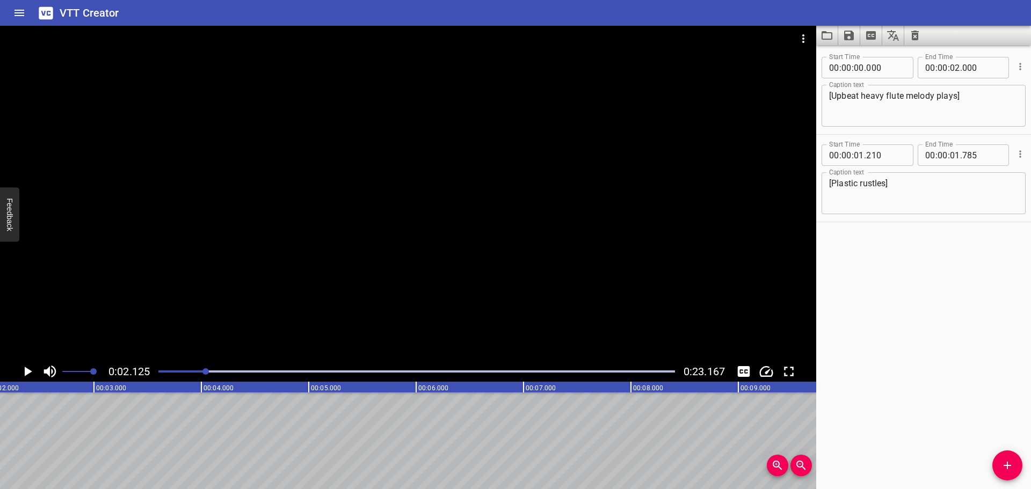
click at [998, 461] on span "Add Cue" at bounding box center [1007, 465] width 30 height 13
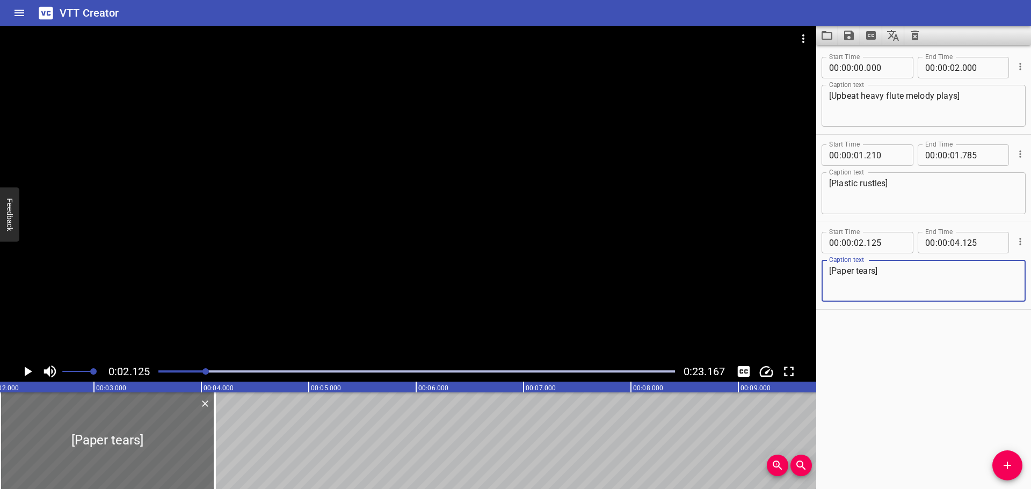
type textarea "[Paper tears]"
click at [30, 372] on icon "Play/Pause" at bounding box center [29, 372] width 8 height 10
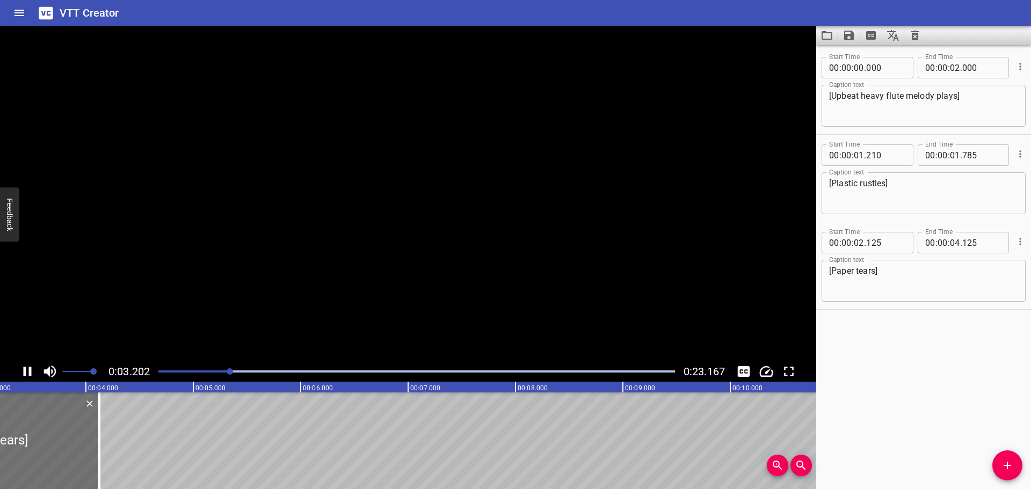
click at [30, 372] on icon "Play/Pause" at bounding box center [28, 372] width 8 height 10
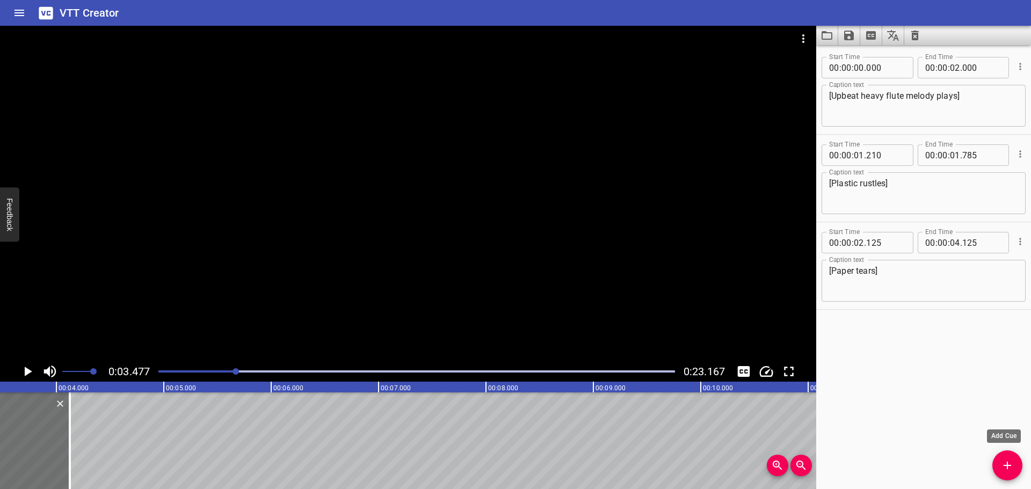
click at [1010, 463] on icon "Add Cue" at bounding box center [1007, 465] width 13 height 13
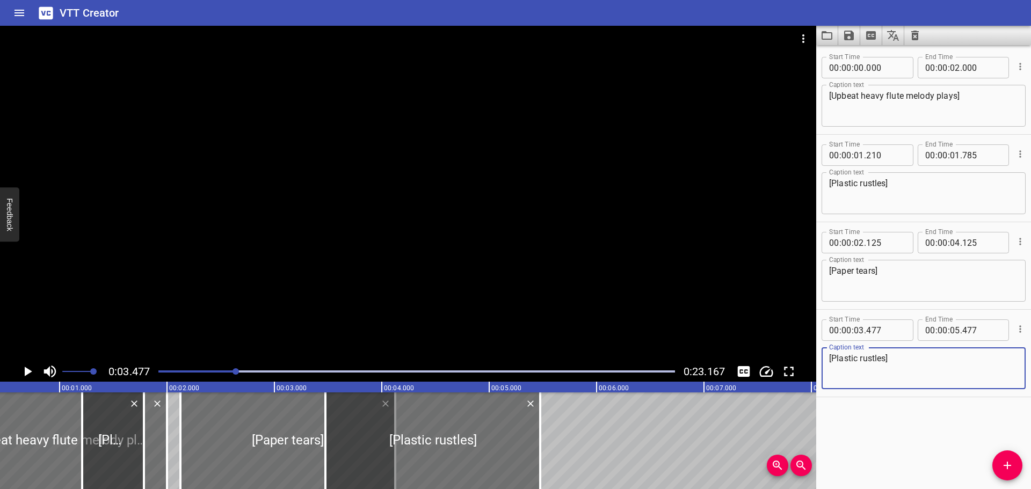
scroll to position [0, 0]
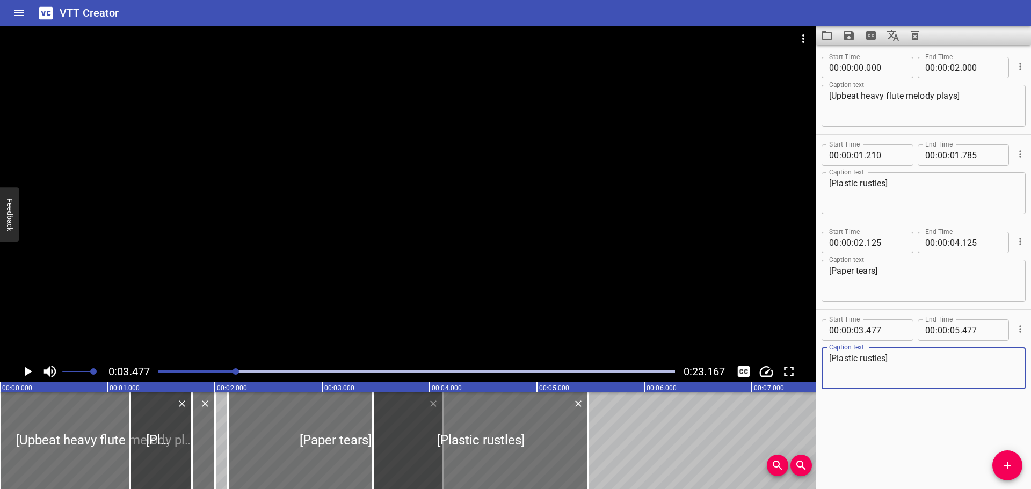
type textarea "[Plastic rustles]"
click at [151, 368] on div "0:03.477 0:23.167" at bounding box center [408, 371] width 816 height 20
click at [157, 370] on div at bounding box center [416, 371] width 529 height 15
click at [24, 372] on icon "Play/Pause" at bounding box center [27, 371] width 16 height 16
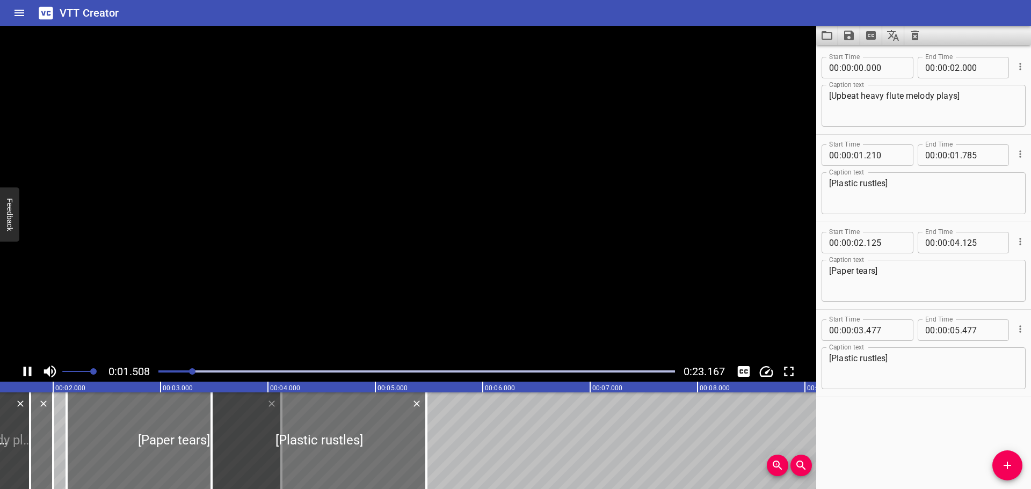
click at [24, 372] on icon "Play/Pause" at bounding box center [28, 372] width 8 height 10
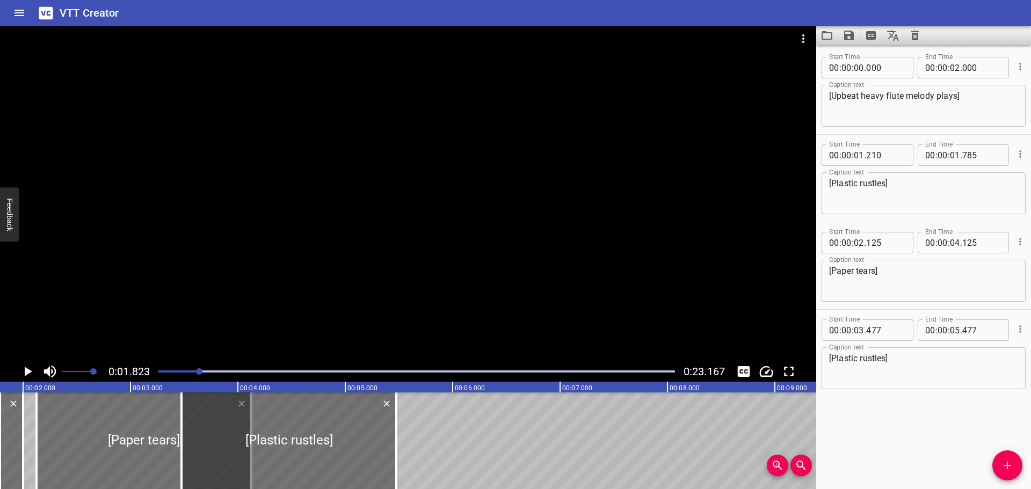
scroll to position [0, 196]
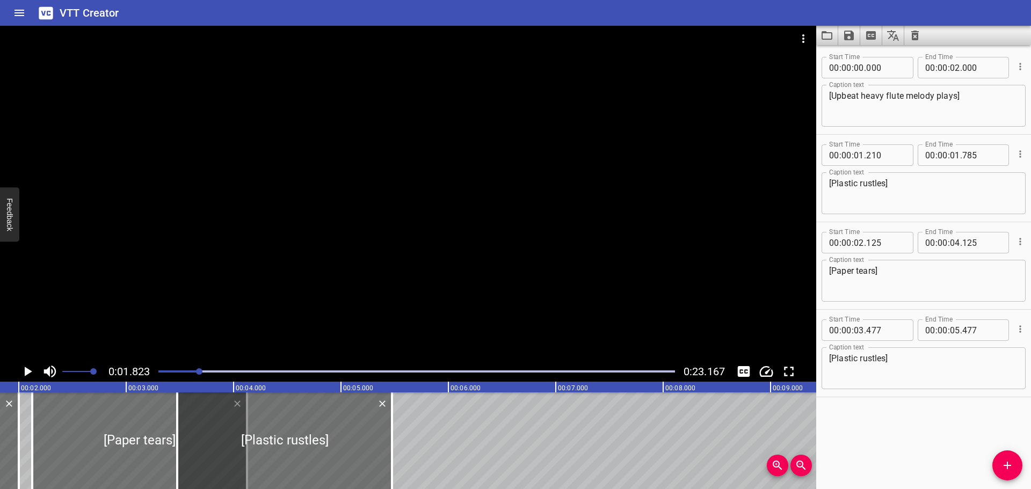
click at [24, 372] on icon "Play/Pause" at bounding box center [27, 371] width 16 height 16
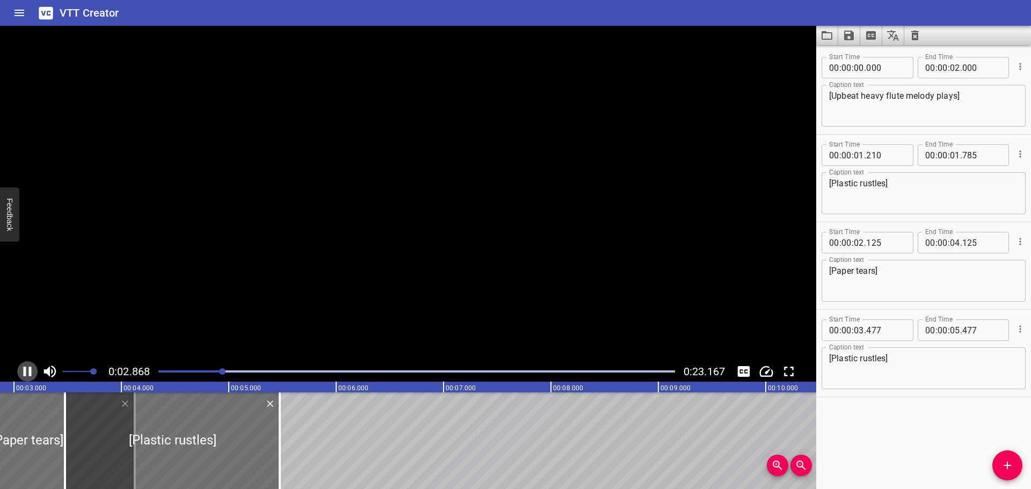
click at [24, 372] on icon "Play/Pause" at bounding box center [28, 372] width 8 height 10
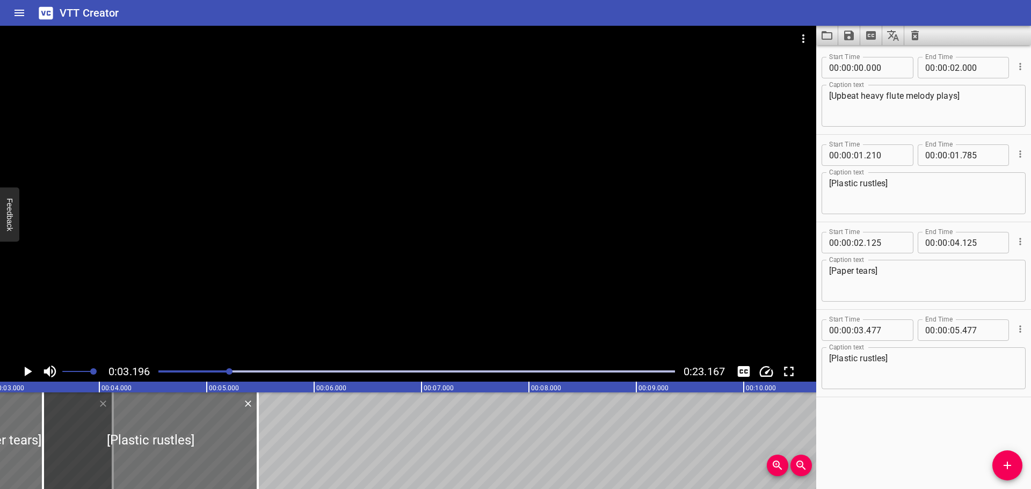
scroll to position [0, 343]
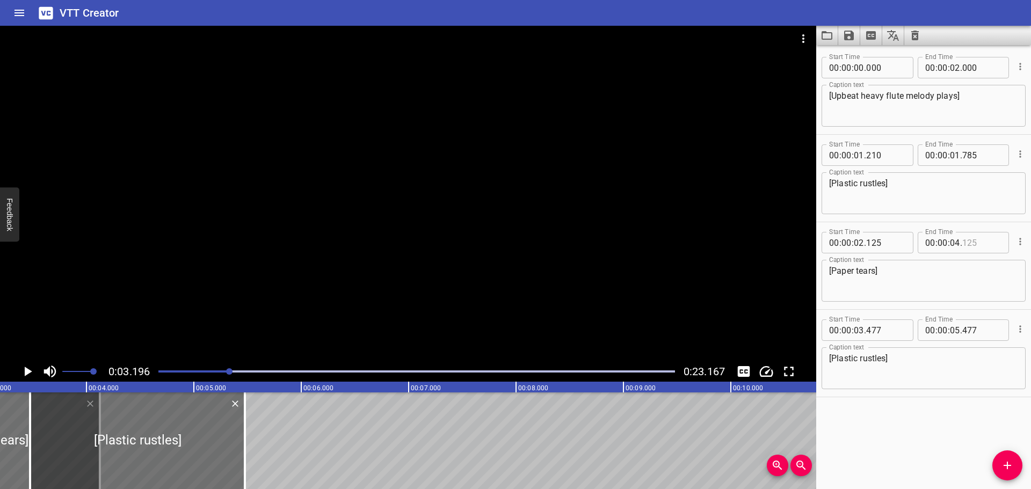
click at [979, 243] on input "number" at bounding box center [981, 242] width 39 height 21
type input "125"
click at [954, 243] on input "number" at bounding box center [955, 242] width 10 height 21
type input "03"
type input "195"
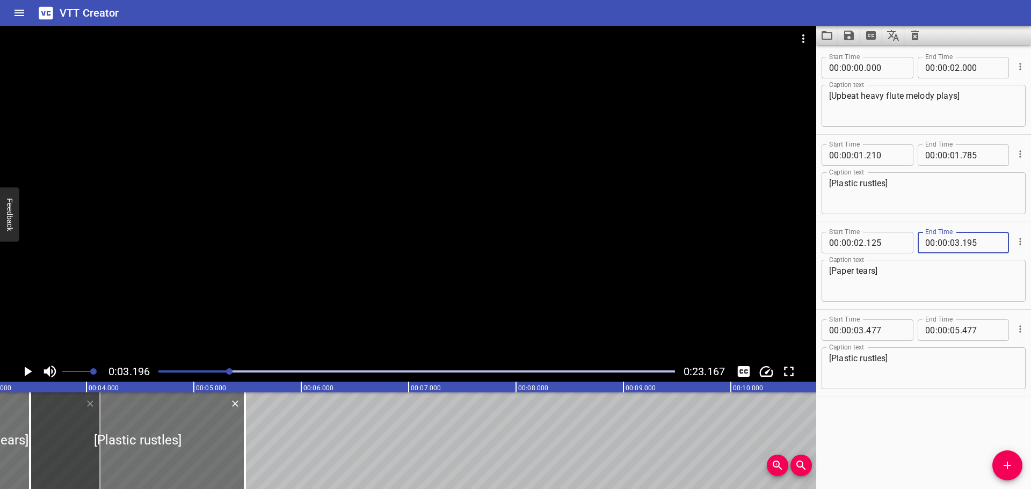
click at [922, 423] on div "Start Time 00 : 00 : 00 . 000 Start Time End Time 00 : 00 : 02 . 000 End Time C…" at bounding box center [923, 267] width 215 height 444
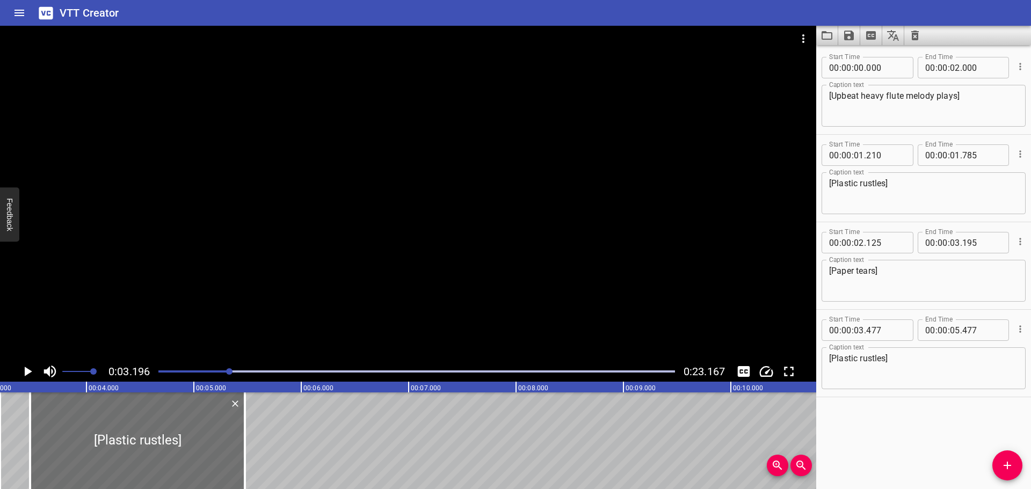
click at [27, 369] on icon "Play/Pause" at bounding box center [29, 372] width 8 height 10
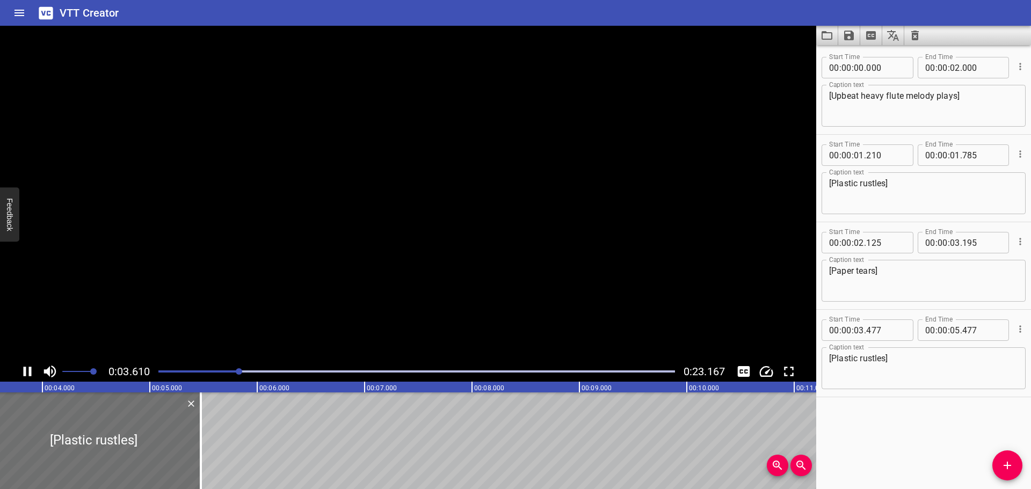
click at [27, 369] on icon "Play/Pause" at bounding box center [27, 371] width 16 height 16
click at [27, 369] on icon "Play/Pause" at bounding box center [29, 372] width 8 height 10
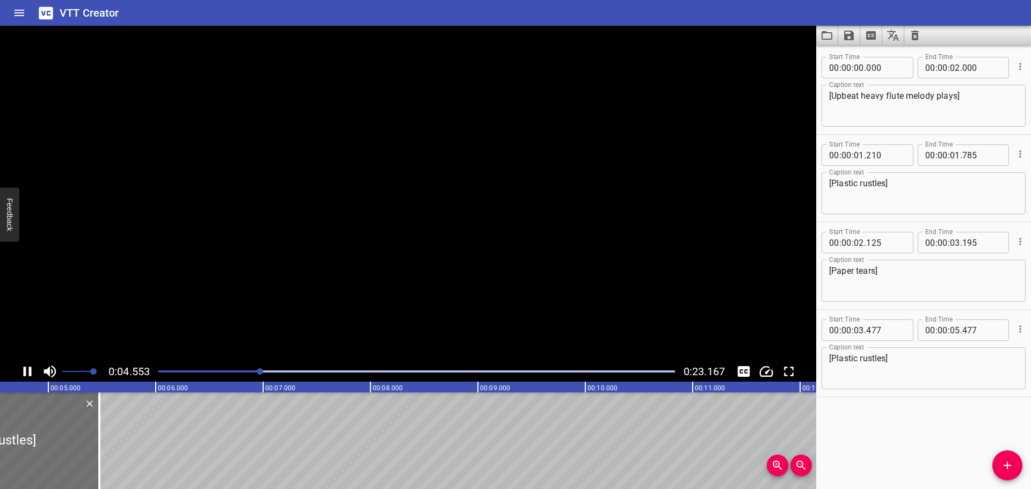
click at [27, 369] on icon "Play/Pause" at bounding box center [27, 371] width 16 height 16
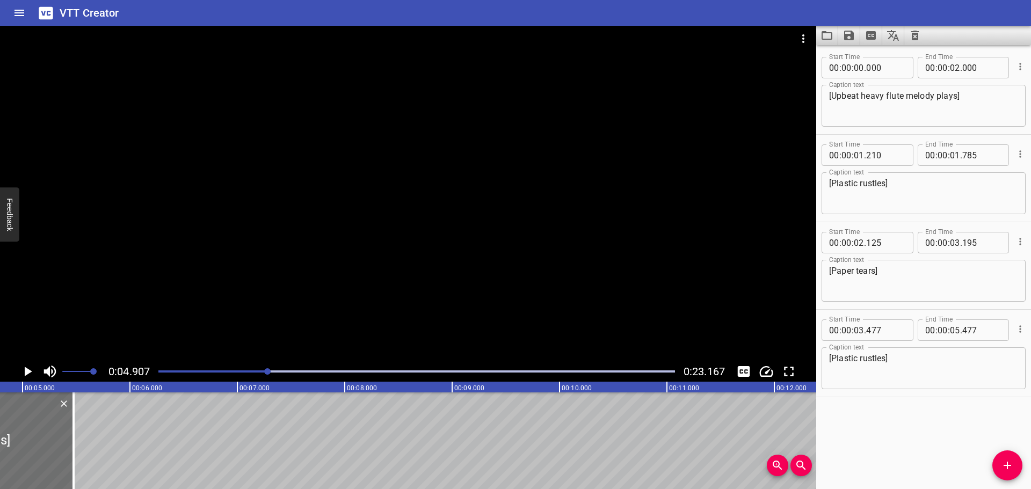
scroll to position [0, 527]
click at [228, 370] on div at bounding box center [416, 371] width 529 height 15
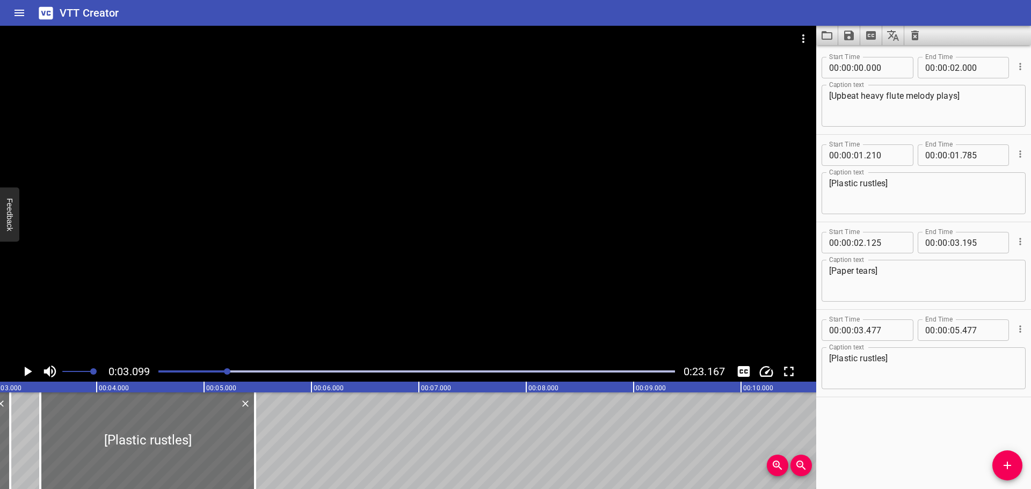
click at [216, 369] on div at bounding box center [416, 371] width 529 height 15
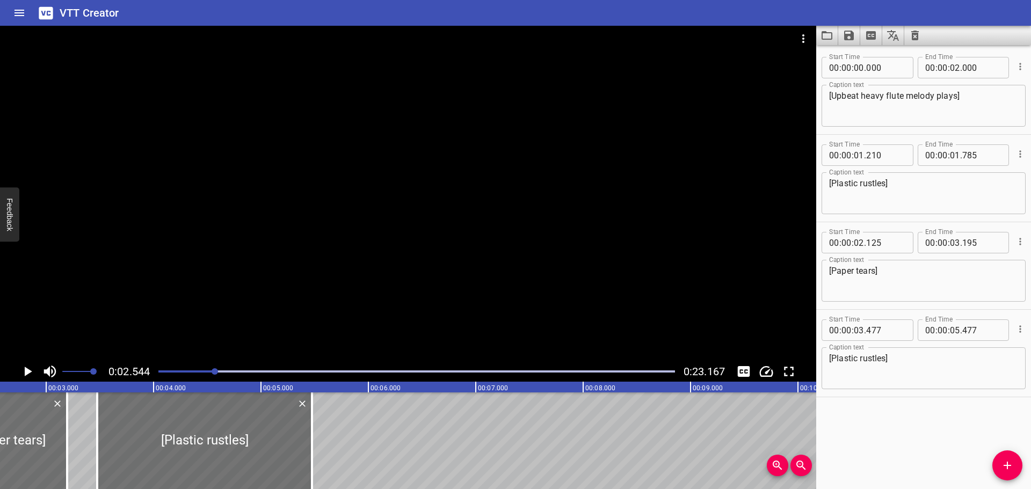
scroll to position [0, 273]
click at [29, 372] on icon "Play/Pause" at bounding box center [29, 372] width 8 height 10
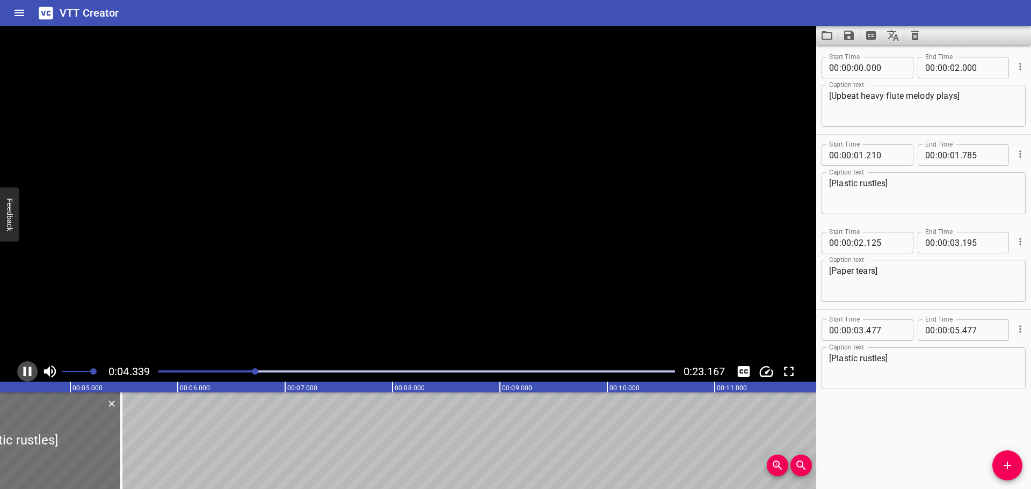
click at [29, 372] on icon "Play/Pause" at bounding box center [28, 372] width 8 height 10
click at [188, 373] on div at bounding box center [416, 371] width 529 height 15
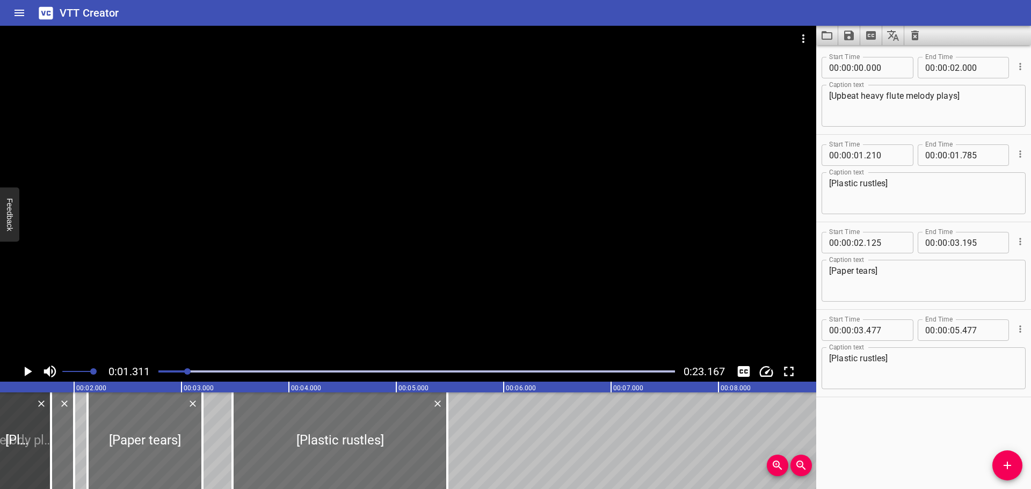
click at [23, 375] on icon "Play/Pause" at bounding box center [27, 371] width 16 height 16
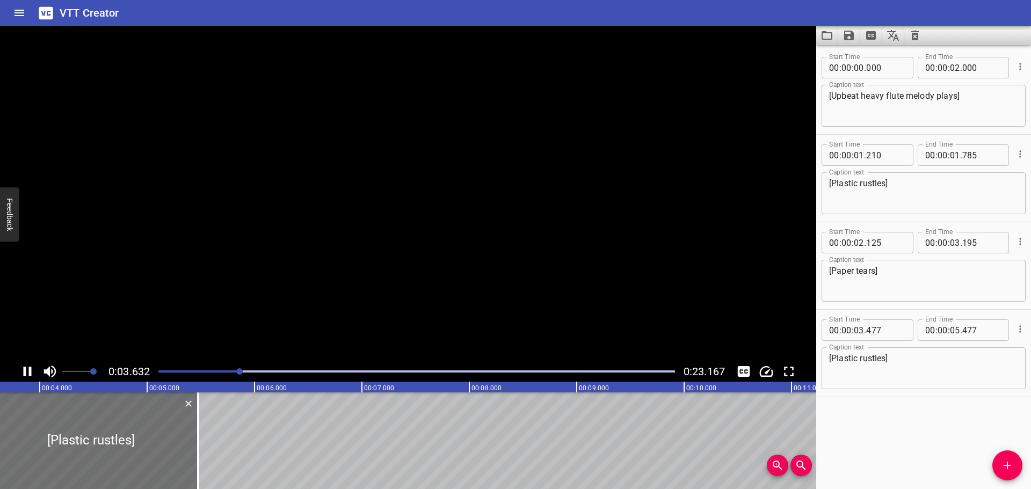
click at [23, 375] on icon "Play/Pause" at bounding box center [27, 371] width 16 height 16
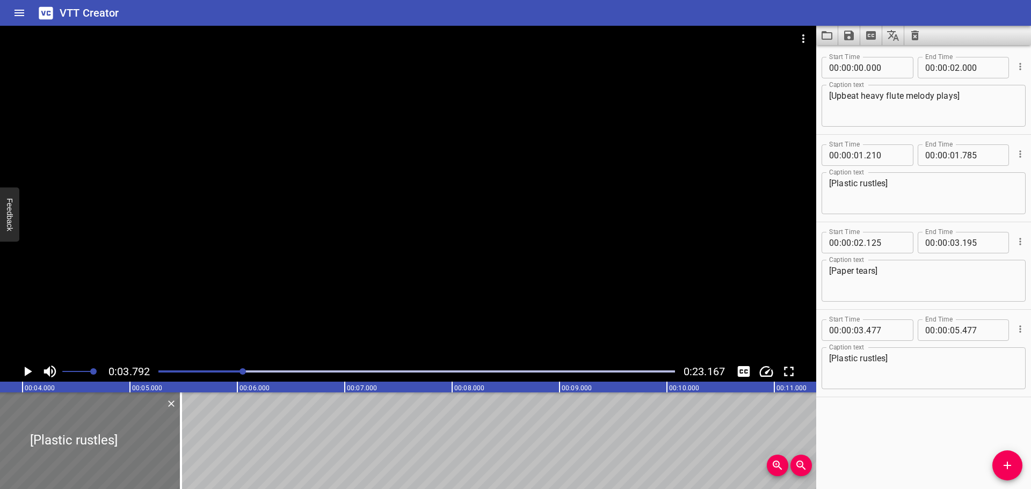
click at [112, 435] on div at bounding box center [73, 440] width 215 height 97
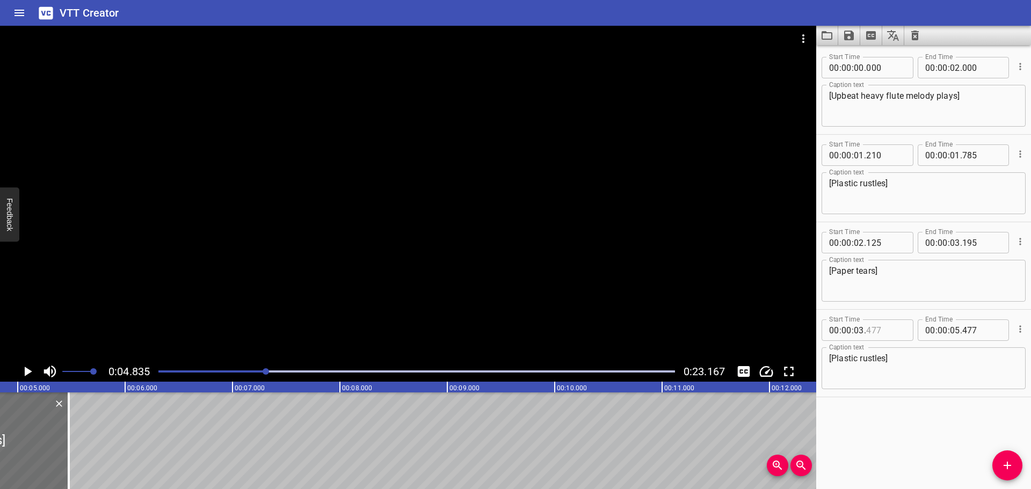
click at [891, 331] on input "number" at bounding box center [885, 329] width 39 height 21
type input "198"
click at [980, 333] on input "number" at bounding box center [981, 329] width 39 height 21
type input "000"
click at [919, 417] on div "Start Time 00 : 00 : 00 . 000 Start Time End Time 00 : 00 : 02 . 000 End Time C…" at bounding box center [923, 267] width 215 height 444
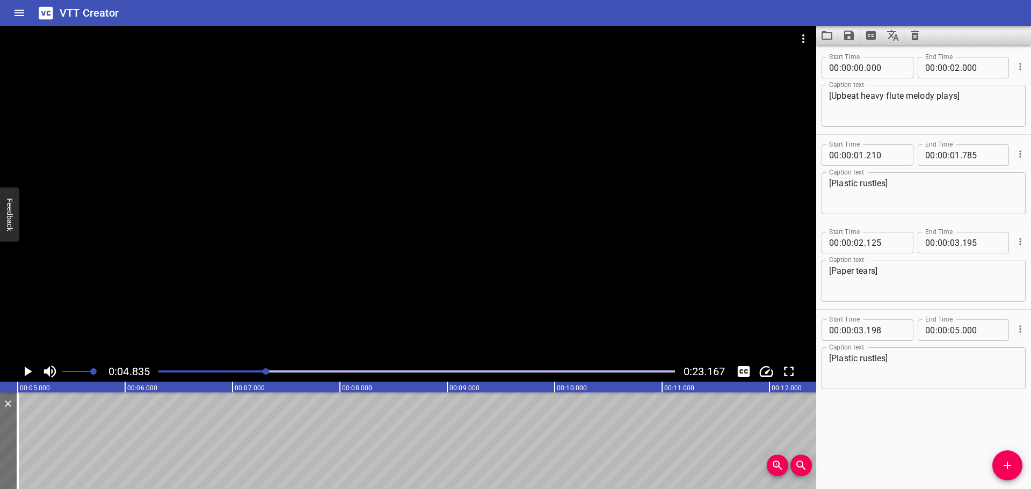
click at [155, 372] on div at bounding box center [416, 371] width 529 height 15
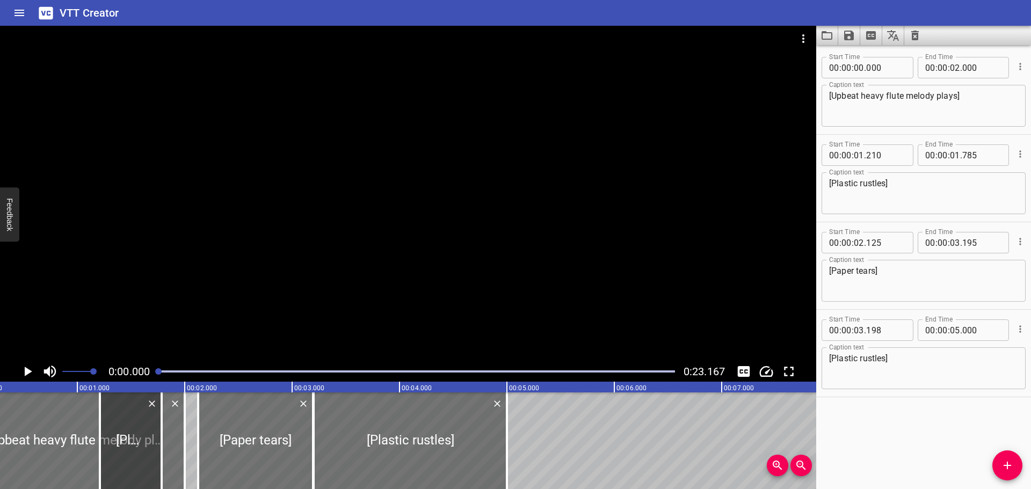
scroll to position [0, 0]
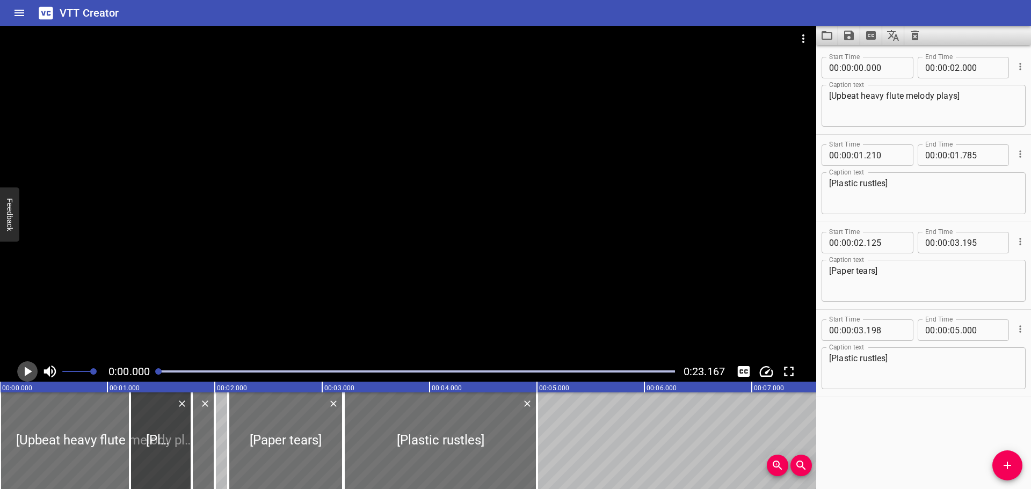
click at [28, 374] on icon "Play/Pause" at bounding box center [27, 371] width 16 height 16
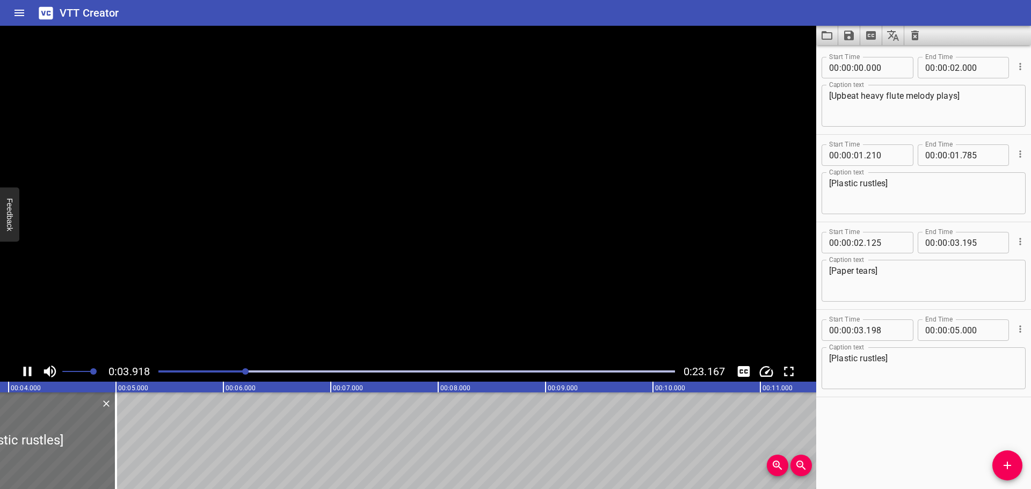
click at [28, 374] on icon "Play/Pause" at bounding box center [27, 371] width 16 height 16
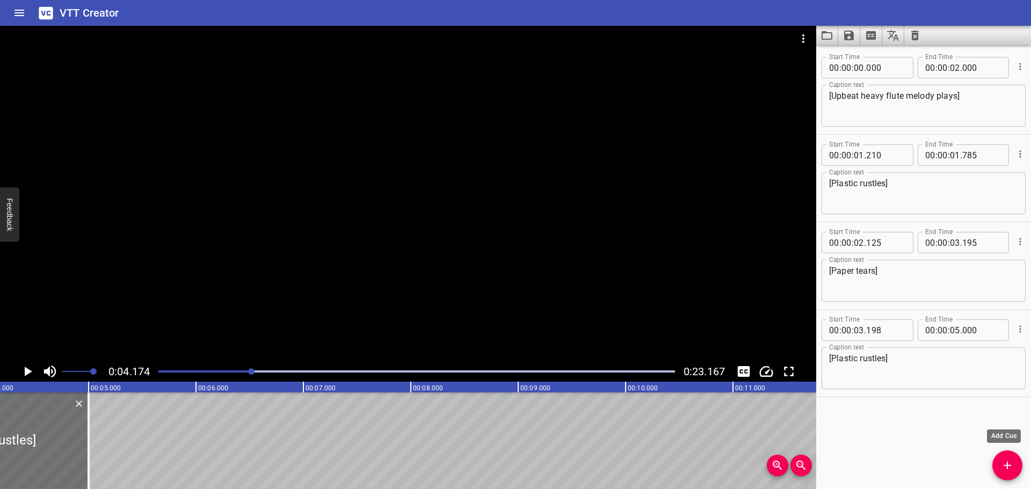
click at [1007, 459] on icon "Add Cue" at bounding box center [1007, 465] width 13 height 13
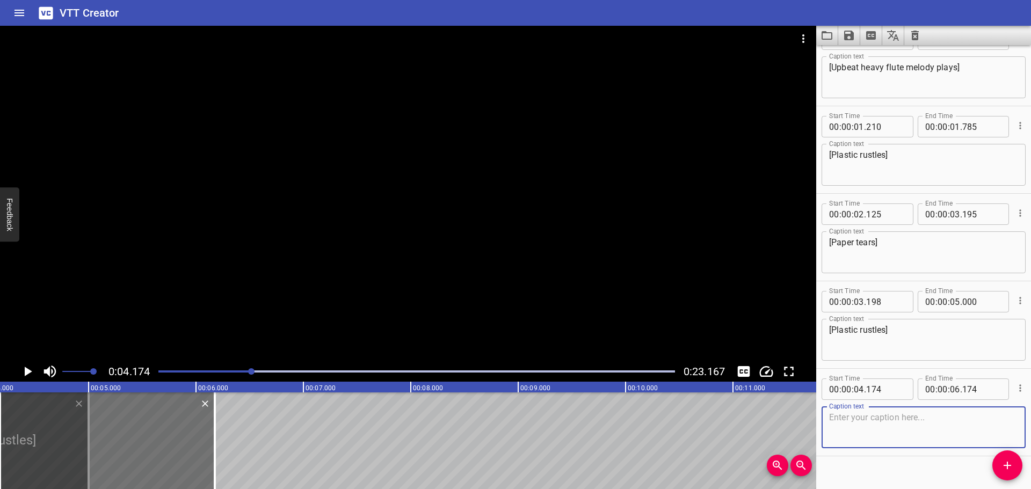
scroll to position [44, 0]
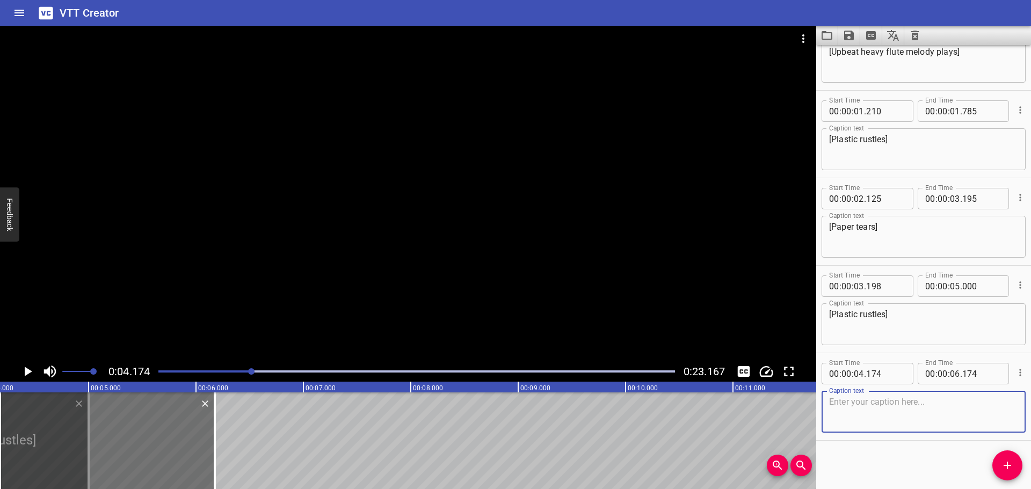
click at [247, 373] on div at bounding box center [416, 371] width 529 height 15
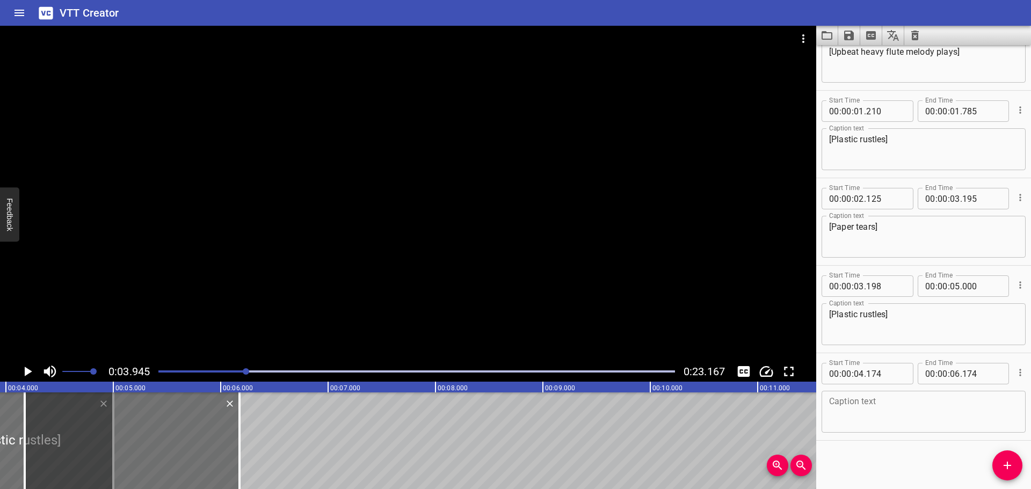
click at [242, 373] on div at bounding box center [416, 371] width 529 height 15
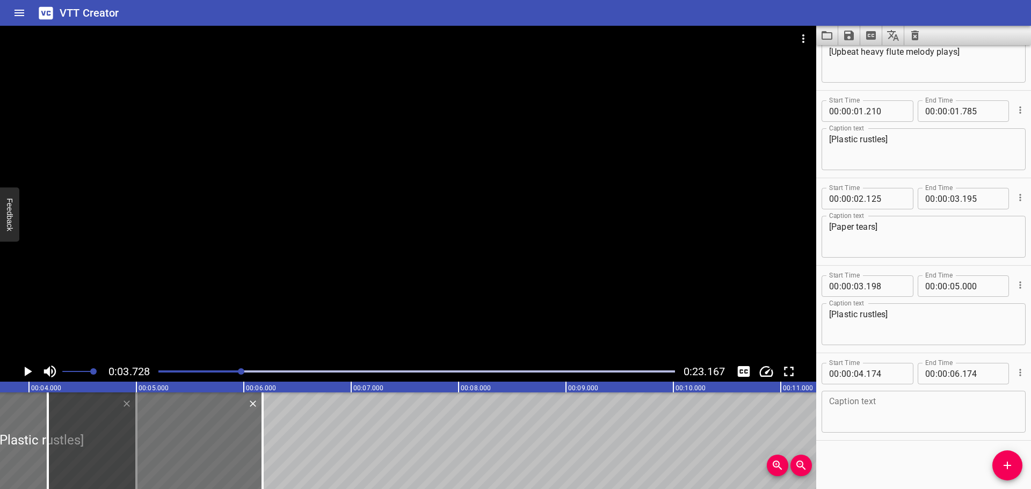
click at [24, 372] on icon "Play/Pause" at bounding box center [27, 371] width 16 height 16
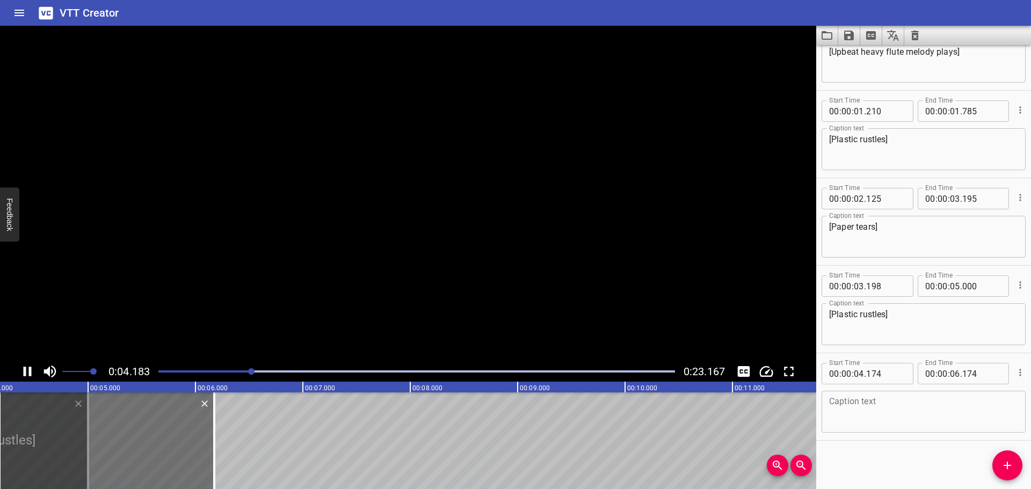
click at [24, 372] on icon "Play/Pause" at bounding box center [28, 372] width 8 height 10
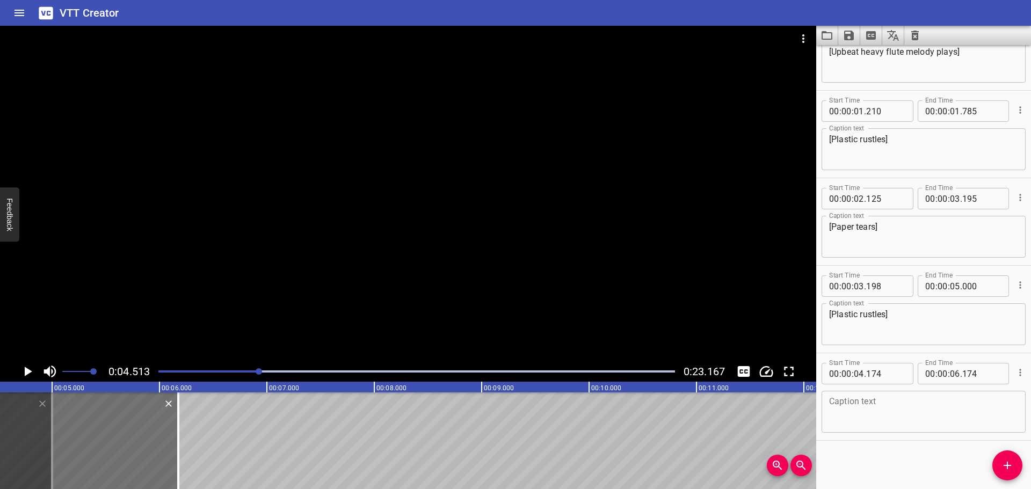
click at [247, 370] on div at bounding box center [416, 371] width 529 height 15
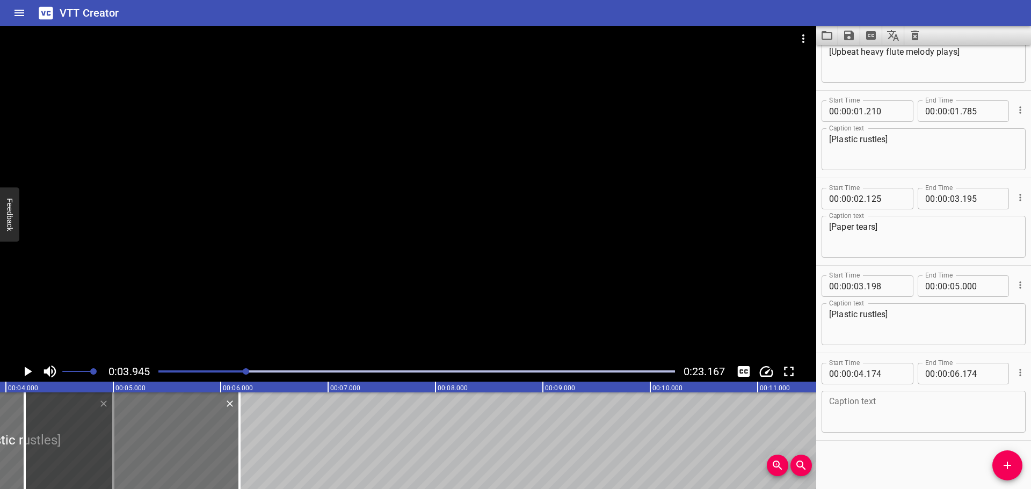
click at [411, 283] on div at bounding box center [408, 194] width 816 height 336
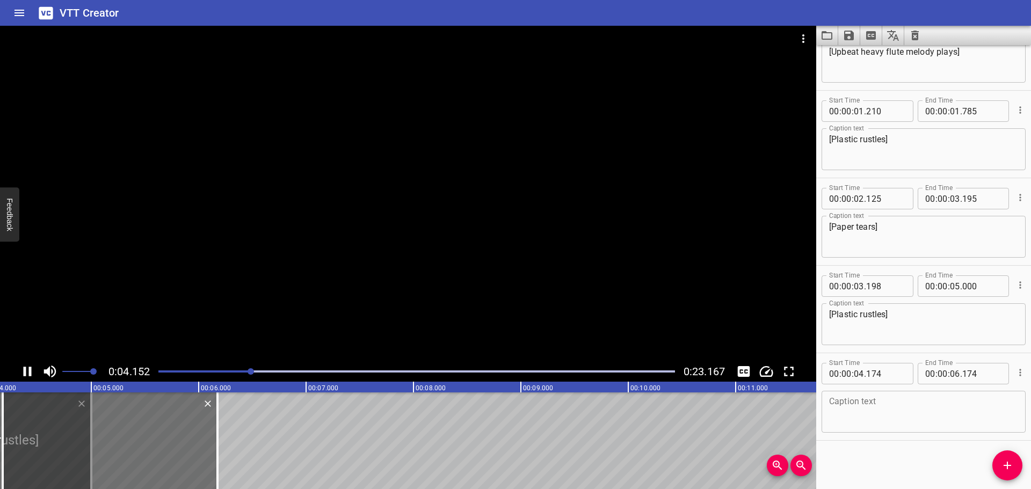
click at [411, 283] on video at bounding box center [408, 194] width 816 height 336
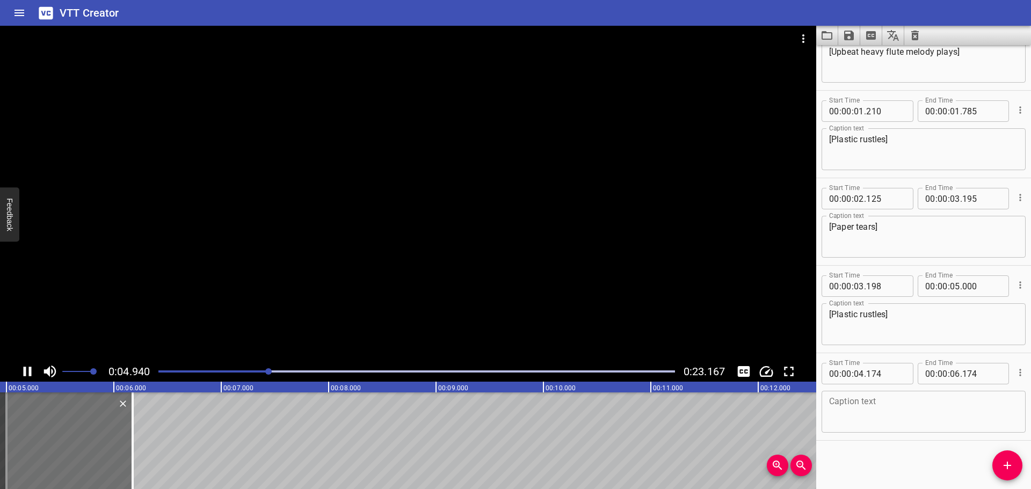
click at [250, 372] on div "Play progress" at bounding box center [10, 371] width 516 height 2
click at [248, 371] on div "Play progress" at bounding box center [8, 371] width 516 height 2
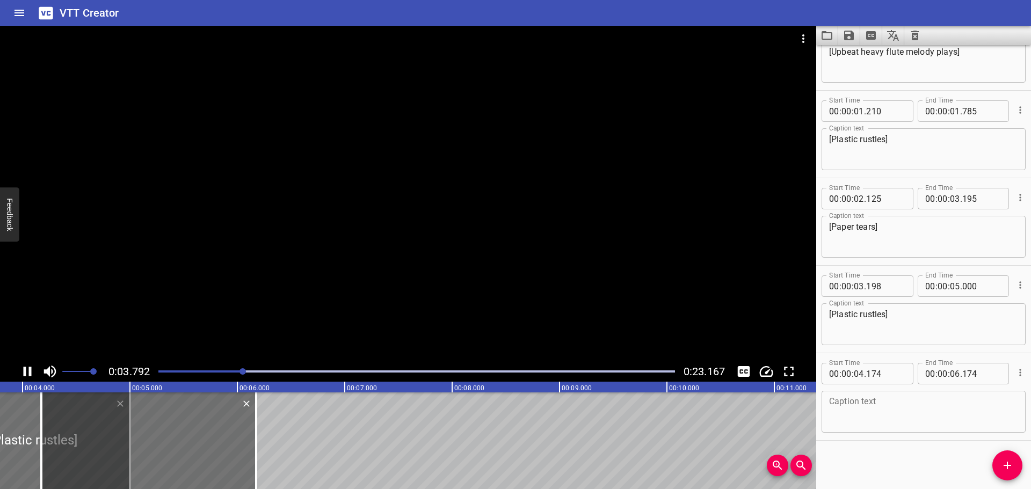
click at [28, 371] on icon "Play/Pause" at bounding box center [27, 371] width 16 height 16
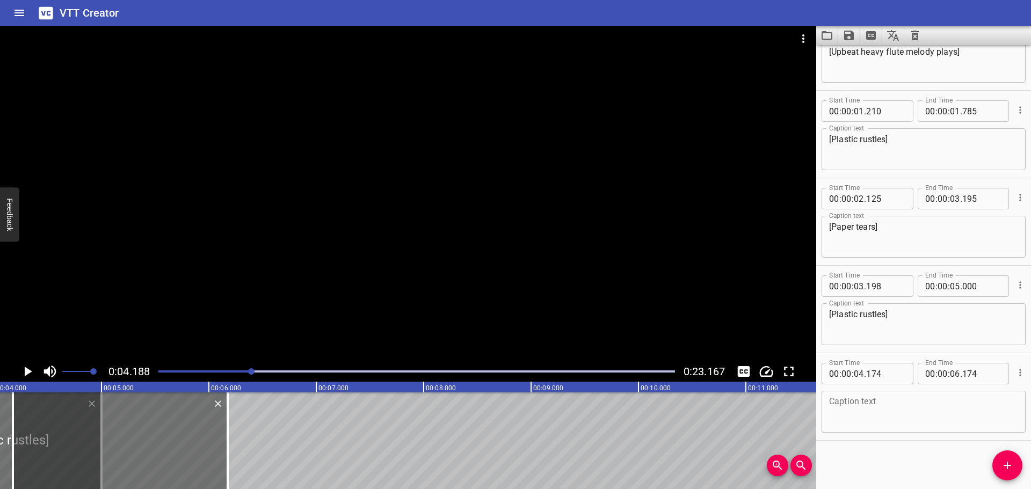
scroll to position [0, 450]
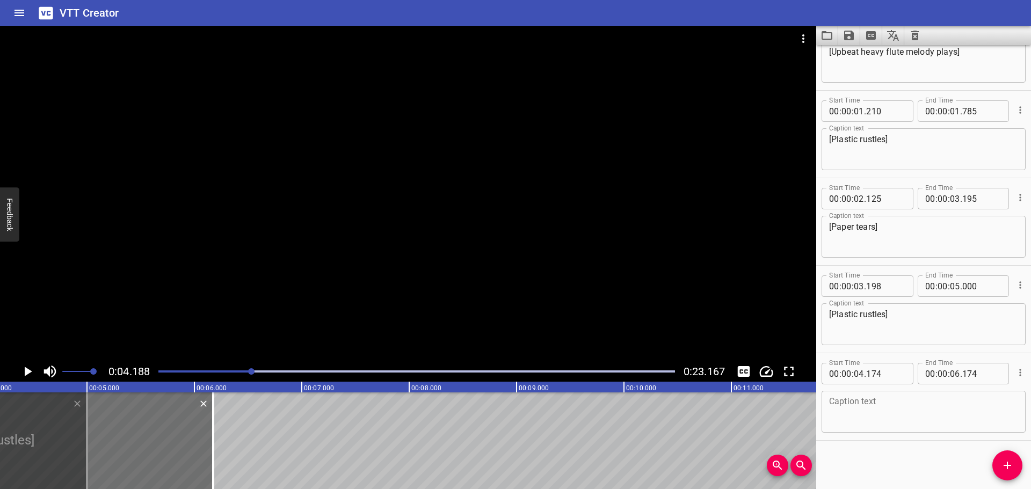
click at [242, 373] on div at bounding box center [416, 371] width 529 height 15
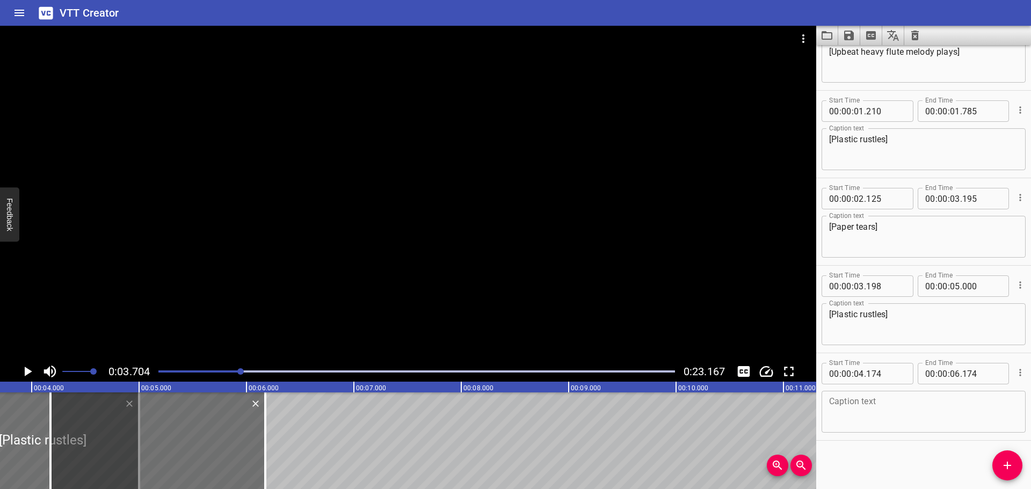
click at [30, 369] on icon "Play/Pause" at bounding box center [27, 371] width 16 height 16
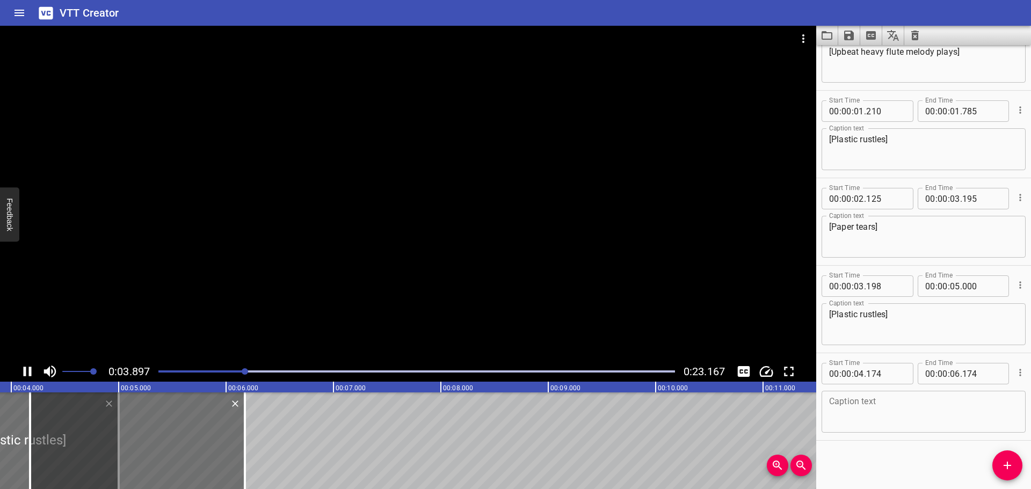
click at [27, 370] on icon "Play/Pause" at bounding box center [27, 371] width 16 height 16
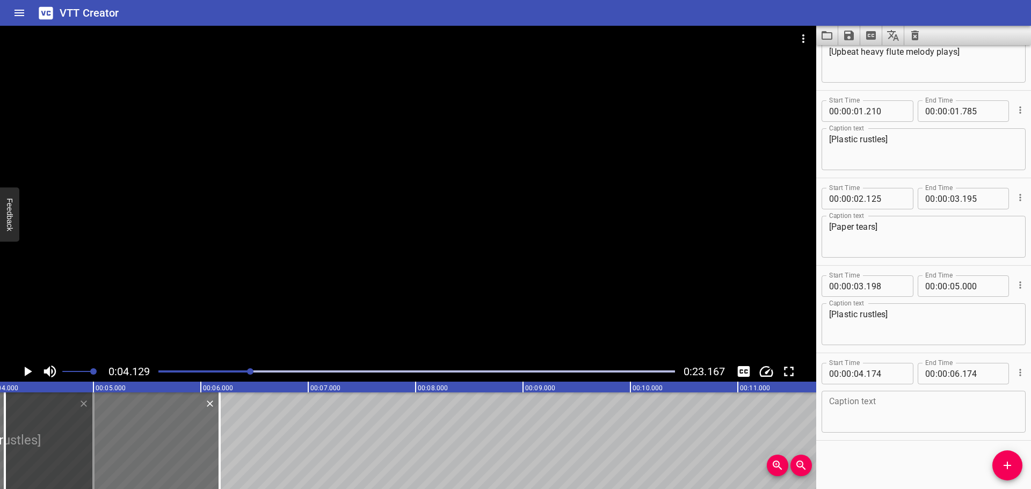
click at [1015, 370] on icon "Cue Options" at bounding box center [1020, 372] width 11 height 11
click at [982, 395] on li "Delete Cue" at bounding box center [974, 391] width 93 height 19
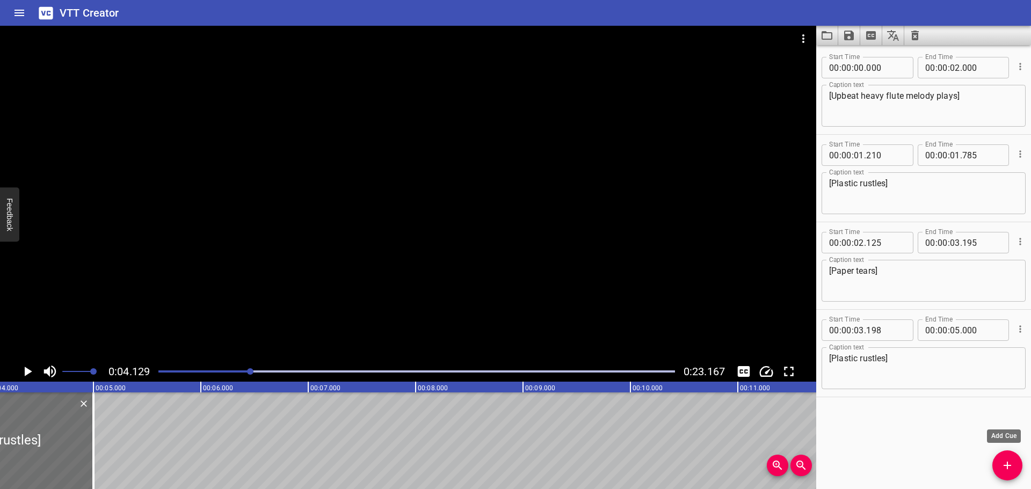
click at [1012, 464] on icon "Add Cue" at bounding box center [1007, 465] width 13 height 13
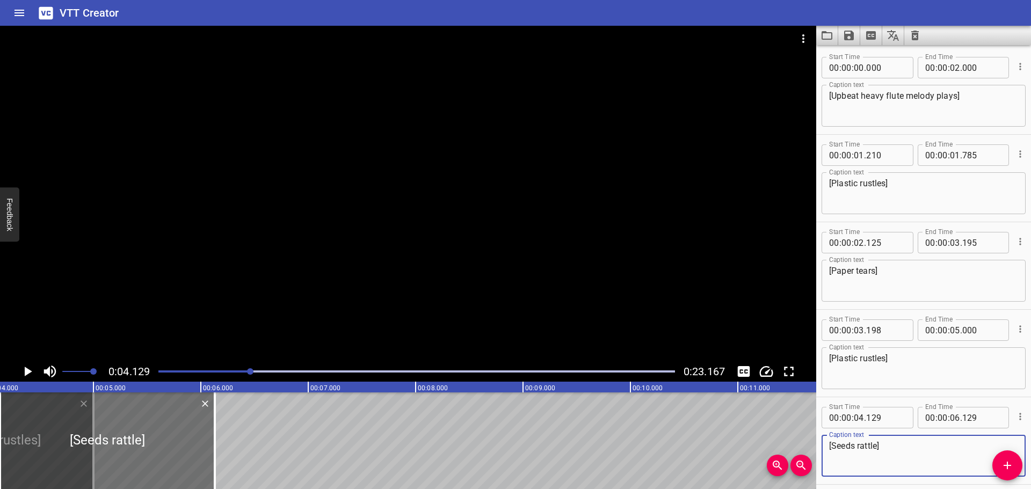
type textarea "[Seeds rattle]"
click at [155, 374] on div at bounding box center [416, 371] width 529 height 15
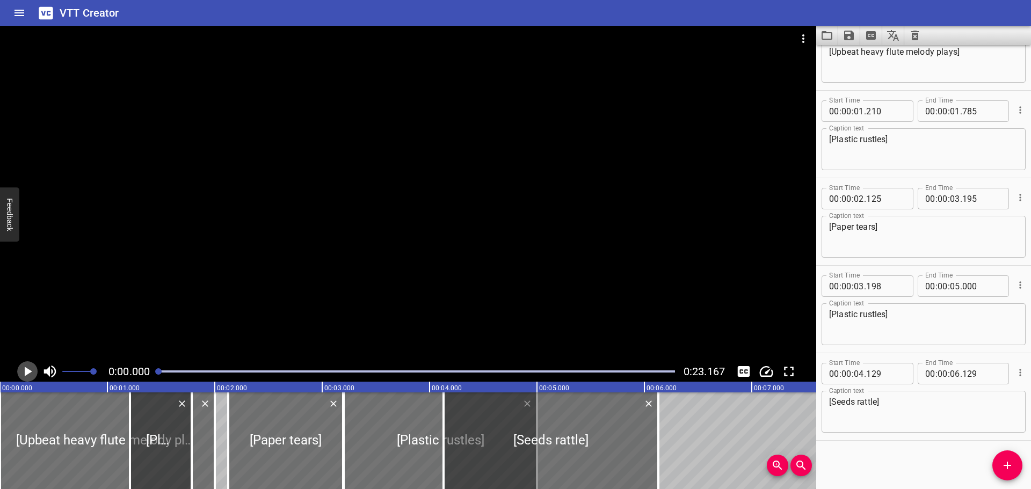
click at [22, 371] on icon "Play/Pause" at bounding box center [27, 371] width 16 height 16
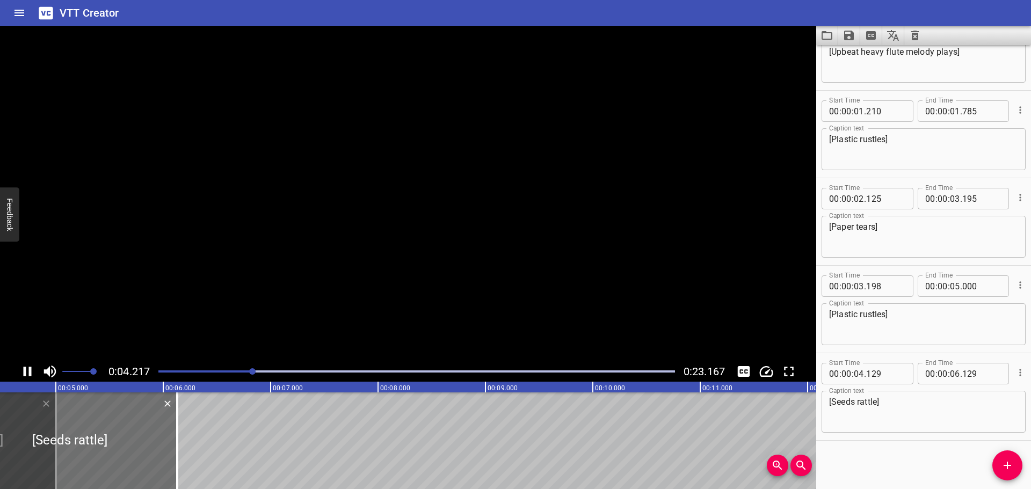
click at [28, 371] on icon "Play/Pause" at bounding box center [27, 371] width 16 height 16
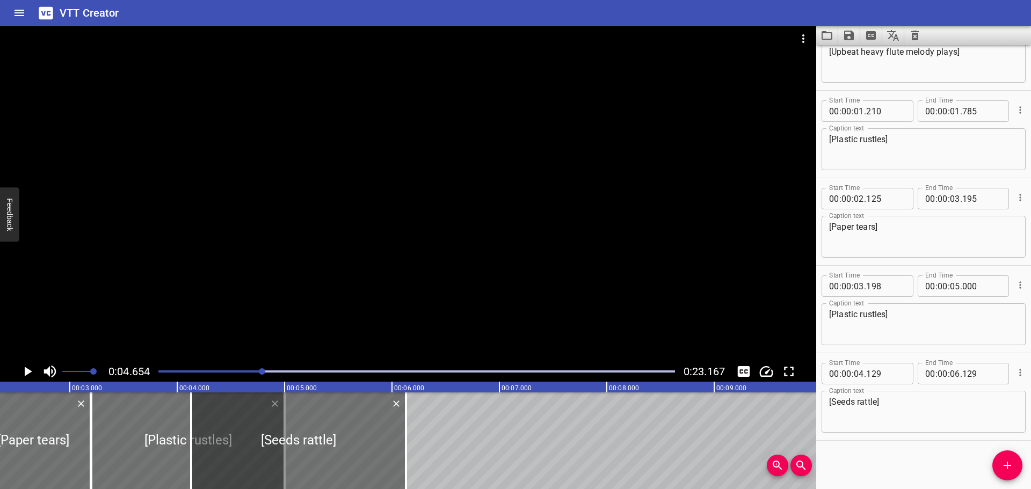
scroll to position [0, 161]
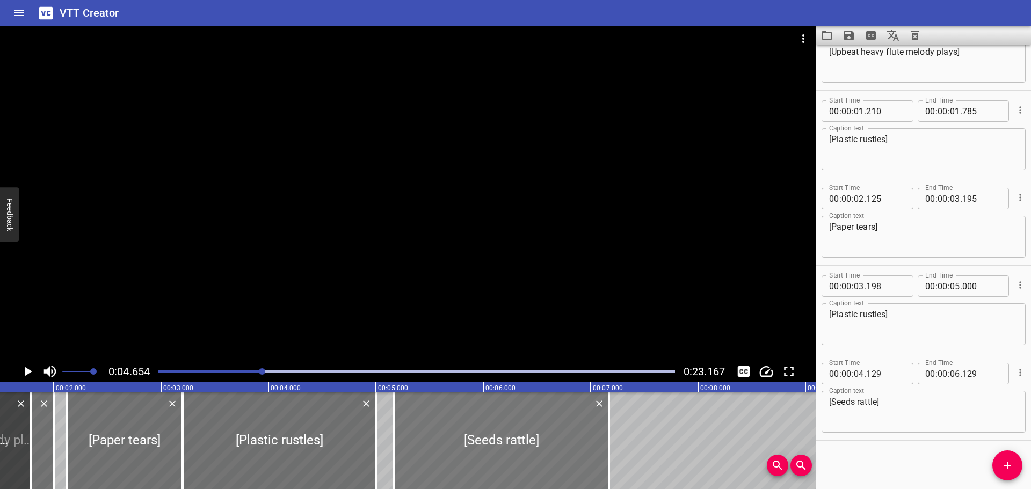
drag, startPoint x: 324, startPoint y: 446, endPoint x: 435, endPoint y: 446, distance: 111.7
click at [435, 446] on div at bounding box center [501, 440] width 215 height 97
type input "05"
type input "169"
type input "07"
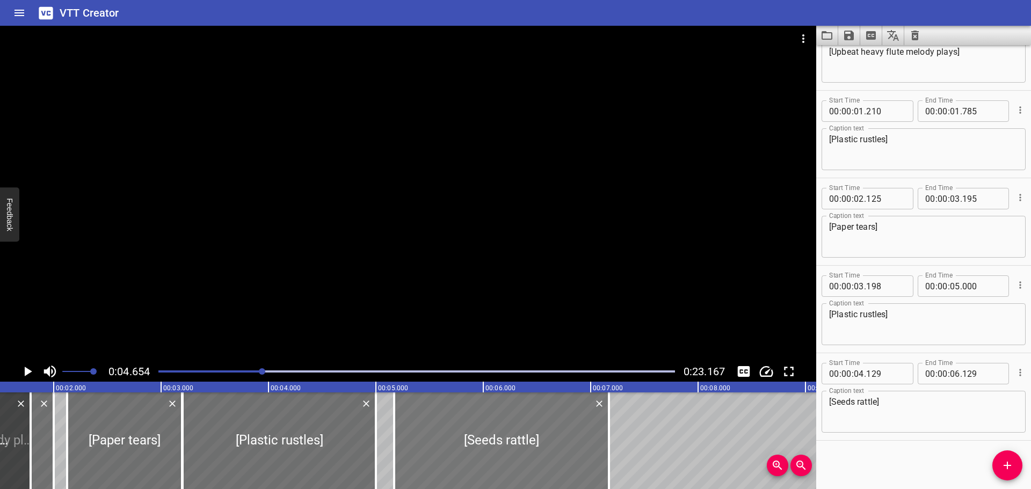
type input "169"
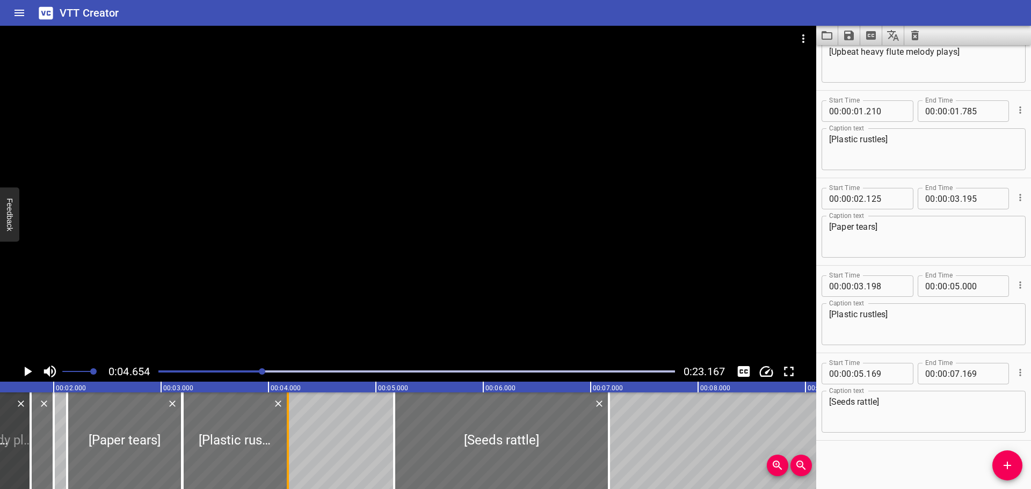
drag, startPoint x: 375, startPoint y: 447, endPoint x: 288, endPoint y: 449, distance: 87.0
click at [287, 450] on div at bounding box center [288, 440] width 2 height 97
type input "04"
type input "135"
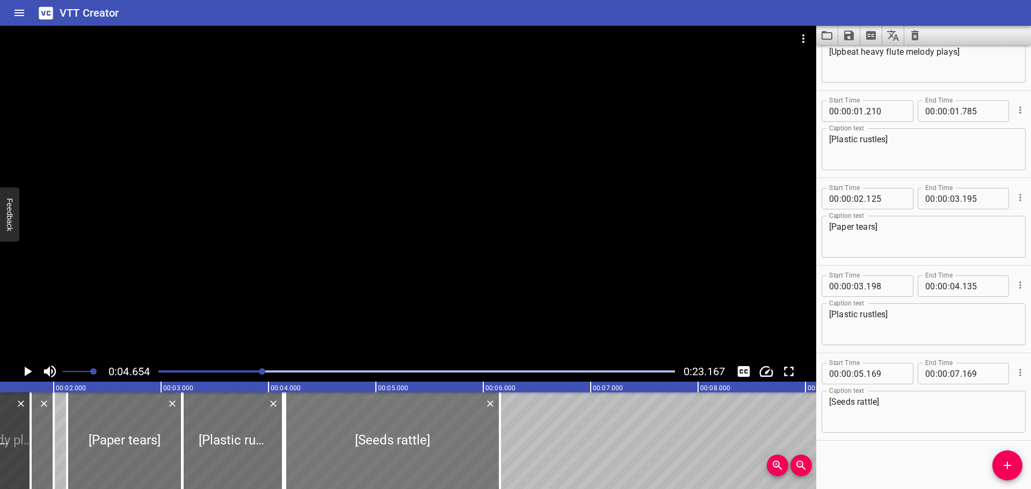
drag, startPoint x: 469, startPoint y: 443, endPoint x: 359, endPoint y: 445, distance: 109.5
click at [359, 445] on div at bounding box center [392, 440] width 215 height 97
type input "04"
type input "149"
type input "06"
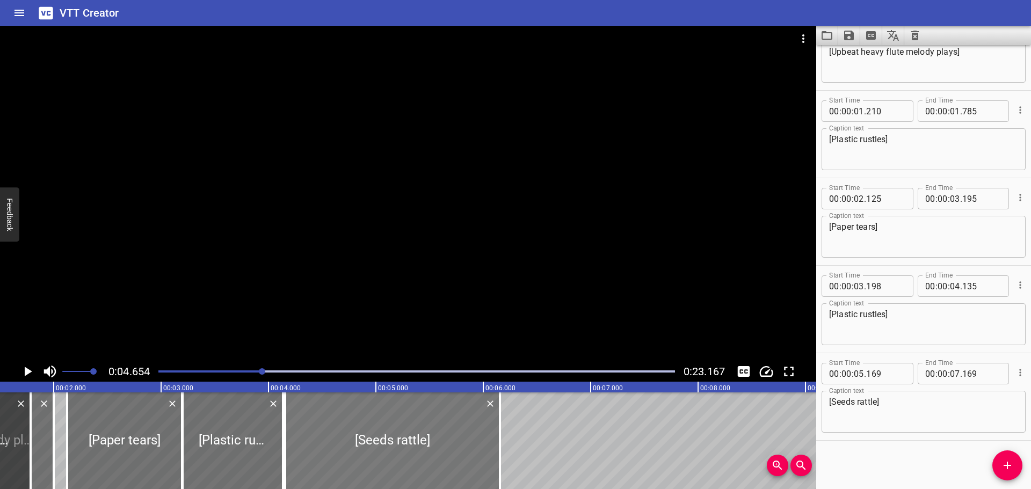
type input "149"
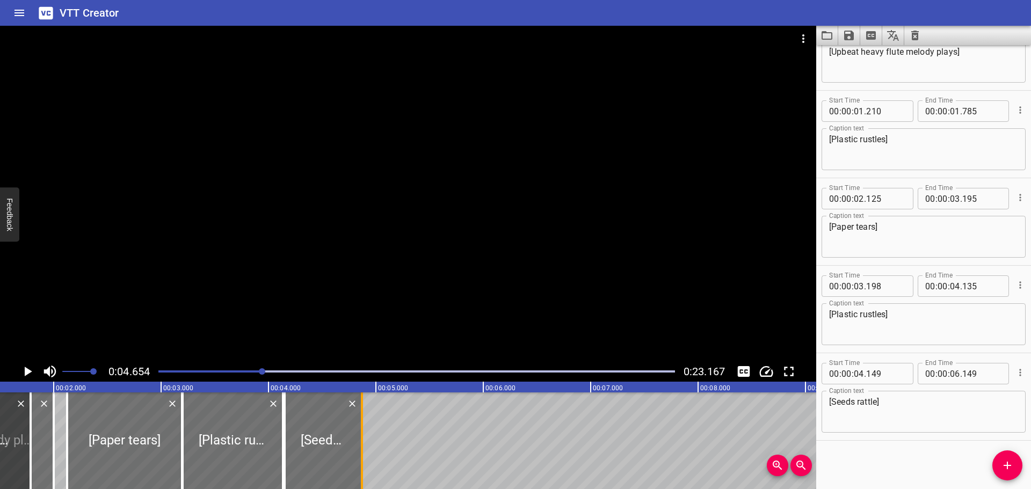
drag, startPoint x: 503, startPoint y: 447, endPoint x: 363, endPoint y: 455, distance: 139.3
click at [363, 455] on div at bounding box center [362, 440] width 11 height 97
type input "04"
type input "854"
click at [198, 369] on div at bounding box center [416, 371] width 529 height 15
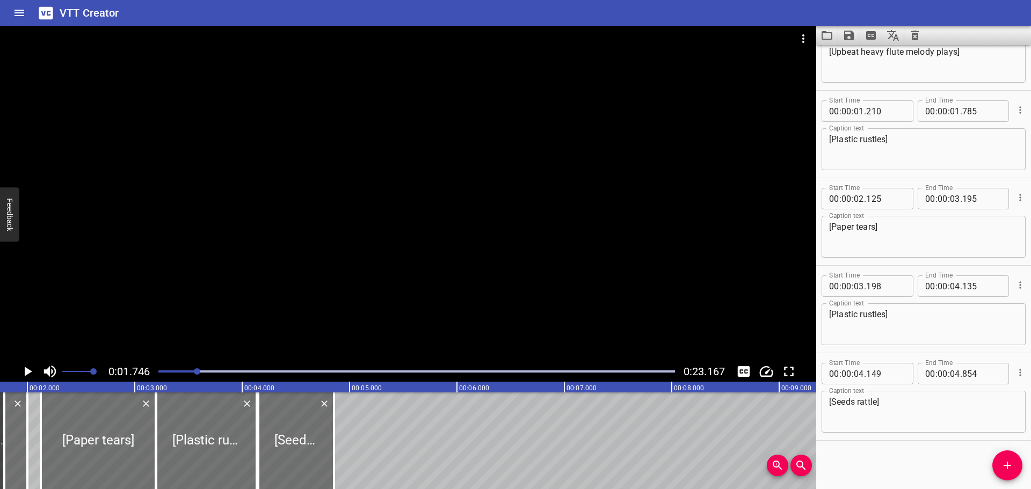
click at [28, 371] on icon "Play/Pause" at bounding box center [29, 372] width 8 height 10
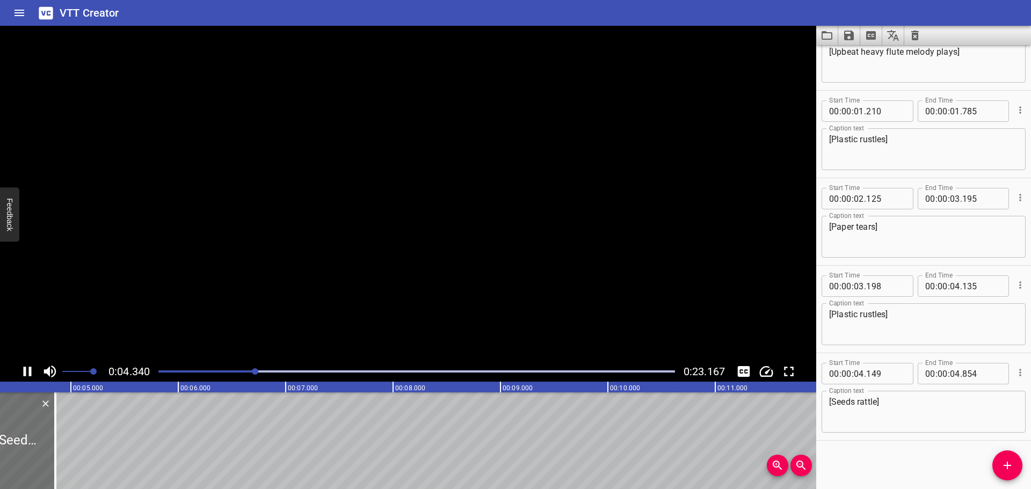
click at [28, 371] on icon "Play/Pause" at bounding box center [27, 371] width 16 height 16
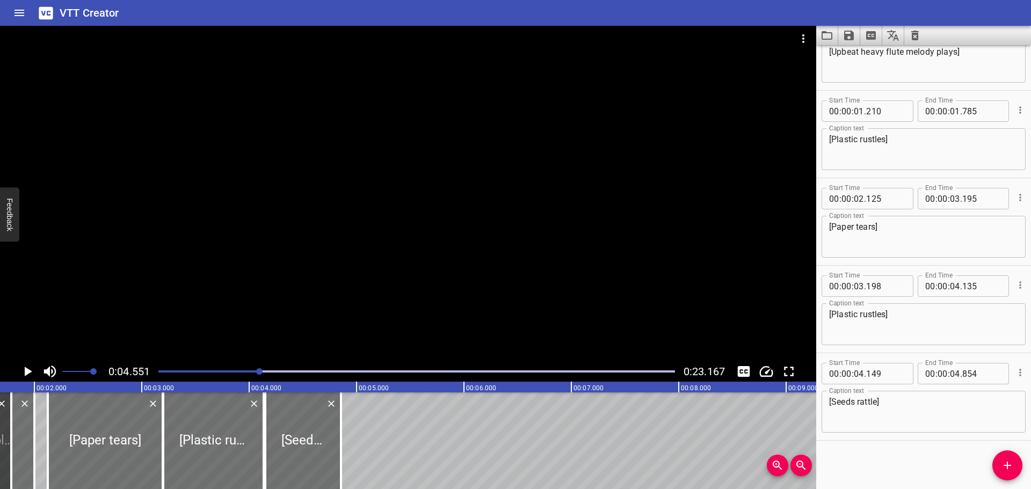
scroll to position [0, 137]
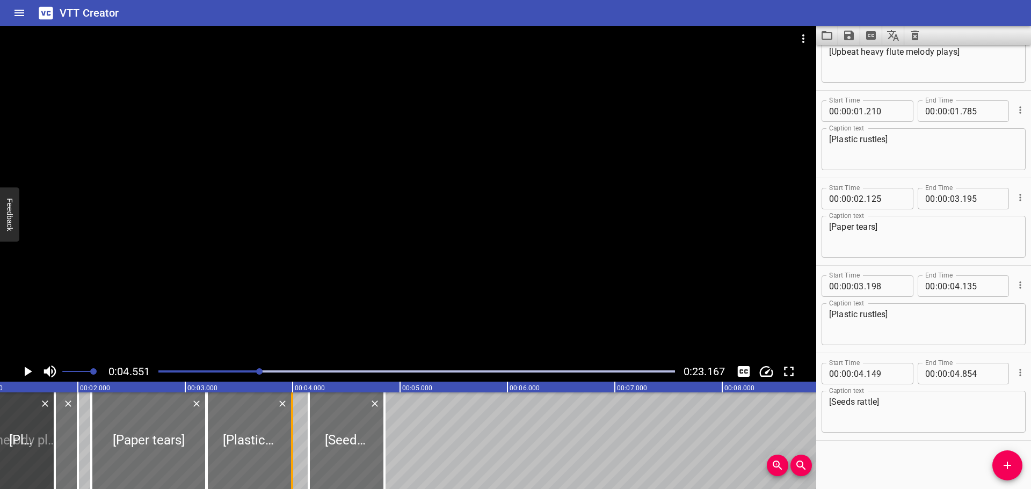
drag, startPoint x: 303, startPoint y: 455, endPoint x: 288, endPoint y: 455, distance: 15.0
click at [288, 455] on div at bounding box center [292, 440] width 11 height 97
type input "03"
type input "995"
drag, startPoint x: 310, startPoint y: 448, endPoint x: 295, endPoint y: 448, distance: 15.0
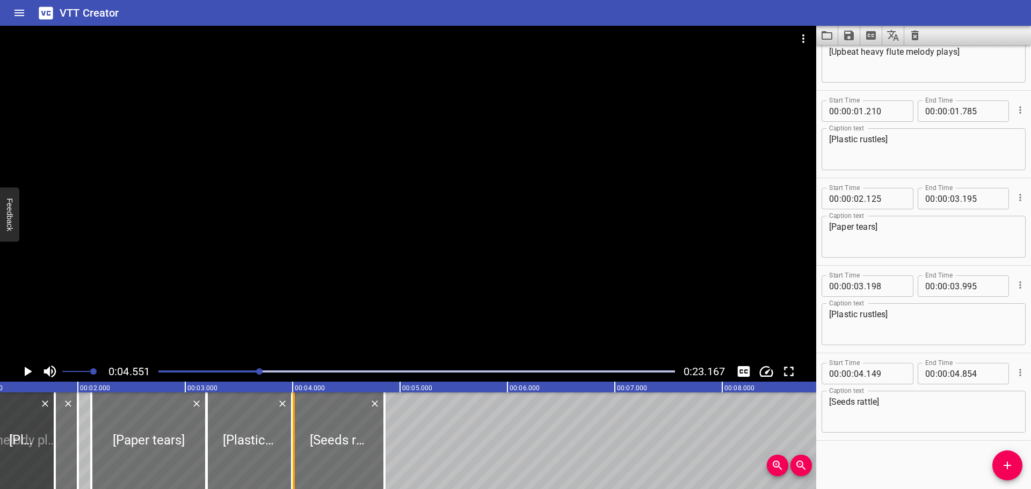
click at [295, 448] on div at bounding box center [293, 440] width 11 height 97
type input "009"
click at [158, 373] on div at bounding box center [416, 371] width 529 height 15
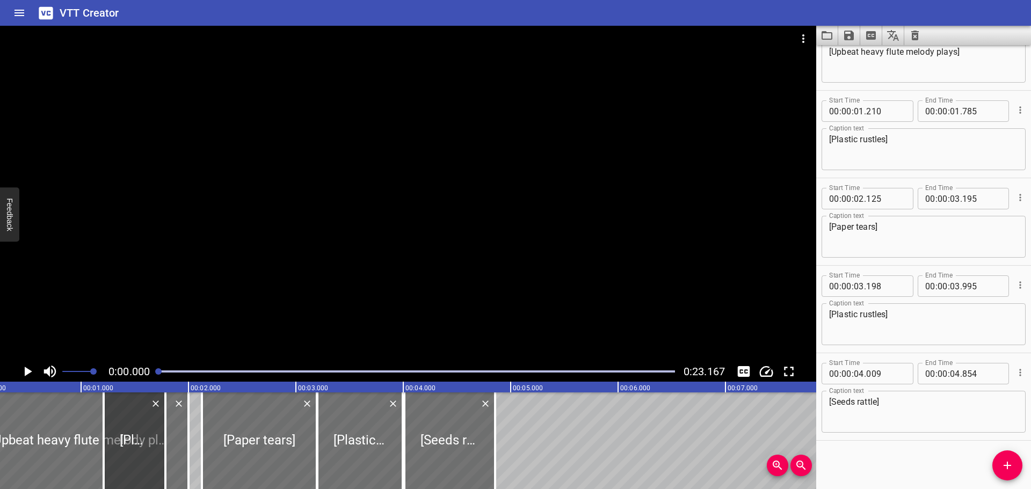
scroll to position [0, 0]
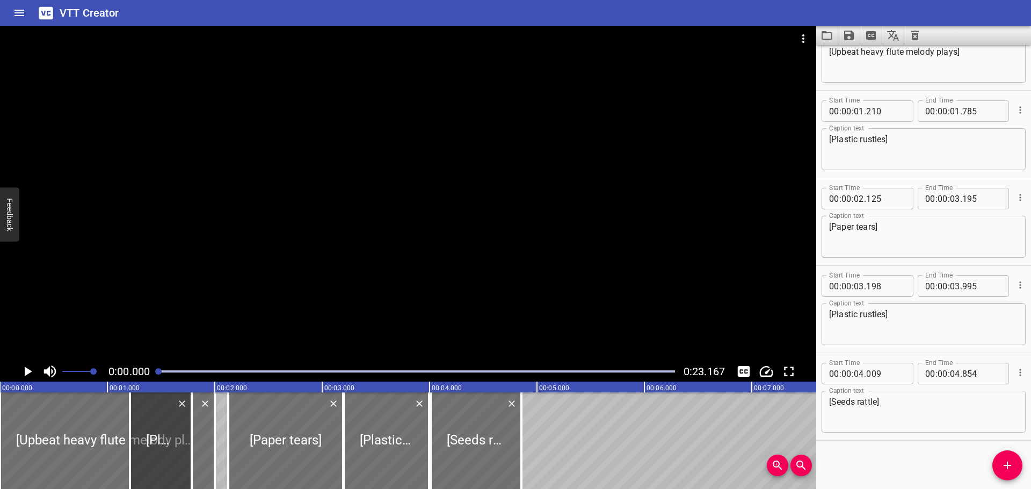
click at [26, 371] on icon "Play/Pause" at bounding box center [29, 372] width 8 height 10
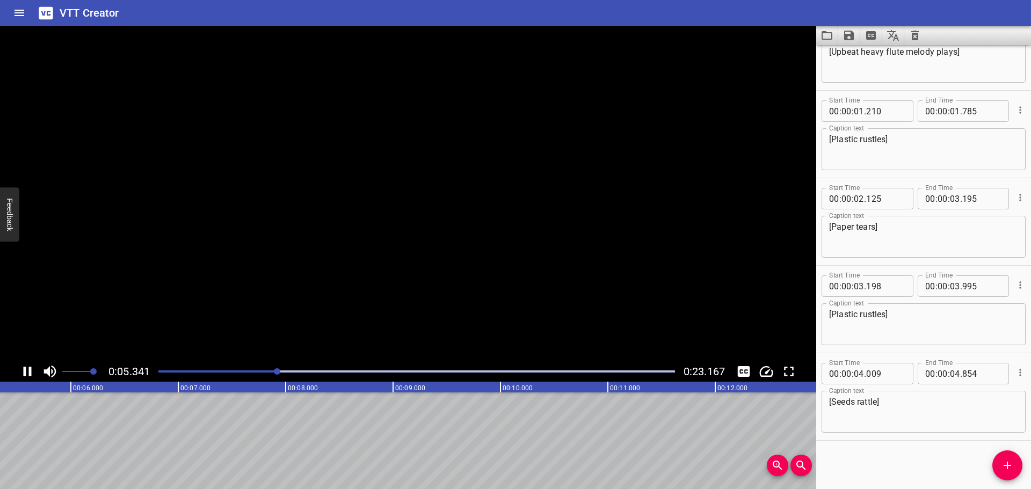
click at [26, 371] on icon "Play/Pause" at bounding box center [27, 371] width 16 height 16
click at [264, 373] on div at bounding box center [416, 371] width 529 height 15
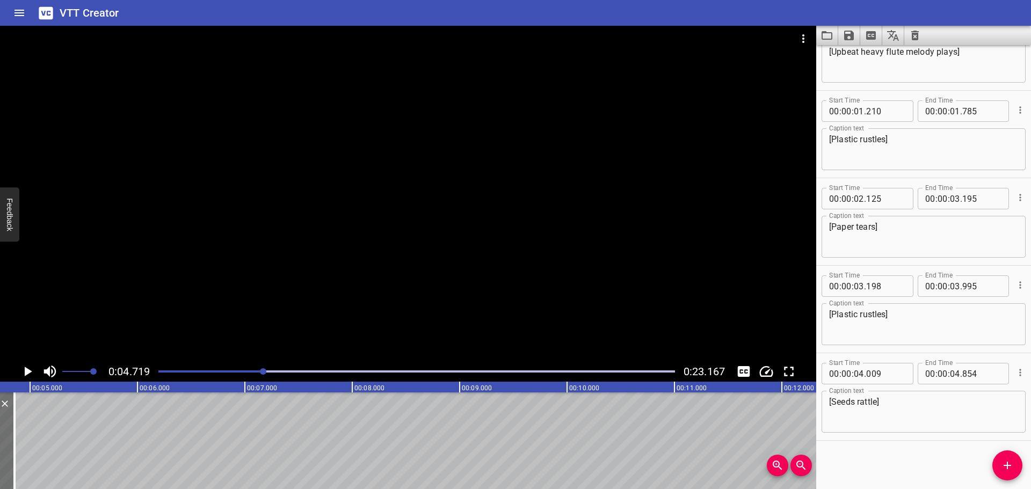
click at [255, 369] on div at bounding box center [416, 371] width 529 height 15
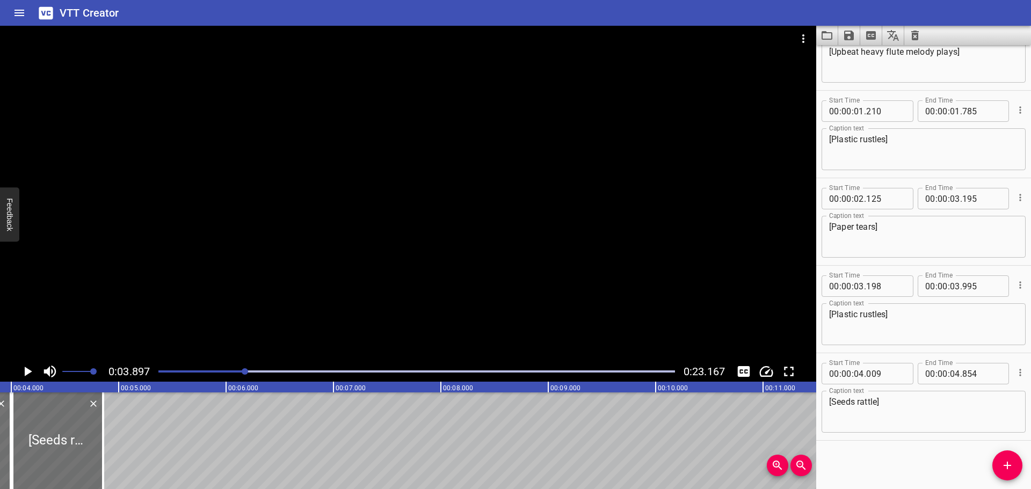
click at [210, 369] on div at bounding box center [416, 371] width 529 height 15
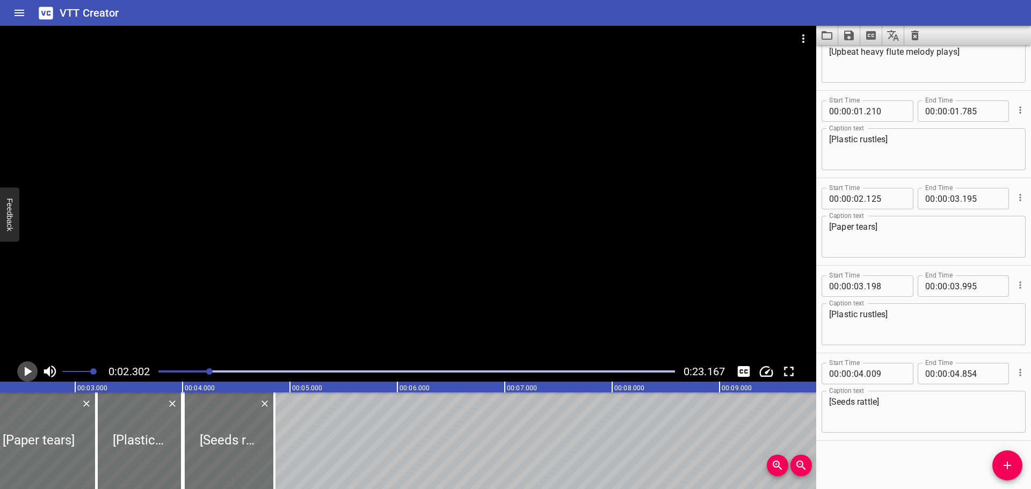
click at [28, 372] on icon "Play/Pause" at bounding box center [29, 372] width 8 height 10
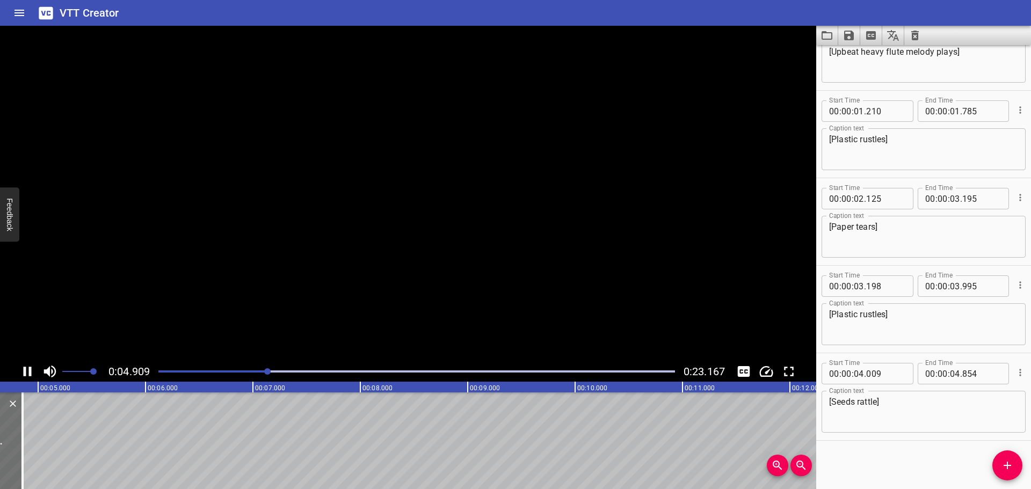
click at [28, 372] on icon "Play/Pause" at bounding box center [27, 371] width 16 height 16
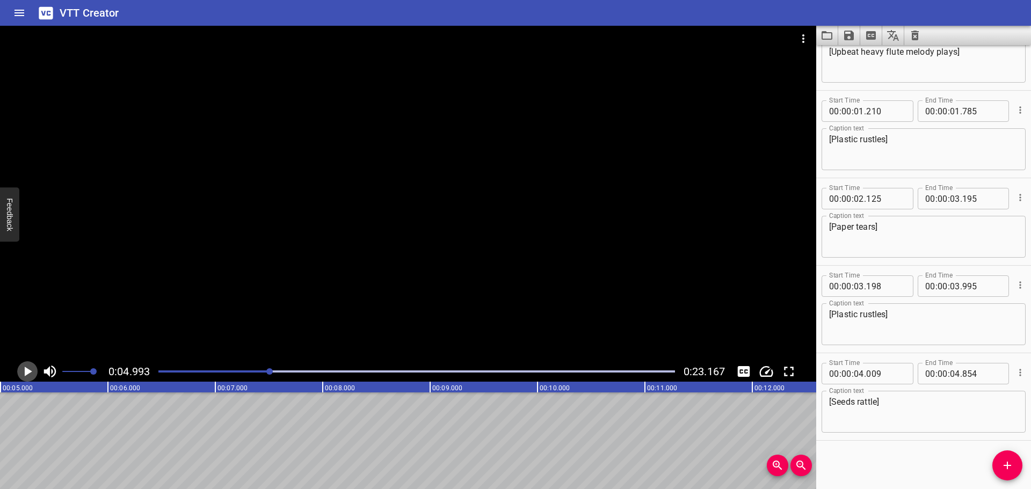
click at [28, 372] on icon "Play/Pause" at bounding box center [29, 372] width 8 height 10
click at [28, 372] on icon "Play/Pause" at bounding box center [27, 371] width 16 height 16
click at [275, 374] on div at bounding box center [416, 371] width 529 height 15
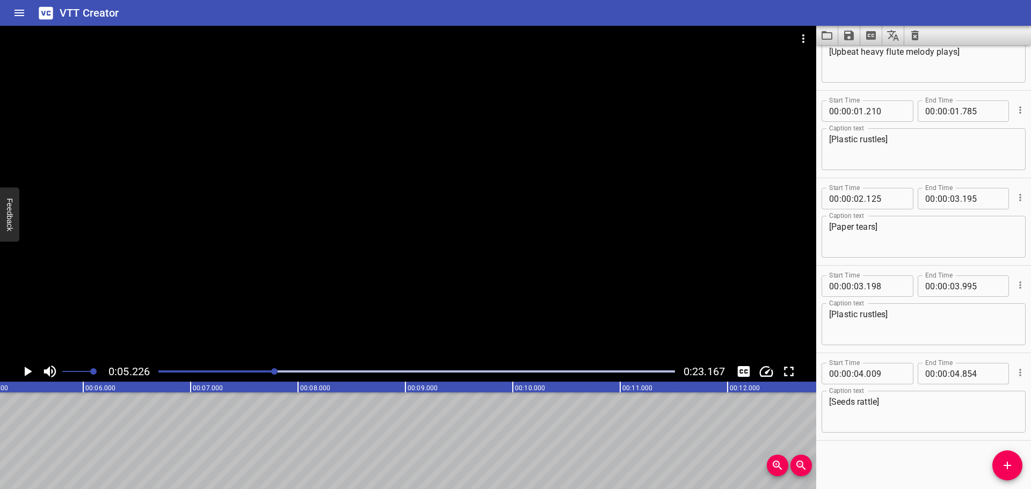
click at [267, 370] on div at bounding box center [416, 371] width 529 height 15
click at [260, 373] on div at bounding box center [416, 371] width 529 height 15
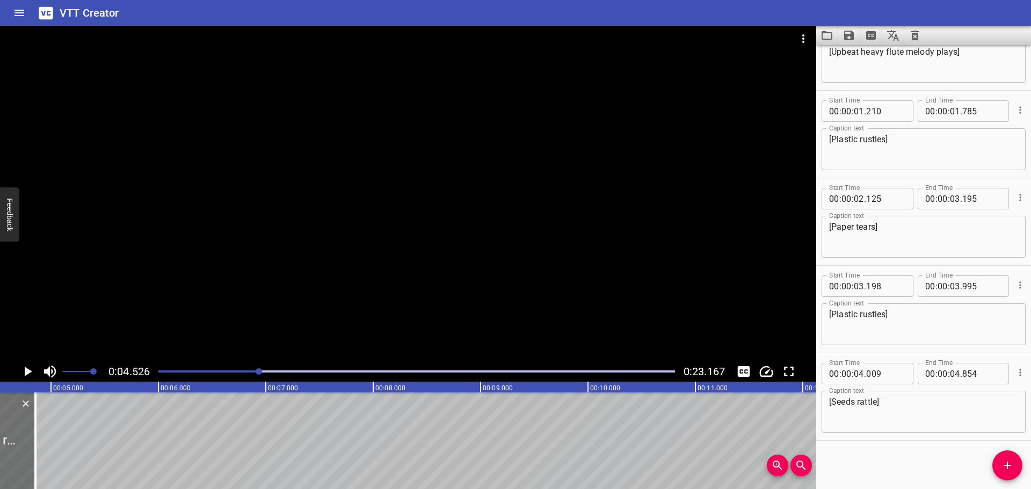
click at [31, 372] on icon "Play/Pause" at bounding box center [29, 372] width 8 height 10
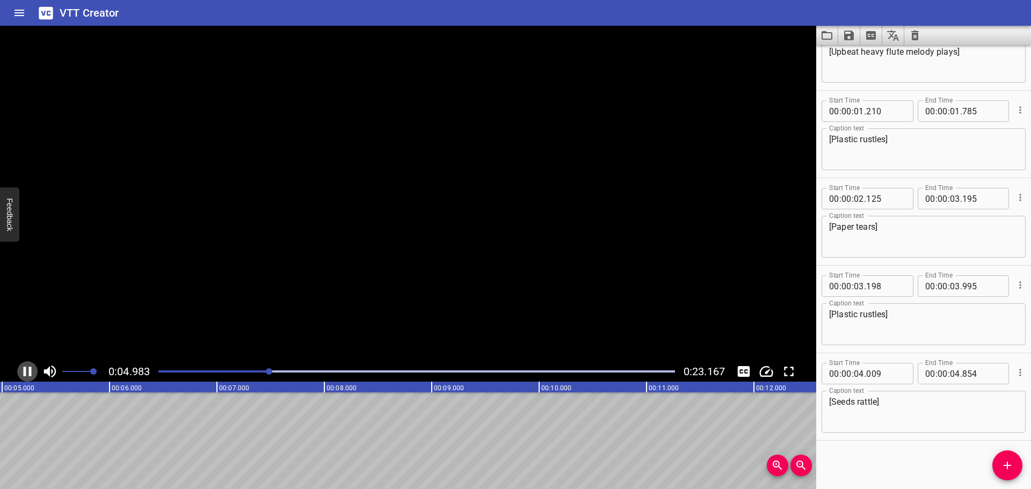
click at [25, 372] on icon "Play/Pause" at bounding box center [28, 372] width 8 height 10
click at [1013, 463] on icon "Add Cue" at bounding box center [1007, 465] width 13 height 13
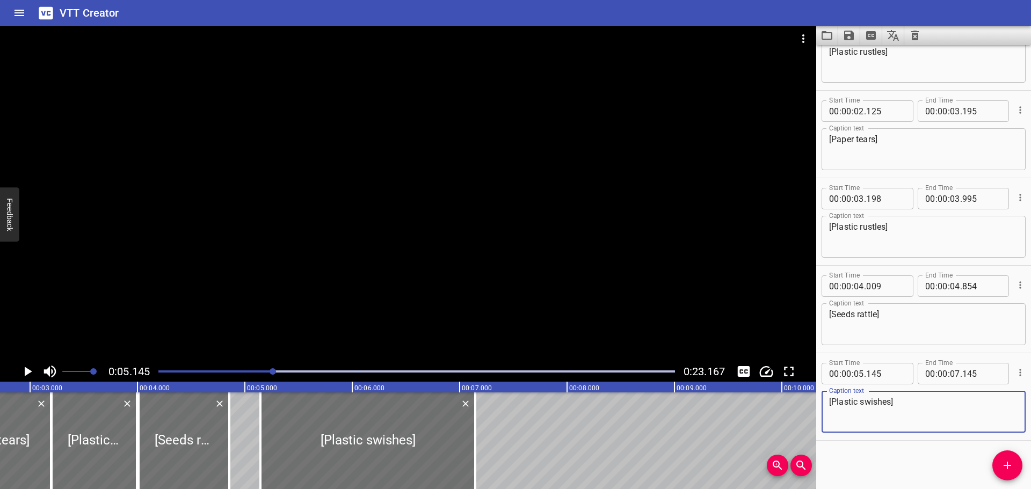
scroll to position [0, 266]
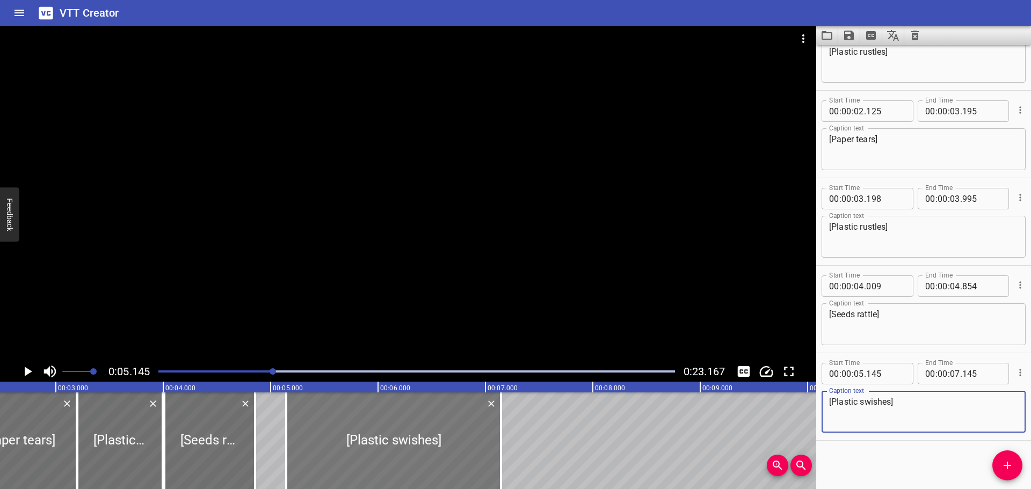
type textarea "[Plastic swishes]"
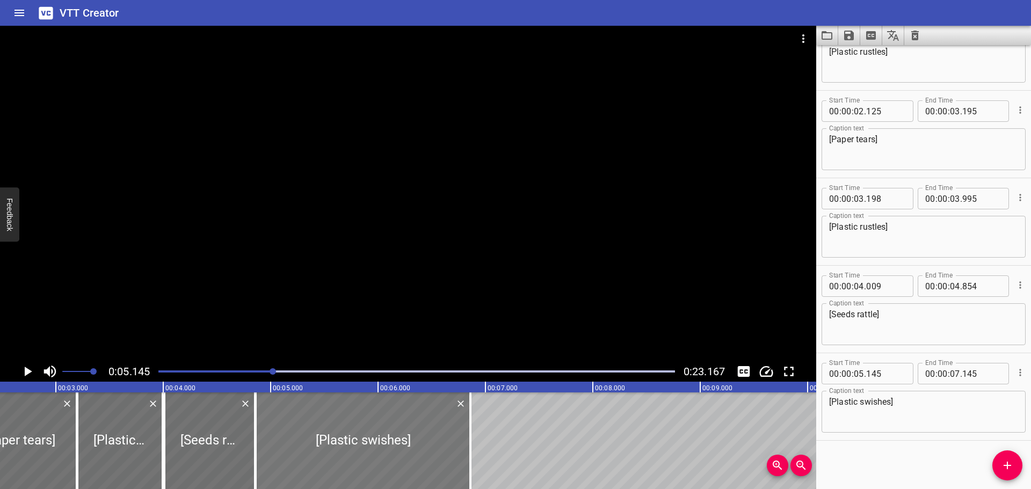
drag, startPoint x: 332, startPoint y: 442, endPoint x: 302, endPoint y: 440, distance: 30.6
click at [302, 440] on div at bounding box center [363, 440] width 215 height 97
type input "04"
type input "860"
type input "06"
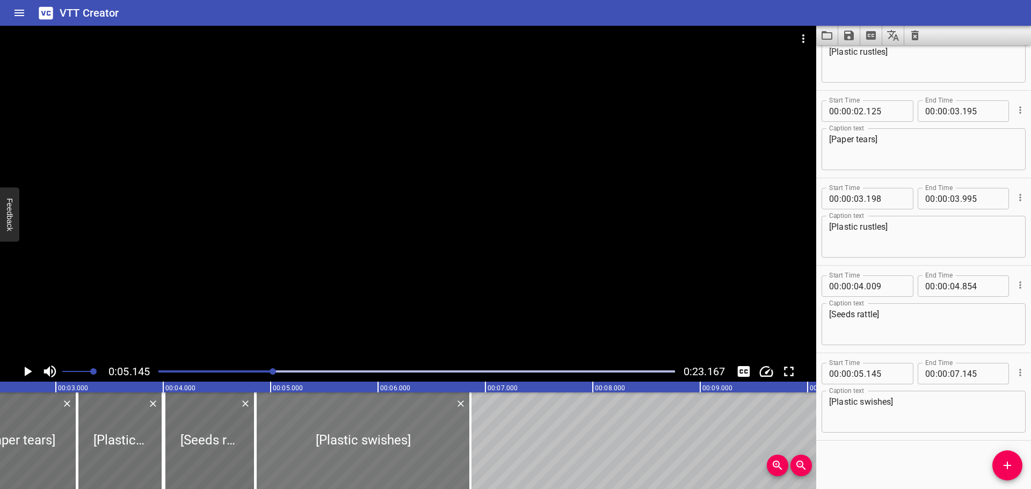
type input "860"
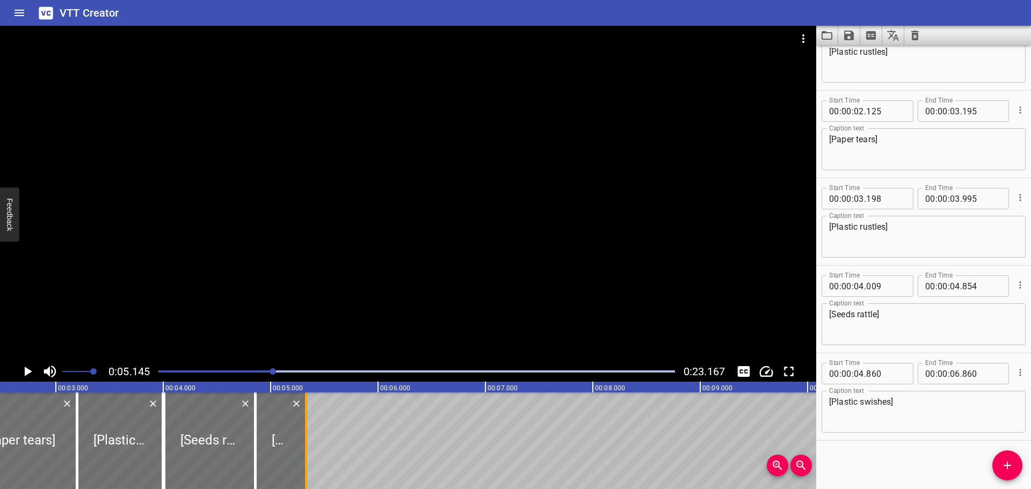
drag, startPoint x: 471, startPoint y: 430, endPoint x: 307, endPoint y: 454, distance: 166.1
click at [307, 454] on div at bounding box center [306, 440] width 2 height 97
type input "05"
type input "330"
click at [226, 368] on div at bounding box center [416, 371] width 529 height 15
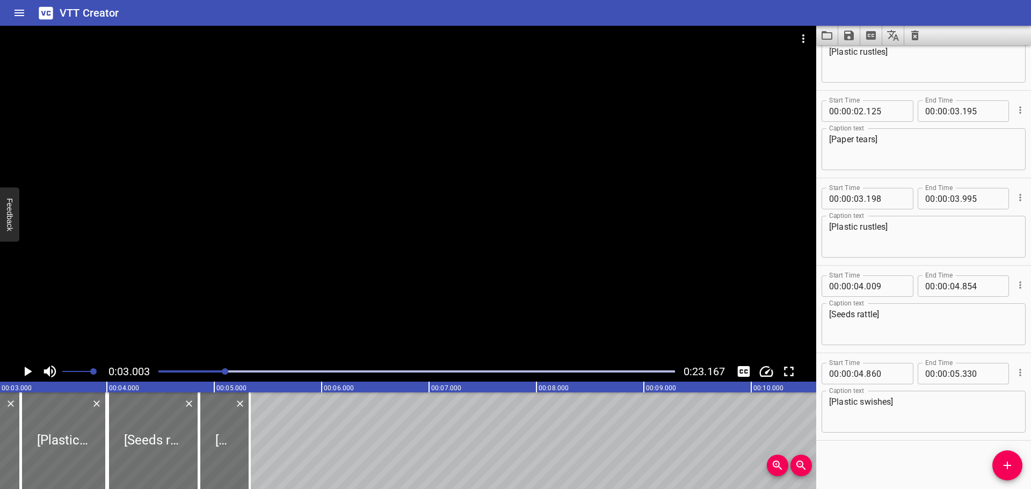
click at [31, 369] on icon "Play/Pause" at bounding box center [27, 371] width 16 height 16
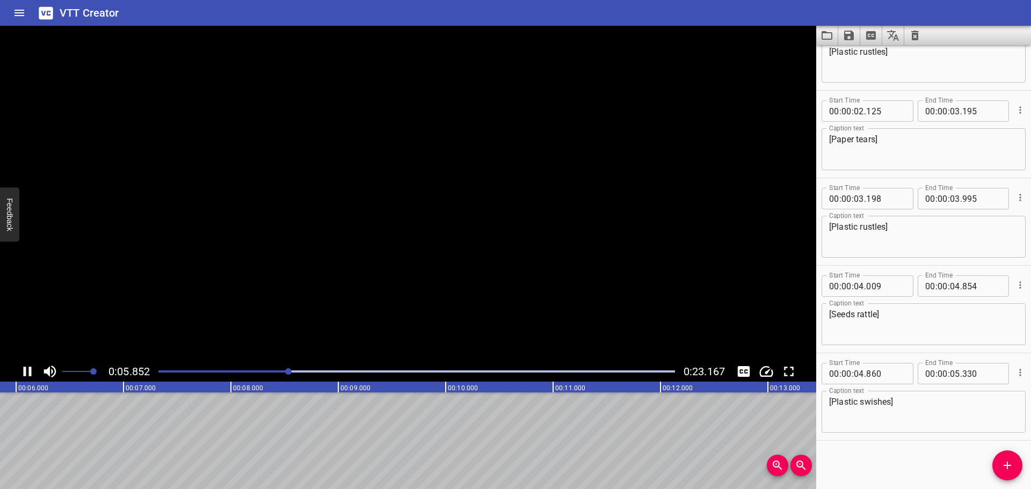
click at [31, 369] on icon "Play/Pause" at bounding box center [28, 372] width 8 height 10
click at [1009, 460] on icon "Add Cue" at bounding box center [1007, 465] width 13 height 13
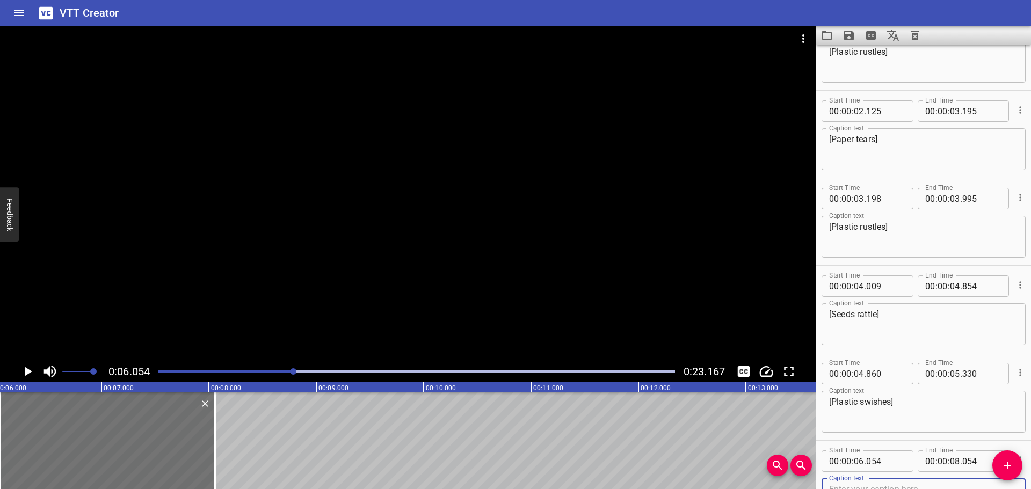
scroll to position [137, 0]
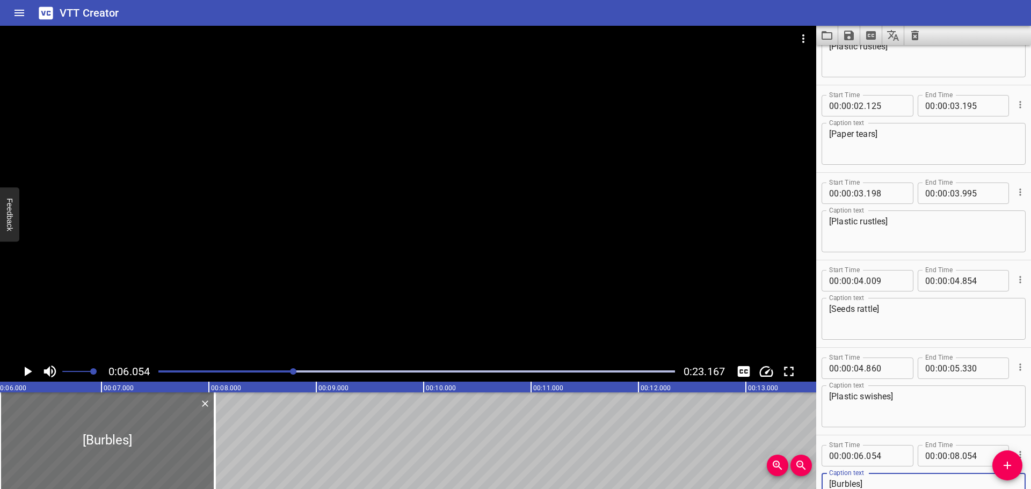
type textarea "[Burbles]"
drag, startPoint x: 864, startPoint y: 397, endPoint x: 833, endPoint y: 397, distance: 31.7
click at [833, 397] on textarea "[Plastic swishes]" at bounding box center [923, 406] width 189 height 31
click at [897, 403] on textarea "[Swishes]" at bounding box center [923, 406] width 189 height 31
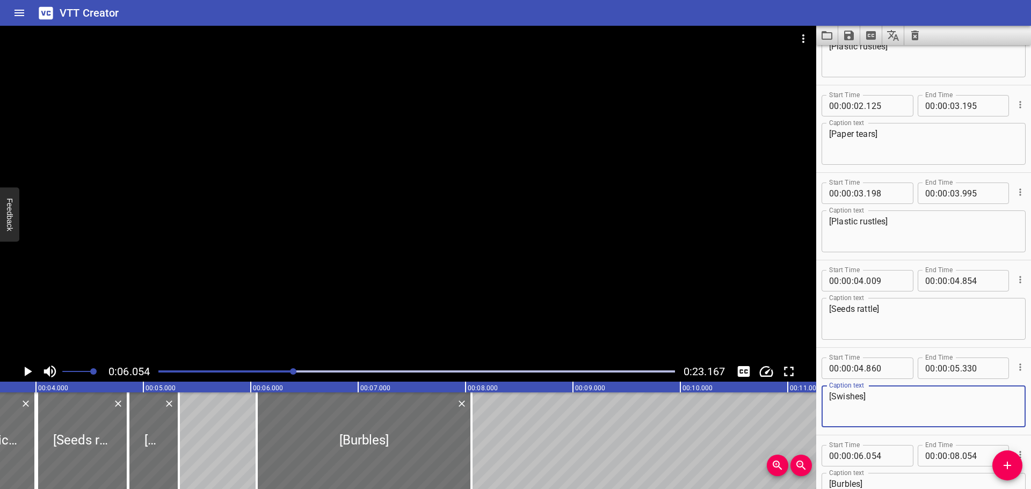
scroll to position [0, 237]
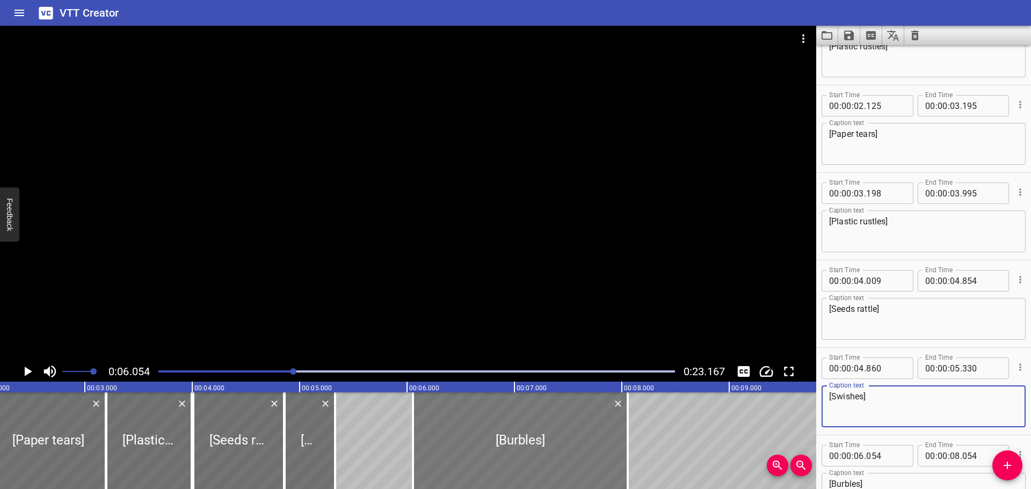
type textarea "[Swishes]"
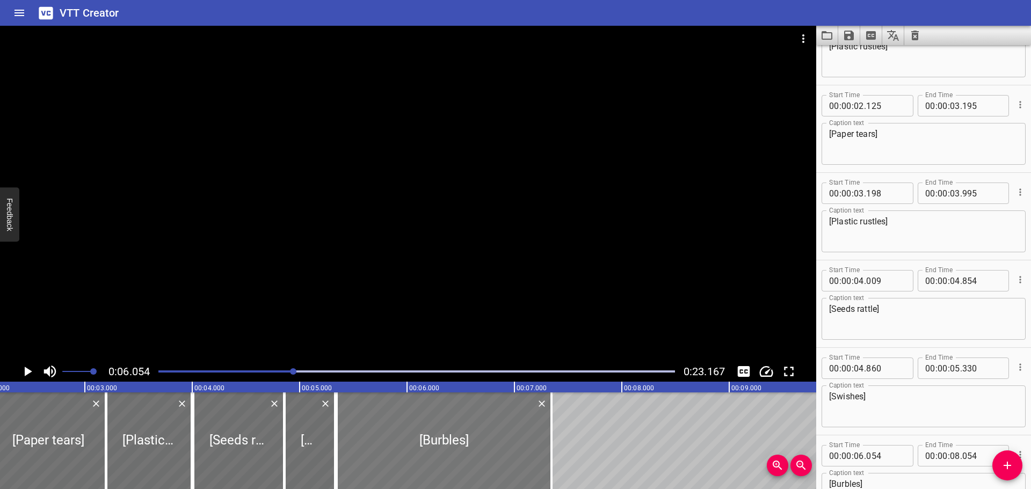
drag, startPoint x: 456, startPoint y: 438, endPoint x: 408, endPoint y: 438, distance: 47.8
click at [408, 438] on div at bounding box center [444, 440] width 215 height 97
type input "05"
type input "344"
type input "07"
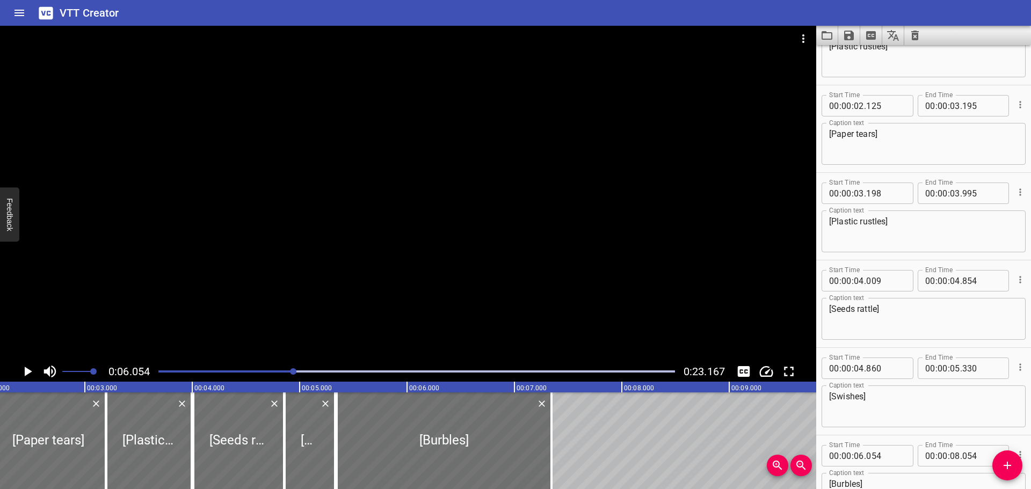
type input "344"
click at [217, 369] on div at bounding box center [416, 371] width 529 height 15
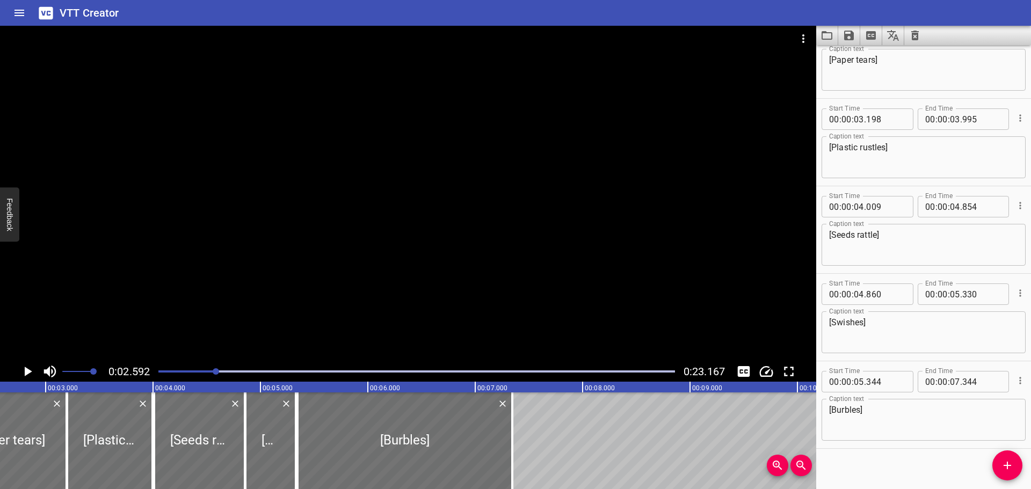
scroll to position [219, 0]
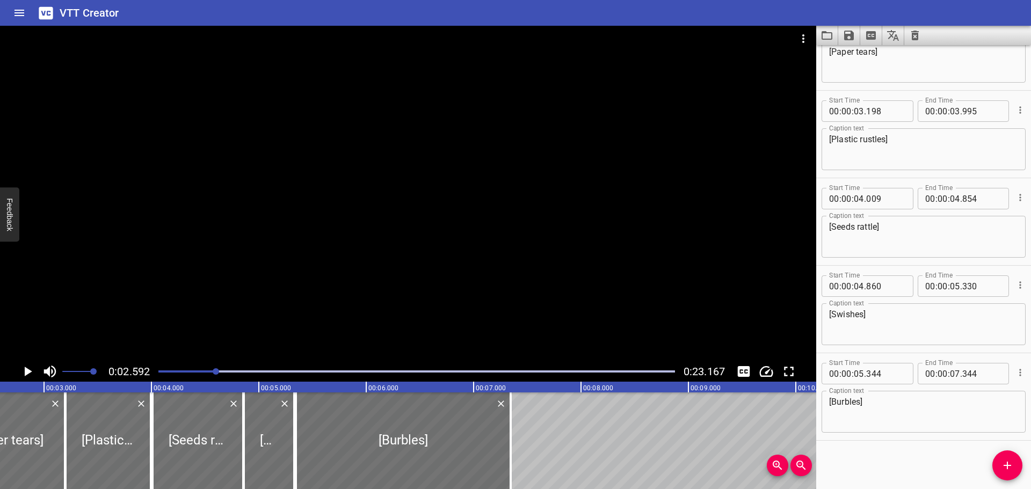
click at [32, 369] on icon "Play/Pause" at bounding box center [27, 371] width 16 height 16
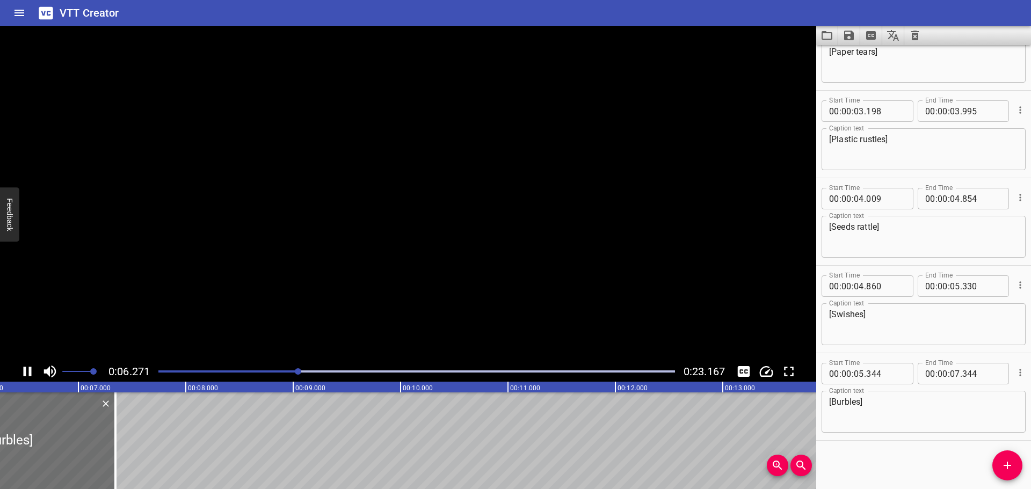
click at [33, 372] on icon "Play/Pause" at bounding box center [27, 371] width 16 height 16
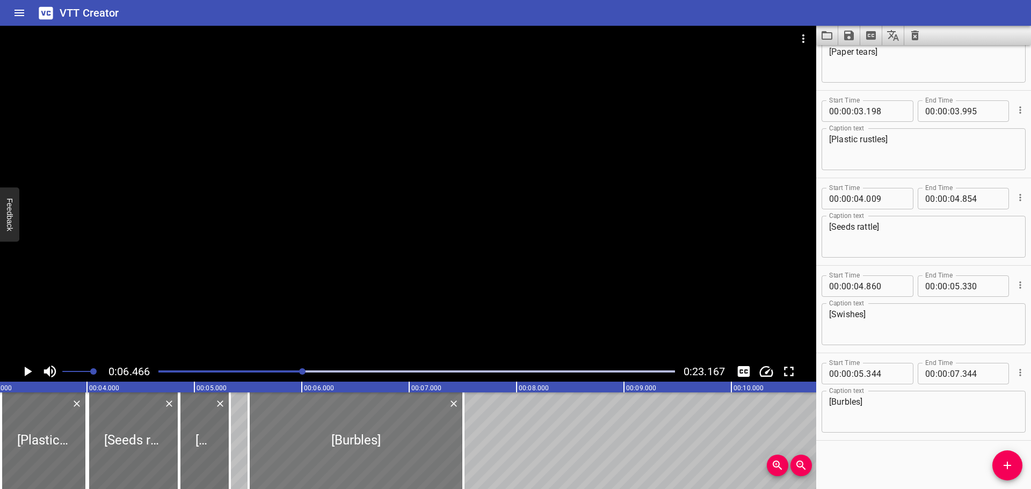
drag, startPoint x: 272, startPoint y: 446, endPoint x: 288, endPoint y: 444, distance: 16.2
click at [288, 444] on div at bounding box center [356, 440] width 215 height 97
type input "529"
drag, startPoint x: 232, startPoint y: 445, endPoint x: 250, endPoint y: 445, distance: 17.7
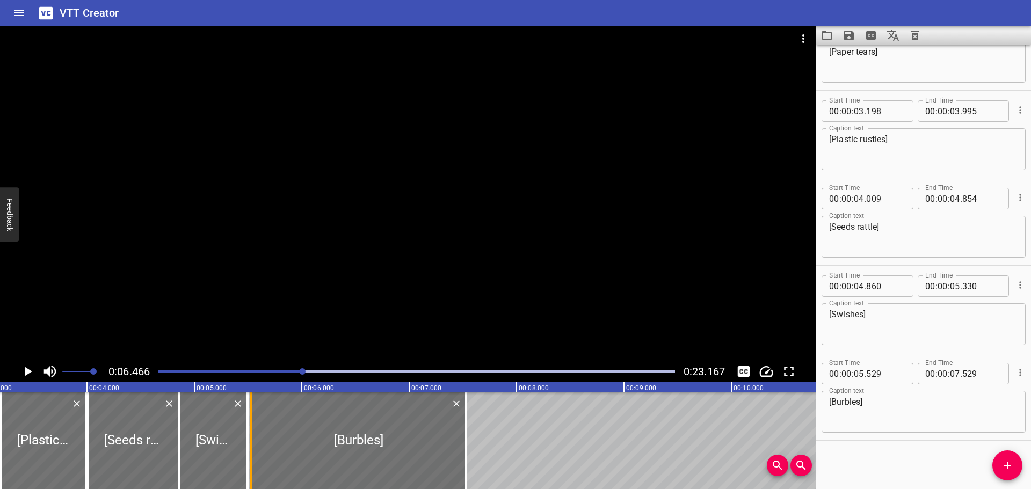
type input "495"
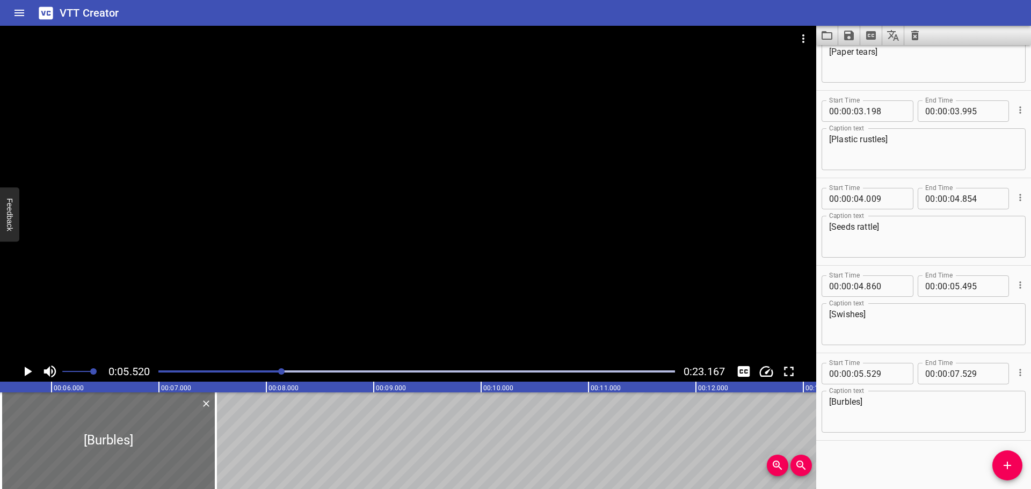
click at [218, 373] on div at bounding box center [416, 371] width 529 height 15
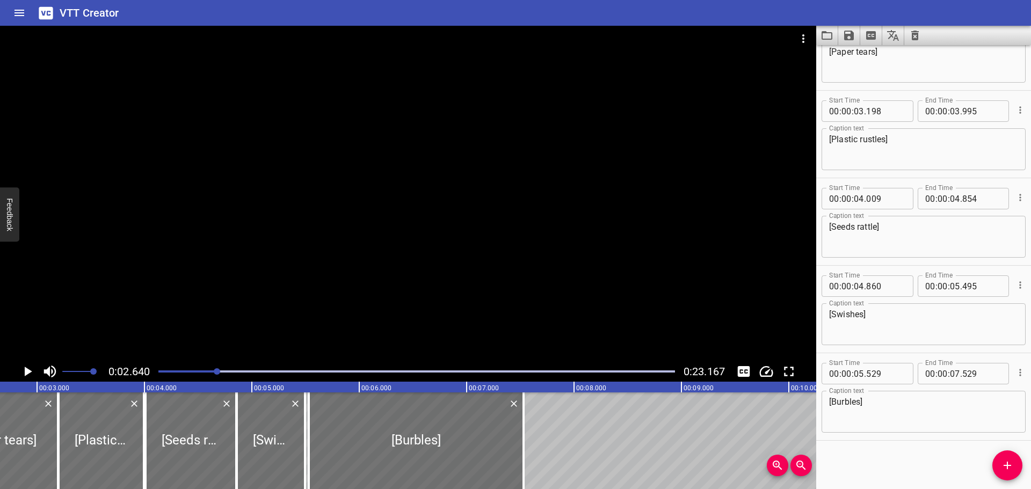
scroll to position [0, 283]
click at [27, 370] on icon "Play/Pause" at bounding box center [29, 372] width 8 height 10
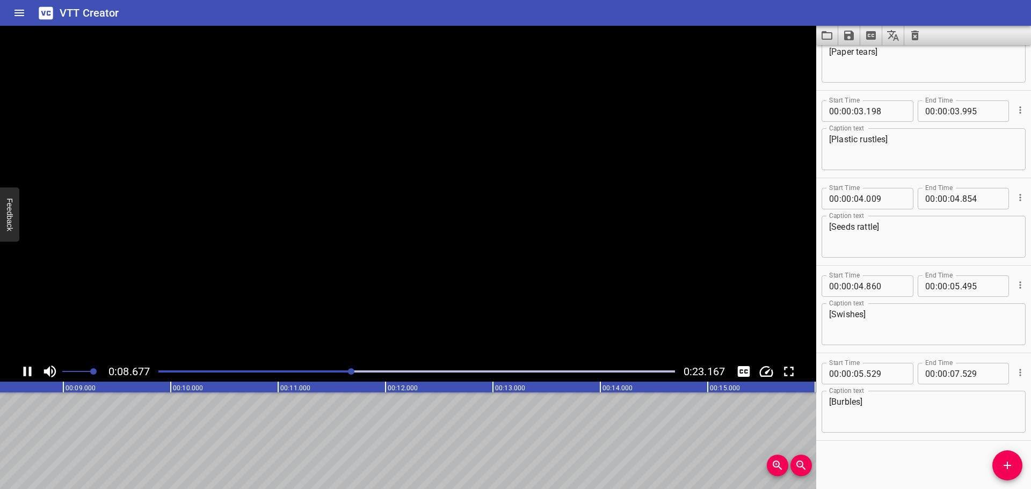
click at [27, 370] on icon "Play/Pause" at bounding box center [27, 371] width 16 height 16
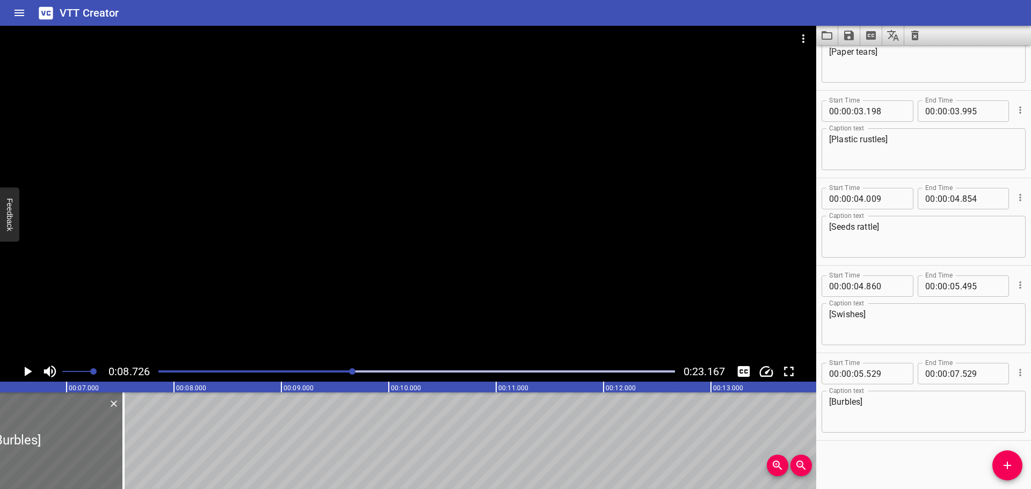
scroll to position [0, 668]
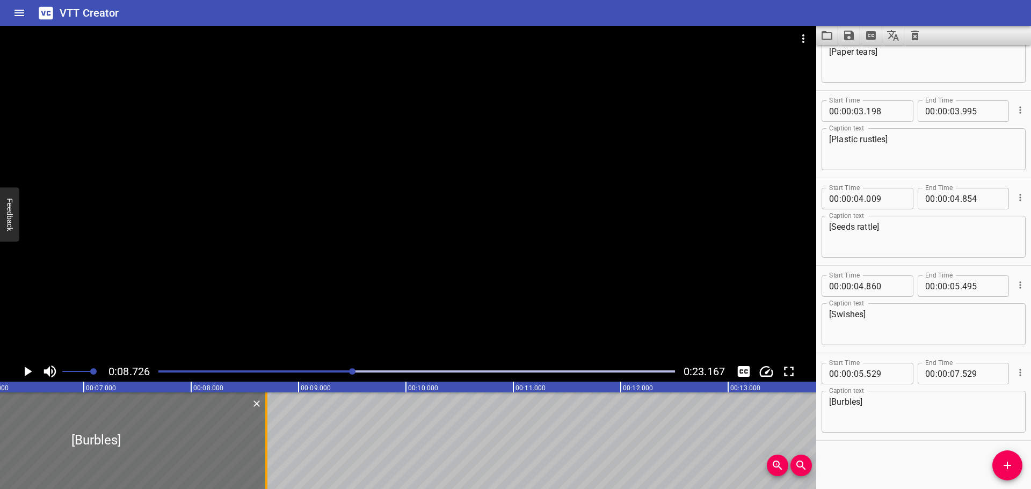
drag, startPoint x: 142, startPoint y: 433, endPoint x: 267, endPoint y: 443, distance: 126.1
click at [267, 443] on div at bounding box center [266, 440] width 11 height 97
type input "08"
type input "699"
click at [22, 368] on icon "Play/Pause" at bounding box center [27, 371] width 16 height 16
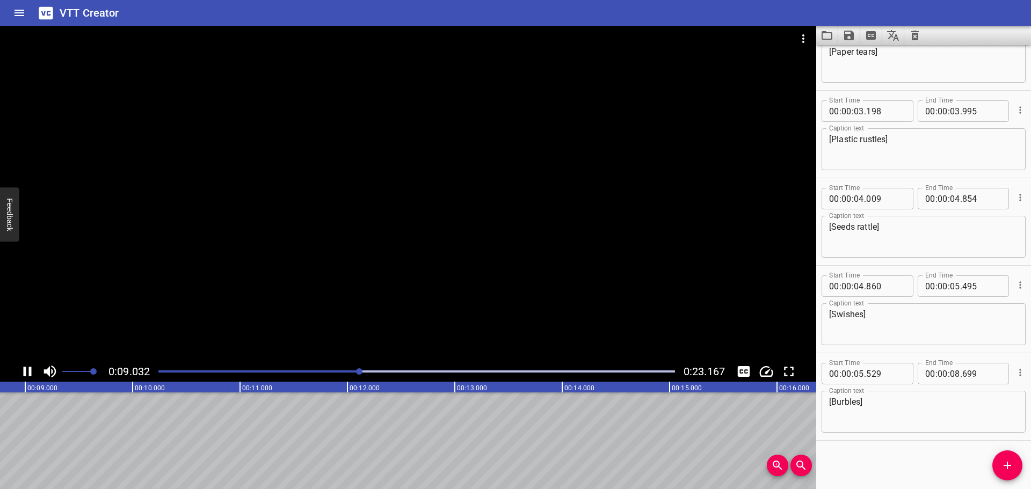
click at [301, 370] on div "Play progress" at bounding box center [102, 371] width 516 height 2
click at [26, 365] on icon "Play/Pause" at bounding box center [27, 371] width 16 height 16
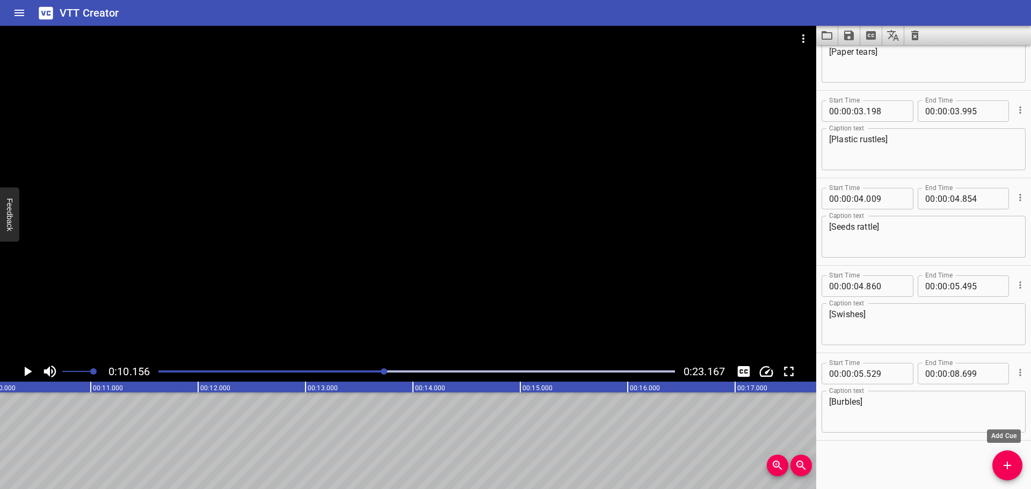
click at [999, 458] on button "Add Cue" at bounding box center [1007, 465] width 30 height 30
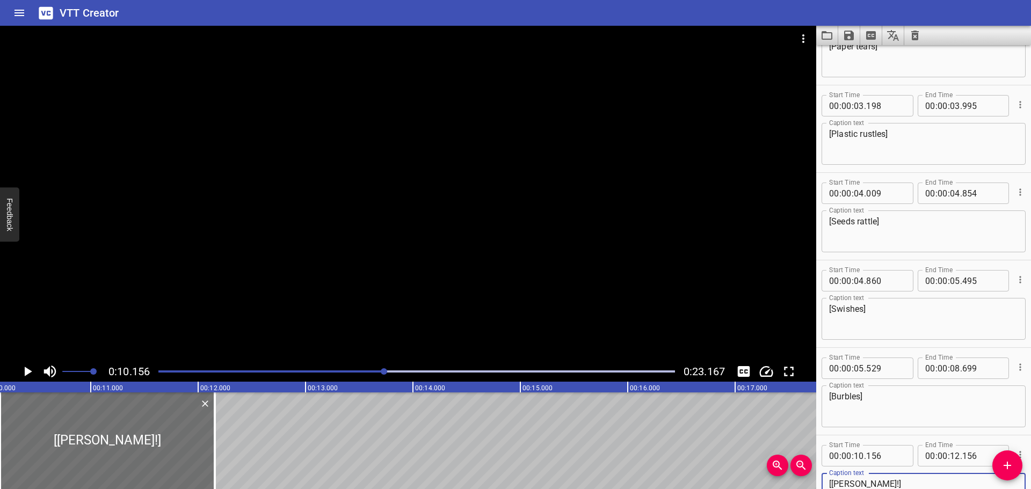
type textarea "[Ding!]"
click at [374, 369] on div at bounding box center [416, 371] width 529 height 15
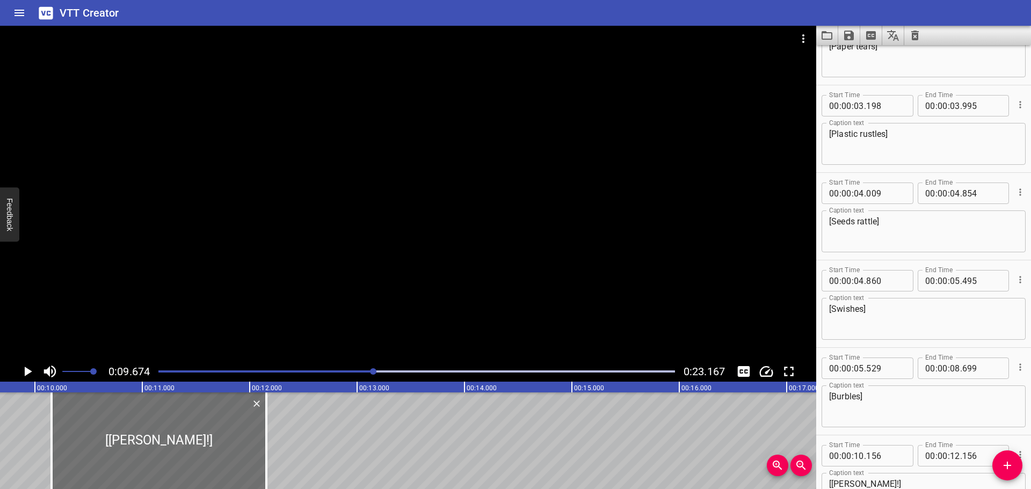
click at [366, 371] on div "Play progress" at bounding box center [116, 371] width 516 height 2
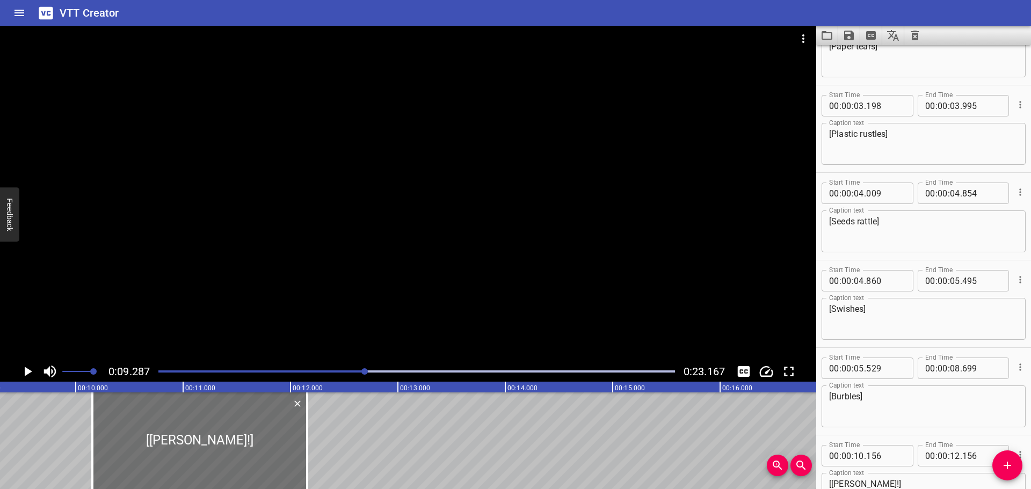
scroll to position [0, 997]
click at [348, 369] on div at bounding box center [416, 371] width 529 height 15
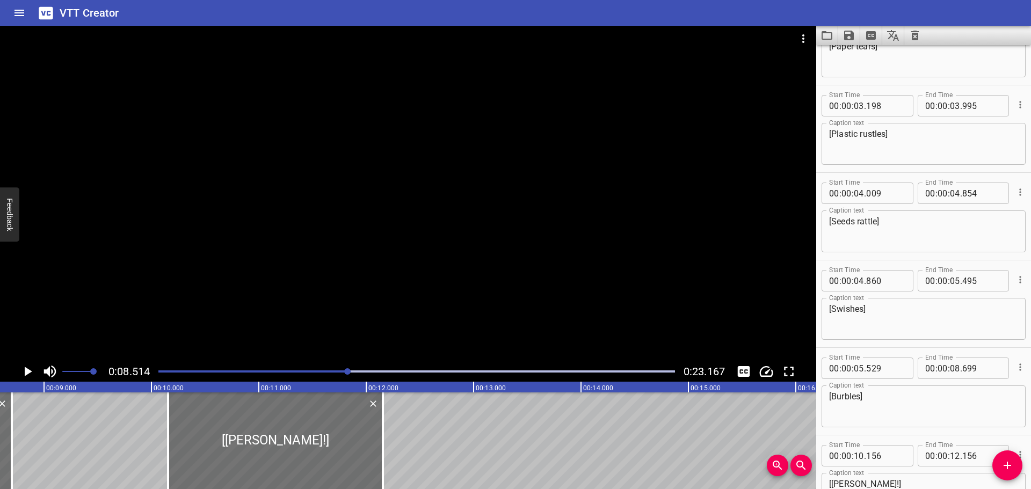
scroll to position [0, 914]
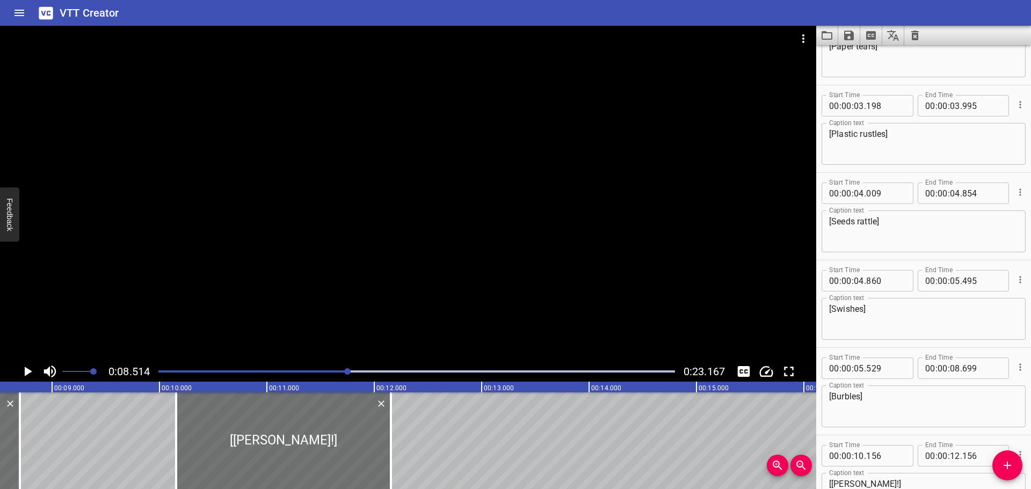
click at [25, 374] on icon "Play/Pause" at bounding box center [29, 372] width 8 height 10
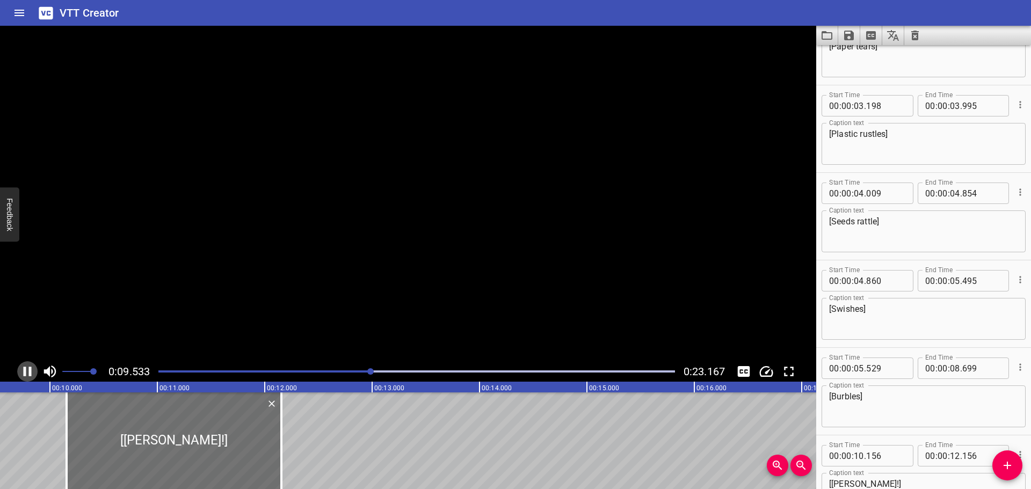
click at [25, 374] on icon "Play/Pause" at bounding box center [28, 372] width 8 height 10
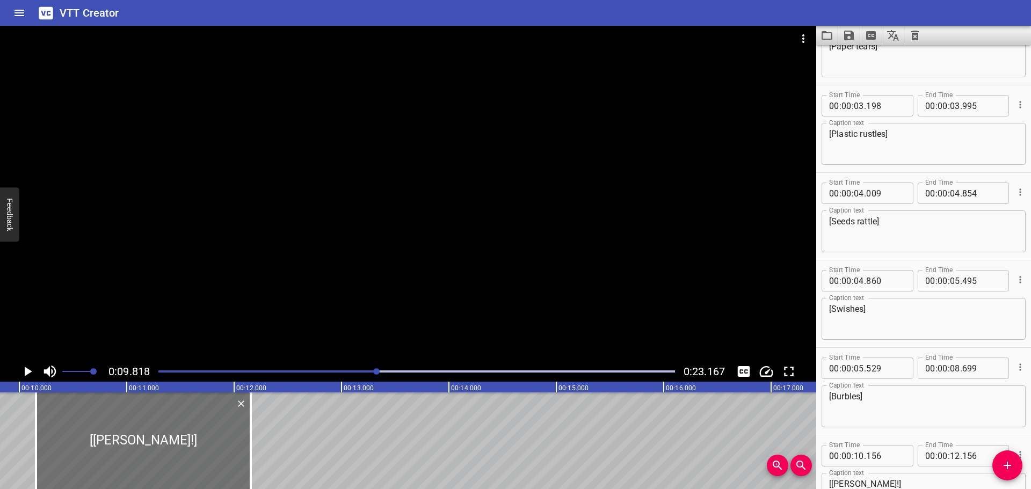
click at [253, 370] on div at bounding box center [416, 371] width 529 height 15
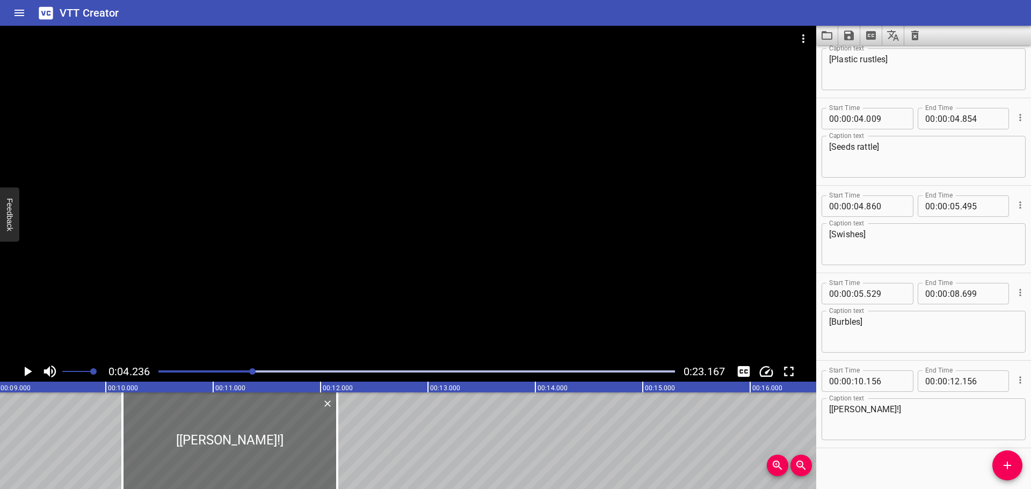
scroll to position [307, 0]
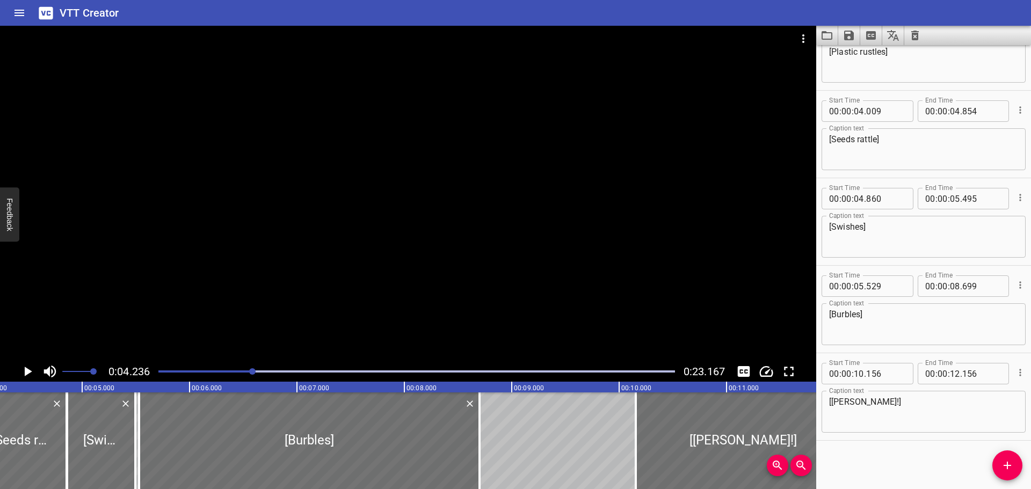
click at [26, 373] on icon "Play/Pause" at bounding box center [29, 372] width 8 height 10
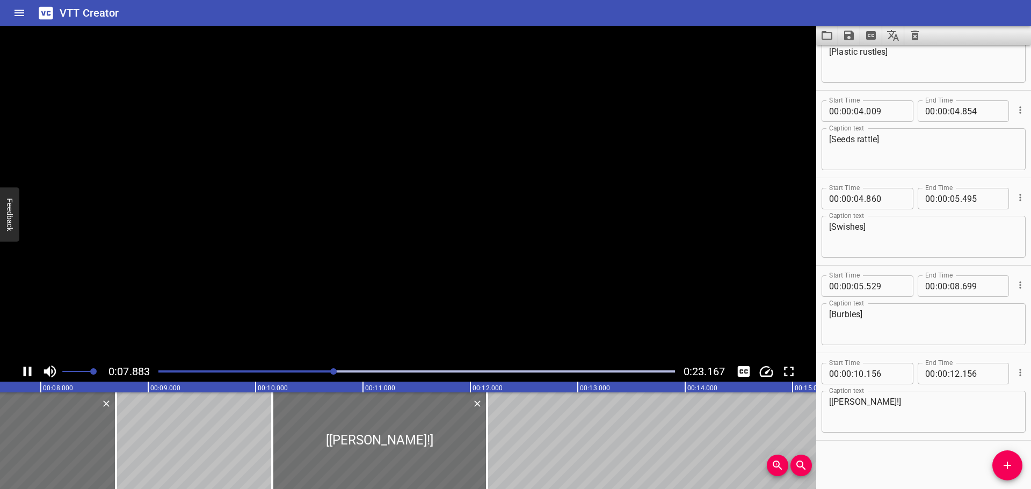
click at [26, 373] on icon "Play/Pause" at bounding box center [27, 371] width 16 height 16
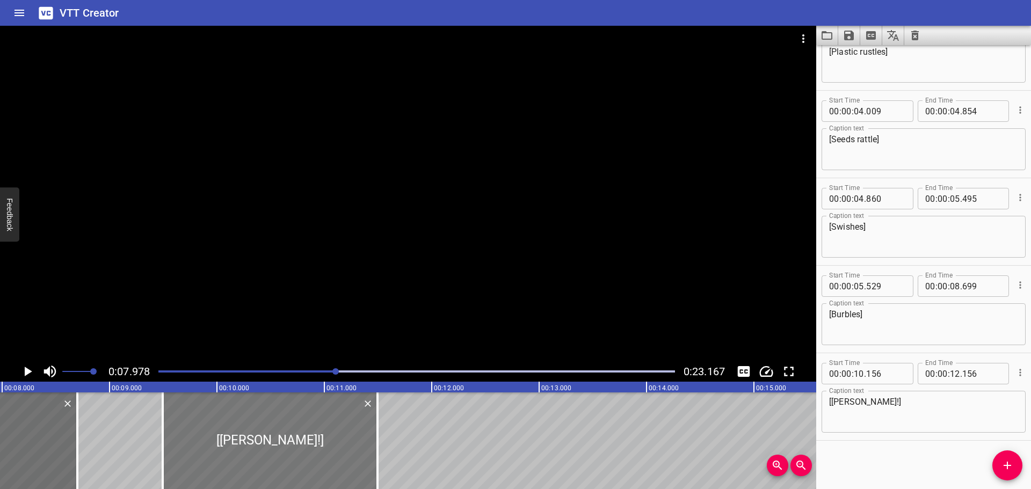
drag, startPoint x: 304, startPoint y: 440, endPoint x: 244, endPoint y: 443, distance: 60.8
click at [244, 443] on div at bounding box center [270, 440] width 215 height 97
type input "09"
type input "496"
type input "11"
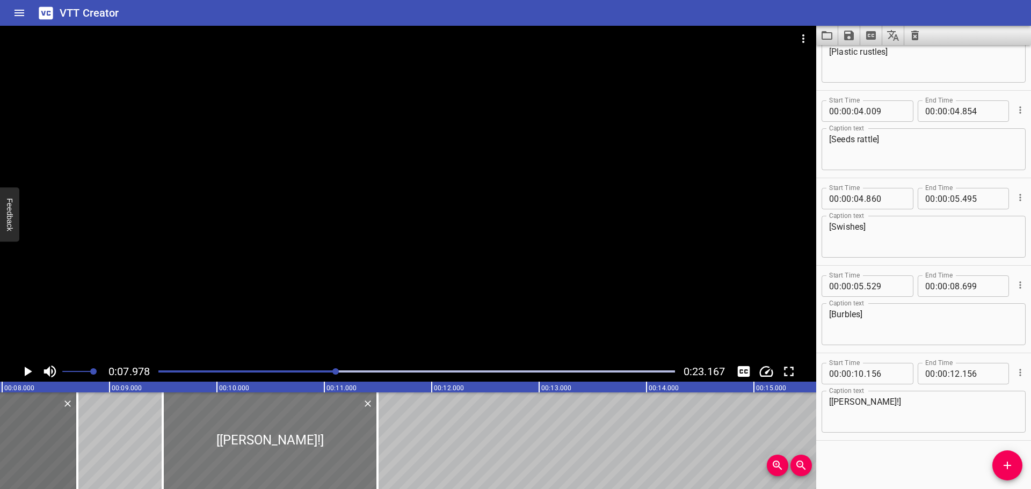
type input "496"
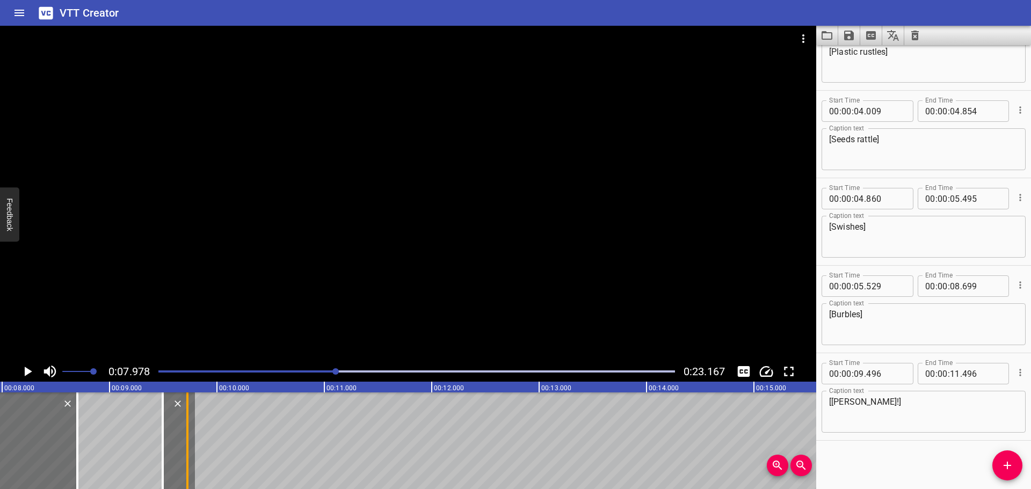
drag, startPoint x: 382, startPoint y: 442, endPoint x: 192, endPoint y: 450, distance: 190.2
click at [192, 450] on div at bounding box center [187, 440] width 11 height 97
type input "09"
click at [28, 372] on icon "Play/Pause" at bounding box center [29, 372] width 8 height 10
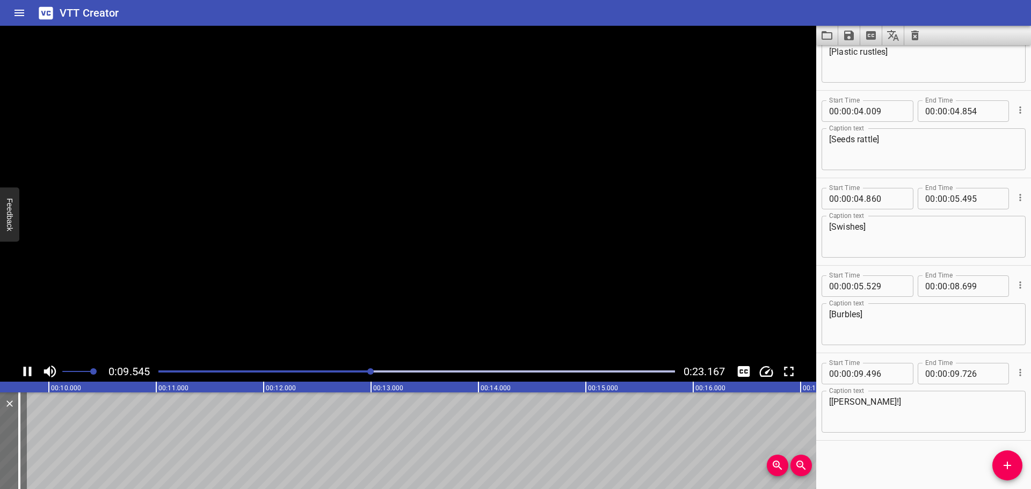
click at [28, 372] on icon "Play/Pause" at bounding box center [27, 371] width 16 height 16
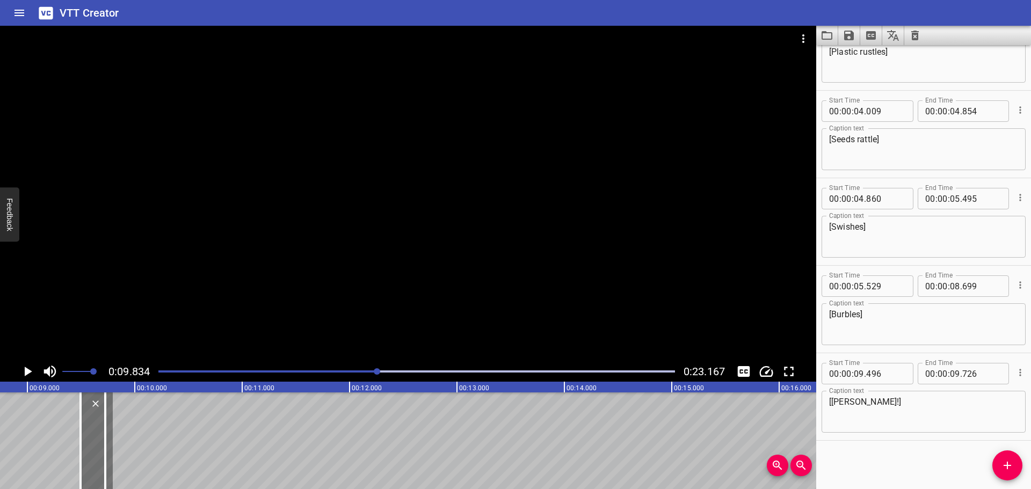
scroll to position [0, 930]
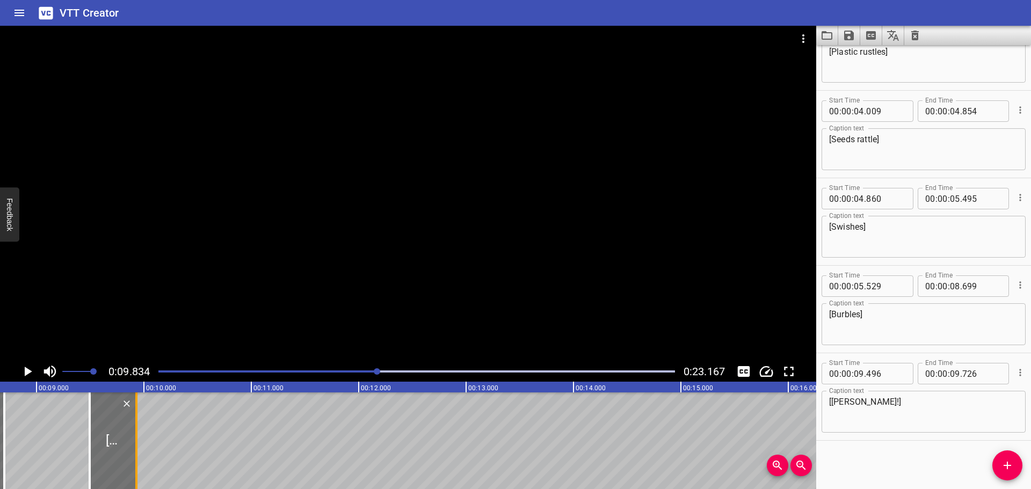
drag, startPoint x: 114, startPoint y: 450, endPoint x: 142, endPoint y: 450, distance: 27.9
click at [137, 450] on div at bounding box center [136, 440] width 2 height 97
type input "986"
drag, startPoint x: 126, startPoint y: 437, endPoint x: 119, endPoint y: 437, distance: 7.0
click at [119, 437] on div at bounding box center [110, 440] width 53 height 97
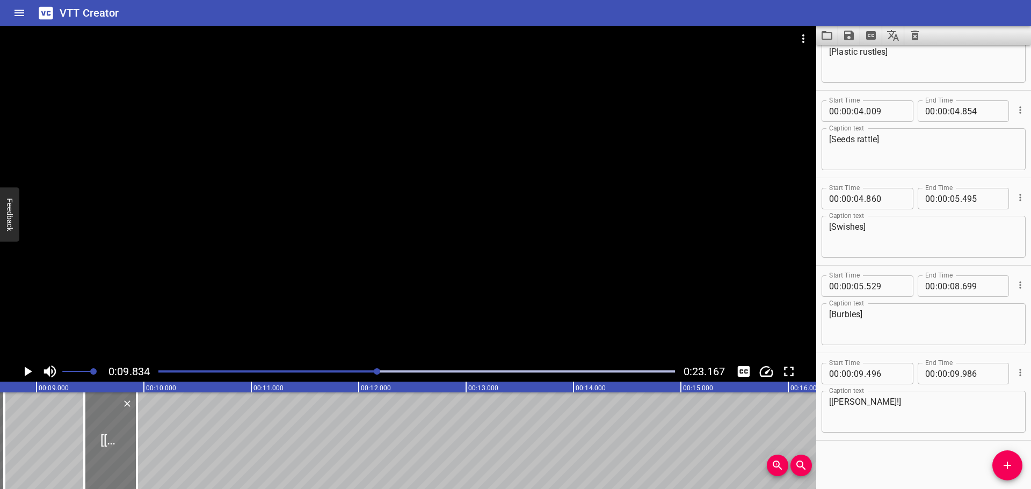
type input "431"
type input "921"
drag, startPoint x: 314, startPoint y: 369, endPoint x: 308, endPoint y: 371, distance: 6.8
click at [315, 368] on div at bounding box center [416, 371] width 529 height 15
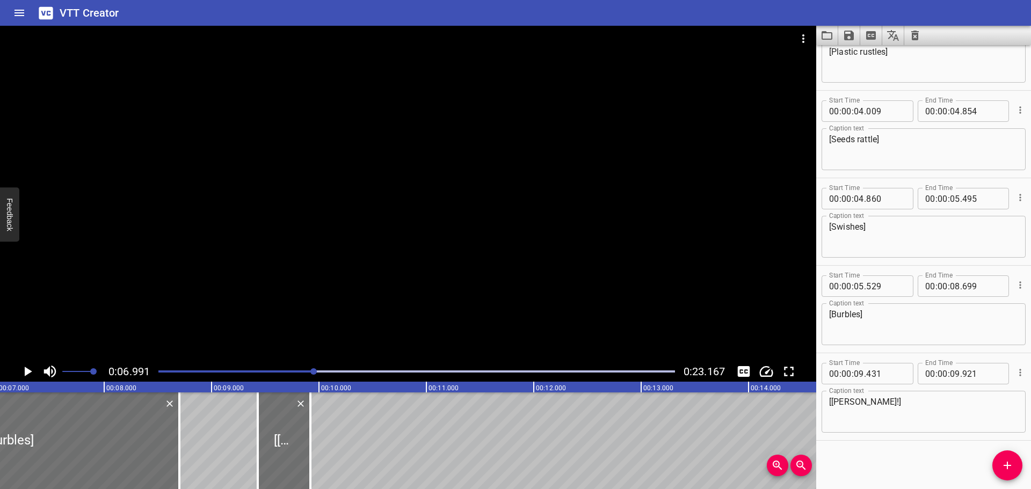
scroll to position [0, 751]
click at [20, 368] on button "Play/Pause" at bounding box center [27, 371] width 20 height 20
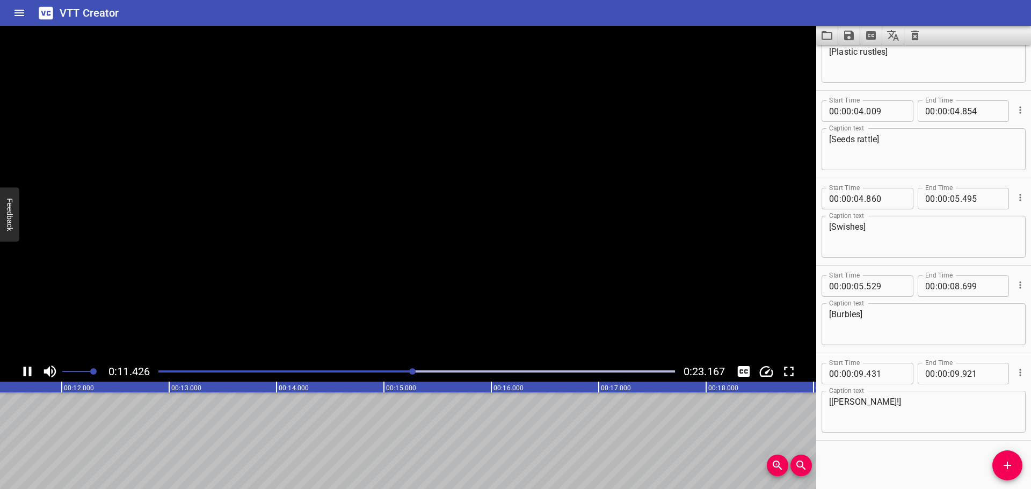
click at [26, 370] on icon "Play/Pause" at bounding box center [28, 372] width 8 height 10
click at [1003, 467] on icon "Add Cue" at bounding box center [1007, 465] width 13 height 13
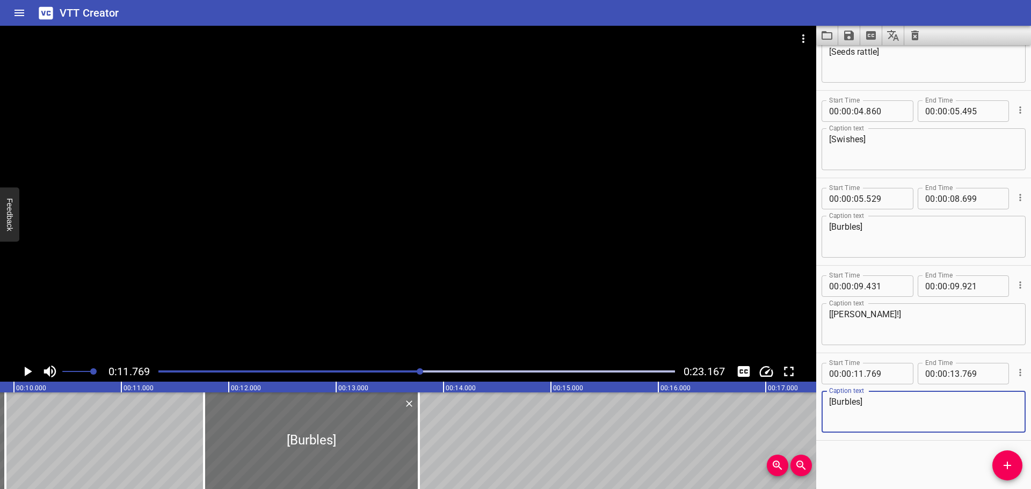
scroll to position [0, 1030]
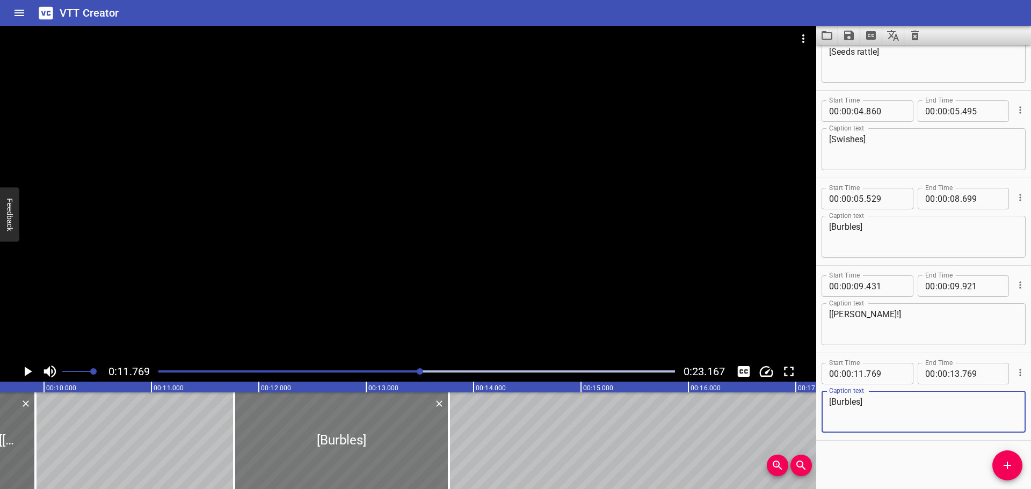
type textarea "[Burbles]"
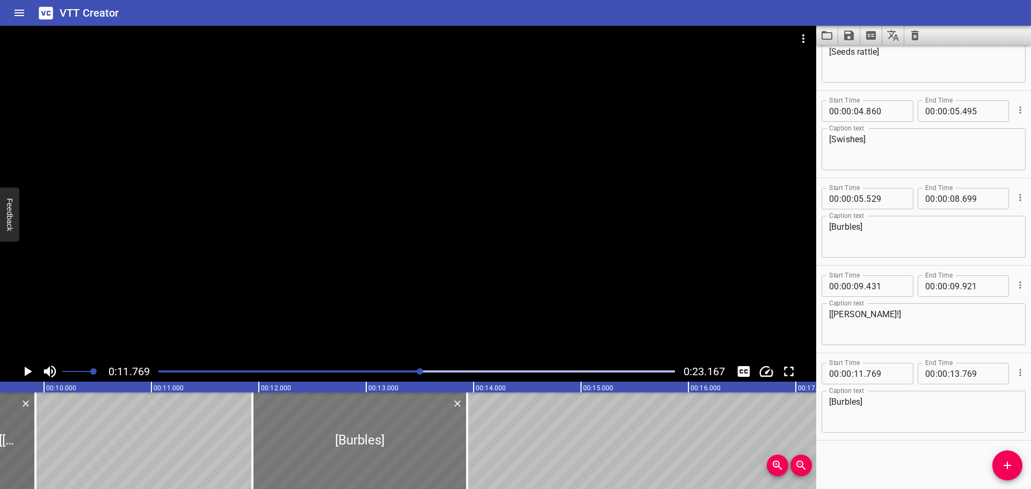
drag, startPoint x: 316, startPoint y: 438, endPoint x: 334, endPoint y: 436, distance: 18.3
click at [334, 436] on div at bounding box center [359, 440] width 215 height 97
type input "939"
click at [295, 375] on div at bounding box center [416, 371] width 529 height 15
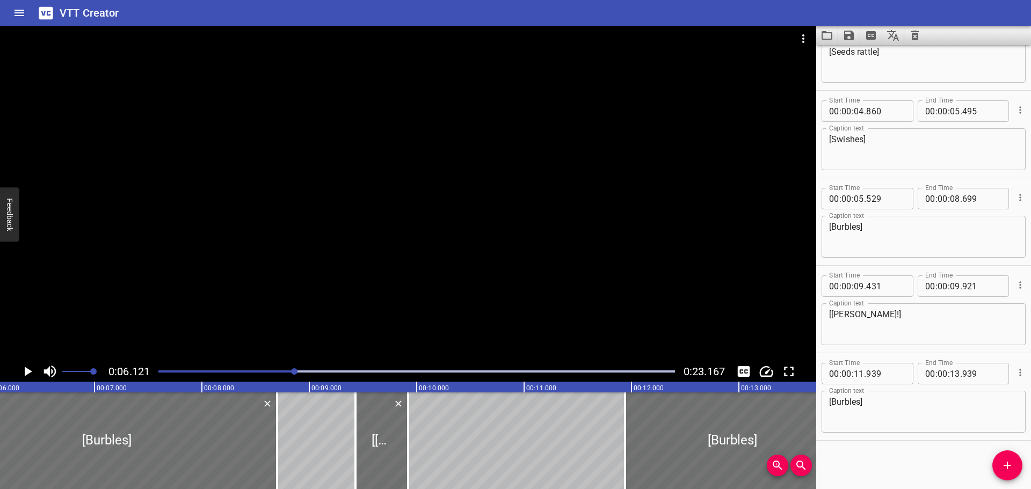
click at [25, 369] on icon "Play/Pause" at bounding box center [29, 372] width 8 height 10
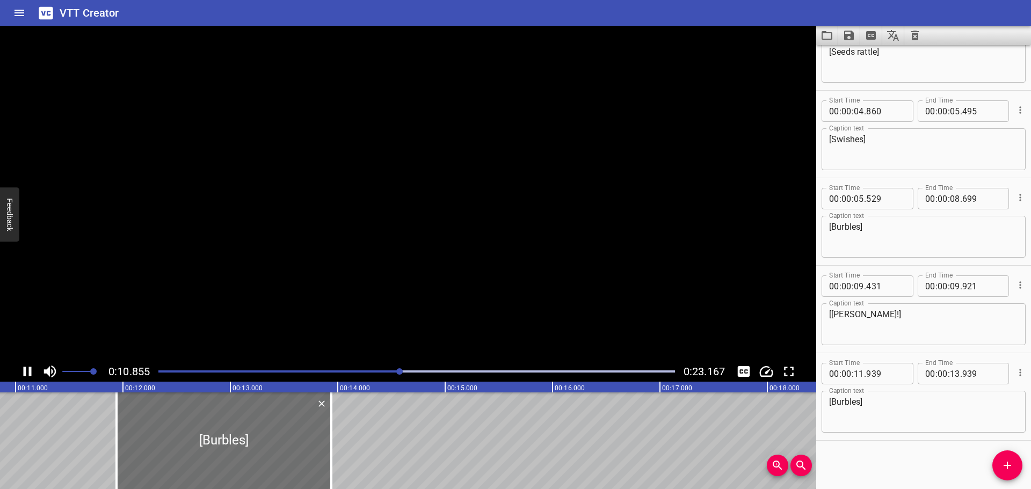
click at [25, 369] on icon "Play/Pause" at bounding box center [28, 372] width 8 height 10
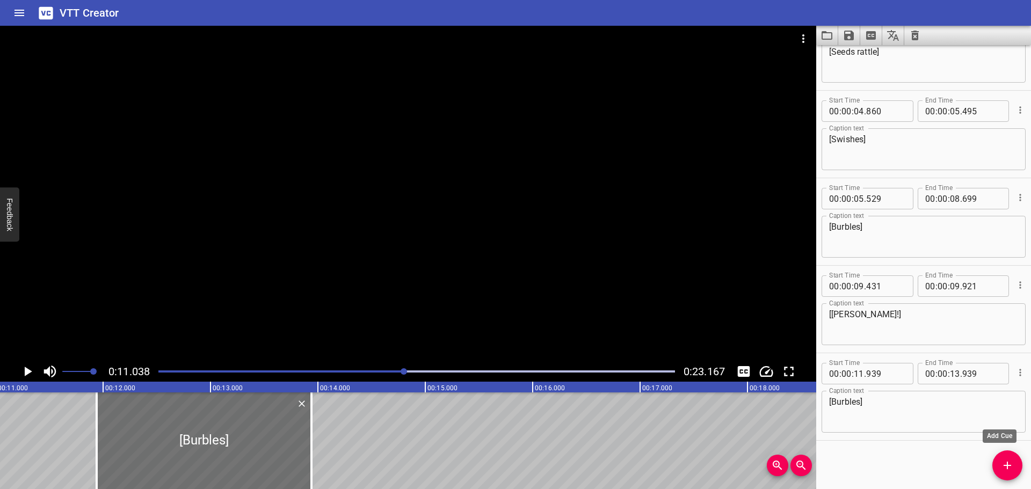
click at [1002, 466] on icon "Add Cue" at bounding box center [1007, 465] width 13 height 13
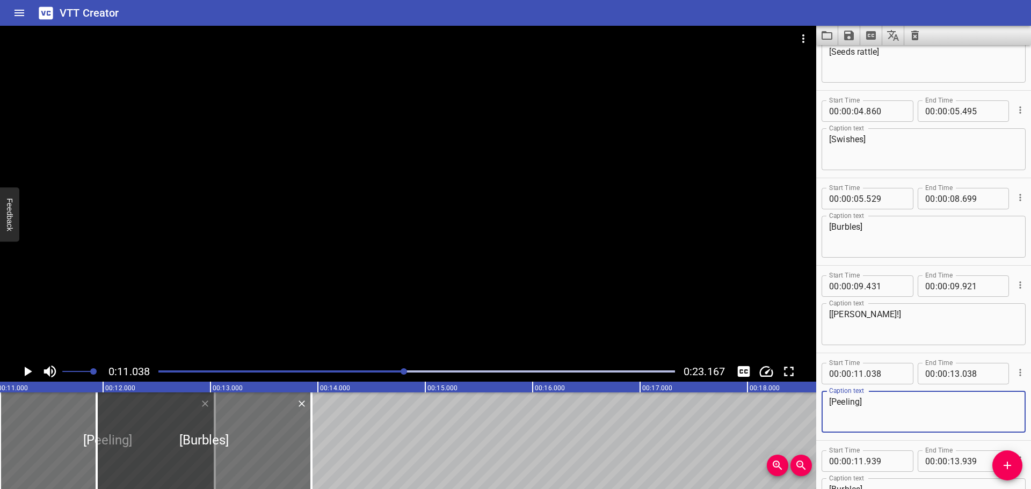
click at [837, 399] on textarea "[Peeling]" at bounding box center [923, 412] width 189 height 31
click at [906, 410] on textarea "[Sticky peeling]" at bounding box center [923, 412] width 189 height 31
type textarea "[Sticky peeling]"
click at [354, 369] on div at bounding box center [416, 371] width 529 height 15
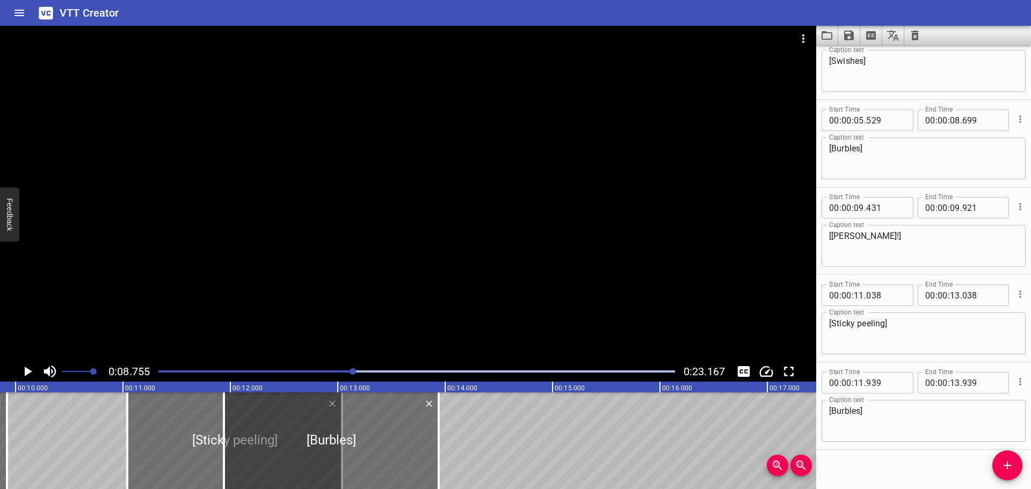
scroll to position [482, 0]
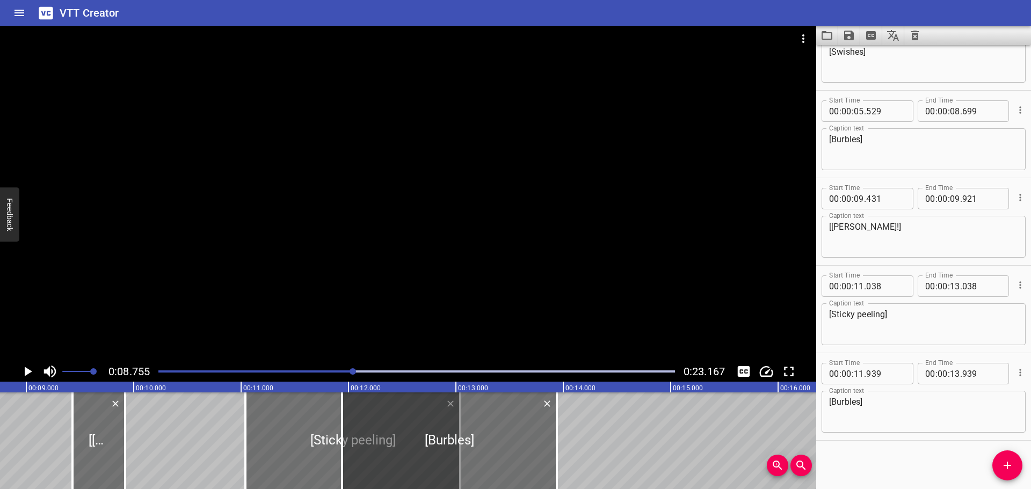
click at [338, 370] on div "Play progress" at bounding box center [95, 371] width 516 height 2
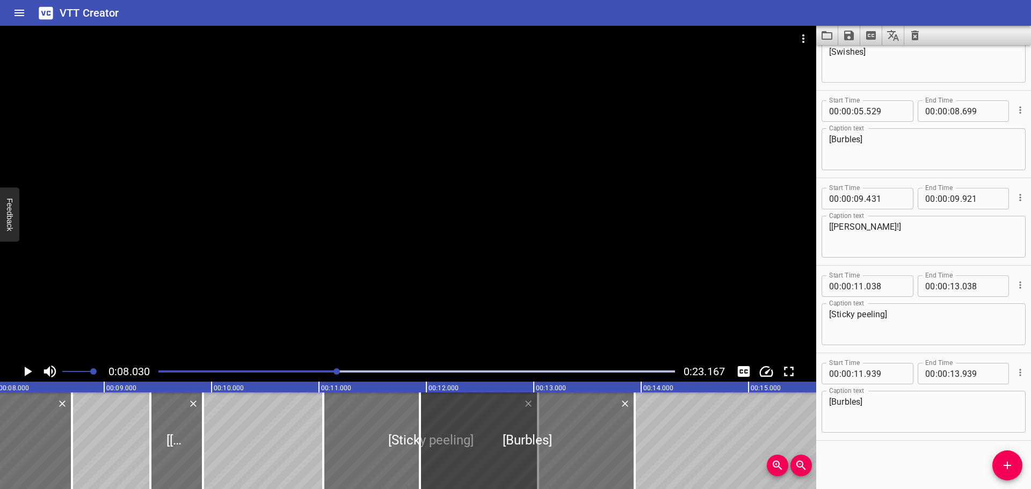
click at [304, 369] on div at bounding box center [416, 371] width 529 height 15
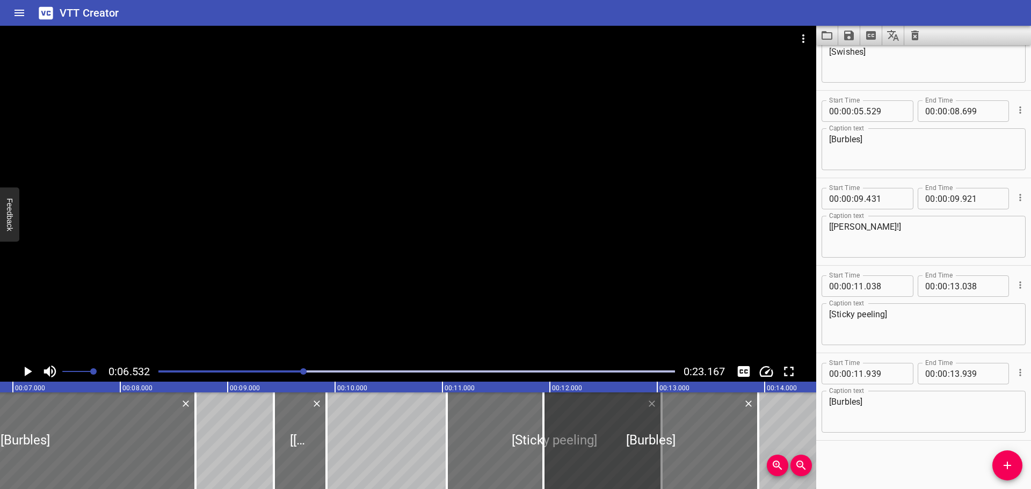
scroll to position [0, 701]
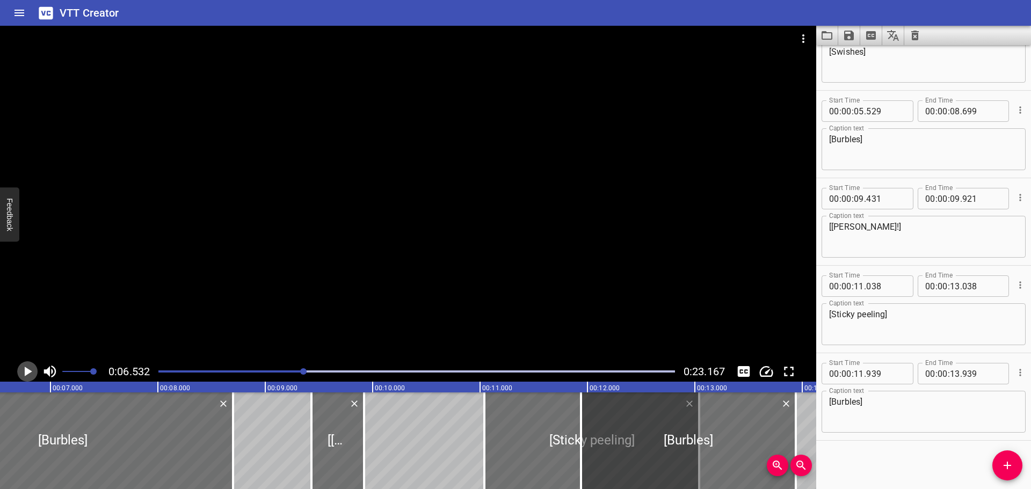
click at [29, 370] on icon "Play/Pause" at bounding box center [29, 372] width 8 height 10
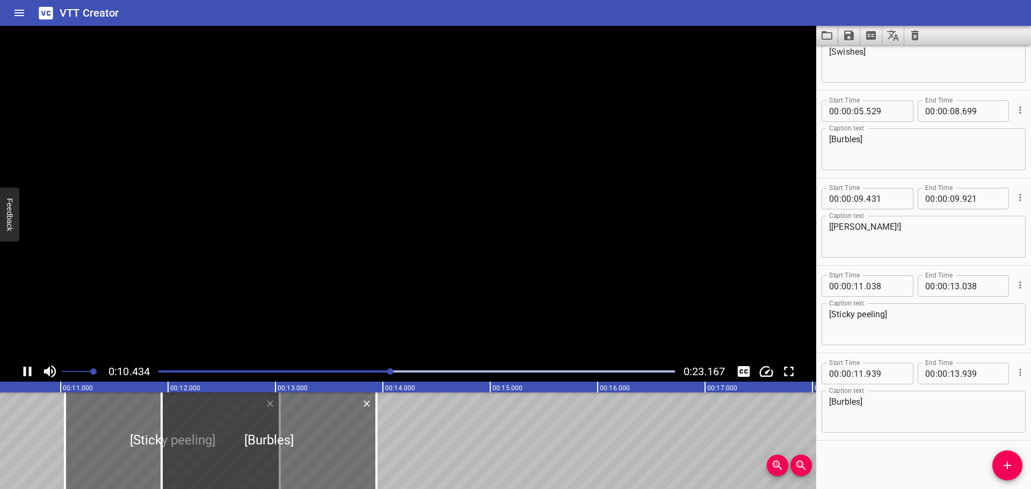
click at [28, 373] on icon "Play/Pause" at bounding box center [27, 371] width 16 height 16
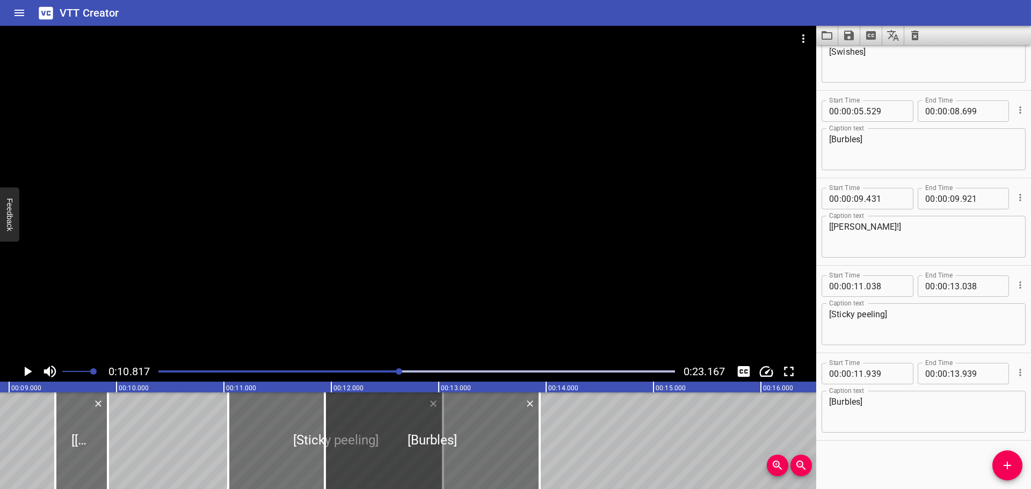
scroll to position [0, 875]
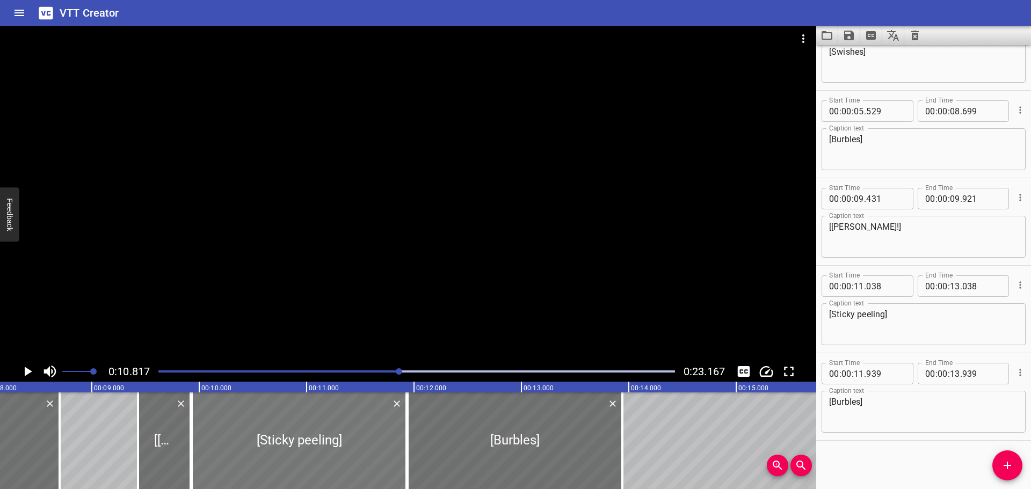
drag, startPoint x: 338, startPoint y: 430, endPoint x: 219, endPoint y: 441, distance: 119.7
click at [219, 441] on div at bounding box center [299, 440] width 215 height 97
type input "09"
type input "928"
type input "11"
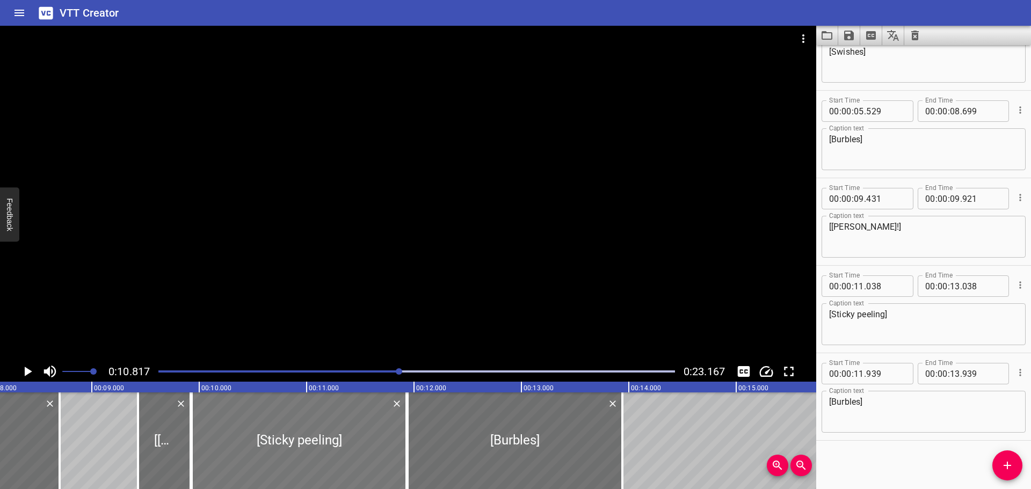
type input "928"
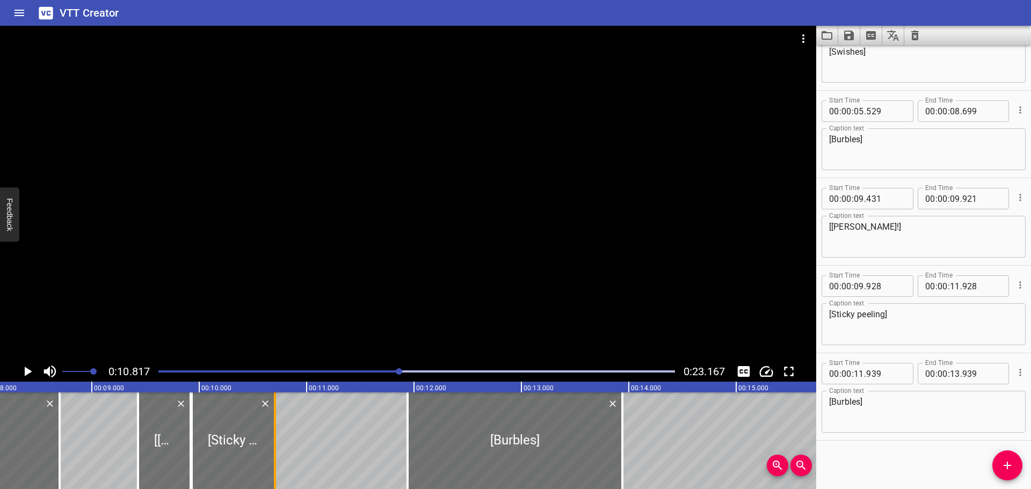
drag, startPoint x: 402, startPoint y: 432, endPoint x: 270, endPoint y: 444, distance: 132.1
click at [270, 444] on div at bounding box center [275, 440] width 11 height 97
type input "10"
type input "703"
click at [317, 367] on div at bounding box center [416, 371] width 529 height 15
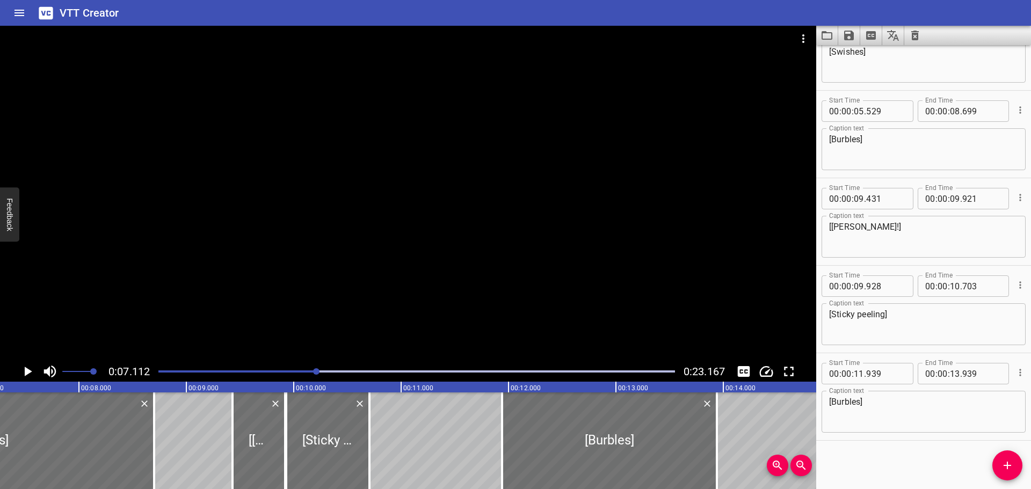
scroll to position [0, 763]
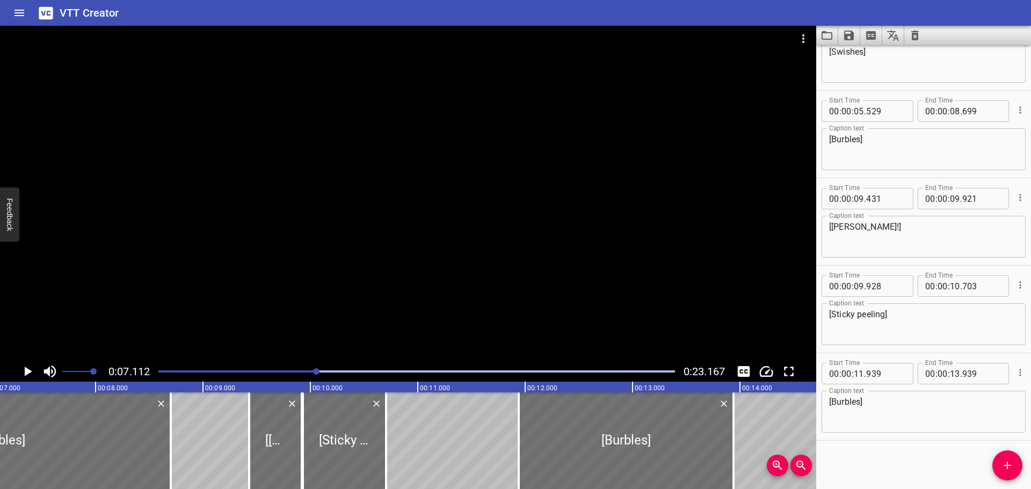
click at [27, 371] on icon "Play/Pause" at bounding box center [29, 372] width 8 height 10
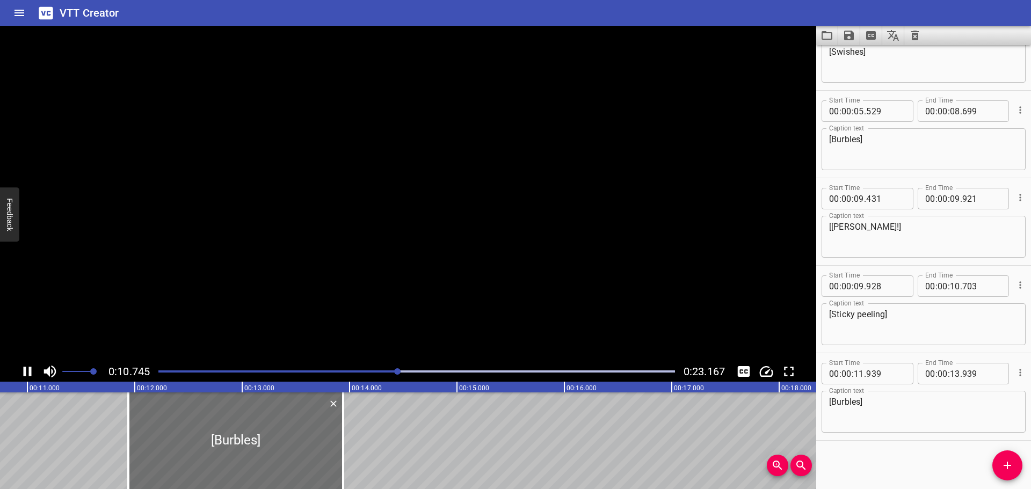
click at [27, 371] on icon "Play/Pause" at bounding box center [27, 371] width 16 height 16
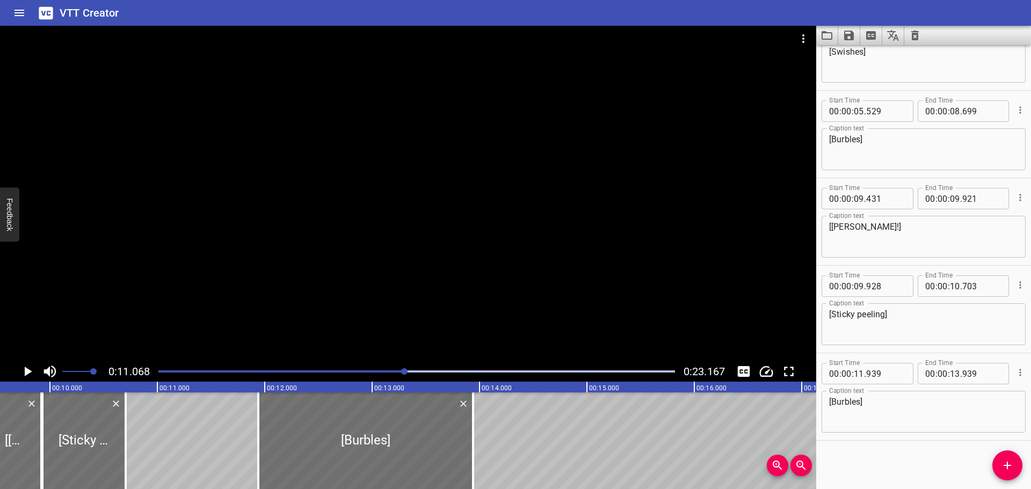
scroll to position [0, 1011]
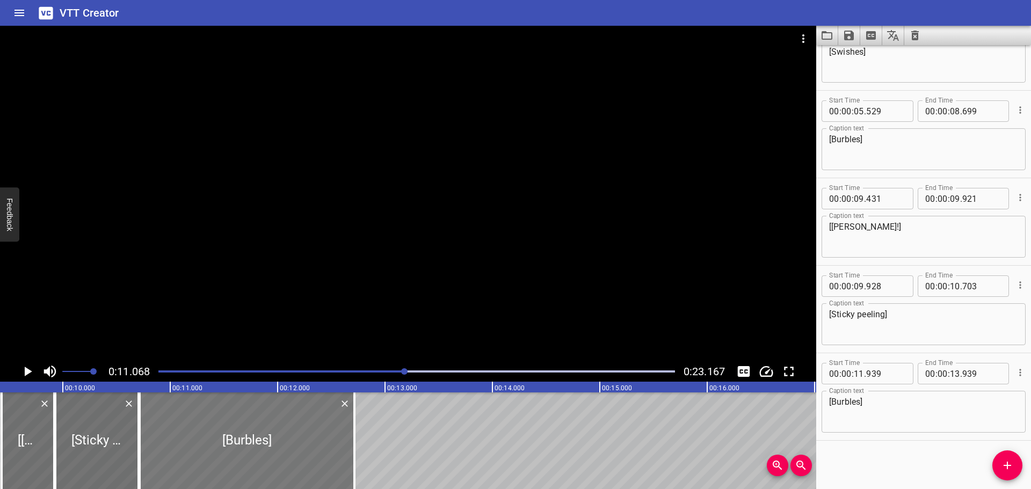
drag, startPoint x: 289, startPoint y: 446, endPoint x: 158, endPoint y: 457, distance: 132.0
click at [158, 457] on div at bounding box center [247, 440] width 215 height 97
type input "10"
type input "714"
type input "12"
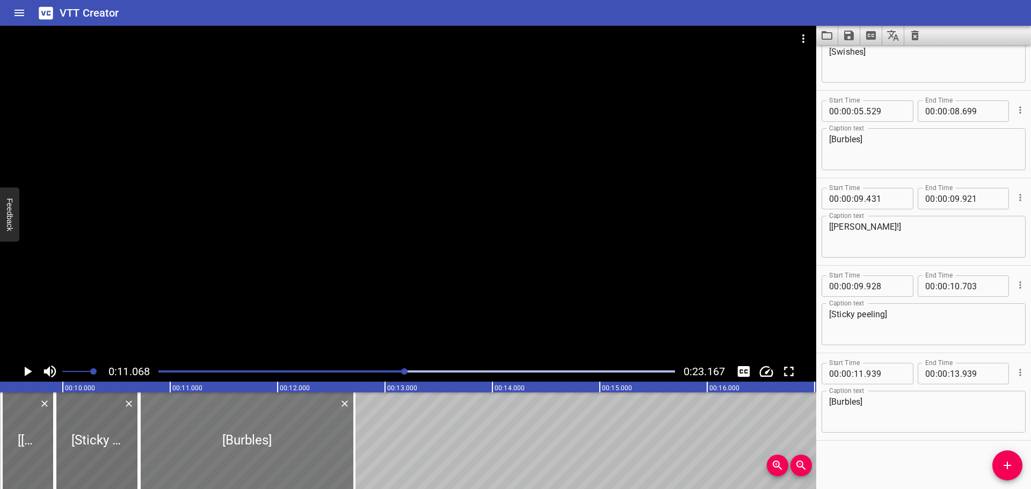
type input "714"
click at [28, 370] on icon "Play/Pause" at bounding box center [29, 372] width 8 height 10
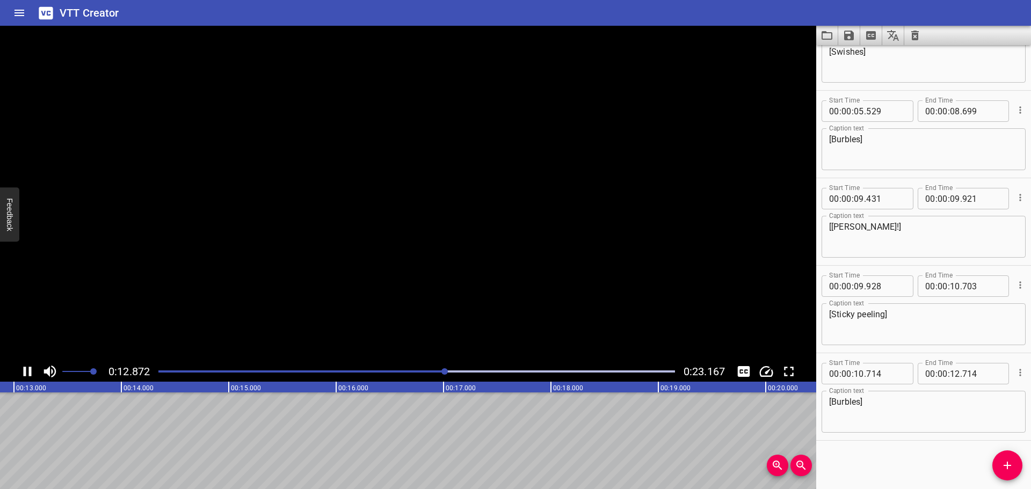
click at [28, 370] on icon "Play/Pause" at bounding box center [27, 371] width 16 height 16
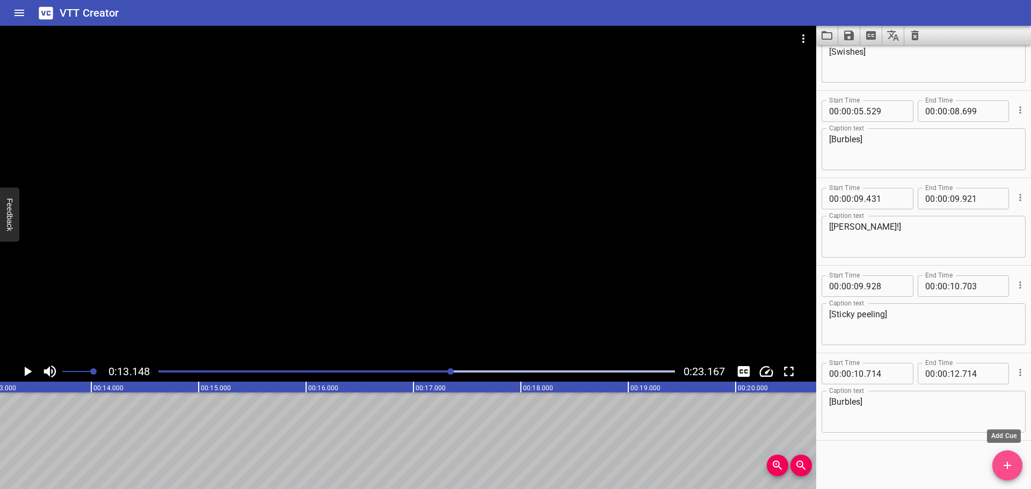
click at [1009, 472] on button "Add Cue" at bounding box center [1007, 465] width 30 height 30
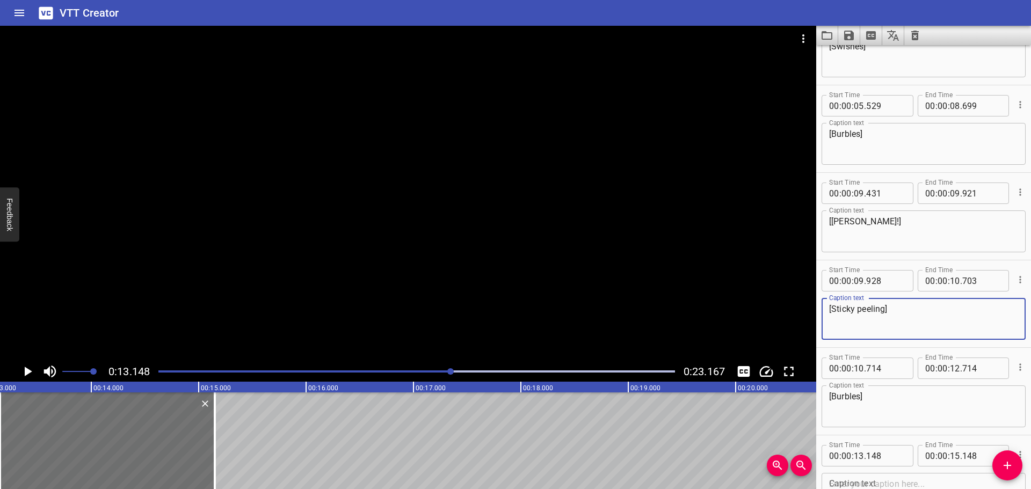
drag, startPoint x: 893, startPoint y: 305, endPoint x: 814, endPoint y: 312, distance: 79.2
click at [814, 312] on main "0:13.148 0:23.167 00:00.000 00:01.000 00:02.000 00:03.000 00:04.000 00:05.000 0…" at bounding box center [515, 257] width 1031 height 463
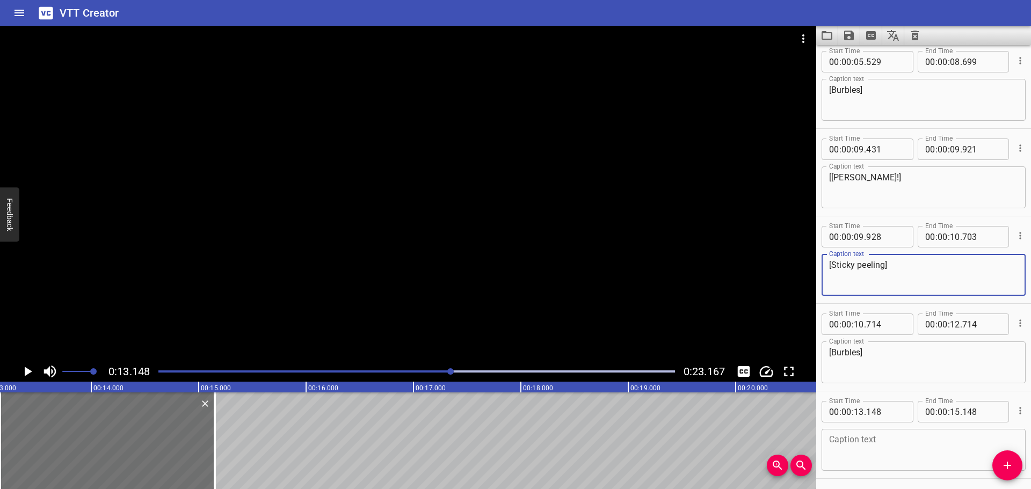
scroll to position [569, 0]
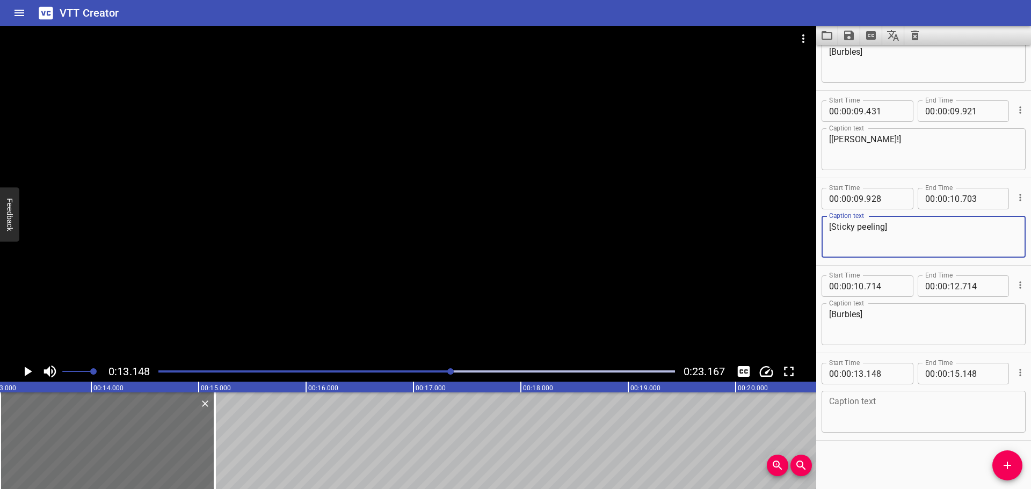
click at [899, 417] on textarea at bounding box center [923, 412] width 189 height 31
paste textarea "[Sticky peeling]"
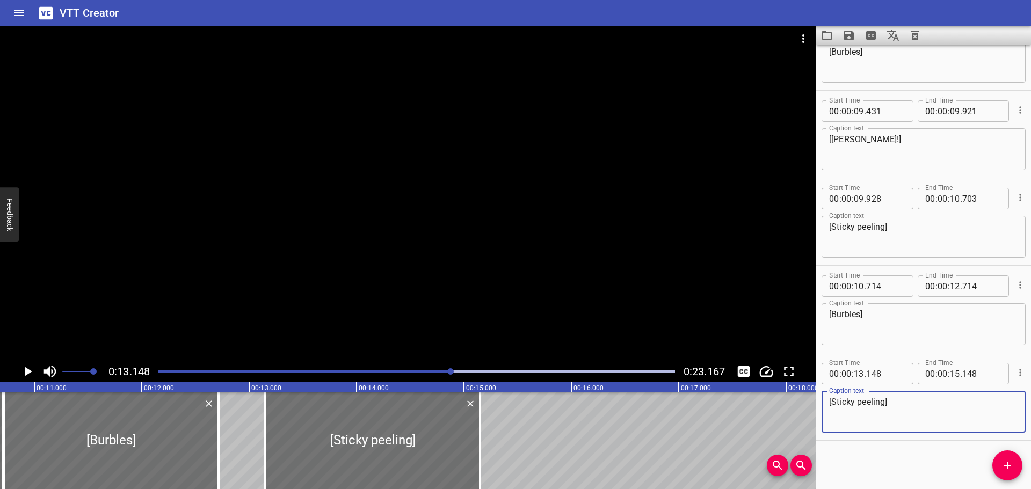
scroll to position [0, 1008]
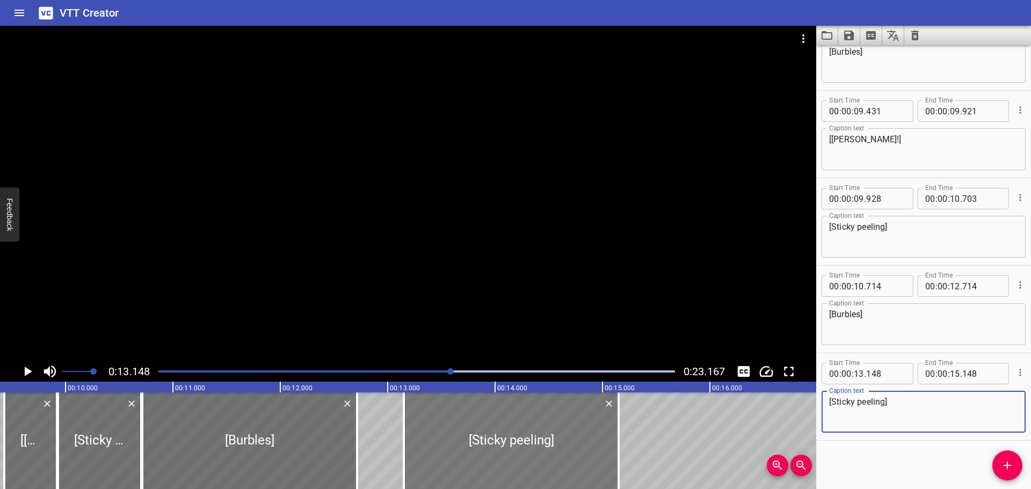
type textarea "[Sticky peeling]"
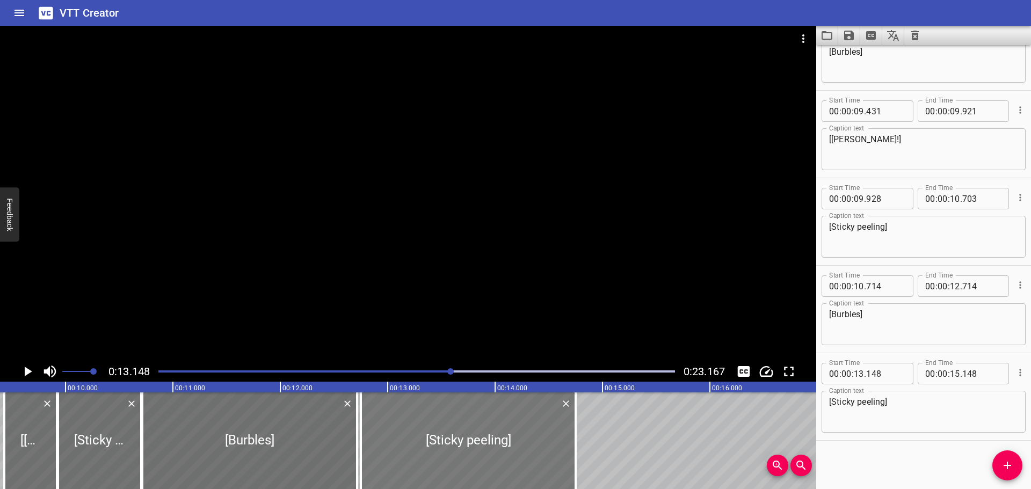
drag, startPoint x: 476, startPoint y: 439, endPoint x: 455, endPoint y: 439, distance: 20.9
click at [455, 439] on div at bounding box center [468, 440] width 215 height 97
type input "12"
type input "748"
type input "14"
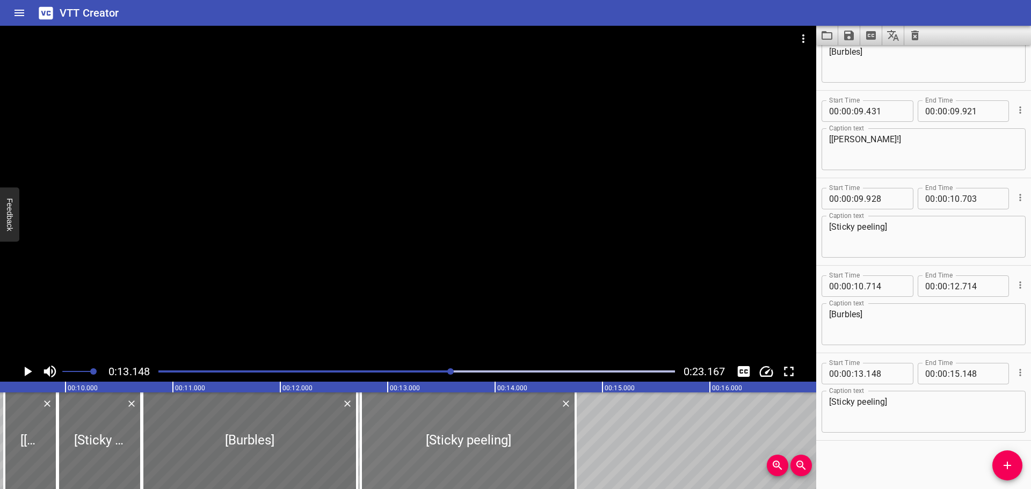
type input "748"
click at [272, 369] on div at bounding box center [416, 371] width 529 height 15
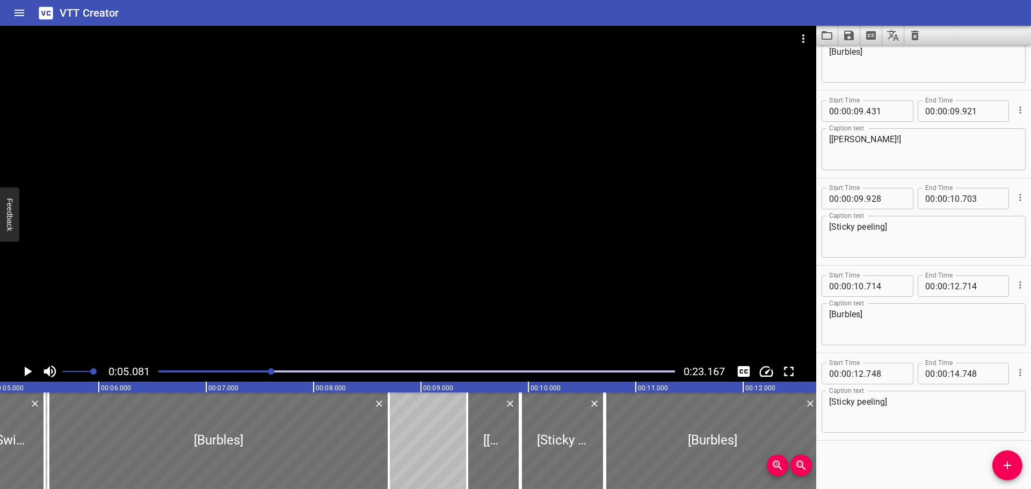
click at [28, 372] on icon "Play/Pause" at bounding box center [29, 372] width 8 height 10
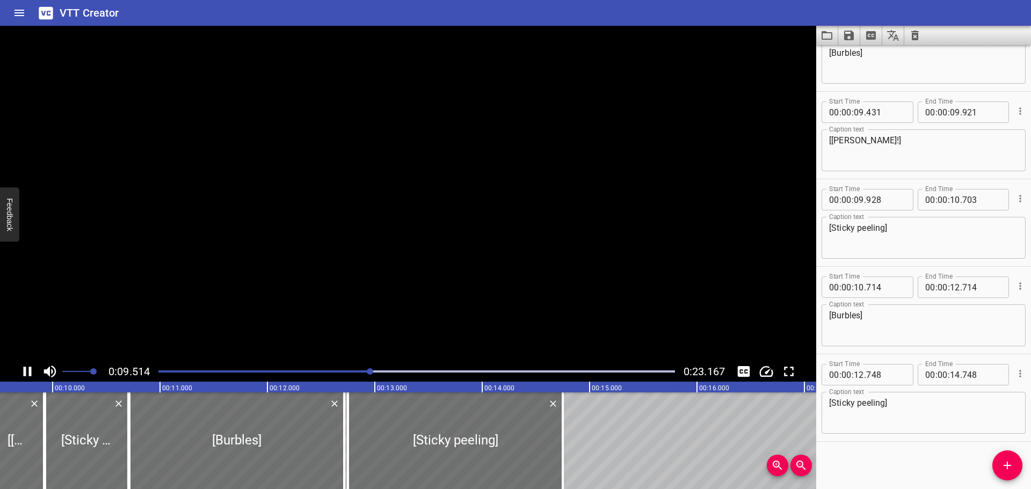
scroll to position [569, 0]
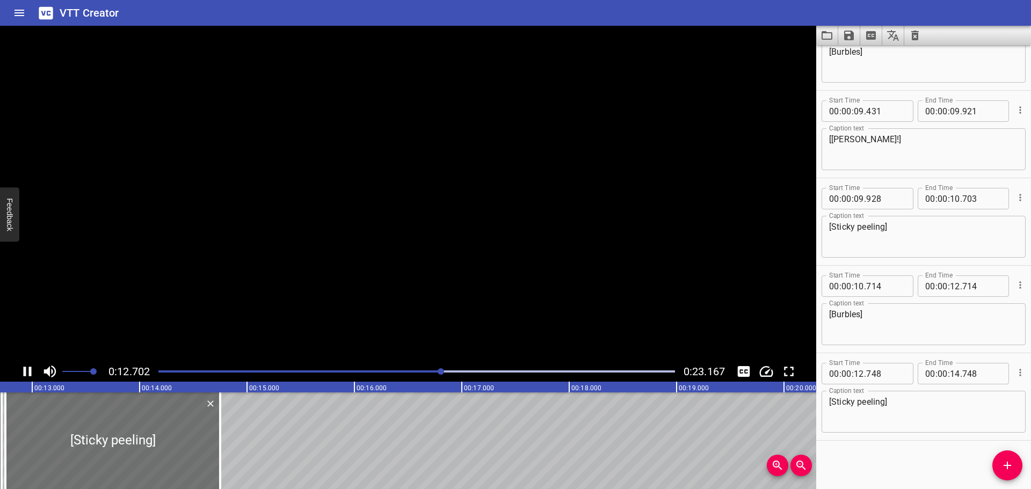
click at [28, 372] on icon "Play/Pause" at bounding box center [27, 371] width 16 height 16
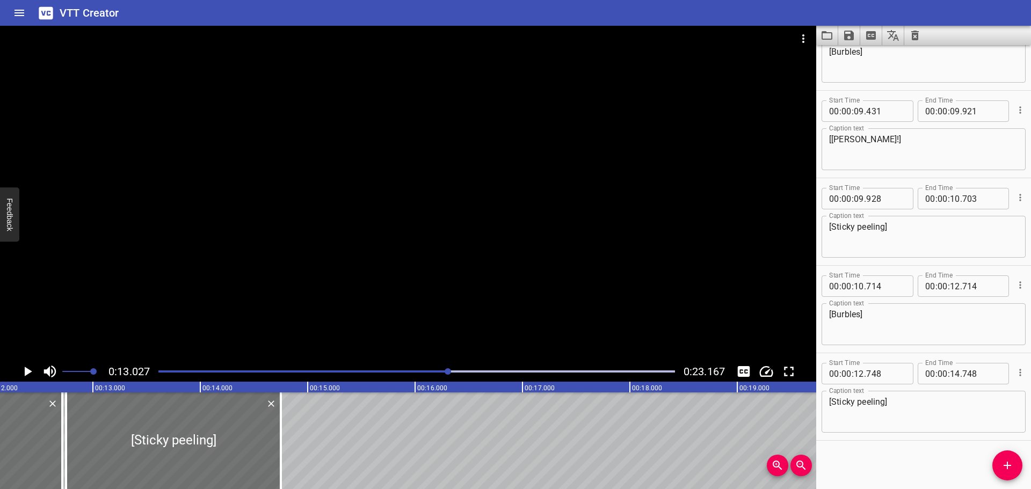
scroll to position [0, 1233]
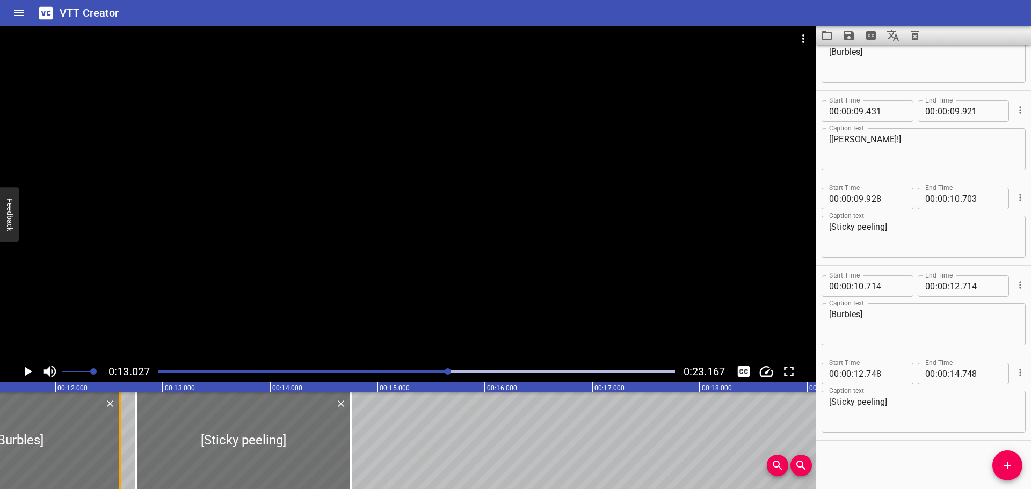
drag, startPoint x: 129, startPoint y: 442, endPoint x: 117, endPoint y: 443, distance: 12.4
click at [117, 443] on div at bounding box center [119, 440] width 11 height 97
type input "599"
drag, startPoint x: 132, startPoint y: 442, endPoint x: 118, endPoint y: 442, distance: 14.0
click at [118, 442] on div at bounding box center [122, 440] width 11 height 97
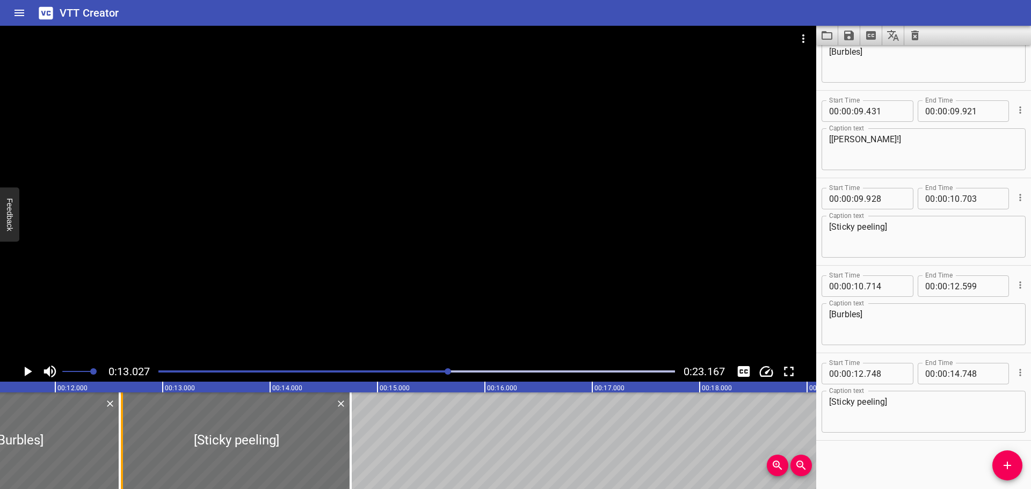
type input "618"
click at [353, 370] on div at bounding box center [416, 371] width 529 height 15
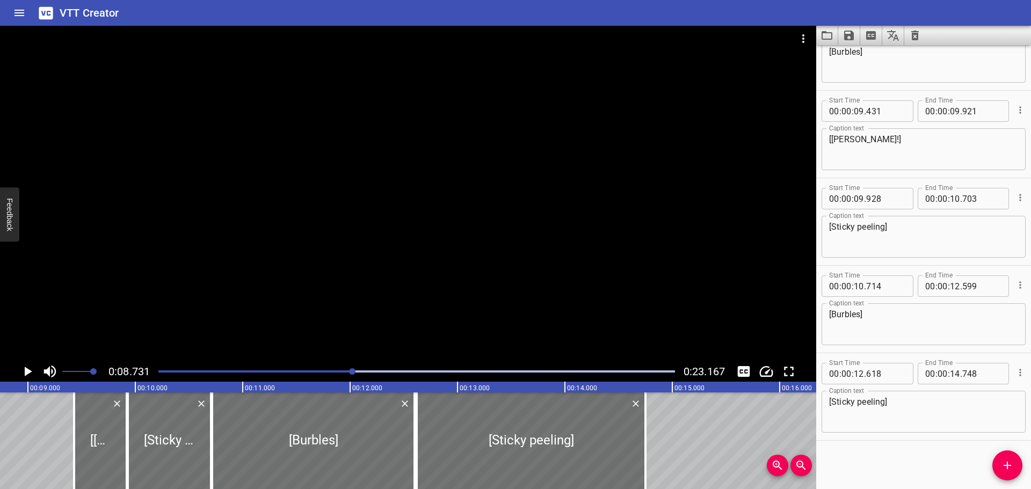
scroll to position [0, 937]
click at [32, 369] on icon "Play/Pause" at bounding box center [27, 371] width 16 height 16
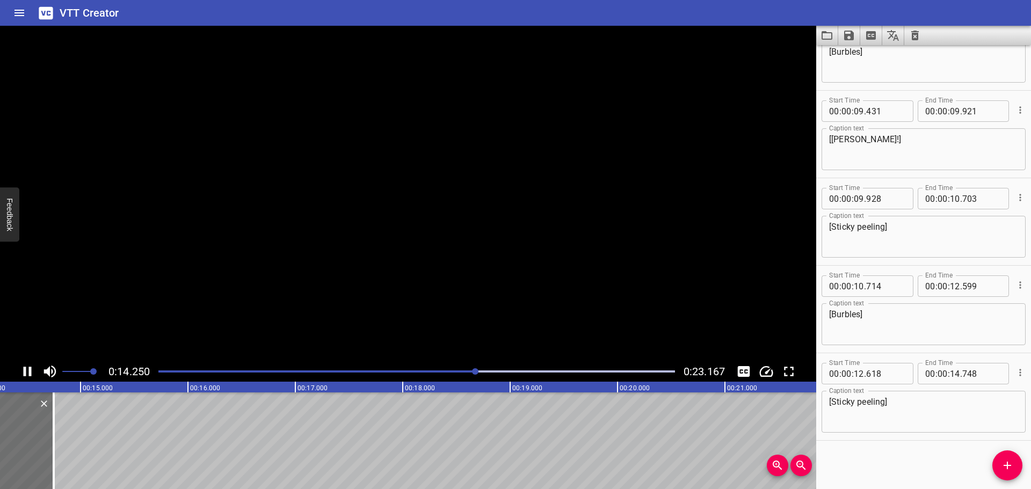
click at [28, 371] on icon "Play/Pause" at bounding box center [27, 371] width 16 height 16
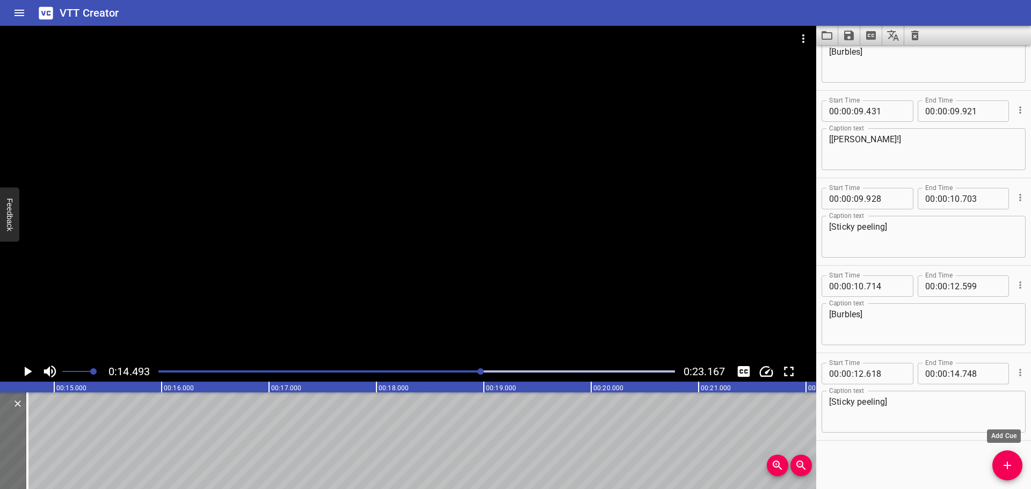
click at [1010, 468] on icon "Add Cue" at bounding box center [1007, 465] width 13 height 13
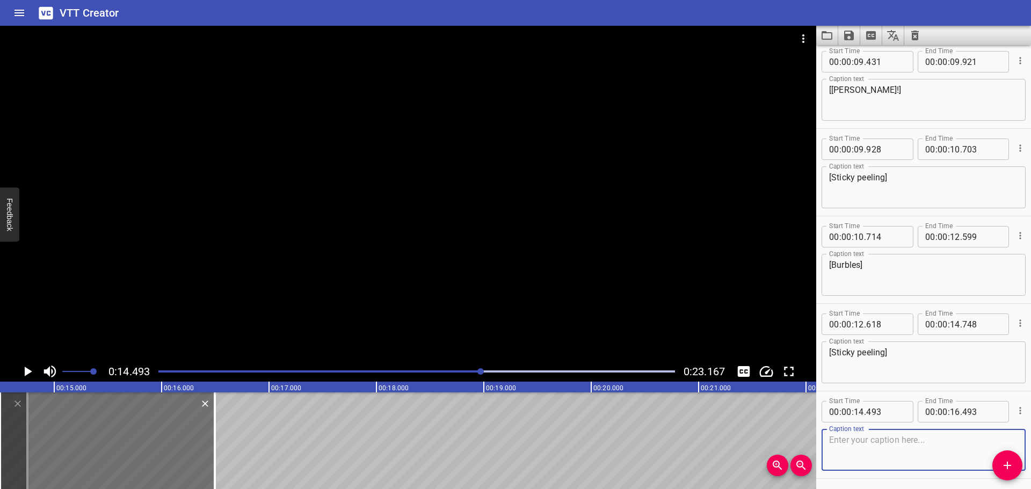
scroll to position [657, 0]
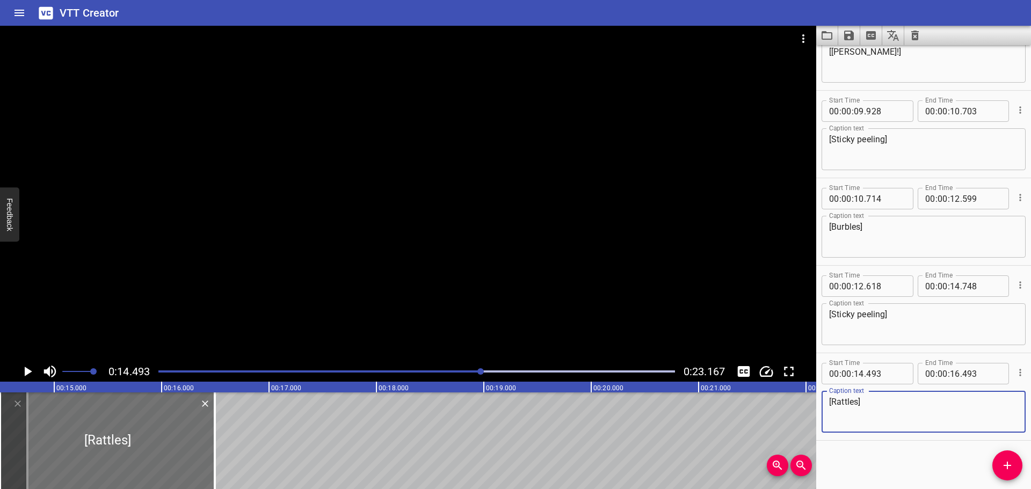
type textarea "[Rattles]"
click at [897, 467] on div "Start Time 00 : 00 : 00 . 000 Start Time End Time 00 : 00 : 02 . 000 End Time C…" at bounding box center [923, 267] width 215 height 444
click at [406, 369] on div at bounding box center [416, 371] width 529 height 15
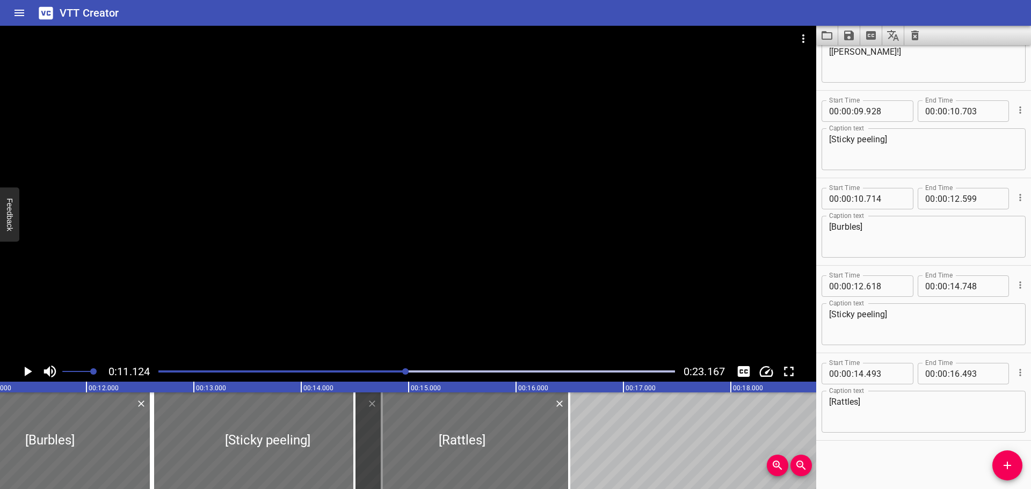
scroll to position [0, 1195]
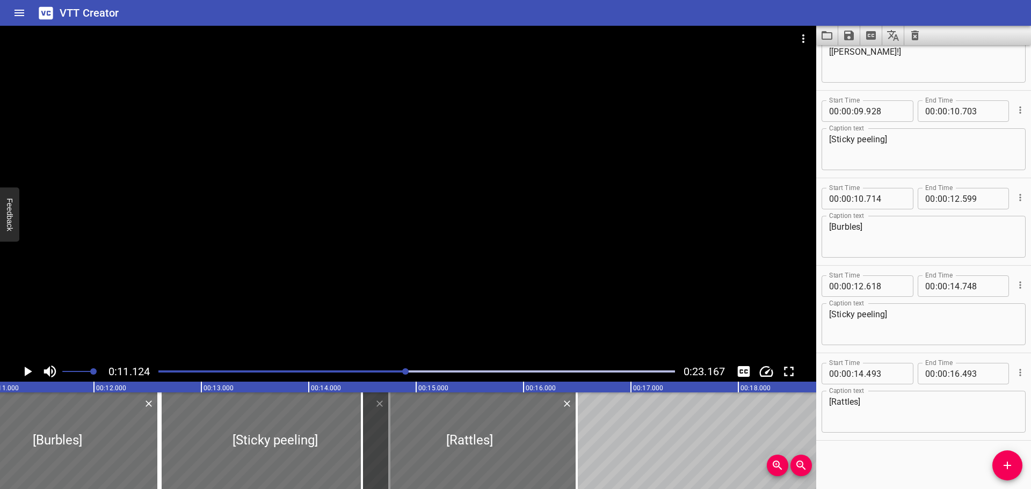
click at [300, 371] on div "Play progress" at bounding box center [148, 371] width 516 height 2
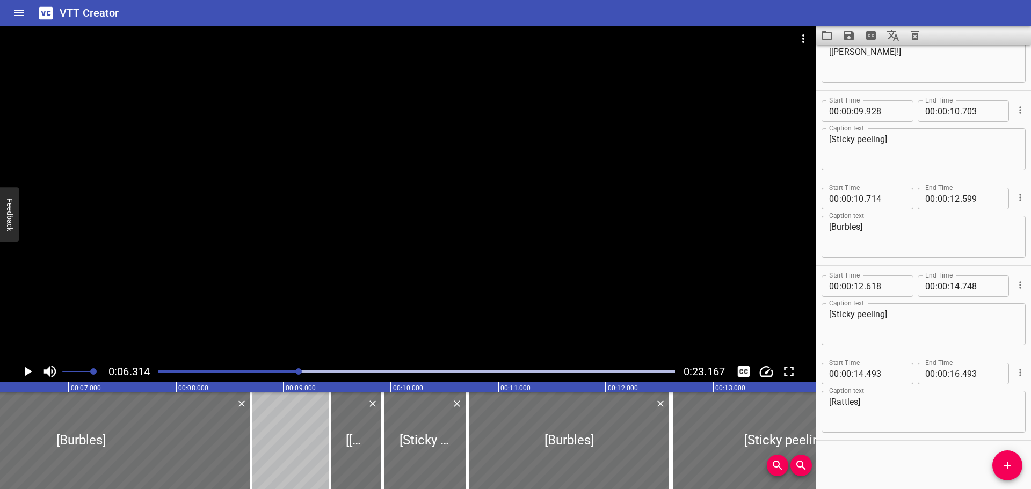
scroll to position [0, 678]
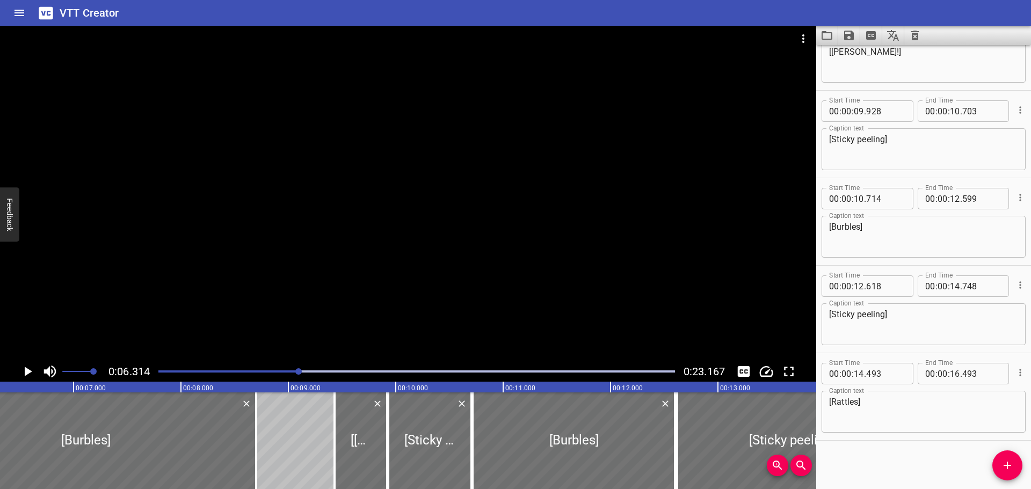
click at [25, 373] on icon "Play/Pause" at bounding box center [29, 372] width 8 height 10
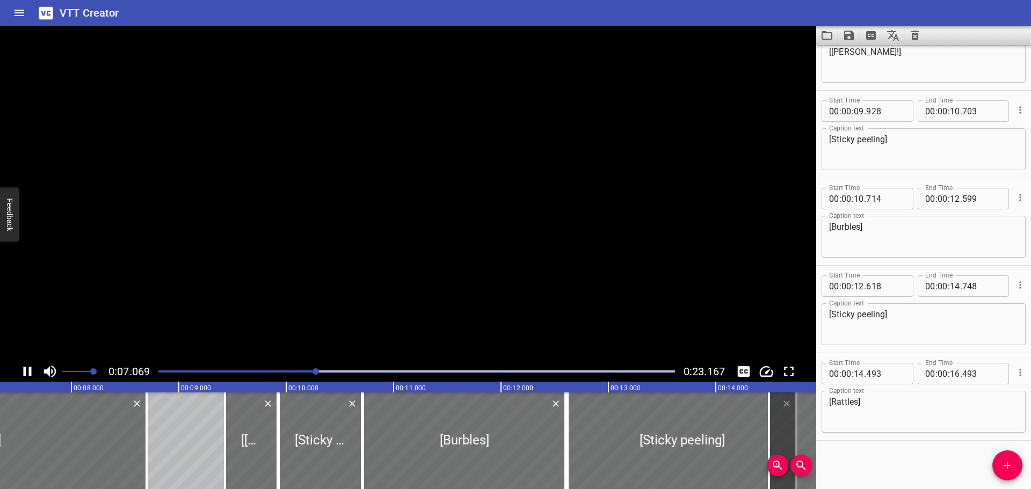
click at [25, 373] on icon "Play/Pause" at bounding box center [28, 372] width 8 height 10
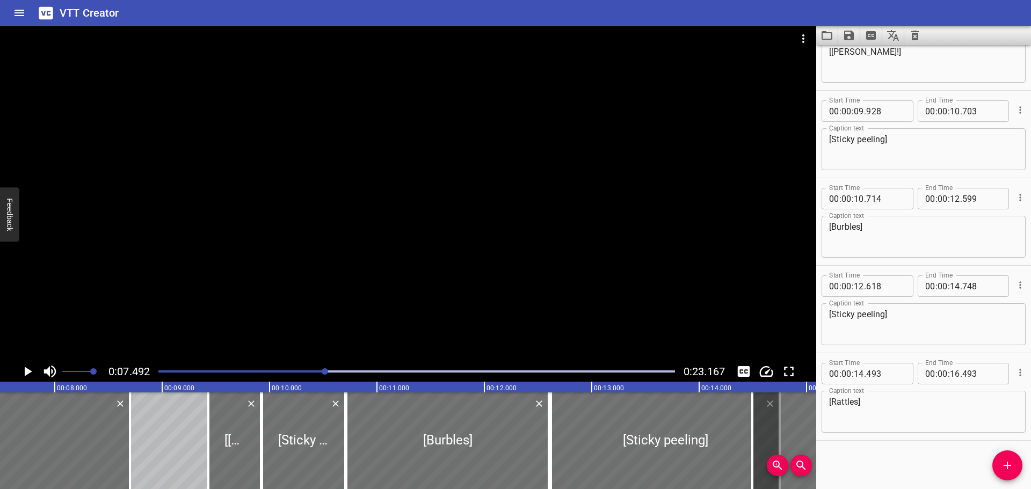
click at [159, 369] on div at bounding box center [416, 371] width 529 height 15
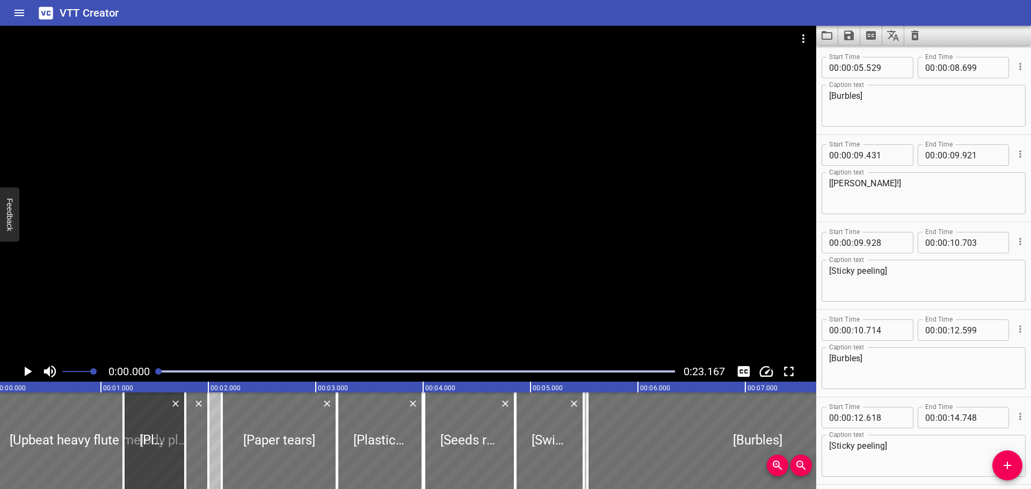
scroll to position [0, 0]
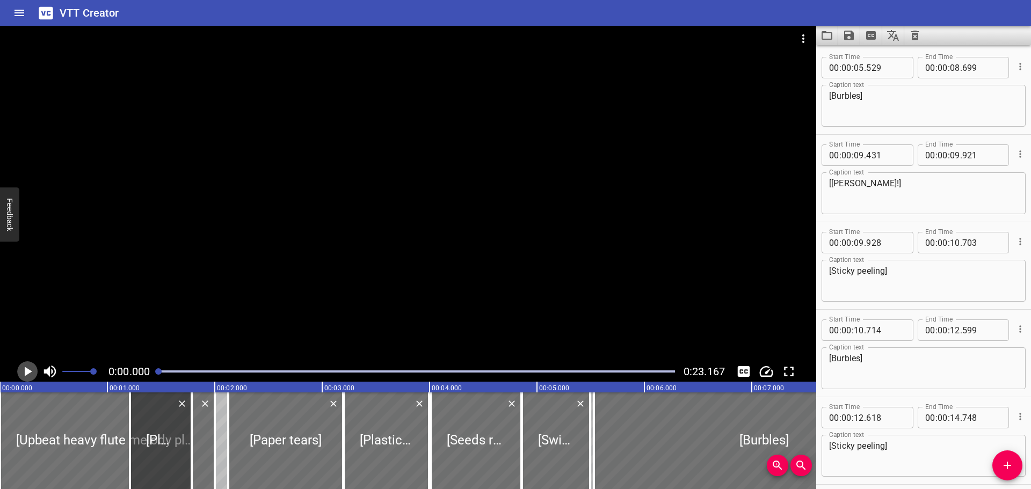
click at [24, 373] on icon "Play/Pause" at bounding box center [27, 371] width 16 height 16
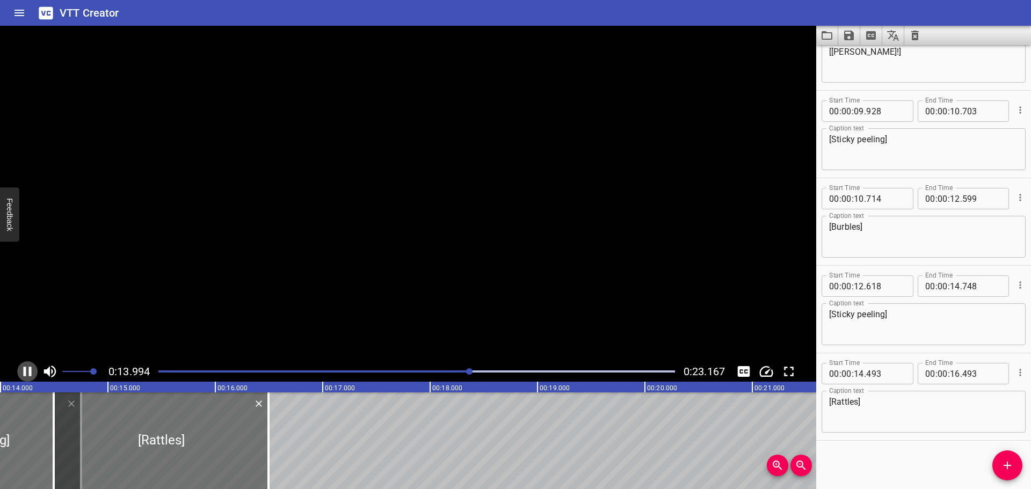
click at [24, 373] on icon "Play/Pause" at bounding box center [28, 372] width 8 height 10
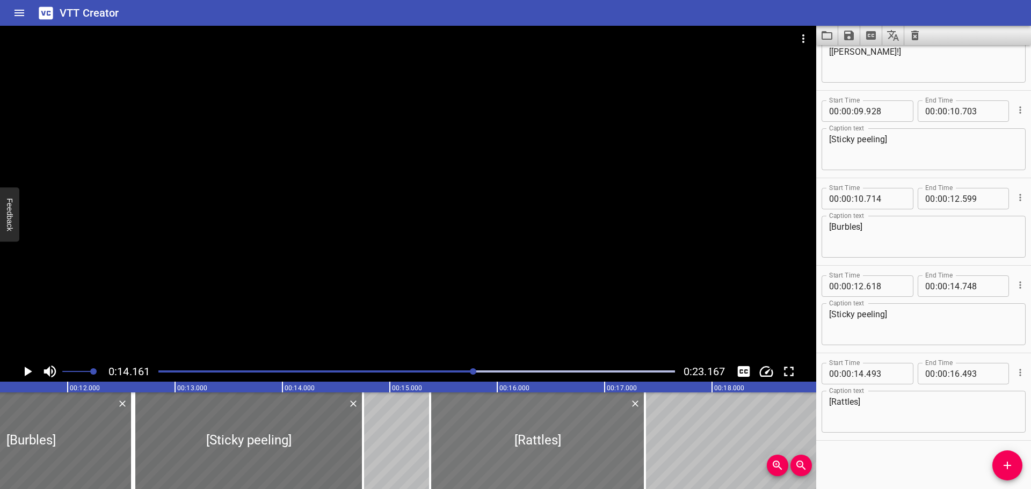
drag, startPoint x: 361, startPoint y: 438, endPoint x: 471, endPoint y: 439, distance: 110.1
click at [471, 439] on div at bounding box center [537, 440] width 215 height 97
type input "15"
type input "518"
type input "17"
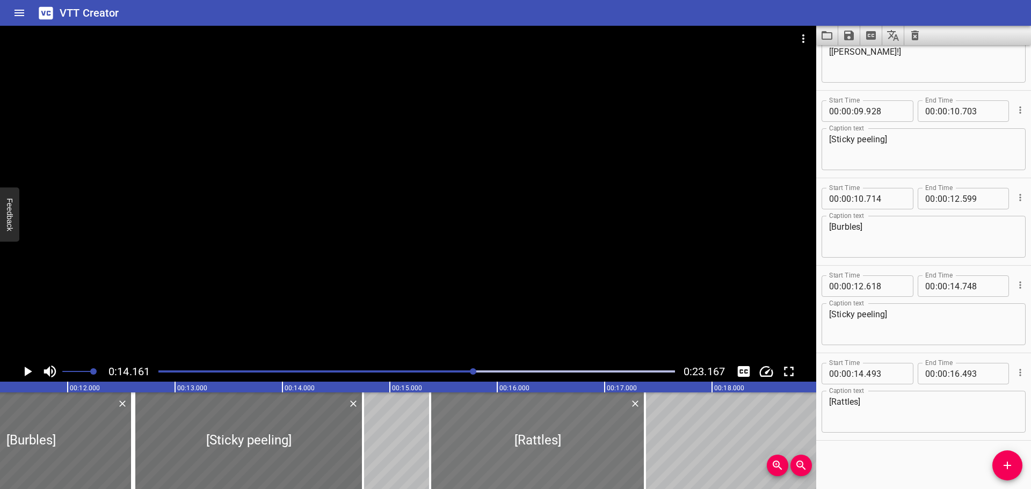
type input "518"
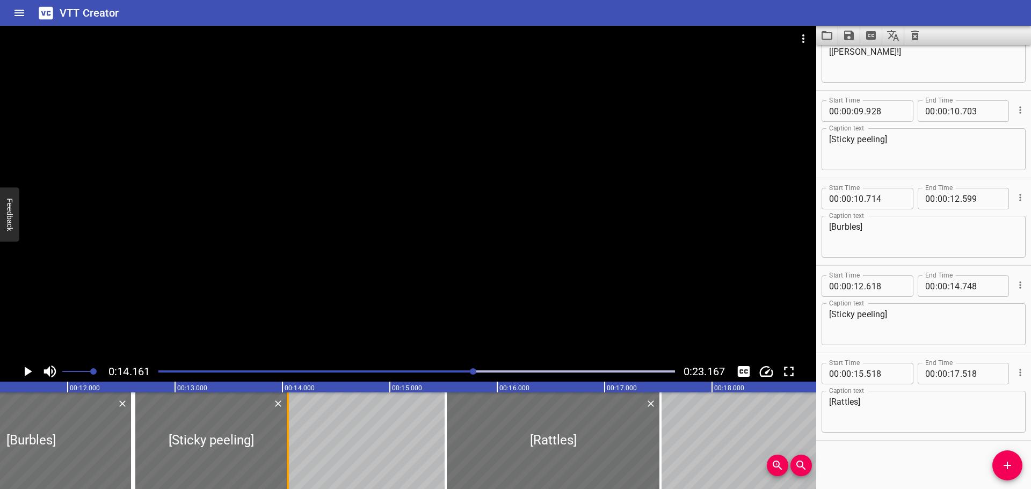
drag, startPoint x: 360, startPoint y: 436, endPoint x: 285, endPoint y: 436, distance: 75.2
click at [285, 436] on div at bounding box center [287, 440] width 11 height 97
type input "048"
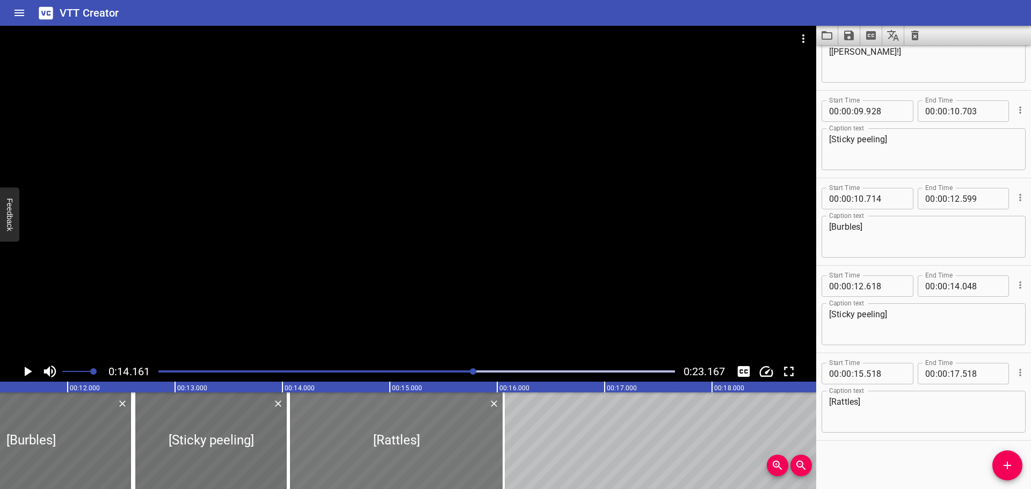
drag, startPoint x: 500, startPoint y: 449, endPoint x: 355, endPoint y: 452, distance: 145.0
click at [355, 452] on div at bounding box center [396, 440] width 215 height 97
type input "14"
type input "053"
type input "16"
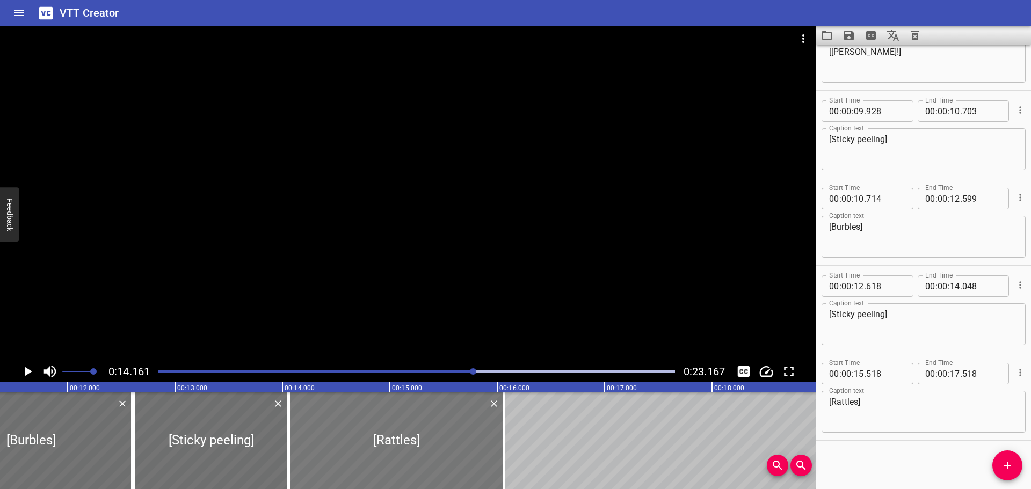
type input "053"
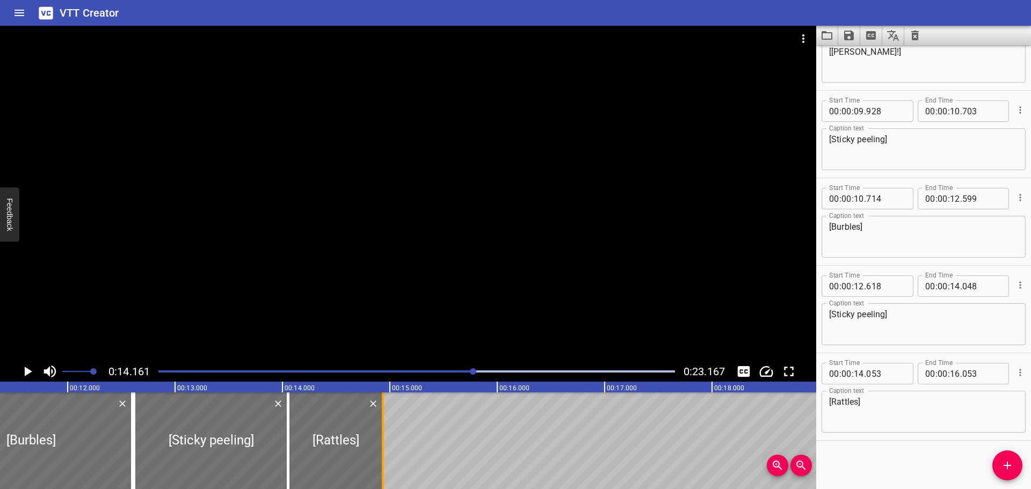
drag, startPoint x: 502, startPoint y: 450, endPoint x: 382, endPoint y: 450, distance: 120.3
click at [382, 450] on div at bounding box center [383, 440] width 2 height 97
type input "14"
type input "933"
click at [404, 368] on div at bounding box center [416, 371] width 529 height 15
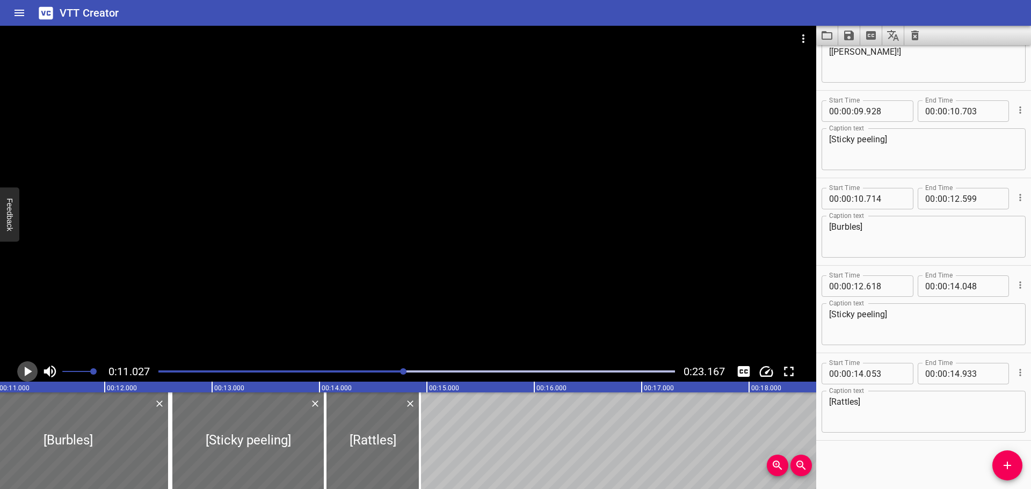
click at [26, 370] on icon "Play/Pause" at bounding box center [29, 372] width 8 height 10
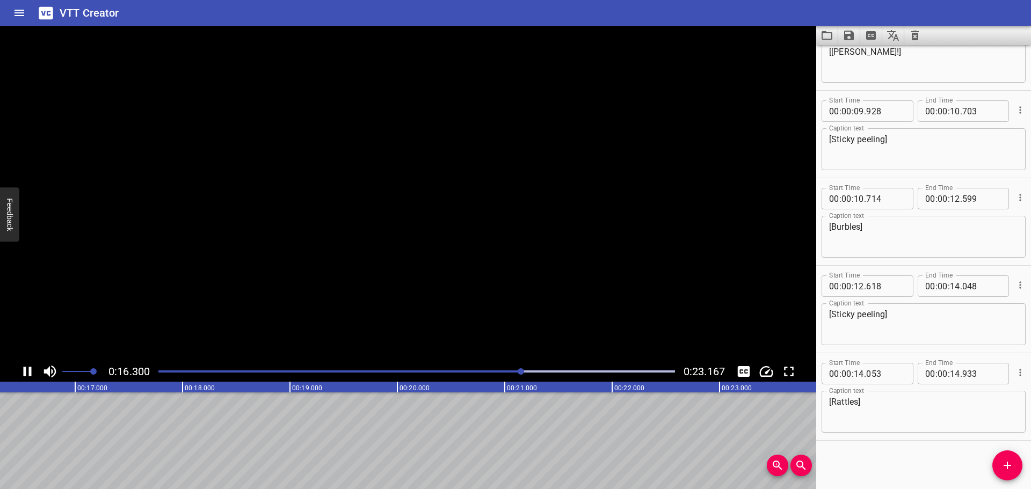
click at [26, 370] on icon "Play/Pause" at bounding box center [28, 372] width 8 height 10
click at [1006, 456] on button "Add Cue" at bounding box center [1007, 465] width 30 height 30
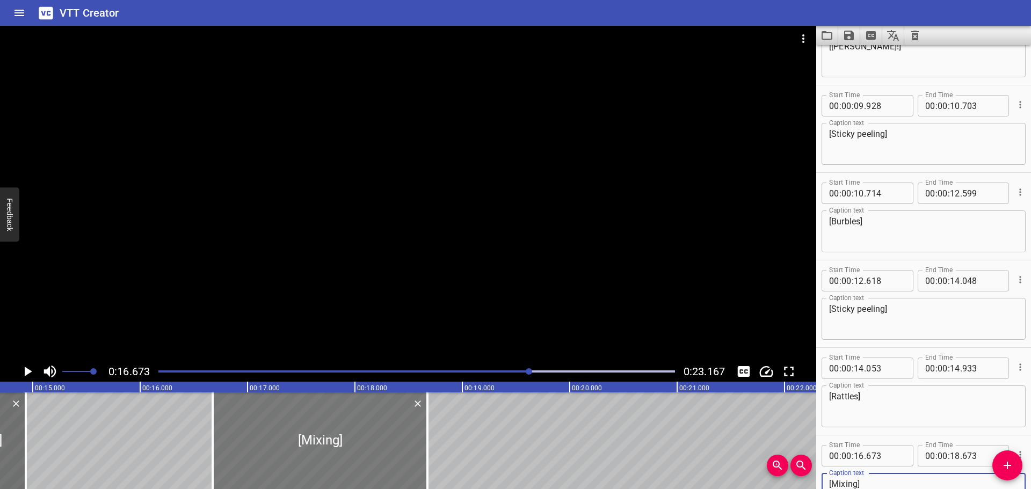
type textarea "[Mixing]"
drag, startPoint x: 309, startPoint y: 441, endPoint x: 302, endPoint y: 441, distance: 7.0
click at [302, 441] on div at bounding box center [320, 440] width 215 height 97
type input "608"
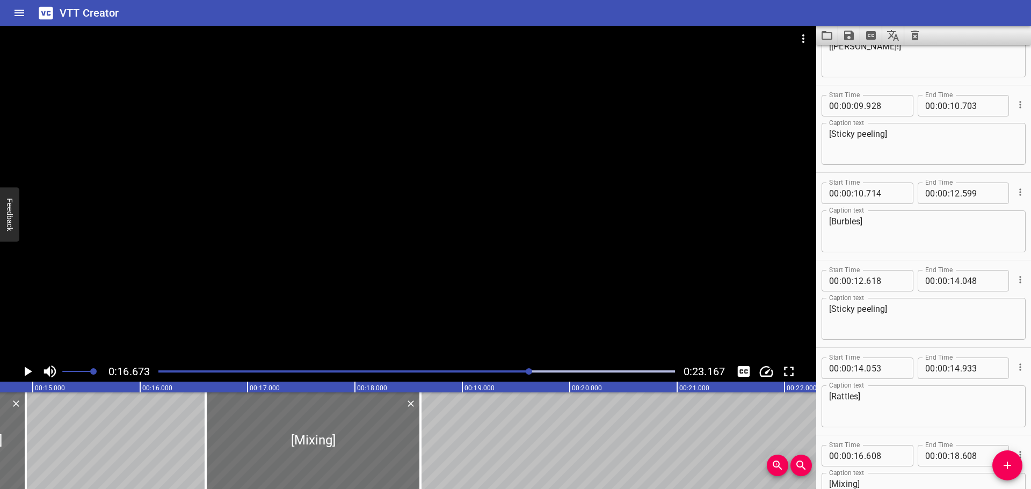
click at [445, 372] on div "Play progress" at bounding box center [272, 371] width 516 height 2
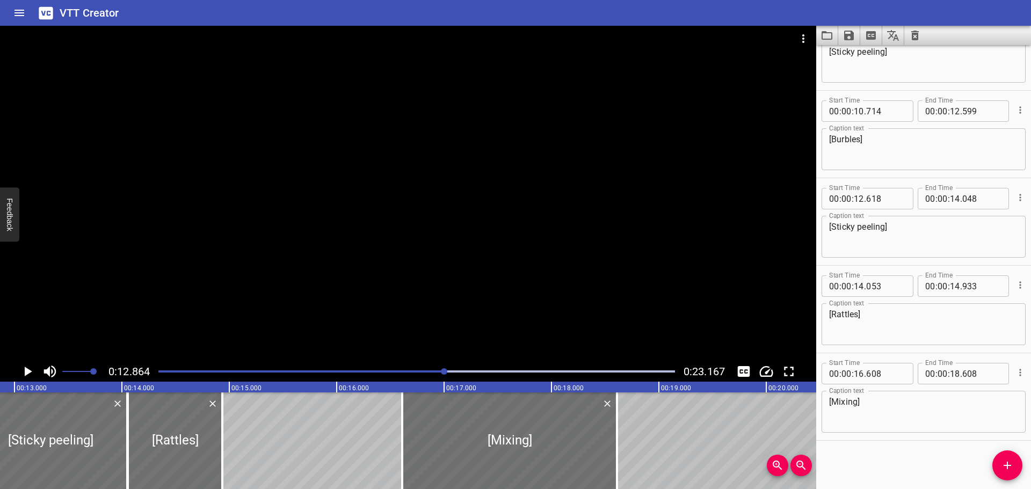
click at [26, 371] on icon "Play/Pause" at bounding box center [29, 372] width 8 height 10
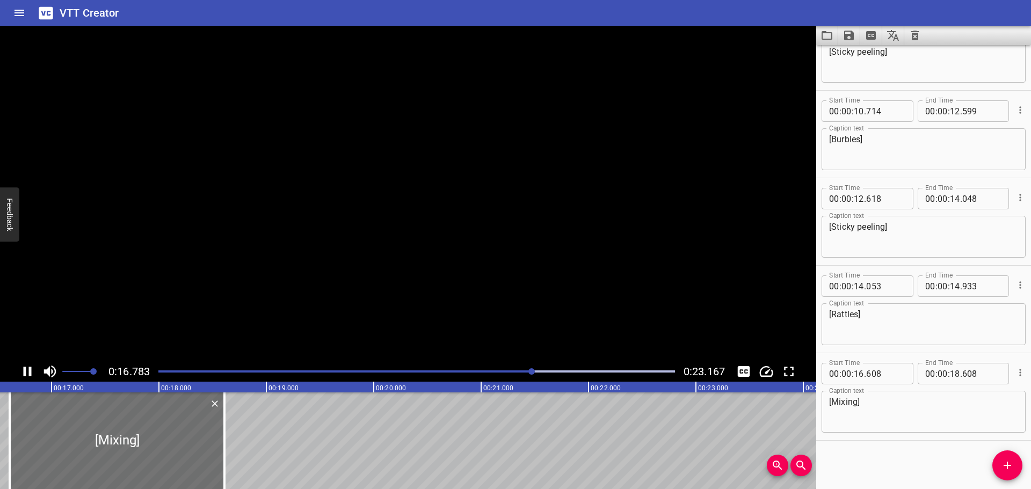
click at [26, 371] on icon "Play/Pause" at bounding box center [27, 371] width 16 height 16
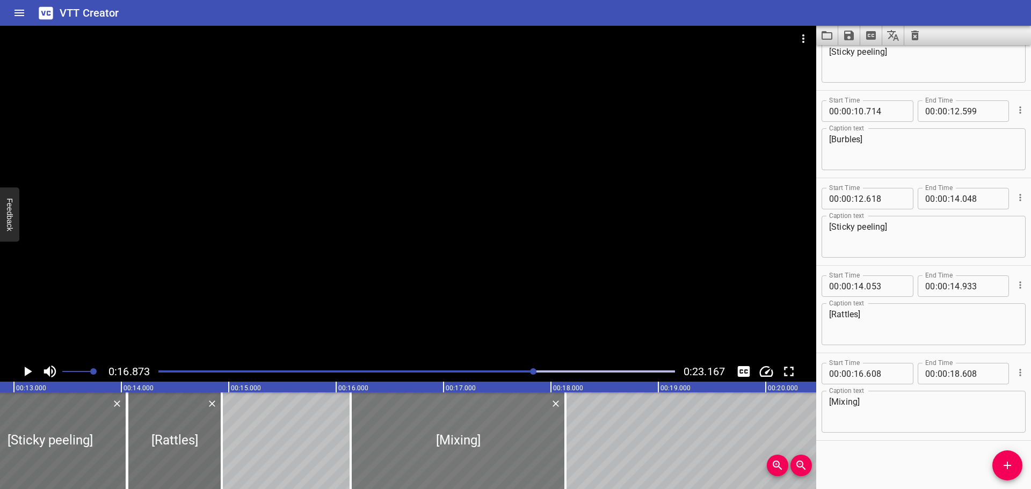
drag, startPoint x: 555, startPoint y: 437, endPoint x: 504, endPoint y: 438, distance: 51.0
click at [504, 438] on div at bounding box center [458, 440] width 215 height 97
type input "133"
click at [491, 368] on div at bounding box center [416, 371] width 529 height 15
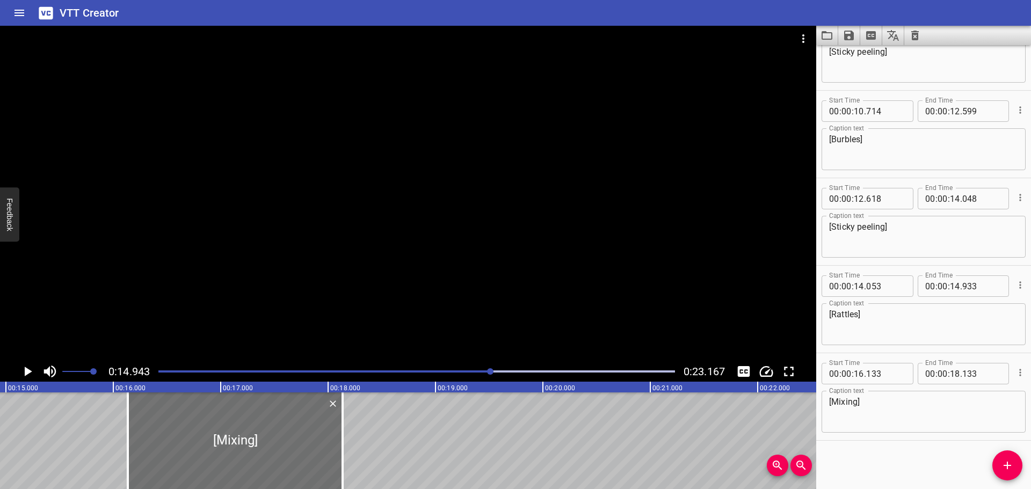
click at [427, 371] on div "Play progress" at bounding box center [233, 371] width 516 height 2
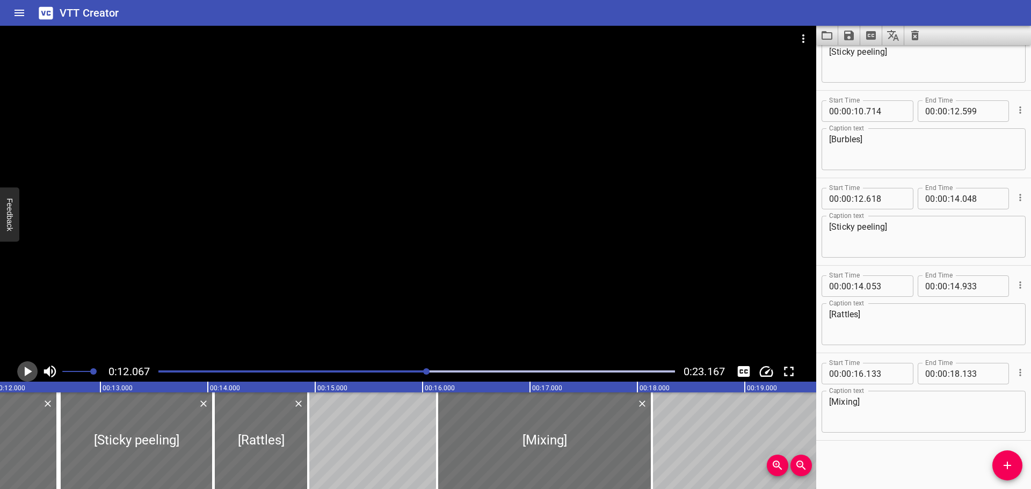
click at [23, 370] on icon "Play/Pause" at bounding box center [27, 371] width 16 height 16
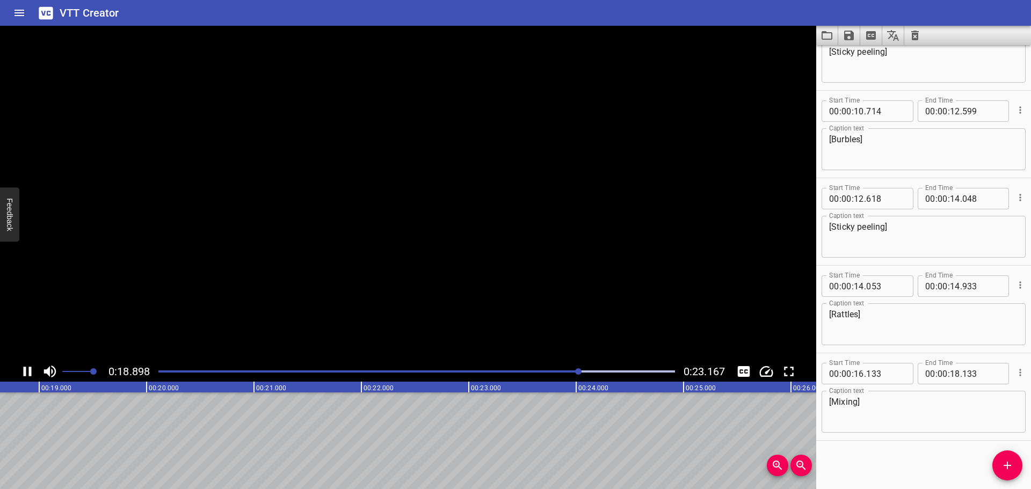
click at [27, 370] on icon "Play/Pause" at bounding box center [27, 371] width 16 height 16
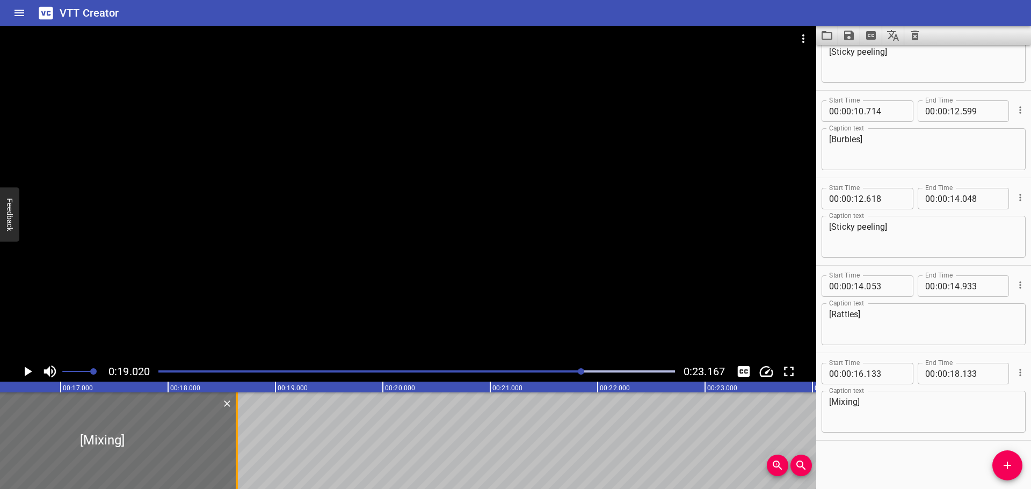
drag, startPoint x: 181, startPoint y: 430, endPoint x: 236, endPoint y: 430, distance: 54.2
click at [236, 430] on div at bounding box center [237, 440] width 2 height 97
type input "638"
click at [519, 373] on div at bounding box center [416, 371] width 529 height 15
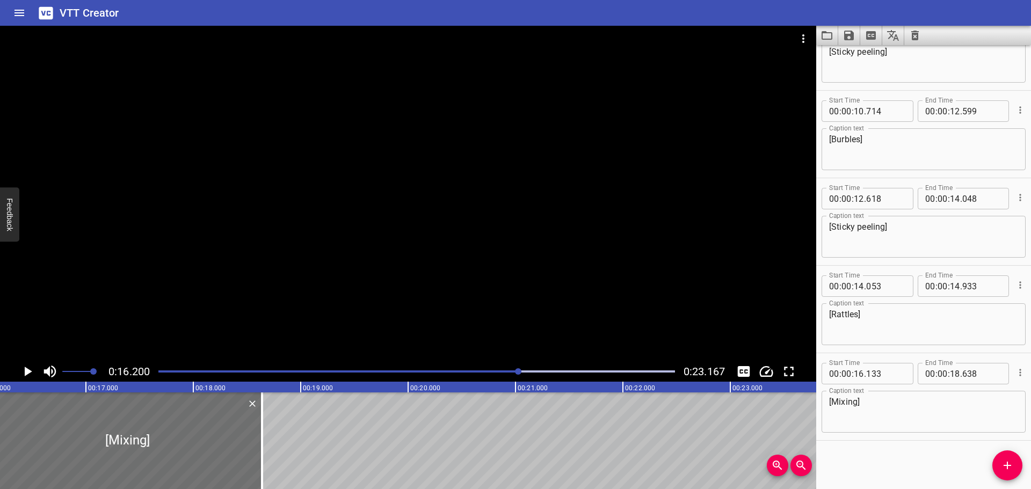
click at [24, 371] on icon "Play/Pause" at bounding box center [27, 371] width 16 height 16
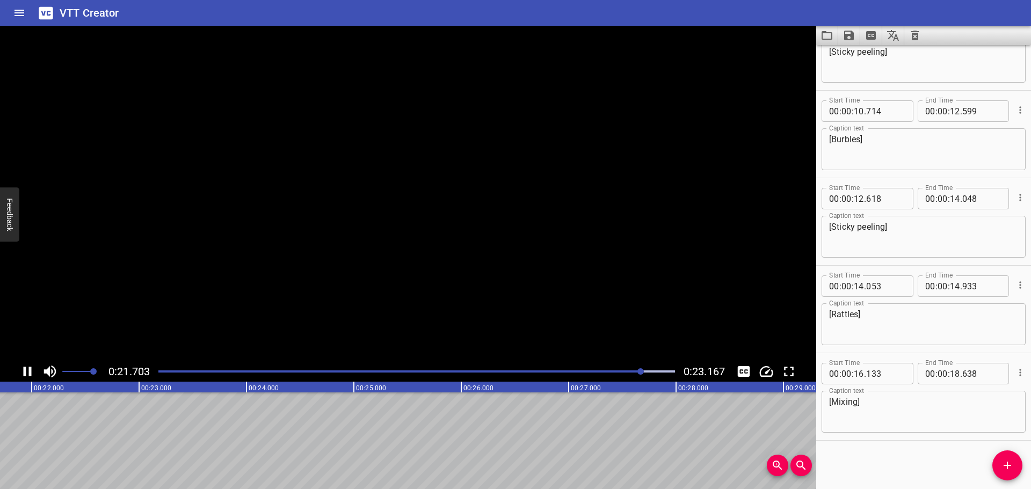
click at [24, 371] on icon "Play/Pause" at bounding box center [28, 372] width 8 height 10
click at [1016, 470] on span "Add Cue" at bounding box center [1007, 465] width 30 height 13
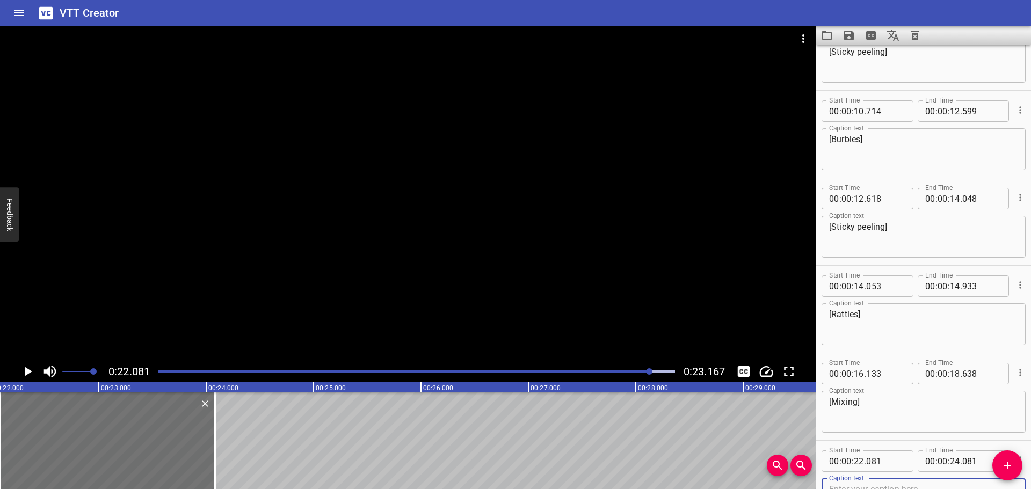
scroll to position [750, 0]
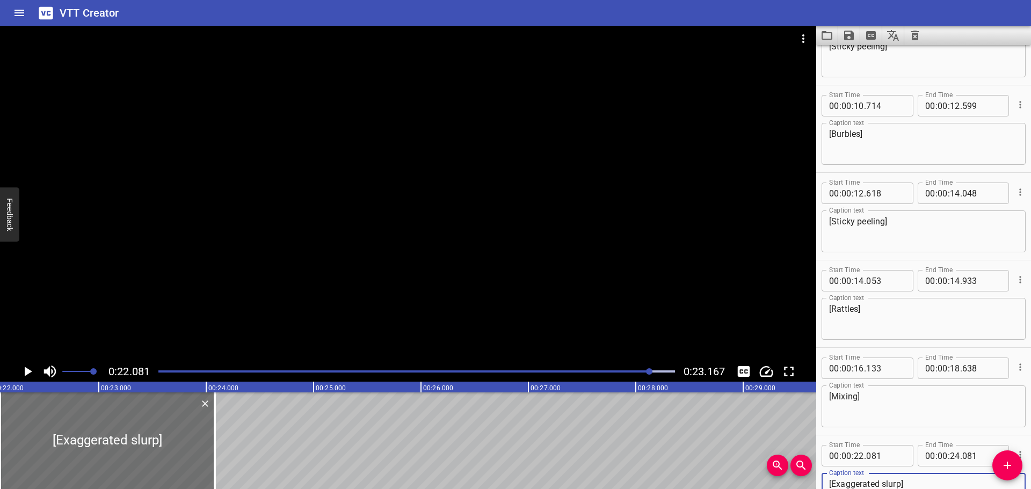
type textarea "[Exaggerated slurp]"
click at [28, 367] on icon "Play/Pause" at bounding box center [27, 371] width 16 height 16
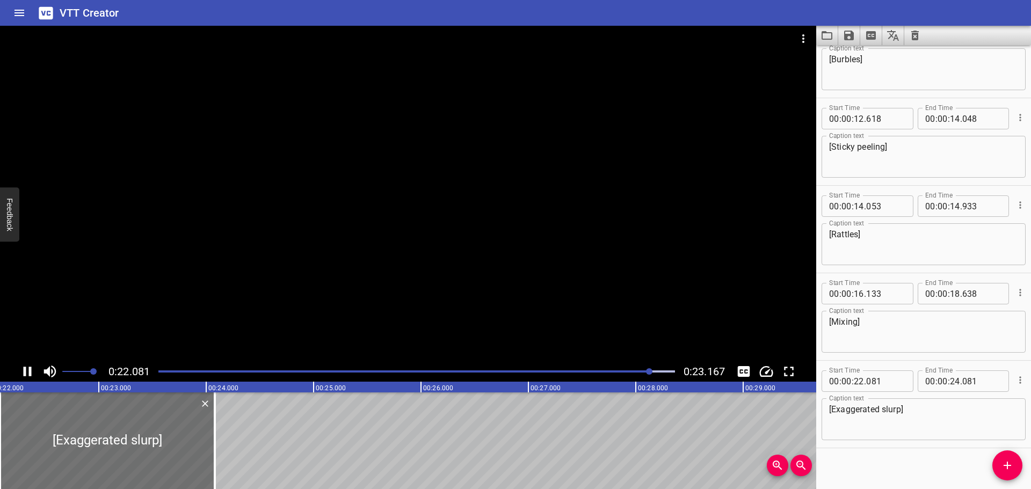
scroll to position [832, 0]
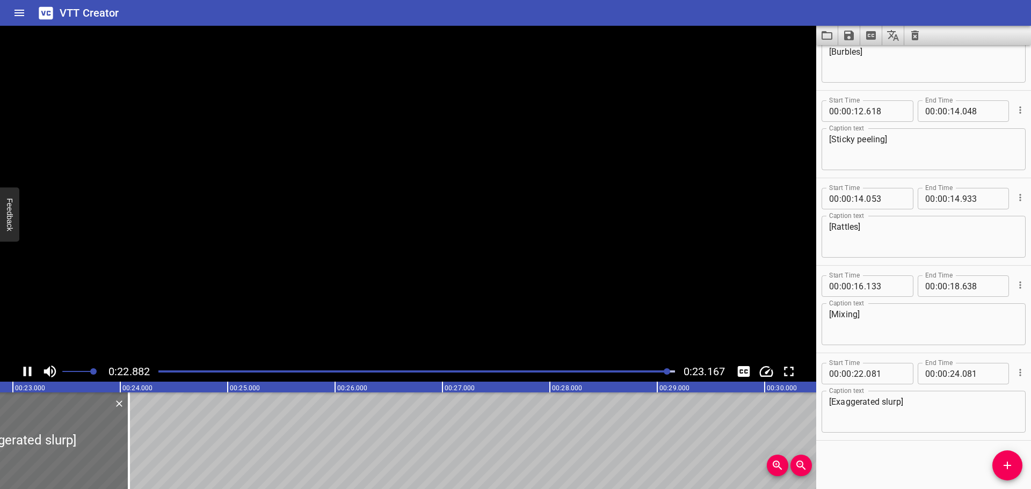
click at [28, 367] on icon "Play/Pause" at bounding box center [27, 371] width 16 height 16
click at [26, 372] on icon "Play/Pause" at bounding box center [29, 372] width 8 height 10
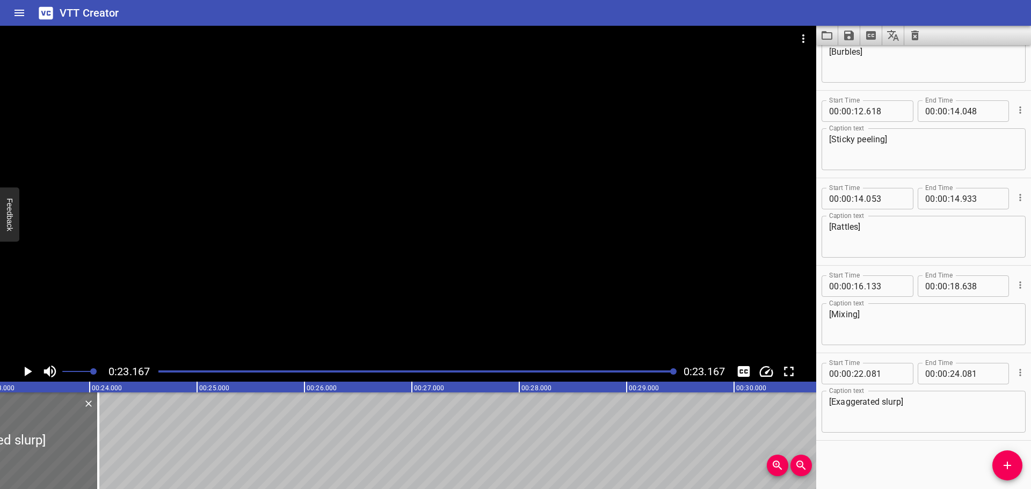
click at [26, 372] on icon "Play/Pause" at bounding box center [29, 372] width 8 height 10
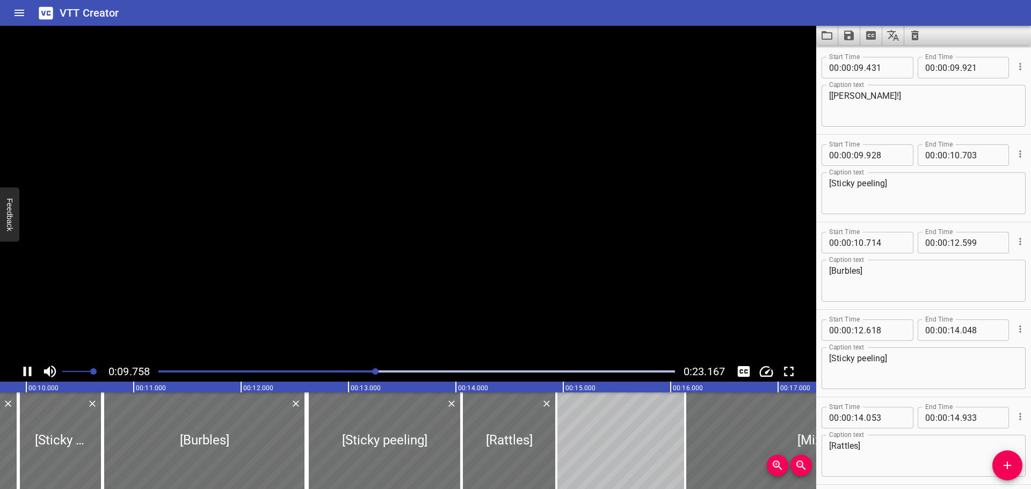
scroll to position [0, 1076]
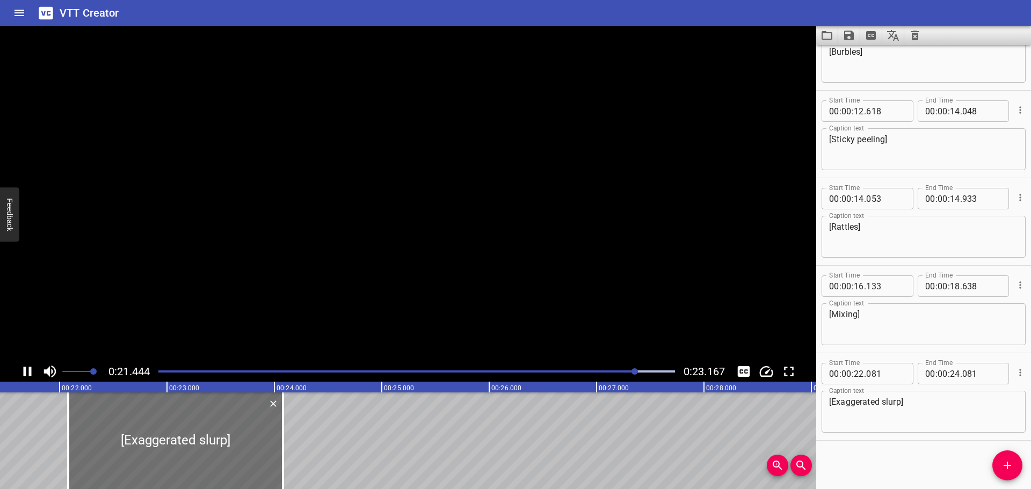
click at [26, 372] on icon "Play/Pause" at bounding box center [28, 372] width 8 height 10
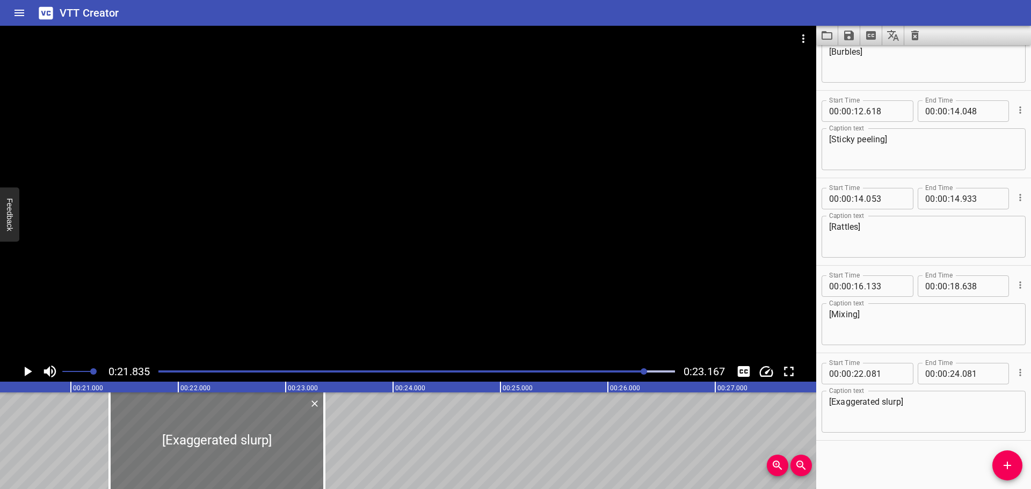
drag, startPoint x: 272, startPoint y: 446, endPoint x: 192, endPoint y: 449, distance: 80.1
click at [192, 449] on div at bounding box center [217, 440] width 215 height 97
type input "21"
type input "336"
type input "23"
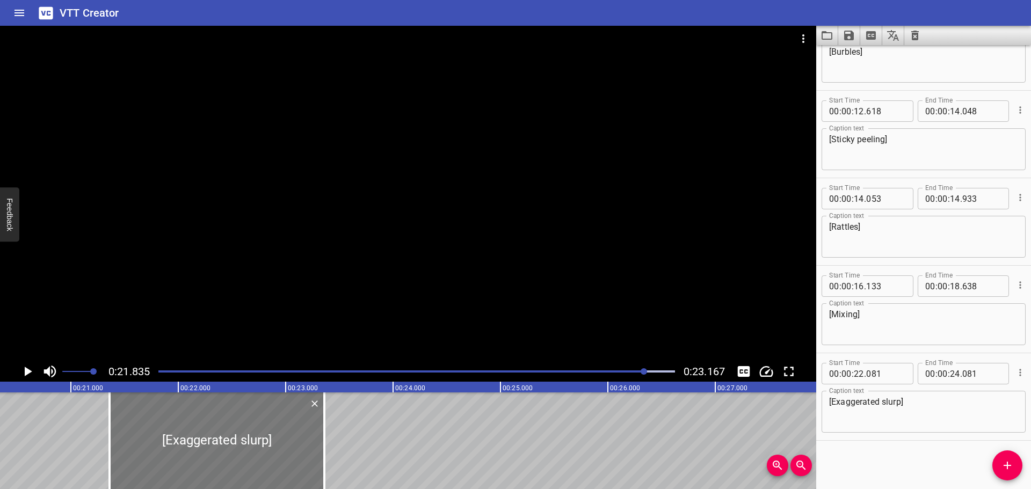
type input "336"
click at [578, 371] on div "Play progress" at bounding box center [387, 371] width 516 height 2
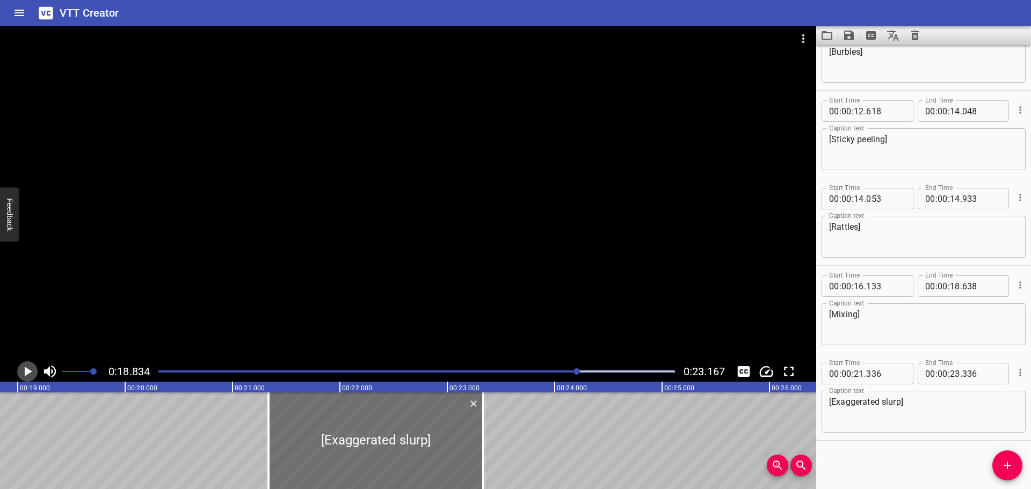
click at [29, 373] on icon "Play/Pause" at bounding box center [29, 372] width 8 height 10
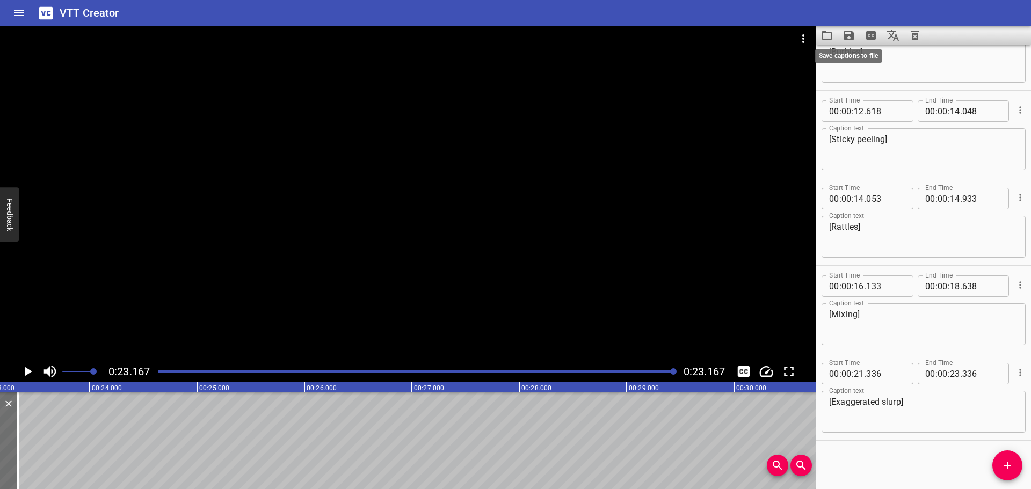
click at [840, 37] on button "Save captions to file" at bounding box center [849, 35] width 22 height 19
click at [872, 56] on li "Save to VTT file" at bounding box center [877, 58] width 79 height 19
